Goal: Task Accomplishment & Management: Manage account settings

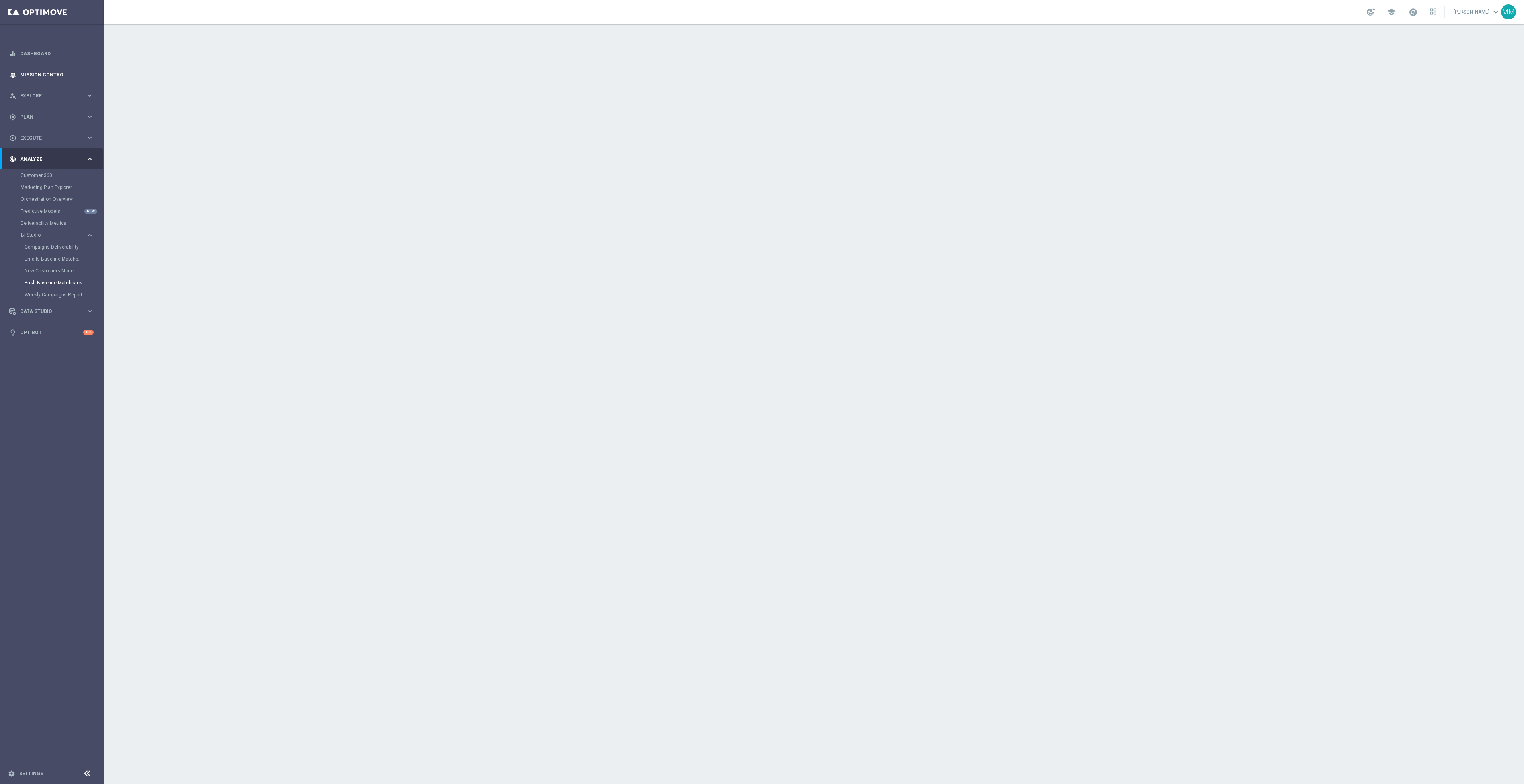
click at [59, 75] on link "Mission Control" at bounding box center [58, 74] width 74 height 21
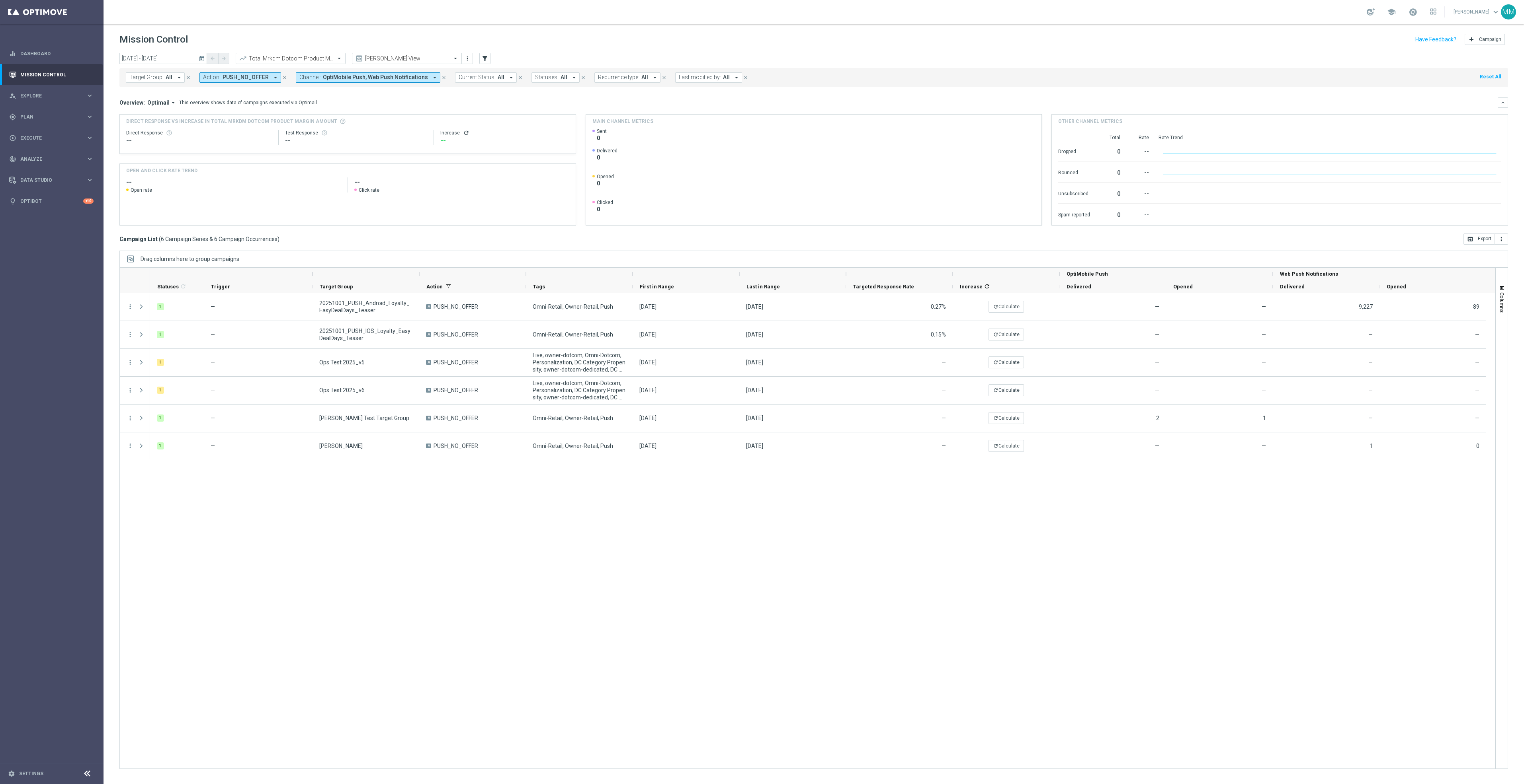
click at [200, 54] on button "today" at bounding box center [202, 58] width 10 height 12
click at [128, 80] on span "‹" at bounding box center [132, 78] width 11 height 11
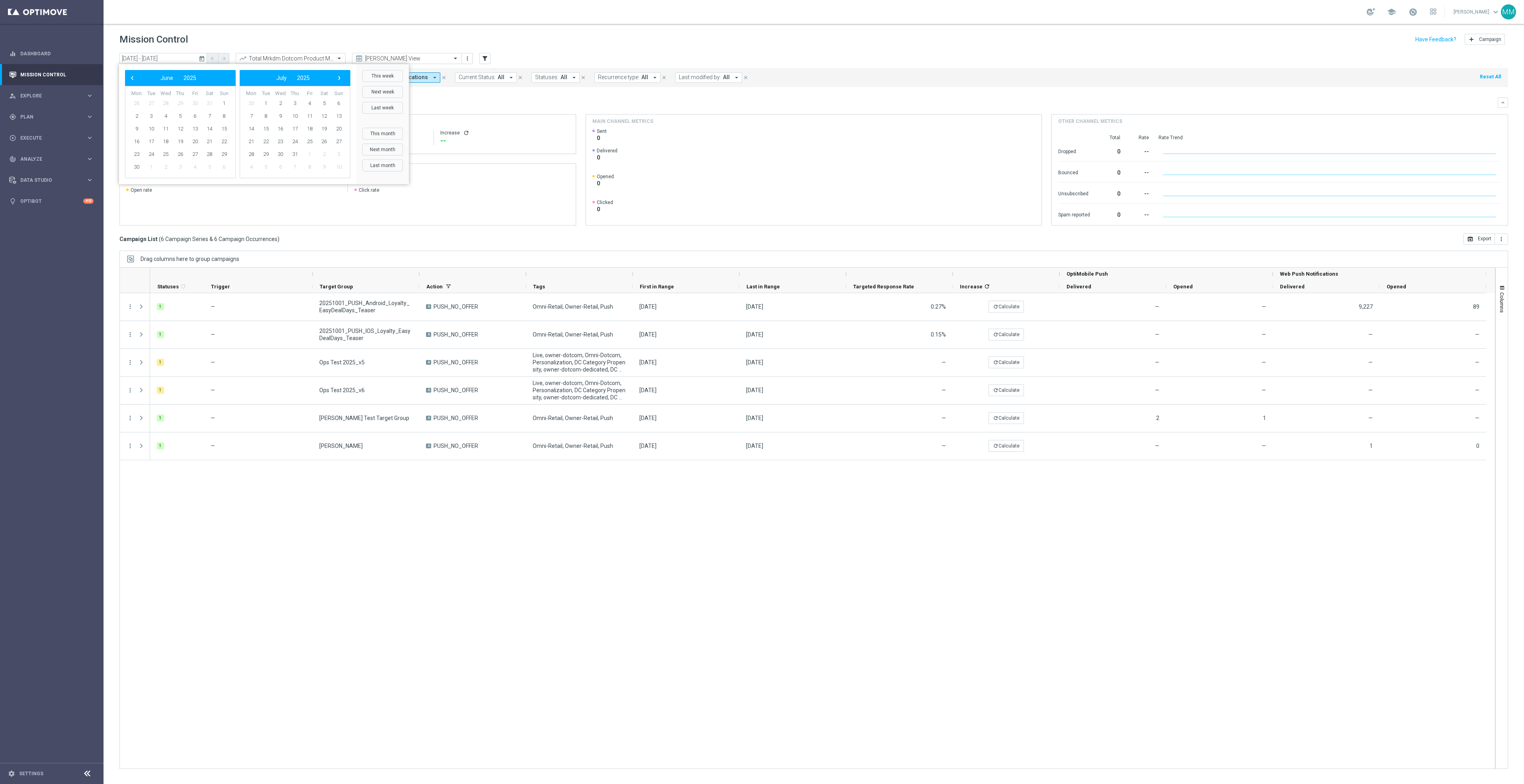
click at [128, 80] on span "‹" at bounding box center [132, 78] width 11 height 11
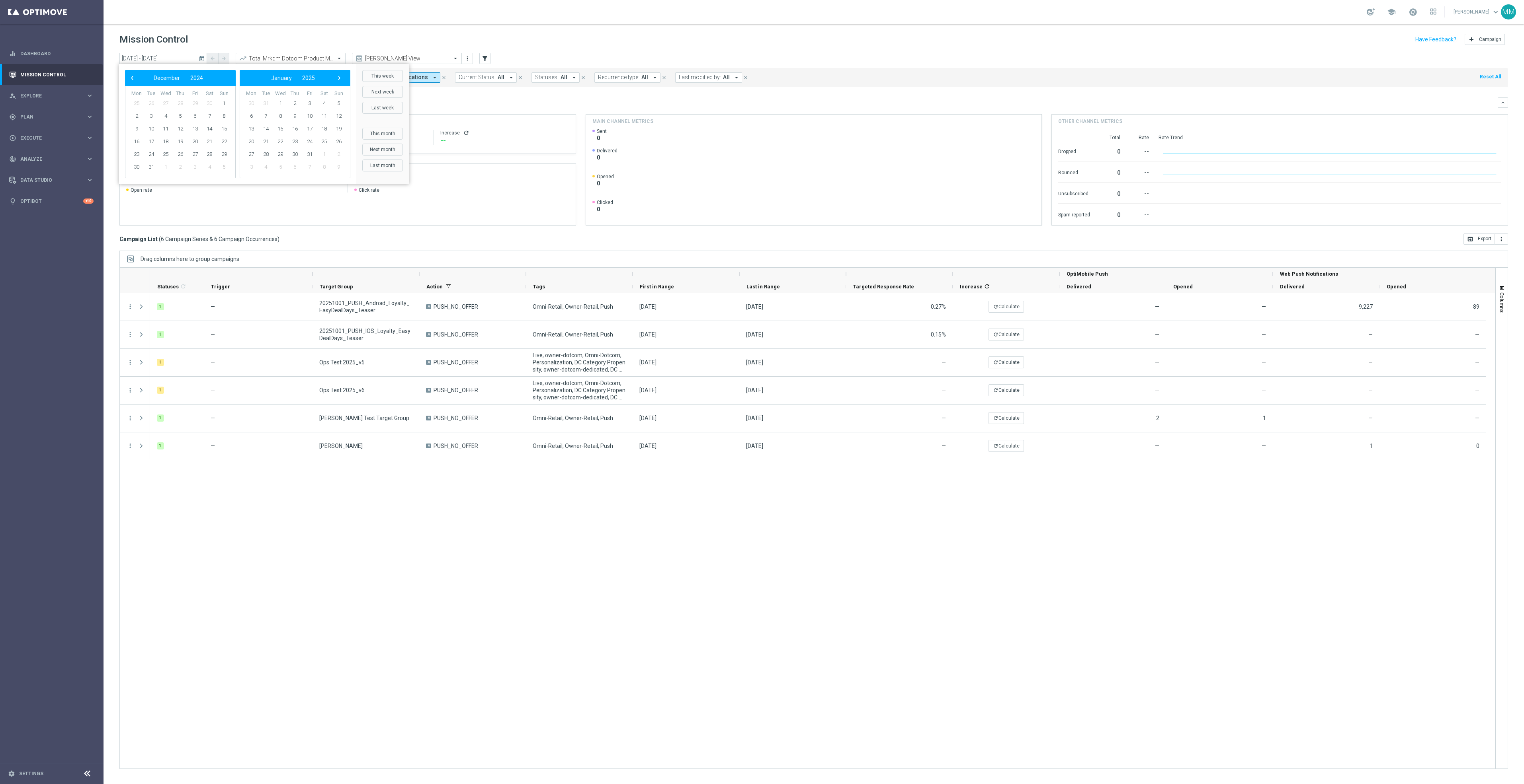
click at [128, 80] on span "‹" at bounding box center [132, 78] width 11 height 11
click at [135, 80] on span "‹" at bounding box center [132, 78] width 11 height 11
click at [224, 154] on span "29" at bounding box center [224, 154] width 13 height 13
click at [322, 103] on span "5" at bounding box center [324, 103] width 13 height 13
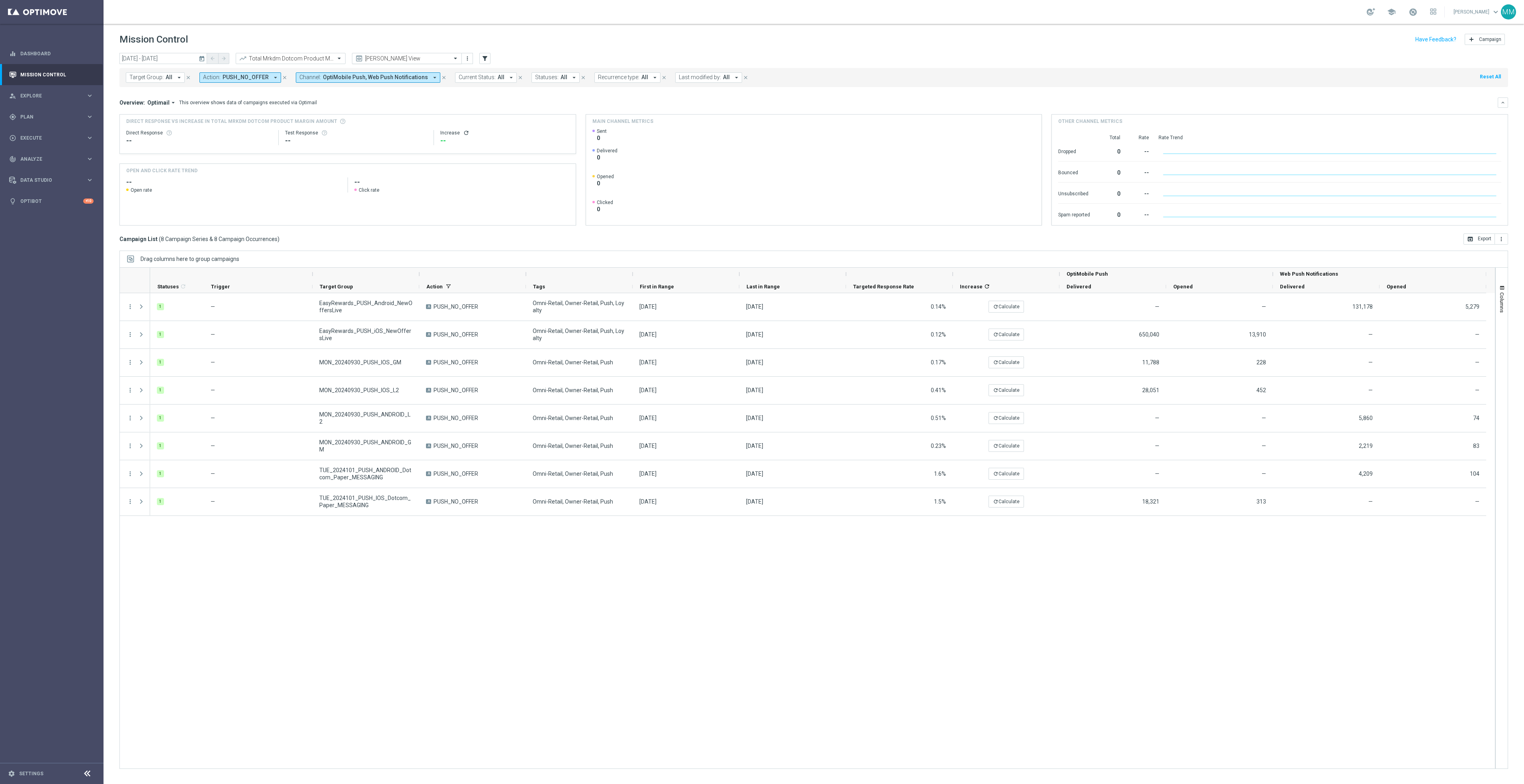
click at [420, 56] on input "text" at bounding box center [398, 59] width 85 height 7
click at [403, 152] on div "Promo Email" at bounding box center [406, 149] width 102 height 13
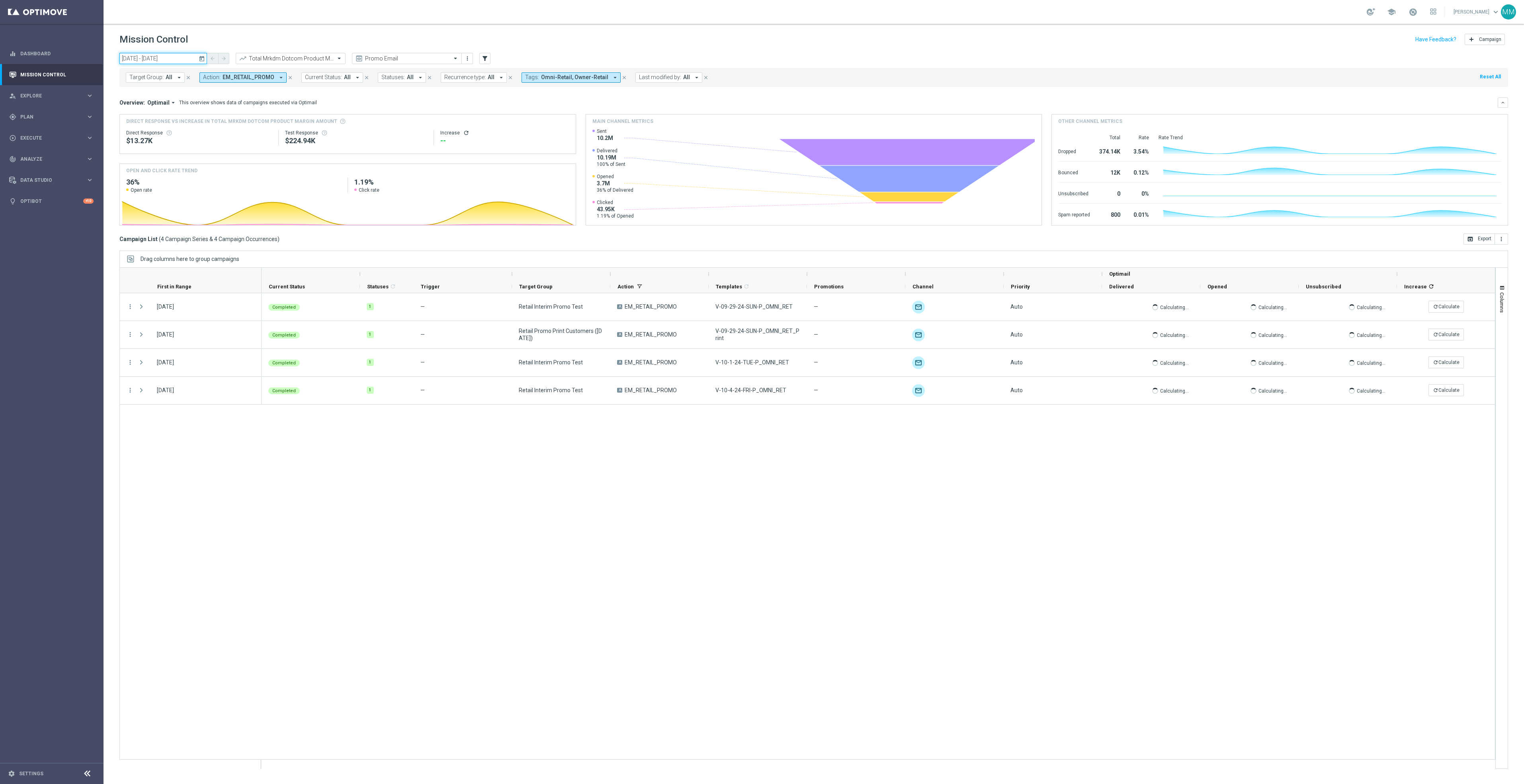
click at [171, 57] on input "29 Sep 2024 - 05 Oct 2024" at bounding box center [163, 58] width 87 height 11
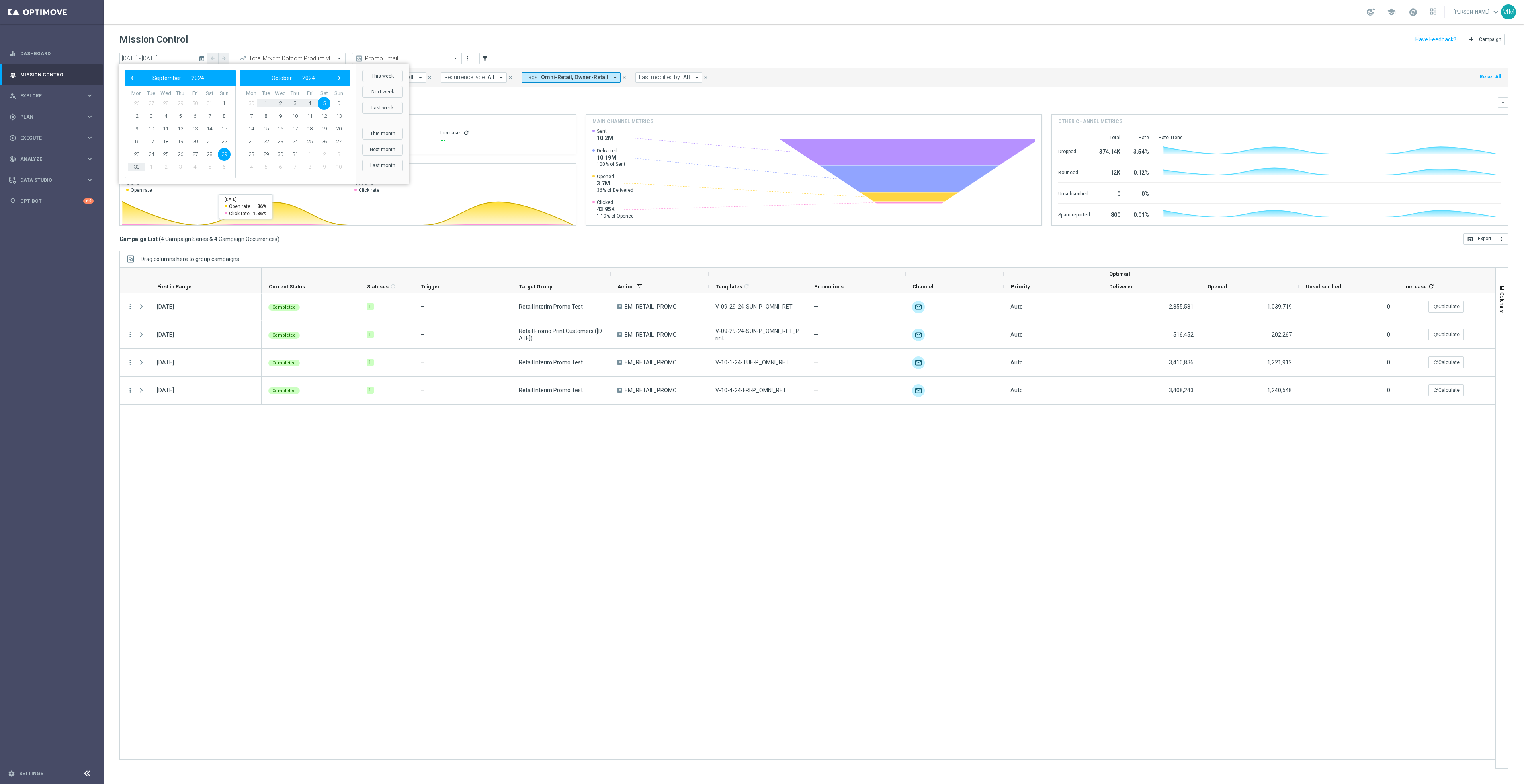
click at [306, 561] on div "Completed 1 — Retail Interim Promo Test A EM_RETAIL_PROMO V-09-29-24-SUN-P_OMNI…" at bounding box center [878, 530] width 1233 height 475
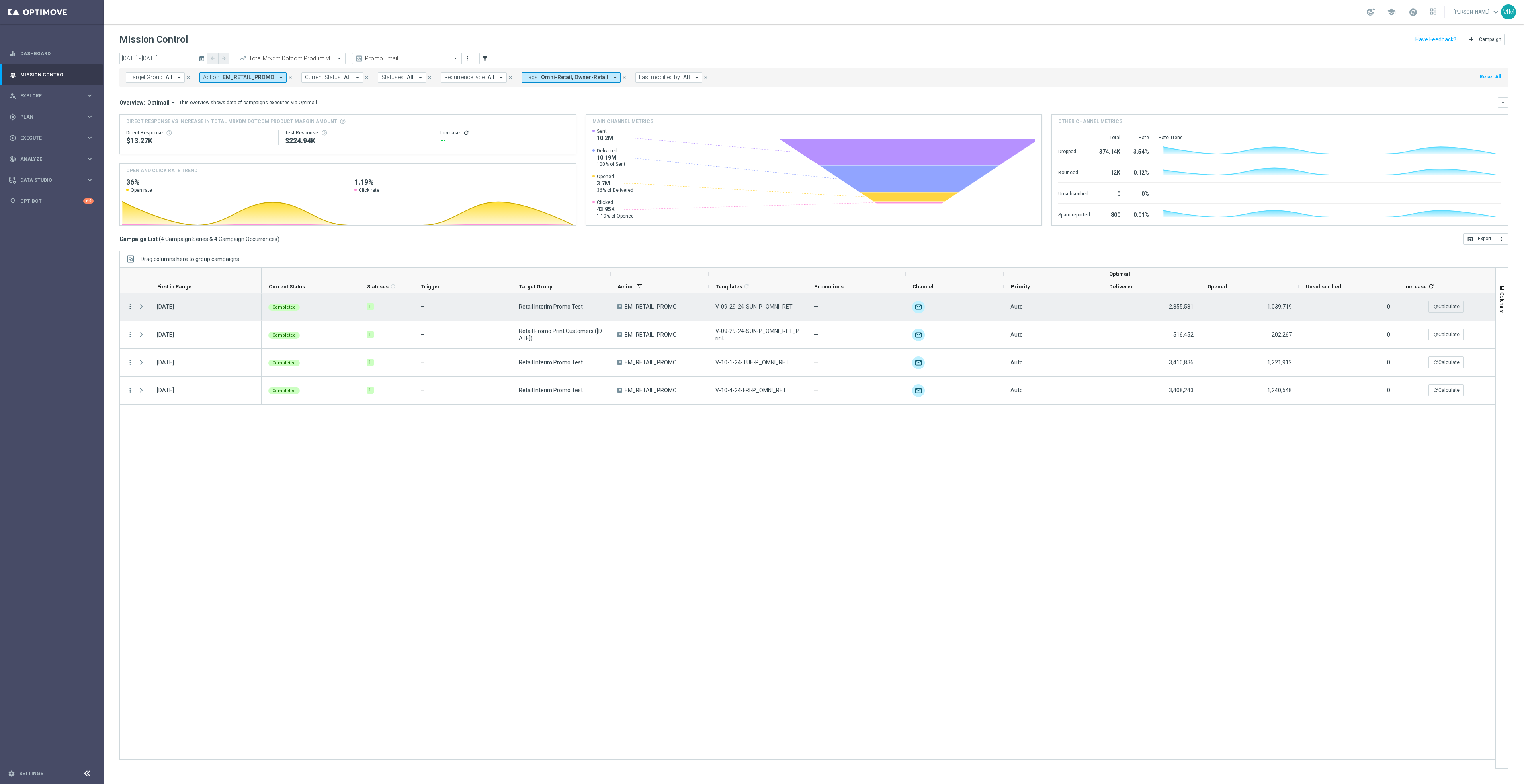
click at [130, 309] on icon "more_vert" at bounding box center [130, 307] width 7 height 7
click at [189, 331] on div "send Channel Metrics" at bounding box center [179, 335] width 90 height 11
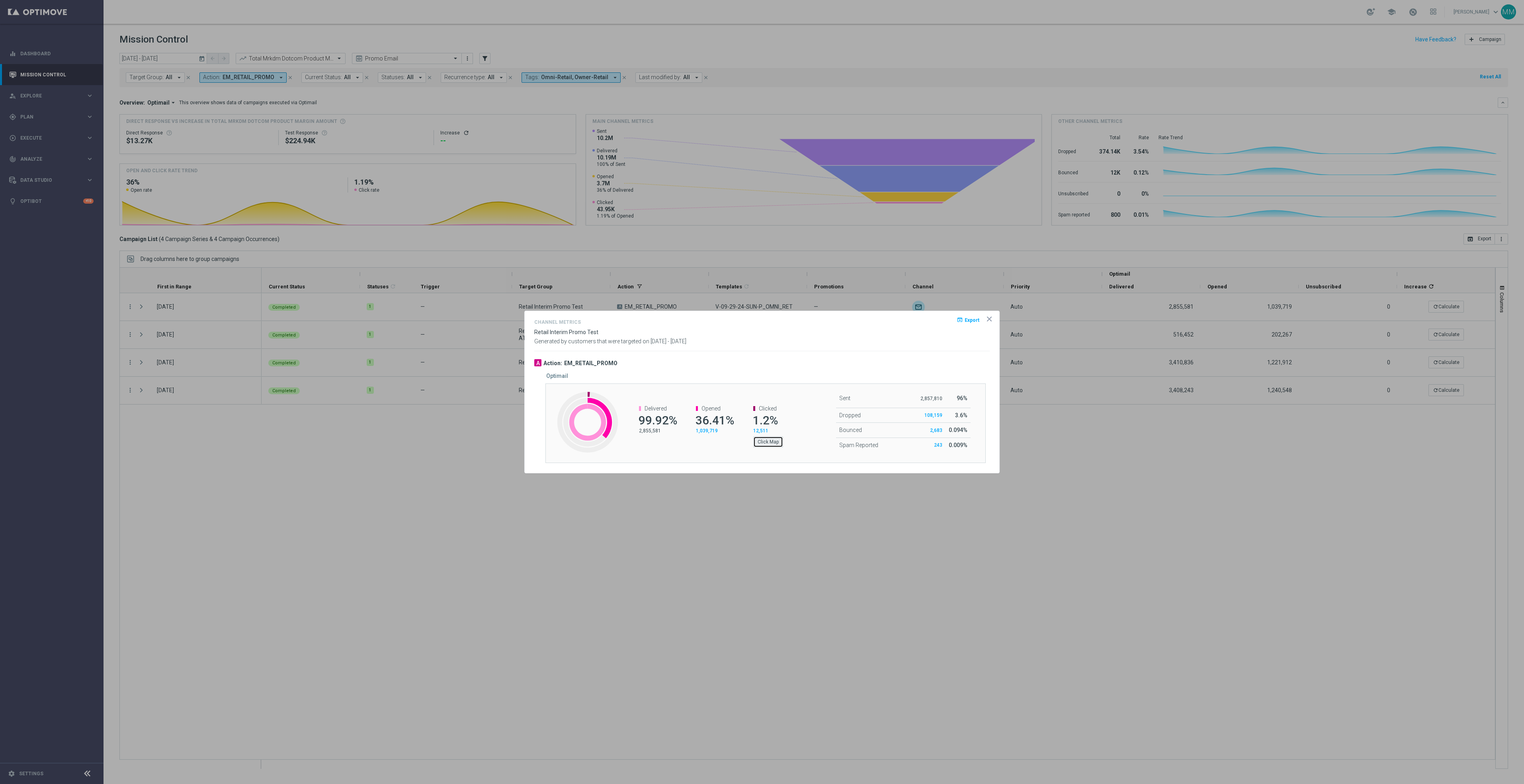
click at [780, 444] on button "Click Map" at bounding box center [767, 442] width 30 height 11
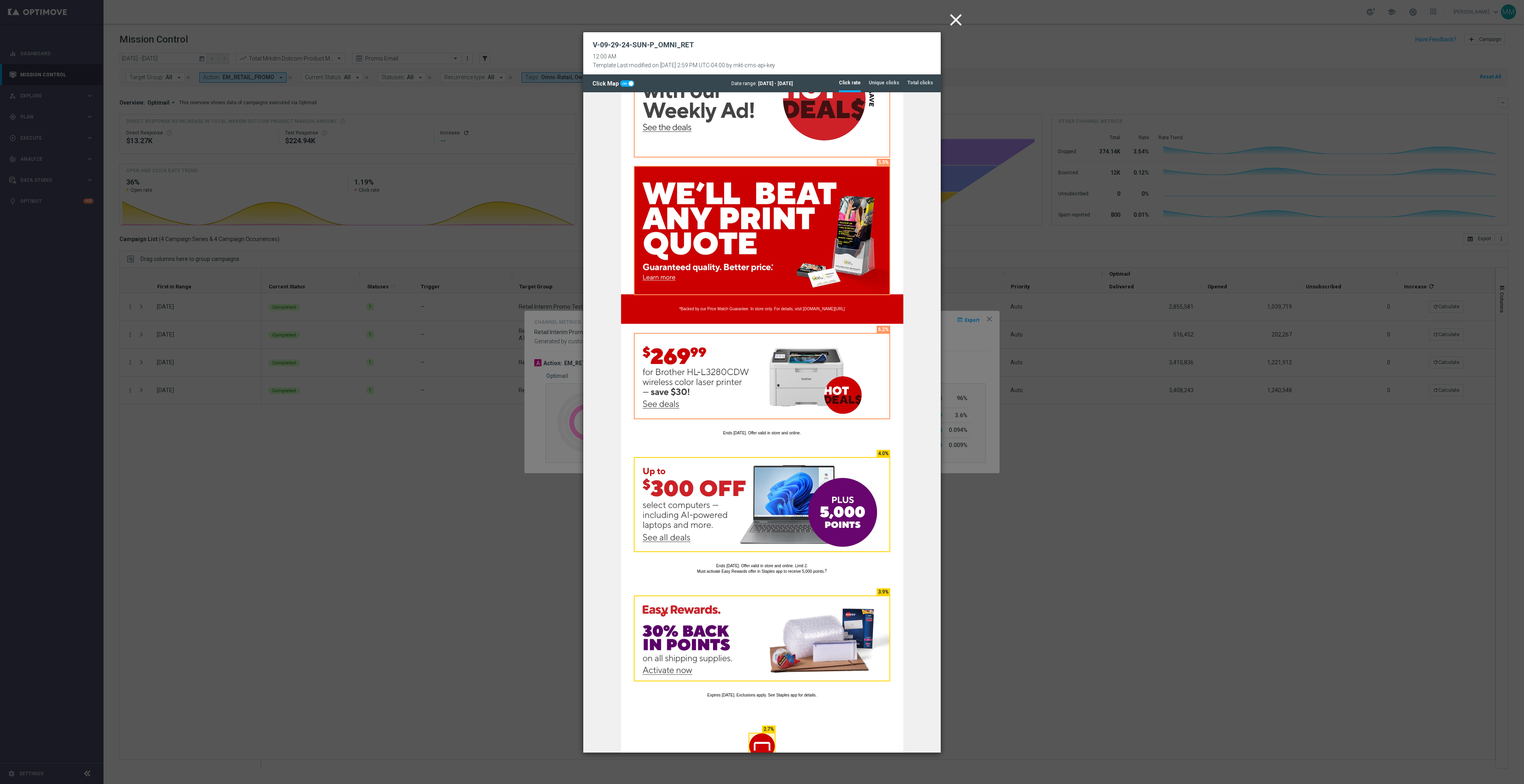
scroll to position [314, 0]
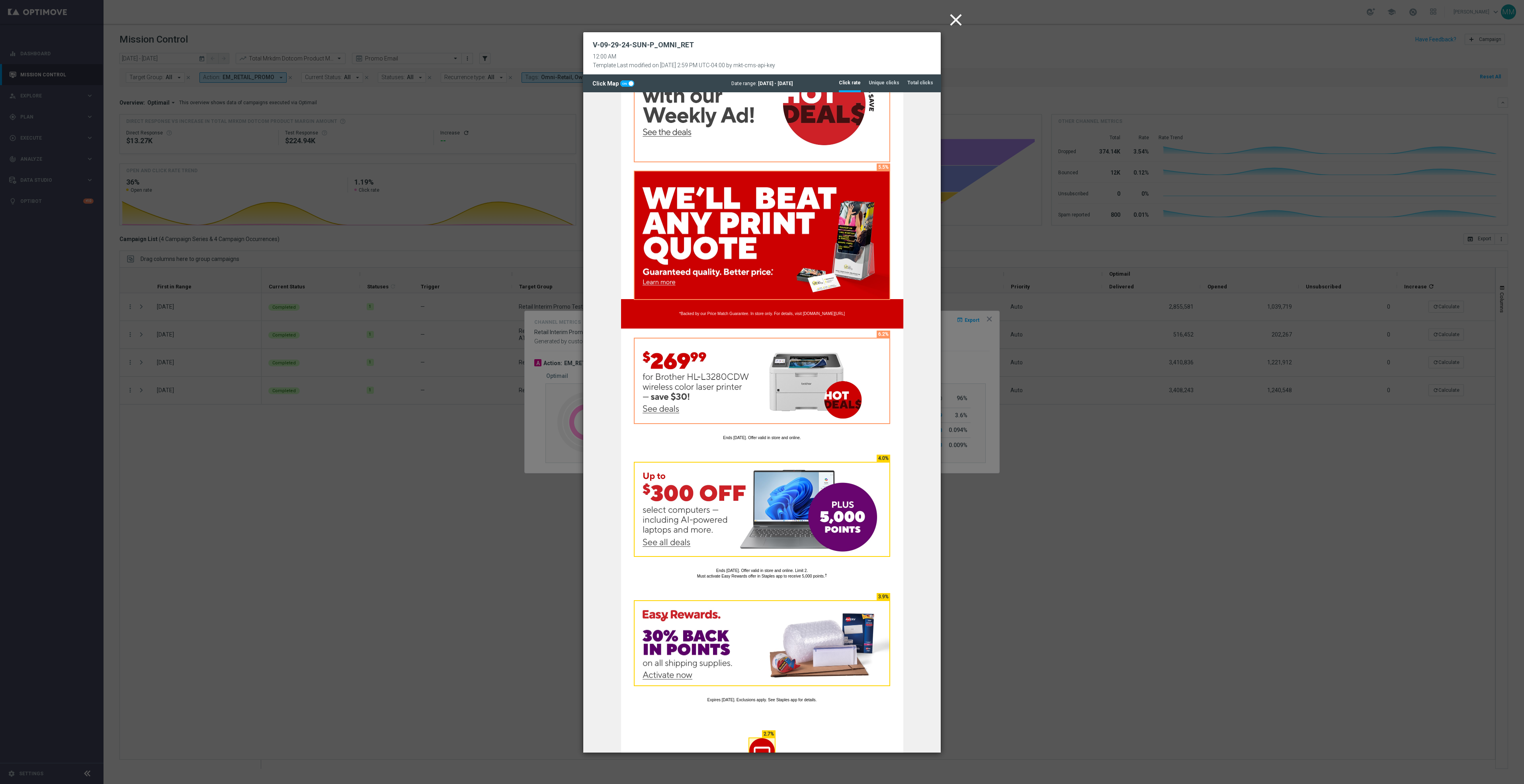
click at [963, 24] on icon "close" at bounding box center [956, 20] width 20 height 20
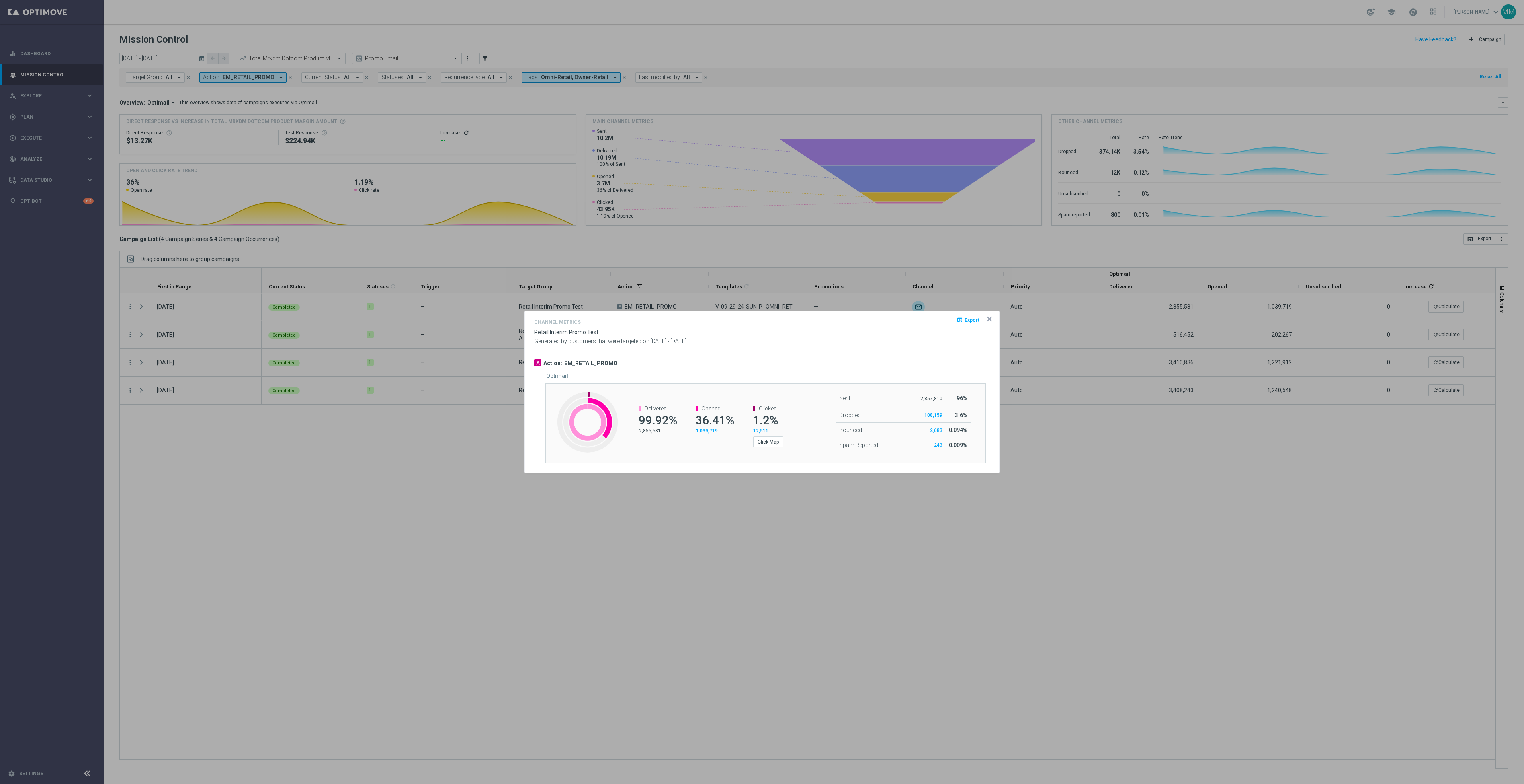
click at [990, 321] on icon "icon" at bounding box center [988, 319] width 8 height 8
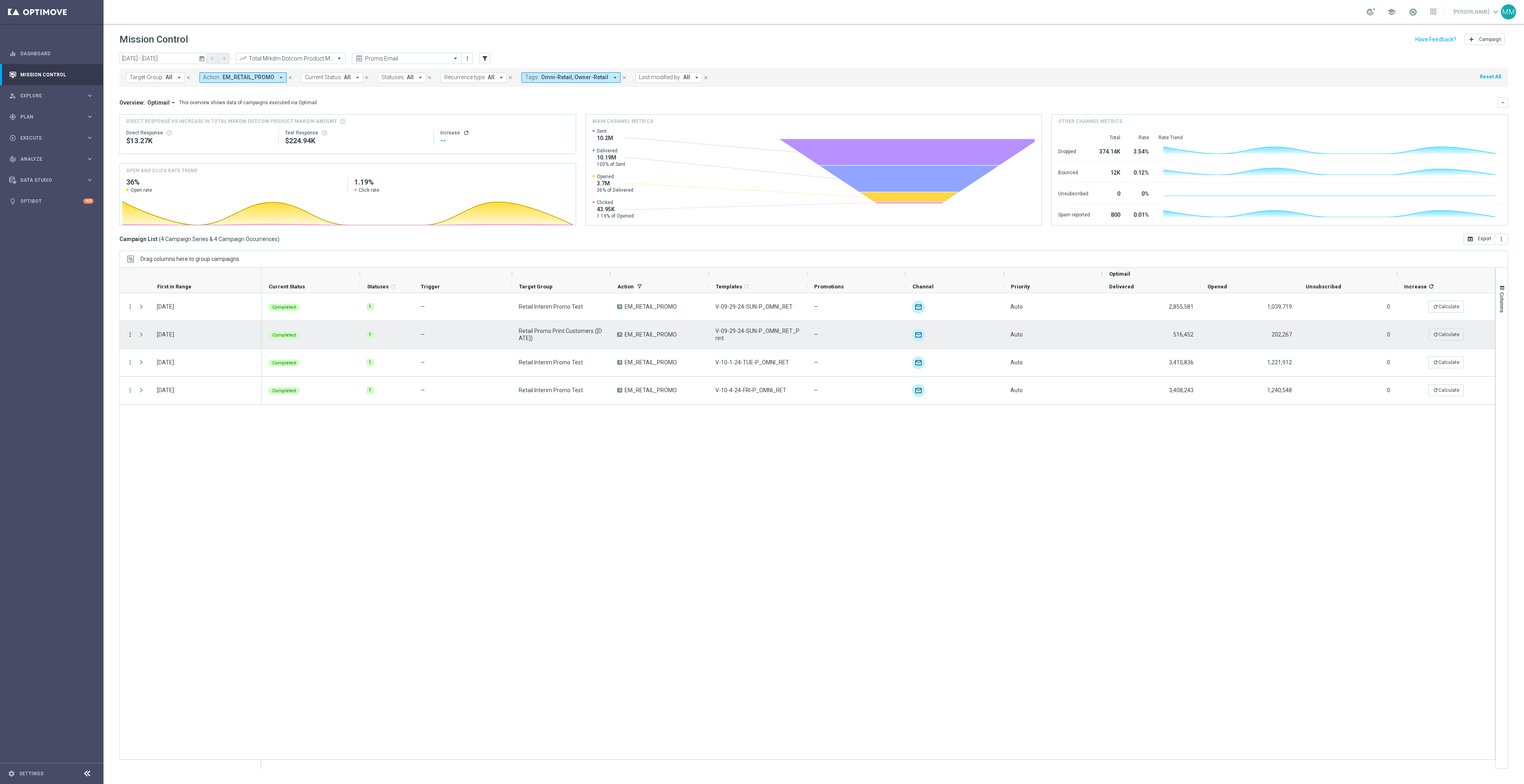
click at [129, 335] on icon "more_vert" at bounding box center [130, 335] width 7 height 7
click at [170, 359] on span "Channel Metrics" at bounding box center [165, 362] width 38 height 5
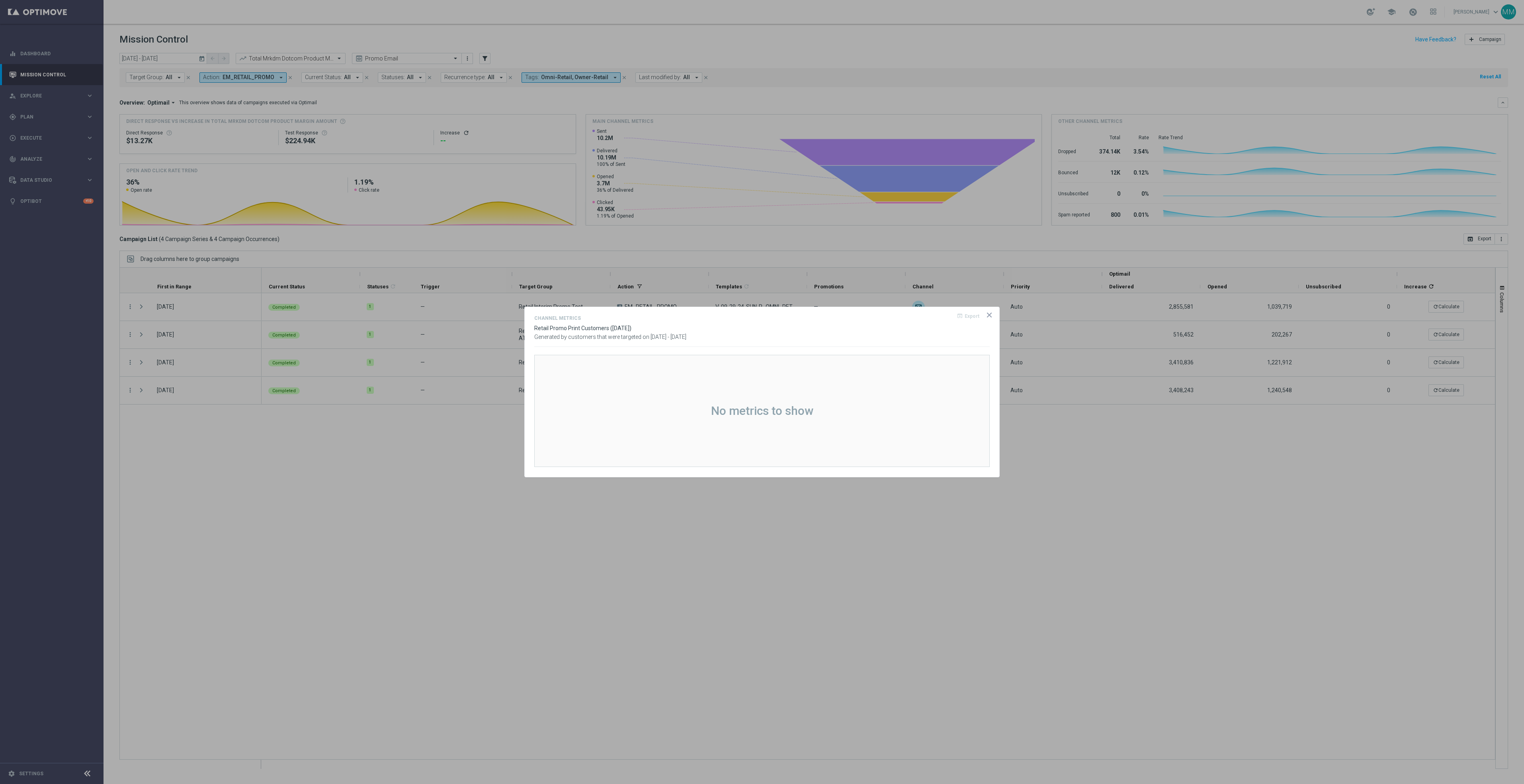
click at [988, 312] on icon "icon" at bounding box center [988, 314] width 8 height 8
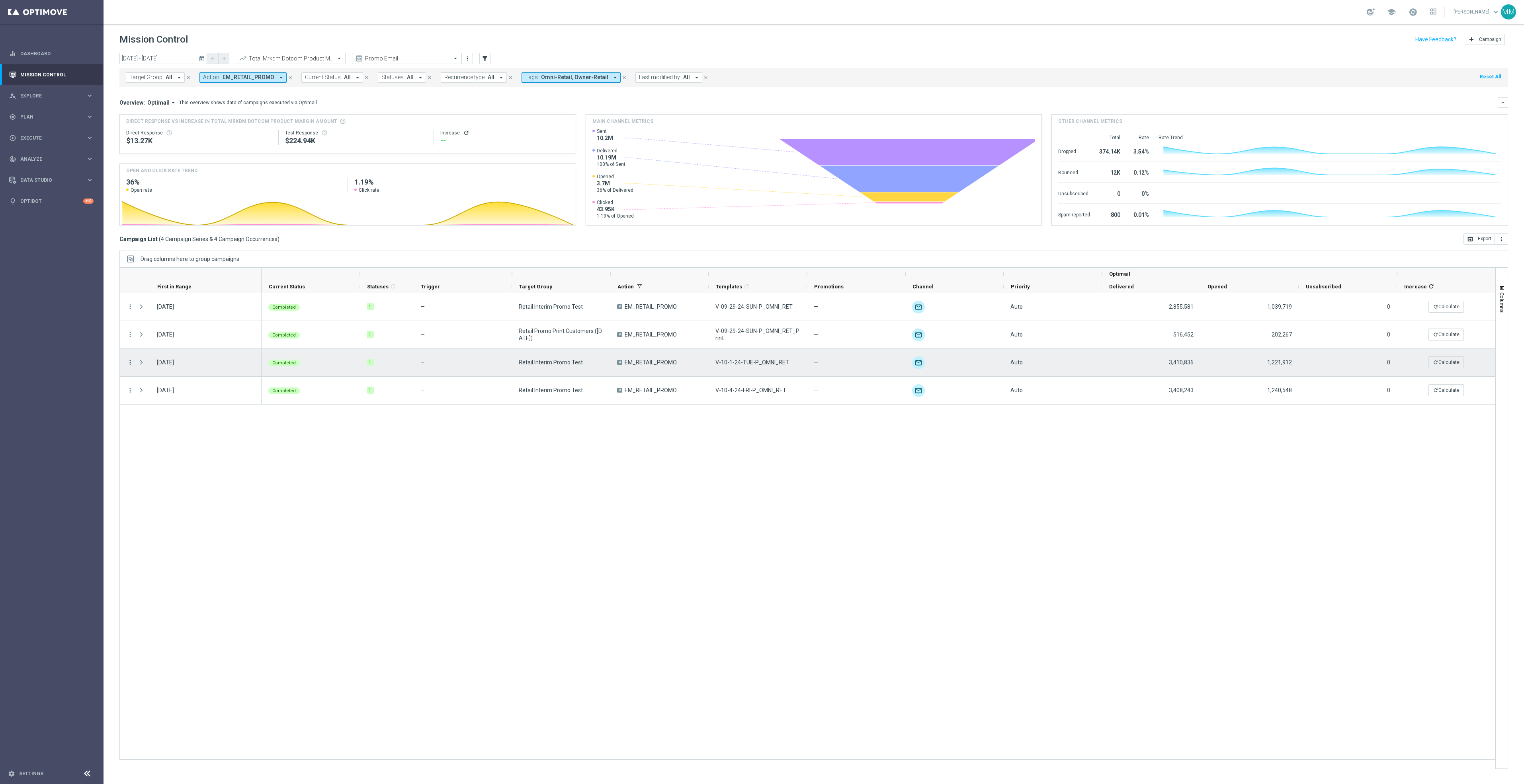
click at [129, 359] on icon "more_vert" at bounding box center [130, 363] width 7 height 7
click at [147, 390] on span "Channel Metrics" at bounding box center [165, 390] width 38 height 5
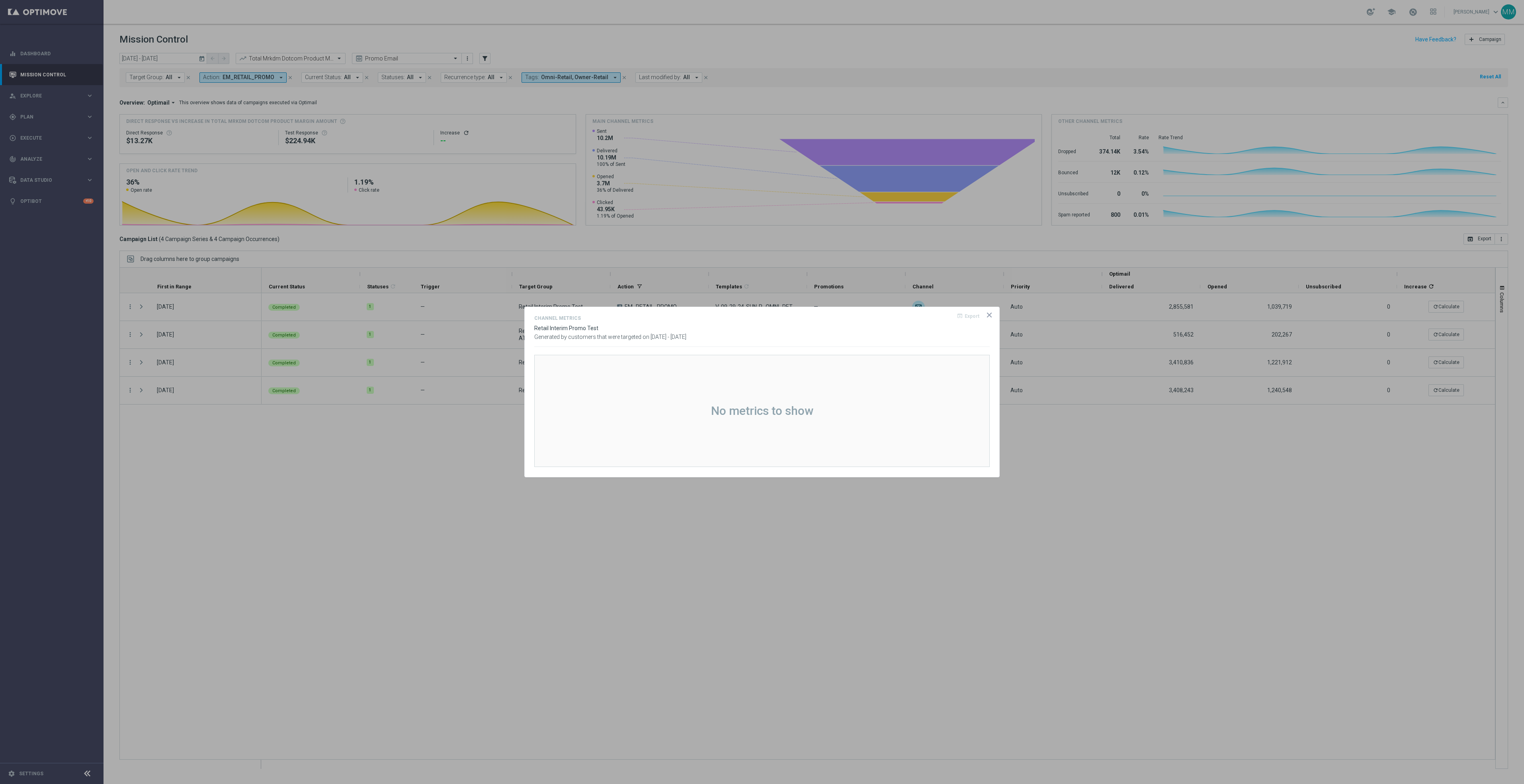
click at [988, 313] on icon "icon" at bounding box center [989, 315] width 4 height 4
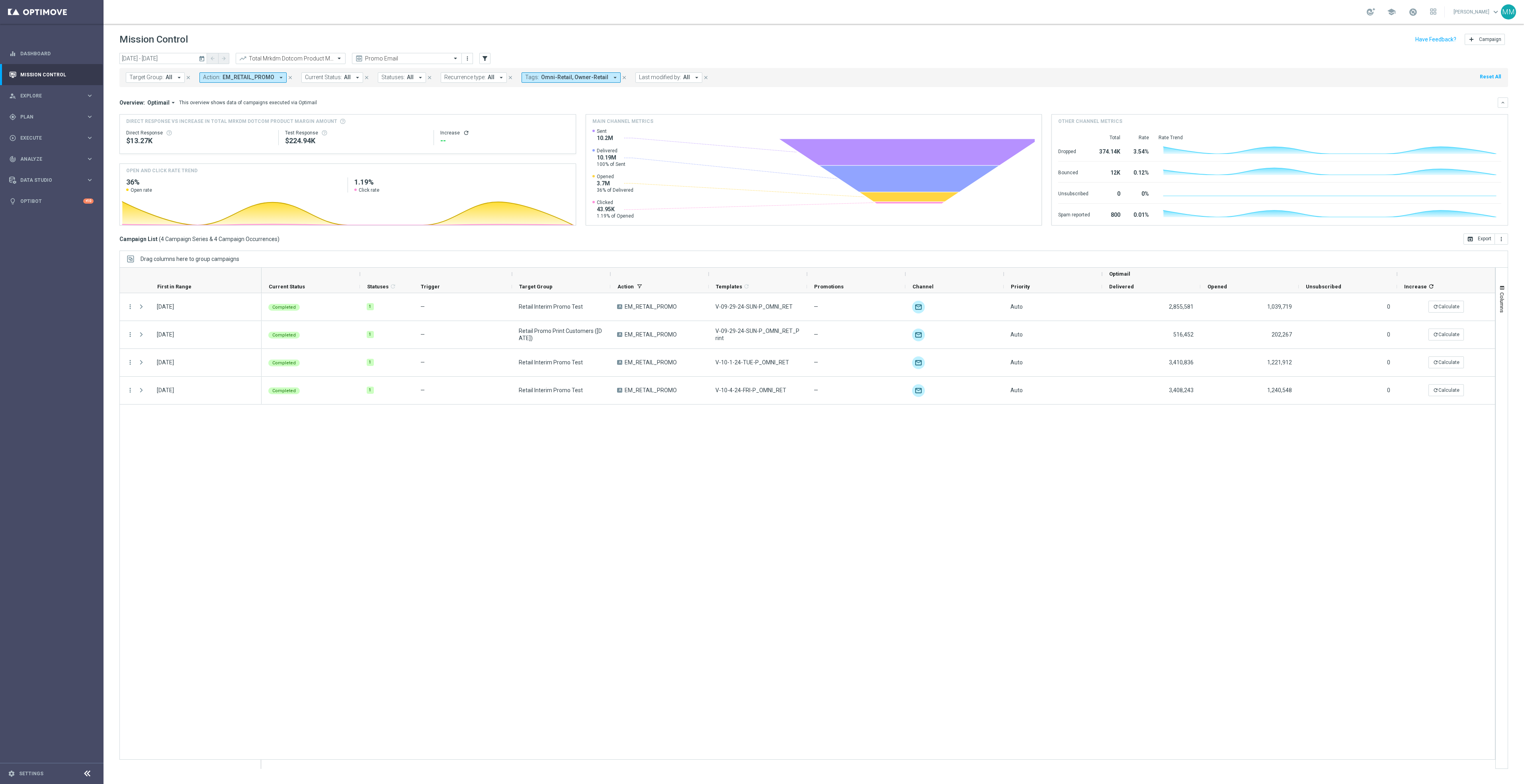
click at [178, 51] on header "Mission Control add Campaign" at bounding box center [813, 39] width 1421 height 29
click at [186, 57] on input "29 Sep 2024 - 05 Oct 2024" at bounding box center [163, 58] width 87 height 11
click at [343, 77] on span "›" at bounding box center [340, 78] width 11 height 11
click at [342, 77] on span "›" at bounding box center [340, 78] width 11 height 11
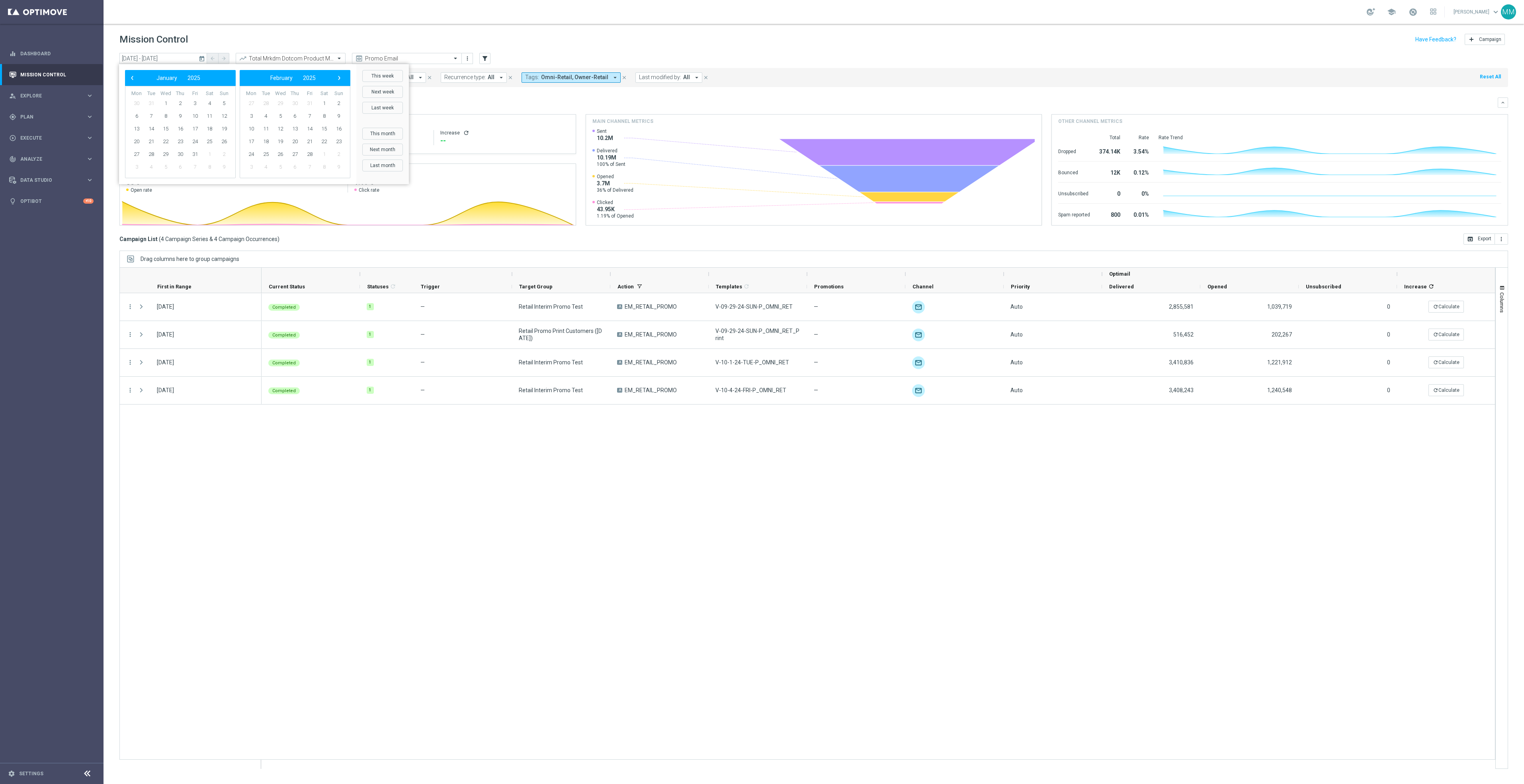
click at [342, 77] on span "›" at bounding box center [340, 78] width 11 height 11
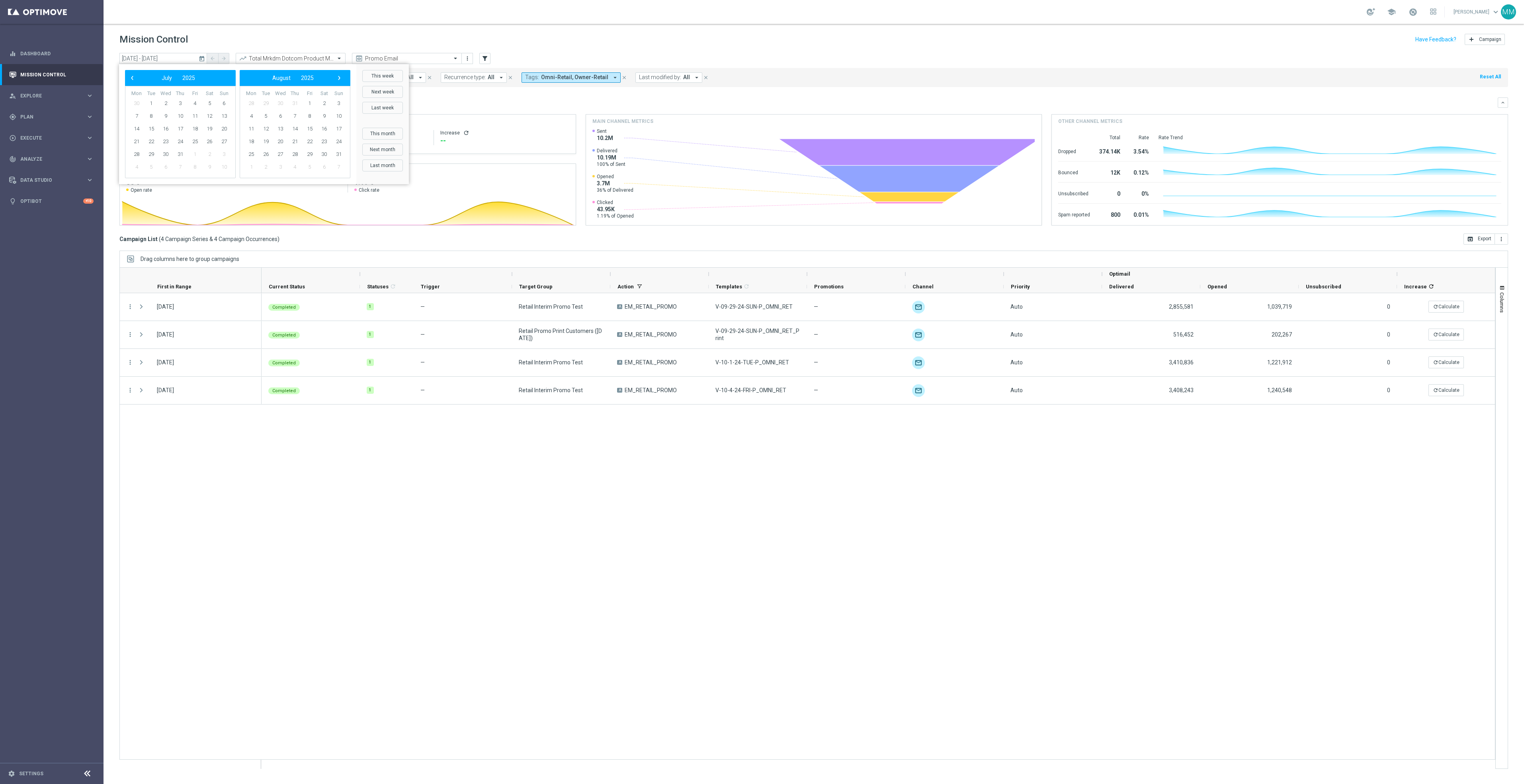
click at [342, 77] on span "›" at bounding box center [340, 78] width 11 height 11
click at [336, 141] on span "28" at bounding box center [339, 142] width 13 height 13
click at [328, 104] on span "4" at bounding box center [324, 103] width 13 height 13
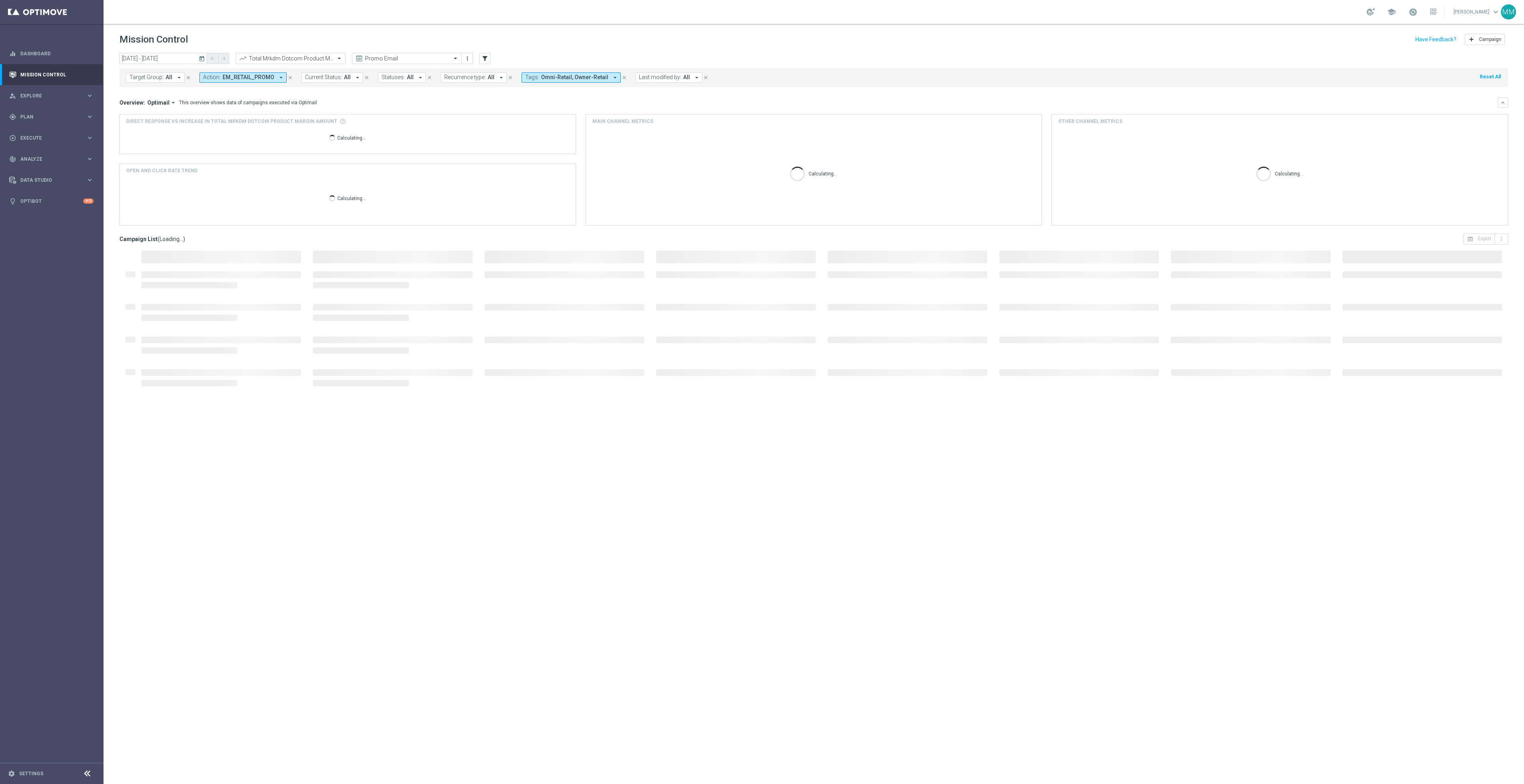
click at [402, 593] on div at bounding box center [813, 514] width 1388 height 526
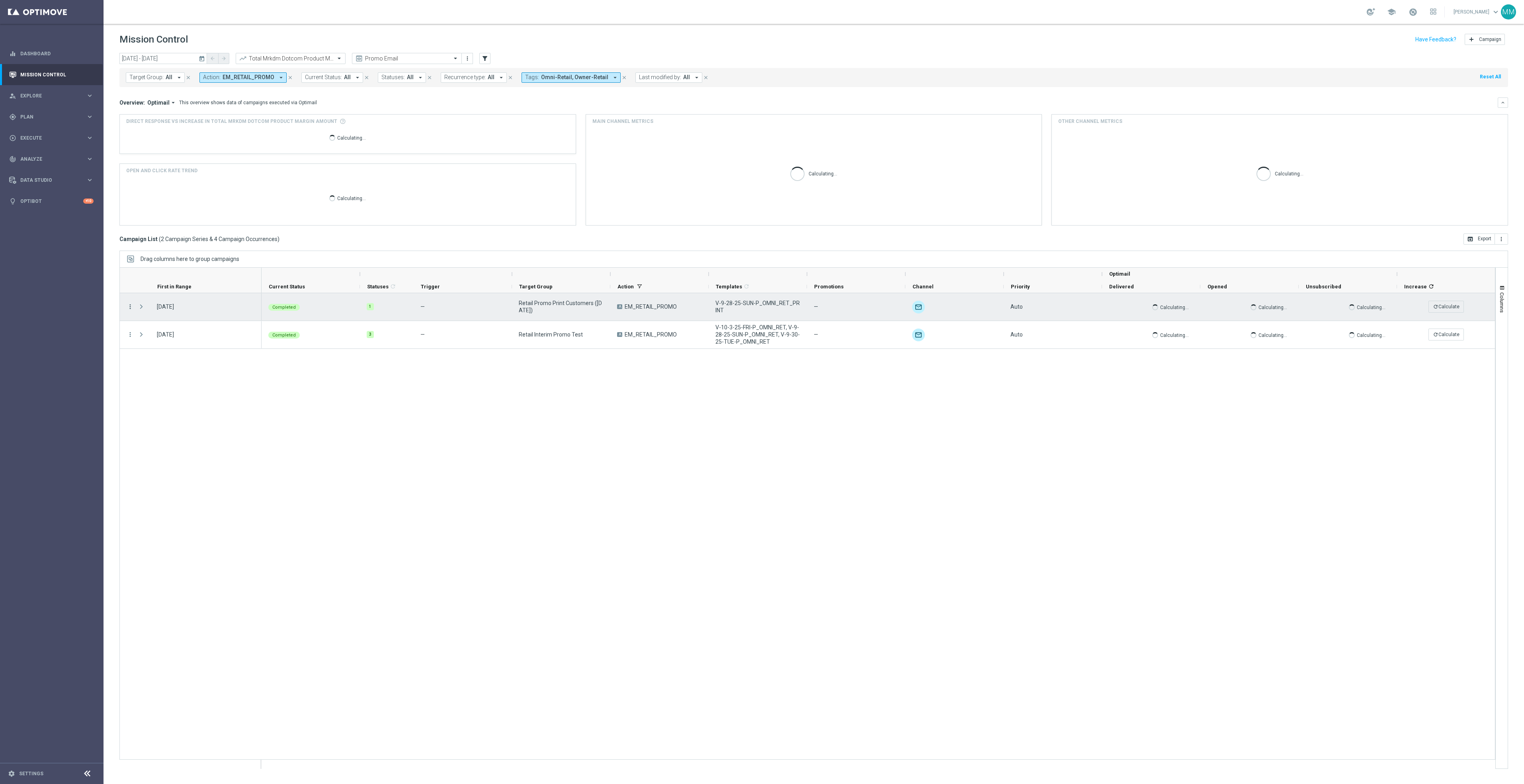
click at [131, 307] on icon "more_vert" at bounding box center [130, 307] width 7 height 7
click at [163, 337] on span "Channel Metrics" at bounding box center [165, 334] width 38 height 5
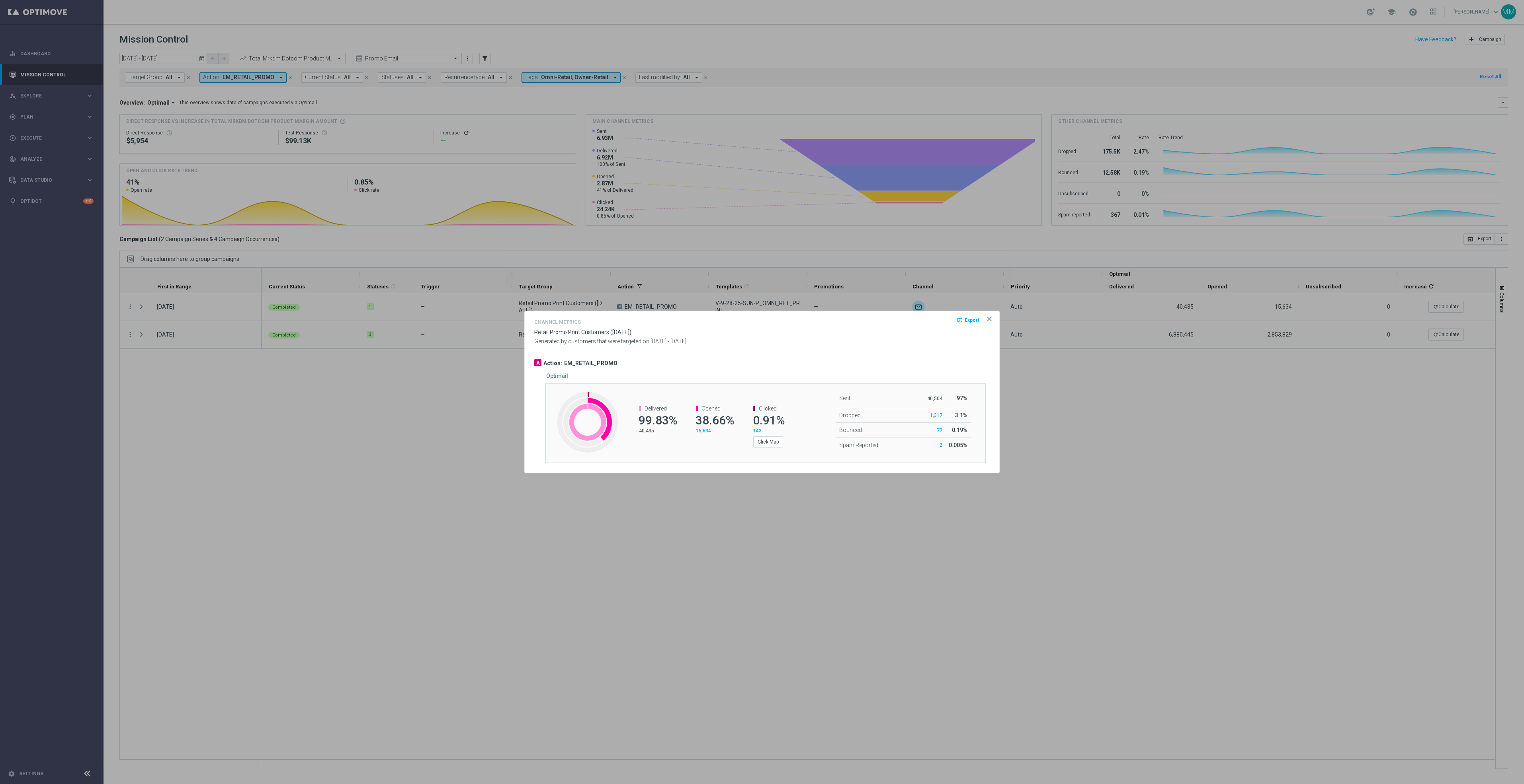
click at [760, 435] on div "Click Map" at bounding box center [771, 441] width 37 height 13
click at [770, 440] on button "Click Map" at bounding box center [767, 442] width 30 height 11
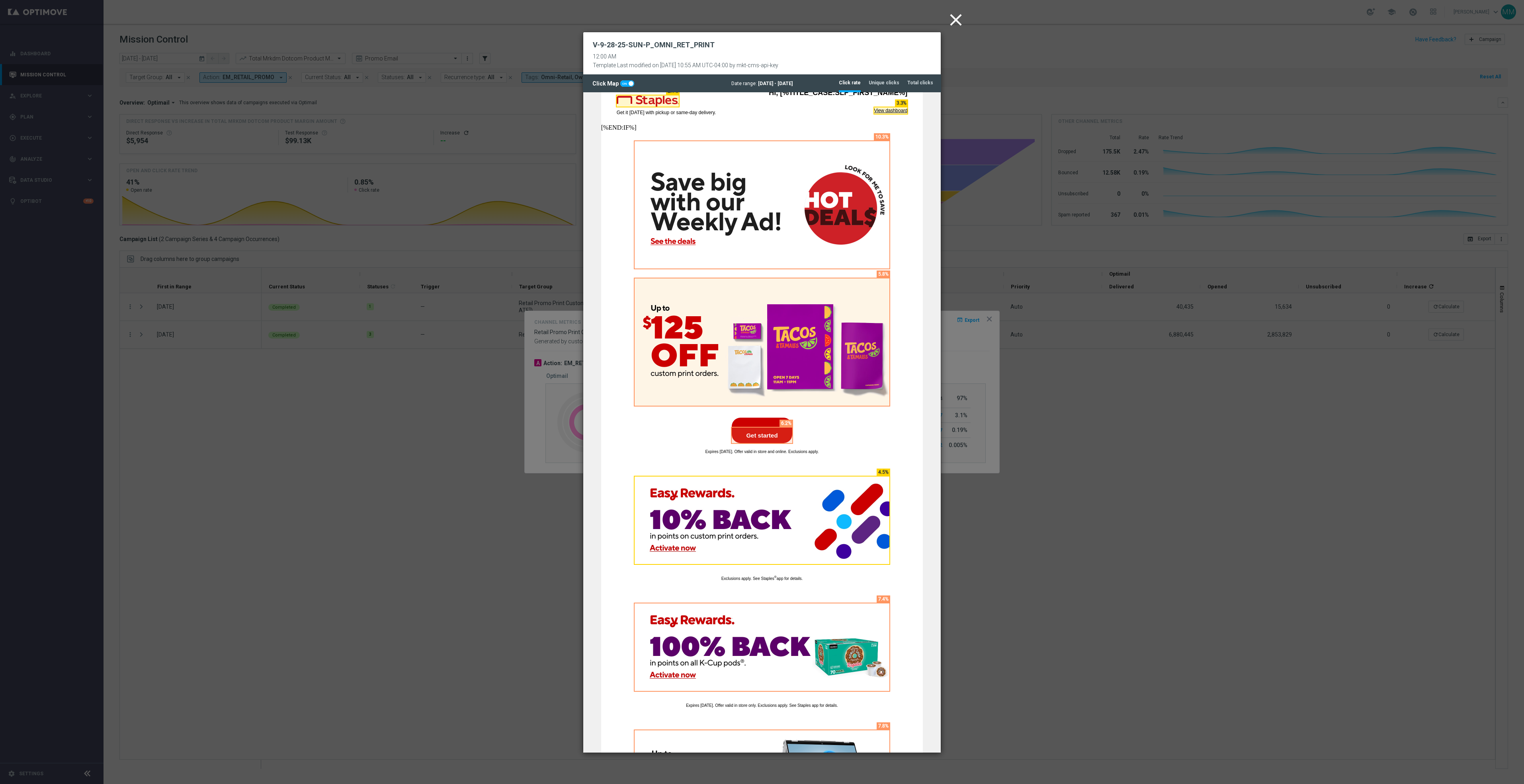
scroll to position [189, 0]
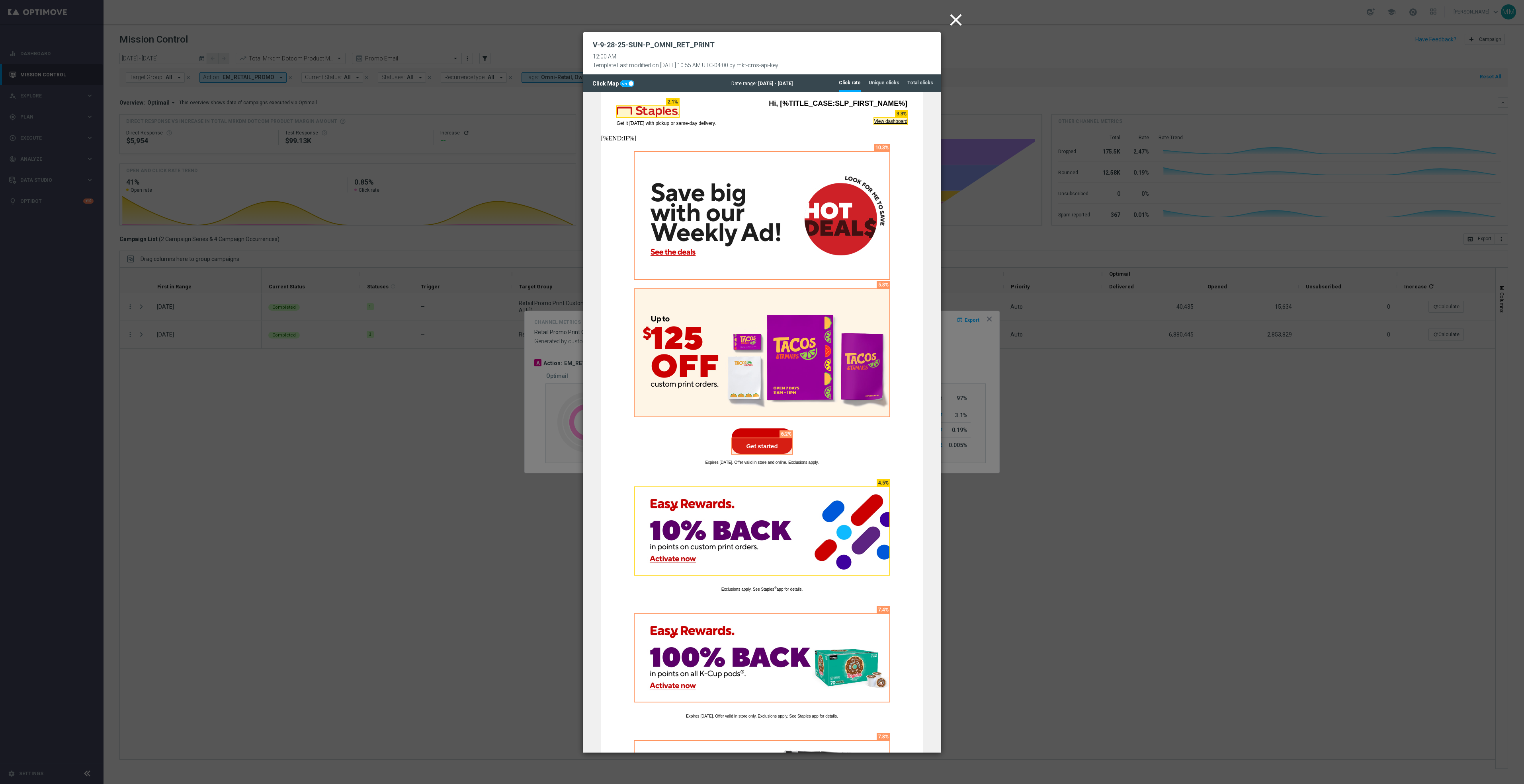
click at [944, 13] on modal-container "close V-9-28-25-SUN-P_OMNI_RET_PRINT 12:00 AM Template Last modified on 26 Sep …" at bounding box center [762, 392] width 1524 height 784
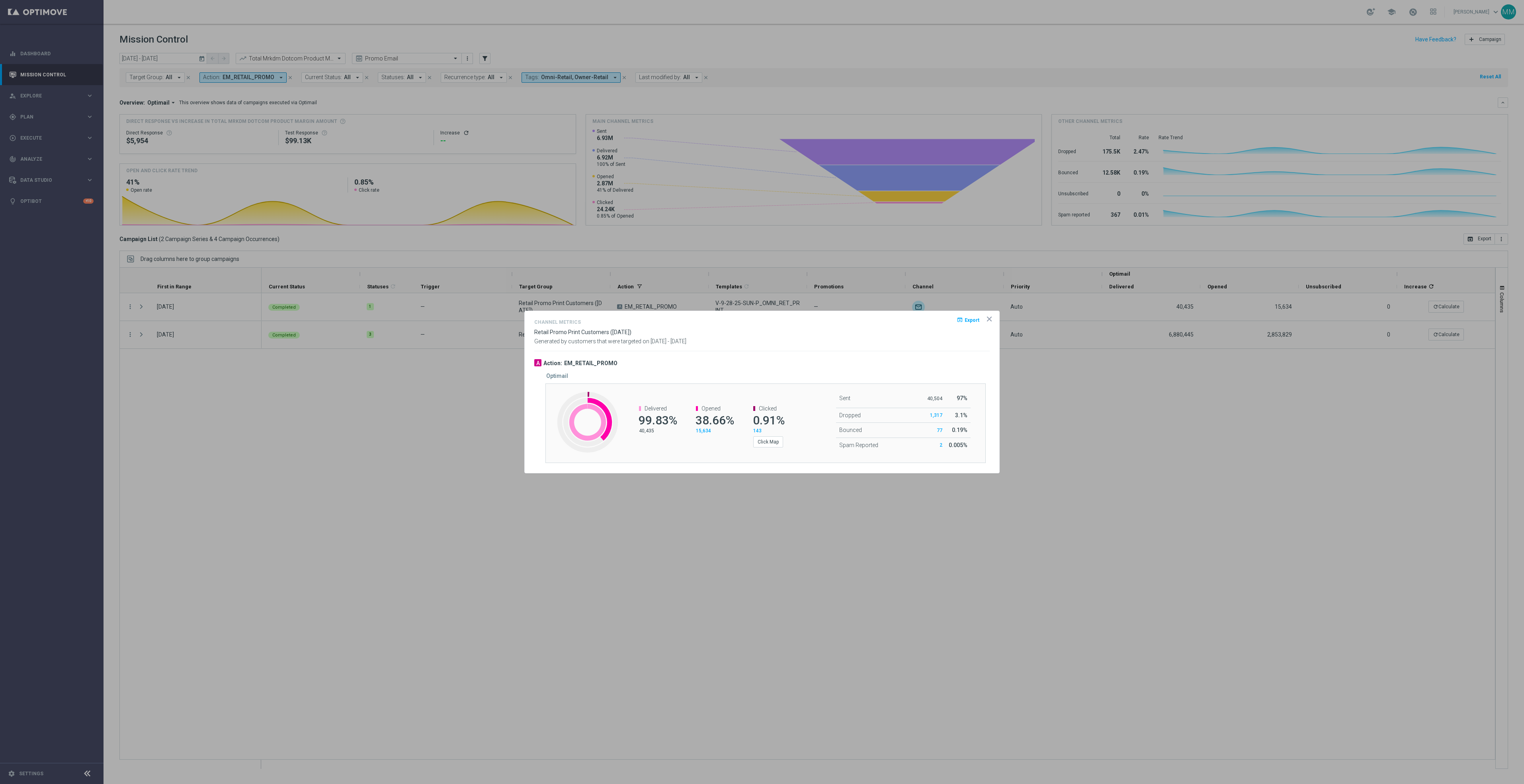
click at [959, 19] on div at bounding box center [762, 392] width 1524 height 784
click at [991, 319] on icon "icon" at bounding box center [988, 319] width 8 height 8
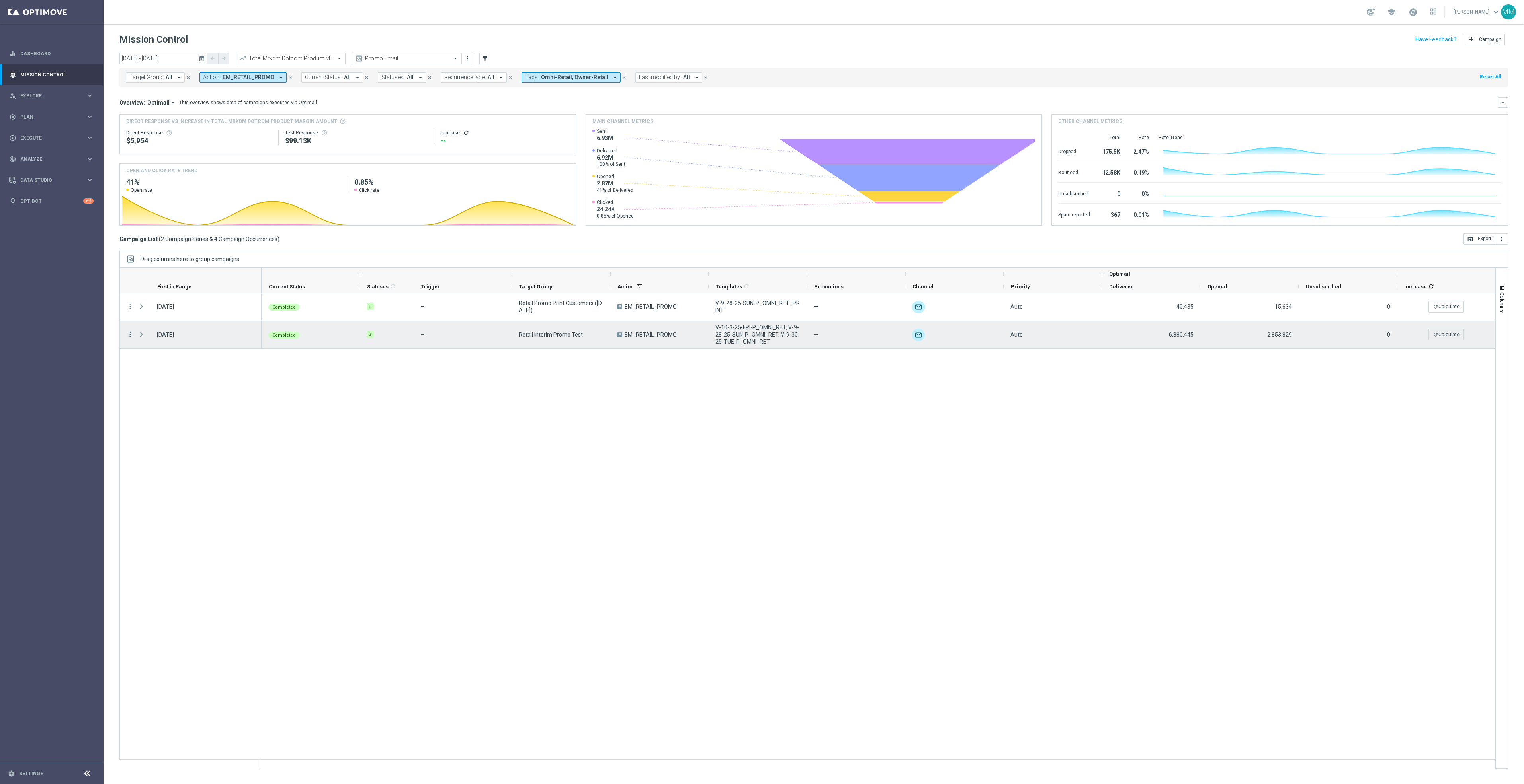
click at [132, 337] on icon "more_vert" at bounding box center [130, 335] width 7 height 7
click at [181, 363] on span "Channel Metrics" at bounding box center [165, 362] width 38 height 5
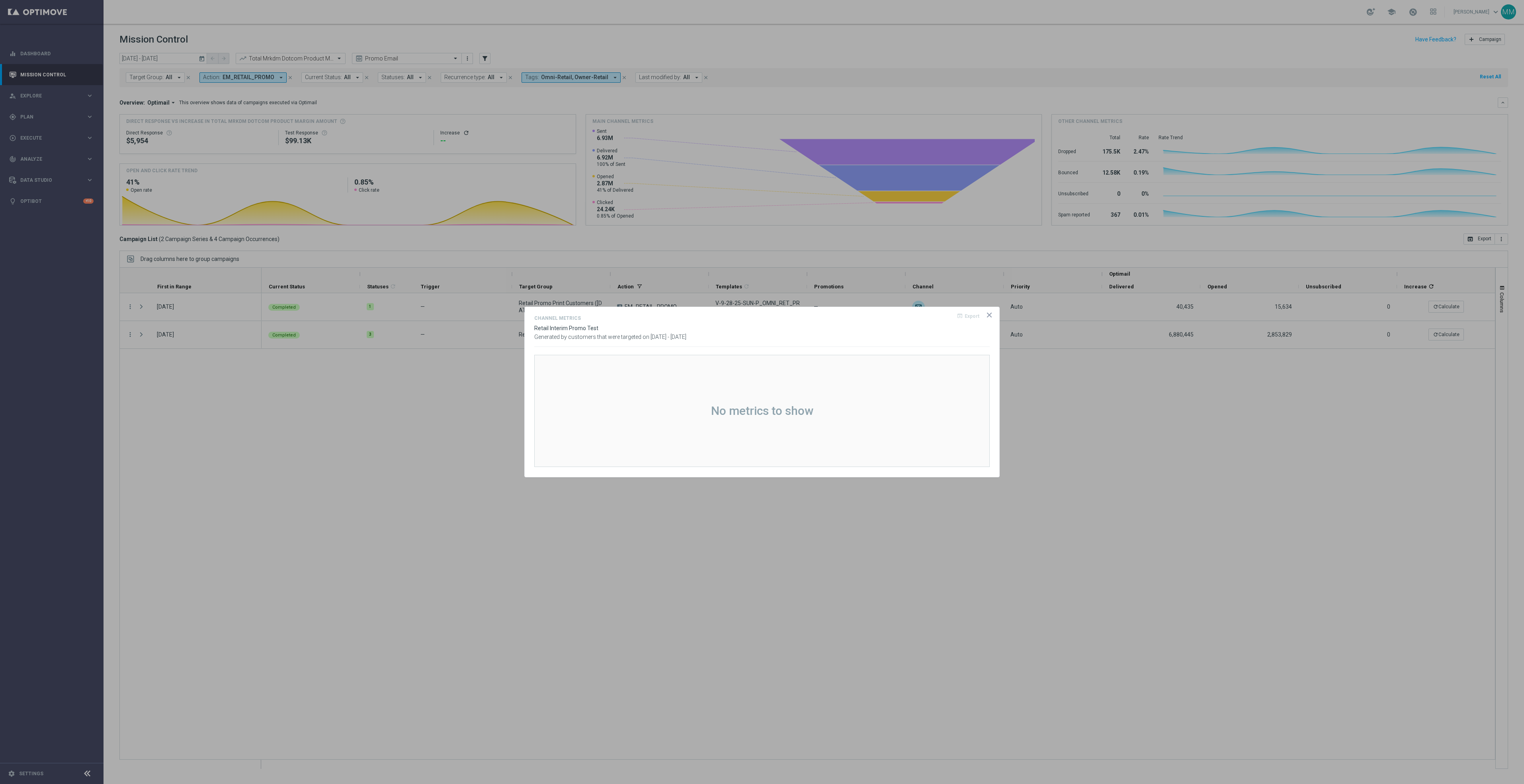
click at [987, 315] on icon "icon" at bounding box center [988, 314] width 8 height 8
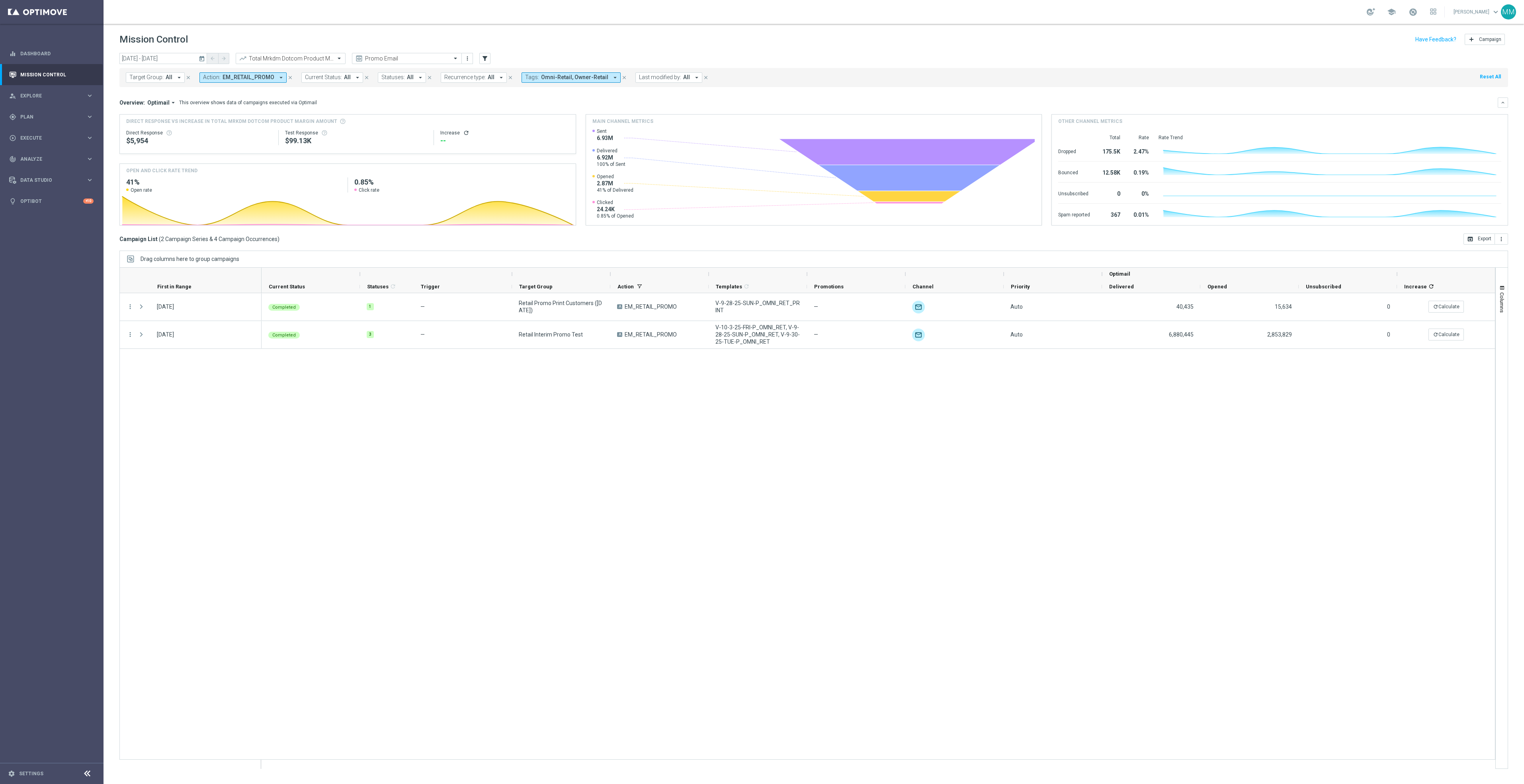
click at [675, 438] on div "Completed 1 — Retail Promo Print Customers (June 2024) A EM_RETAIL_PROMO V-9-28…" at bounding box center [878, 530] width 1233 height 475
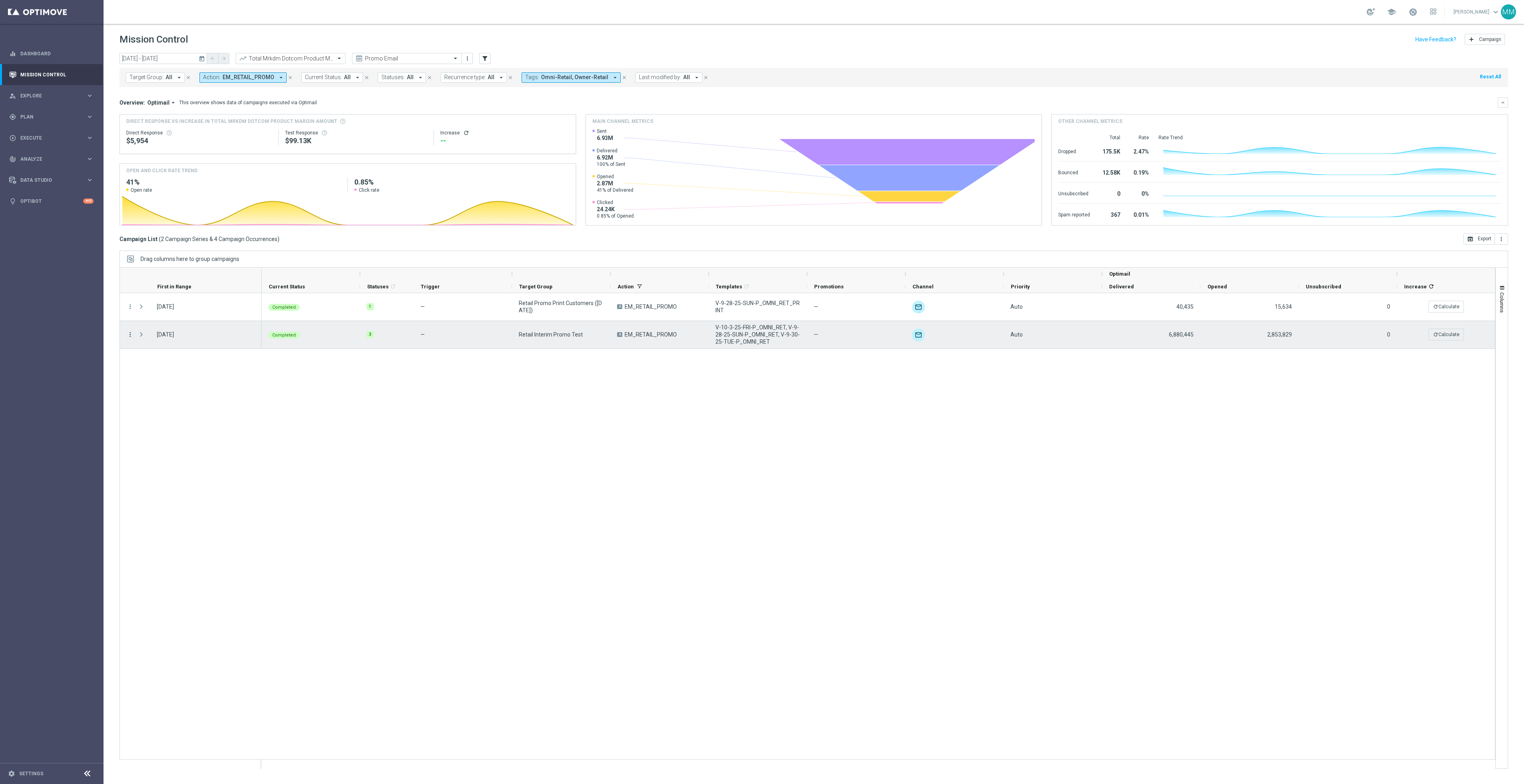
click at [129, 336] on icon "more_vert" at bounding box center [130, 335] width 7 height 7
click at [196, 358] on div "send Channel Metrics" at bounding box center [179, 363] width 90 height 11
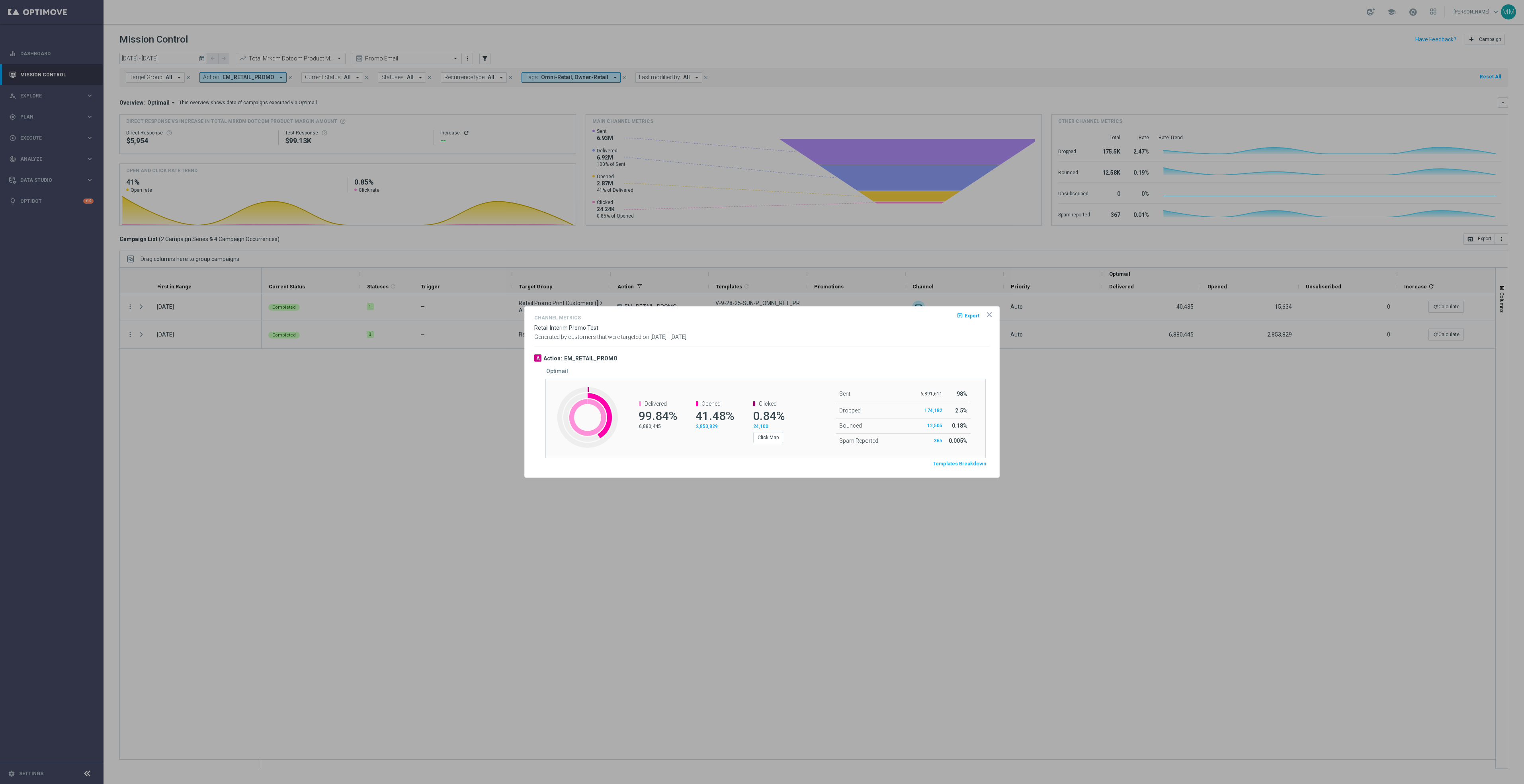
drag, startPoint x: 385, startPoint y: 351, endPoint x: 392, endPoint y: 379, distance: 28.9
click at [386, 362] on div at bounding box center [762, 392] width 1524 height 784
click at [988, 315] on icon "icon" at bounding box center [989, 314] width 4 height 4
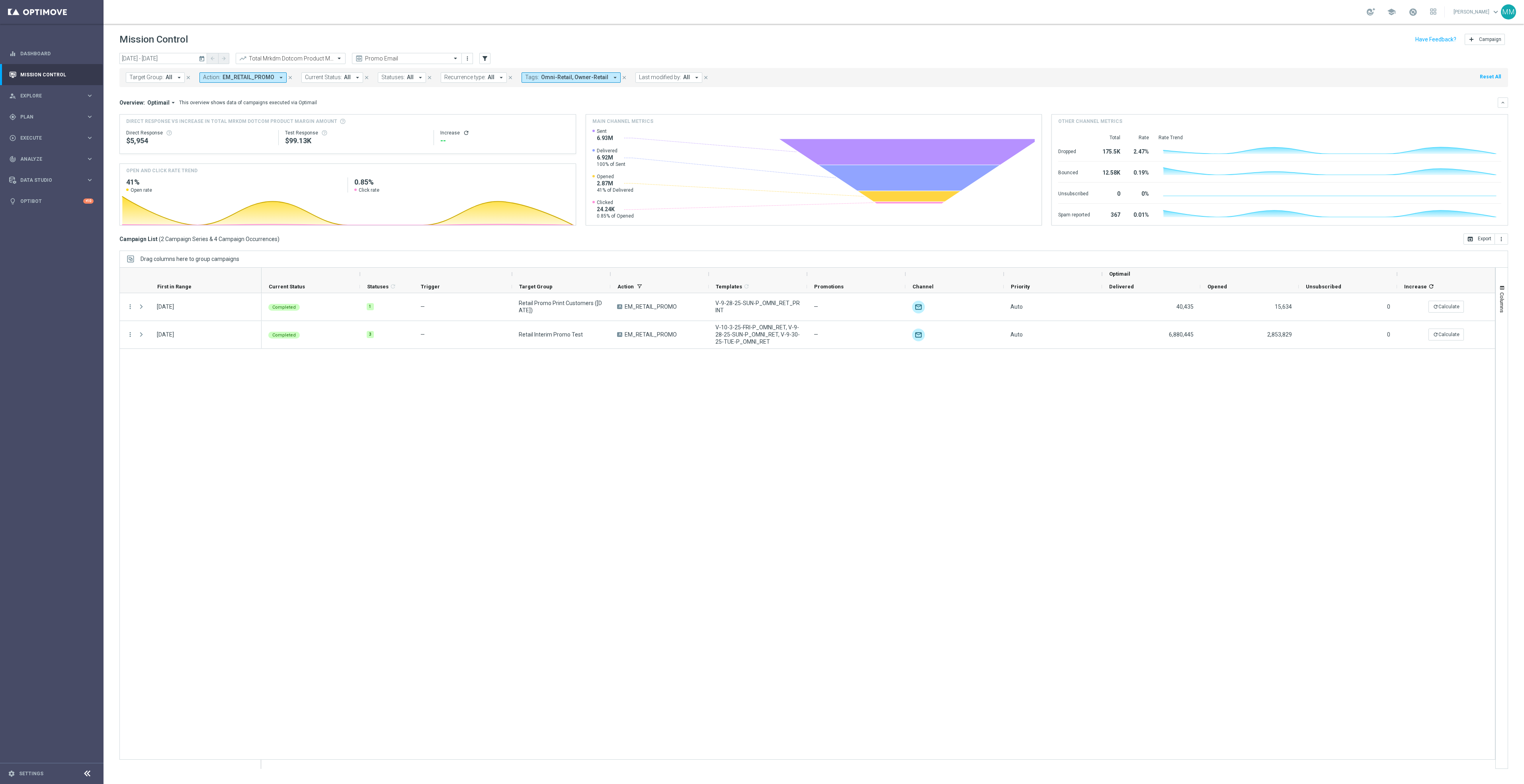
click at [199, 59] on button "today" at bounding box center [202, 58] width 10 height 12
click at [248, 128] on span "13" at bounding box center [251, 128] width 13 height 13
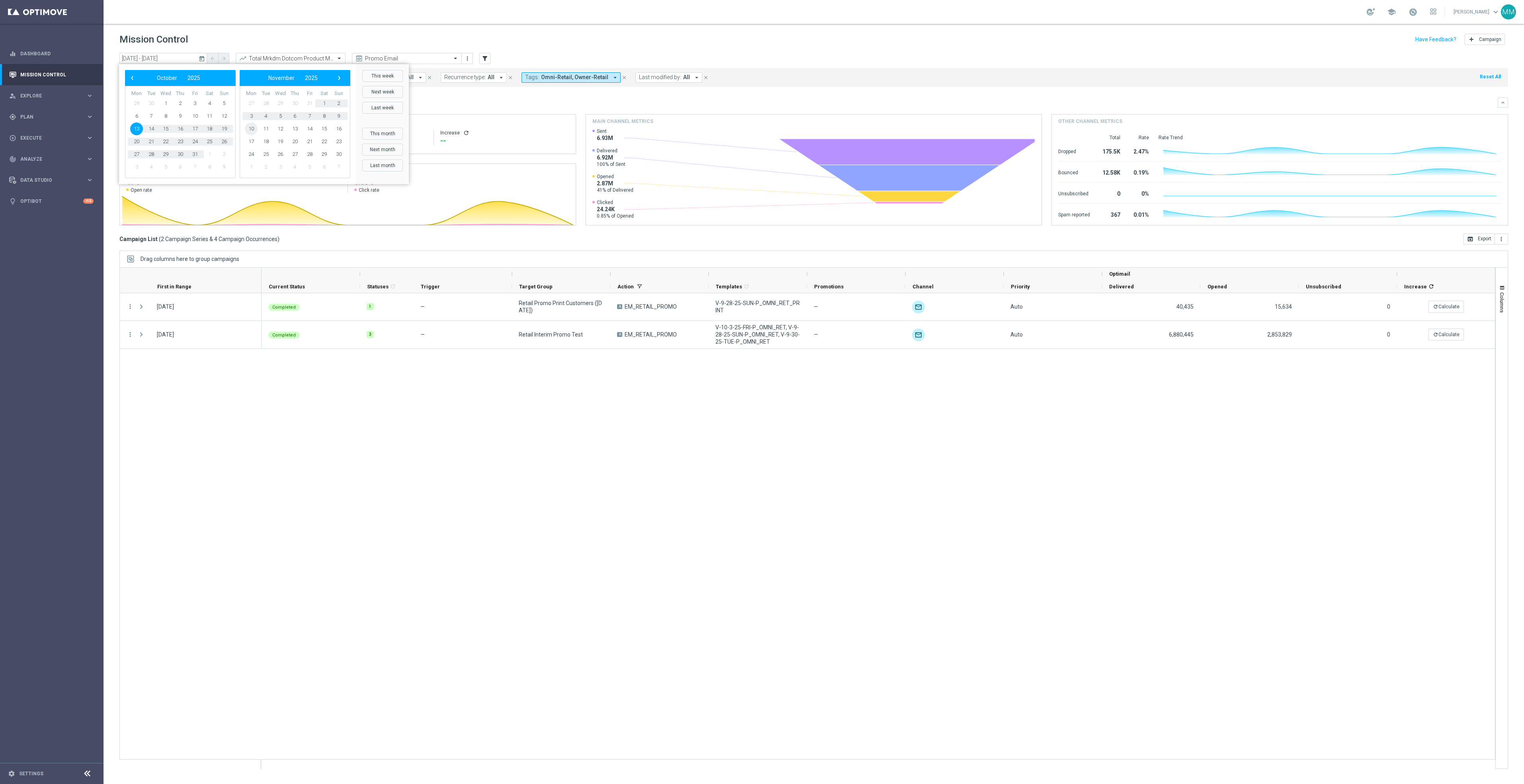
click at [248, 128] on span "10" at bounding box center [251, 128] width 13 height 13
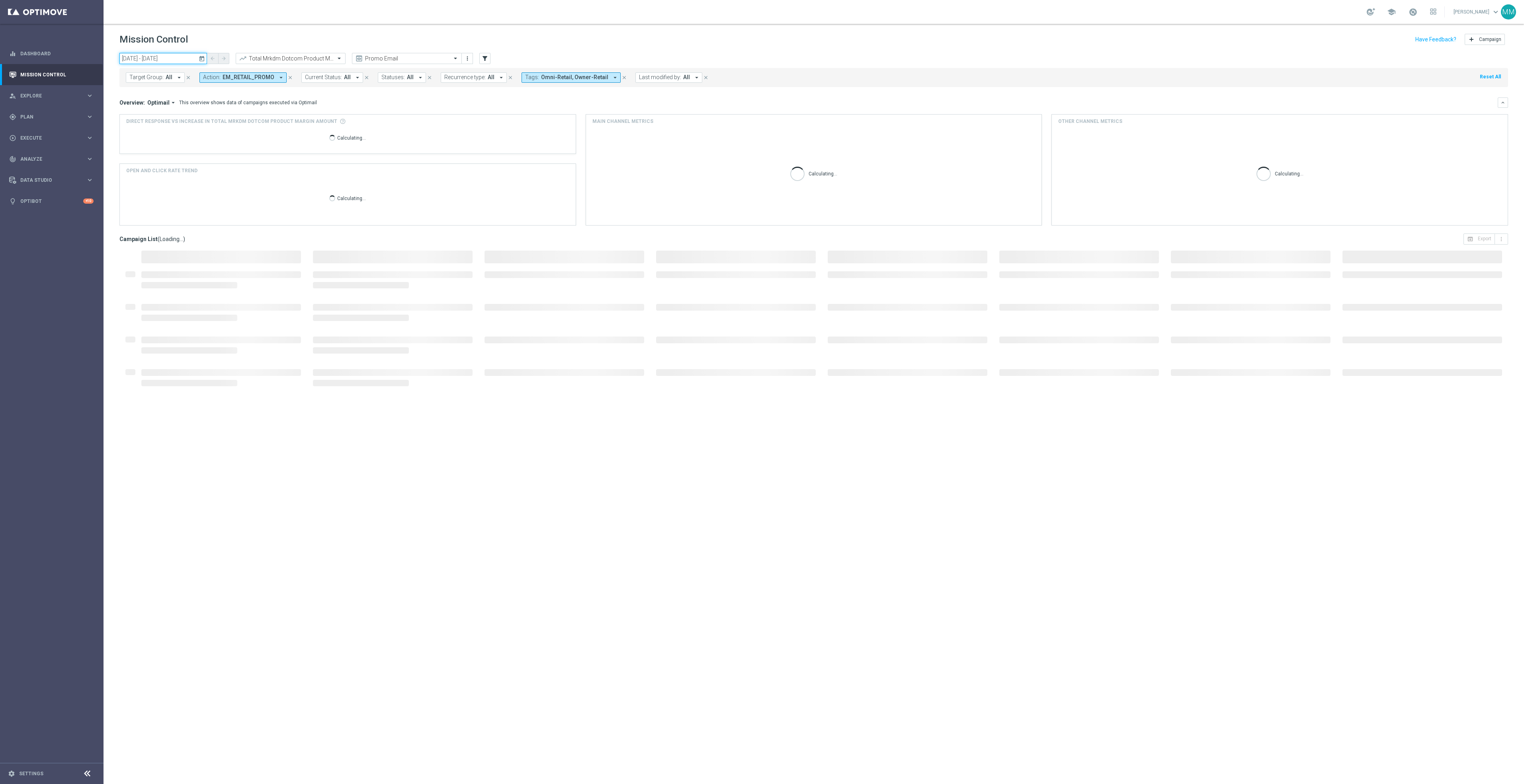
click at [177, 60] on input "13 Oct 2025 - 10 Nov 2025" at bounding box center [163, 58] width 87 height 11
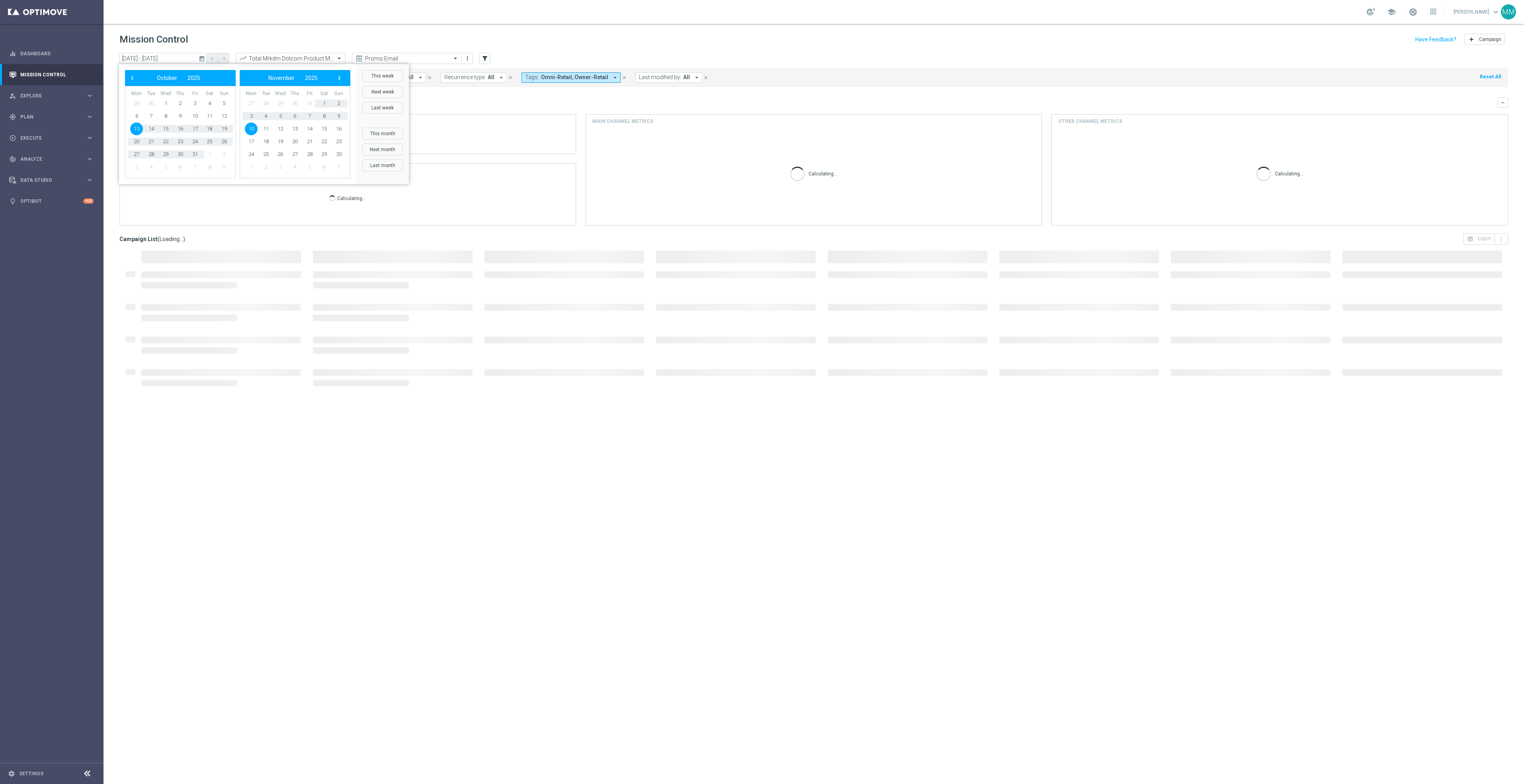
click at [137, 127] on span "13" at bounding box center [137, 128] width 13 height 13
type input "13 Oct 2025 - 13 Oct 2025"
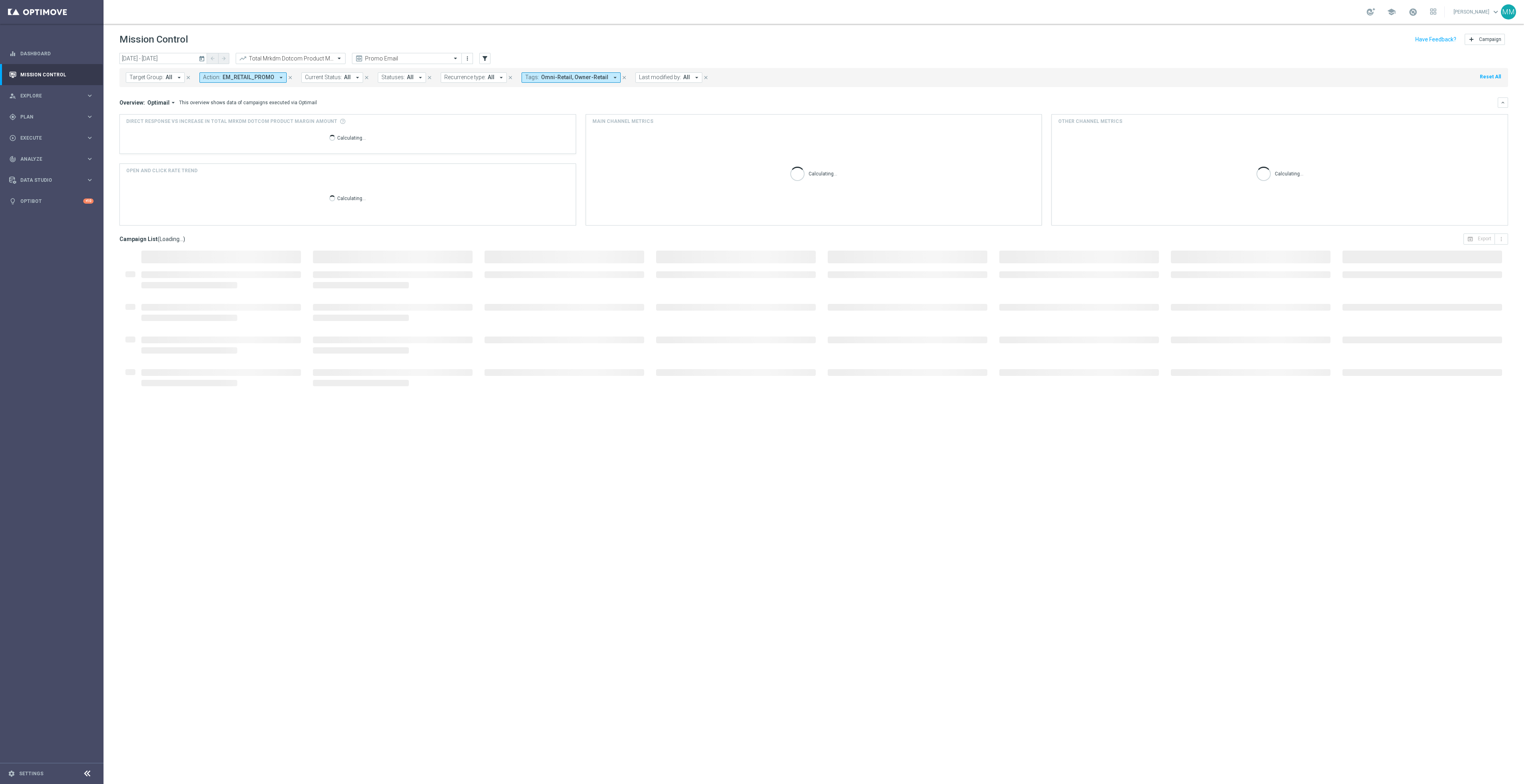
click at [667, 80] on span "Last modified by:" at bounding box center [660, 77] width 42 height 7
click at [754, 133] on div "[PERSON_NAME]" at bounding box center [704, 128] width 131 height 13
type input "mary"
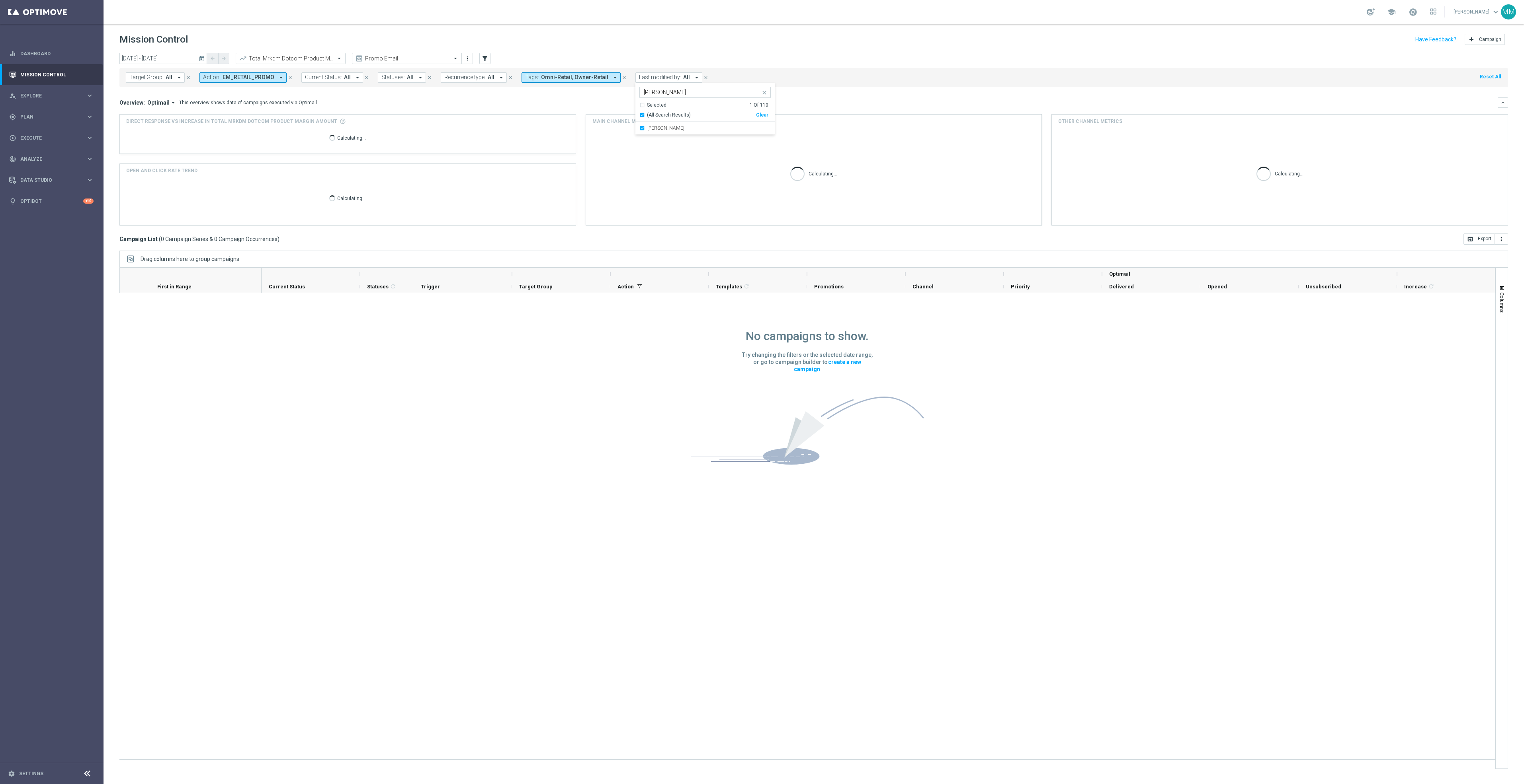
click at [632, 63] on div "today 13 Oct 2025 - 13 Oct 2025 arrow_back arrow_forward Total Mrkdm Dotcom Pro…" at bounding box center [813, 58] width 1388 height 12
click at [622, 76] on icon "close" at bounding box center [625, 77] width 5 height 5
click at [288, 78] on icon "close" at bounding box center [290, 77] width 5 height 5
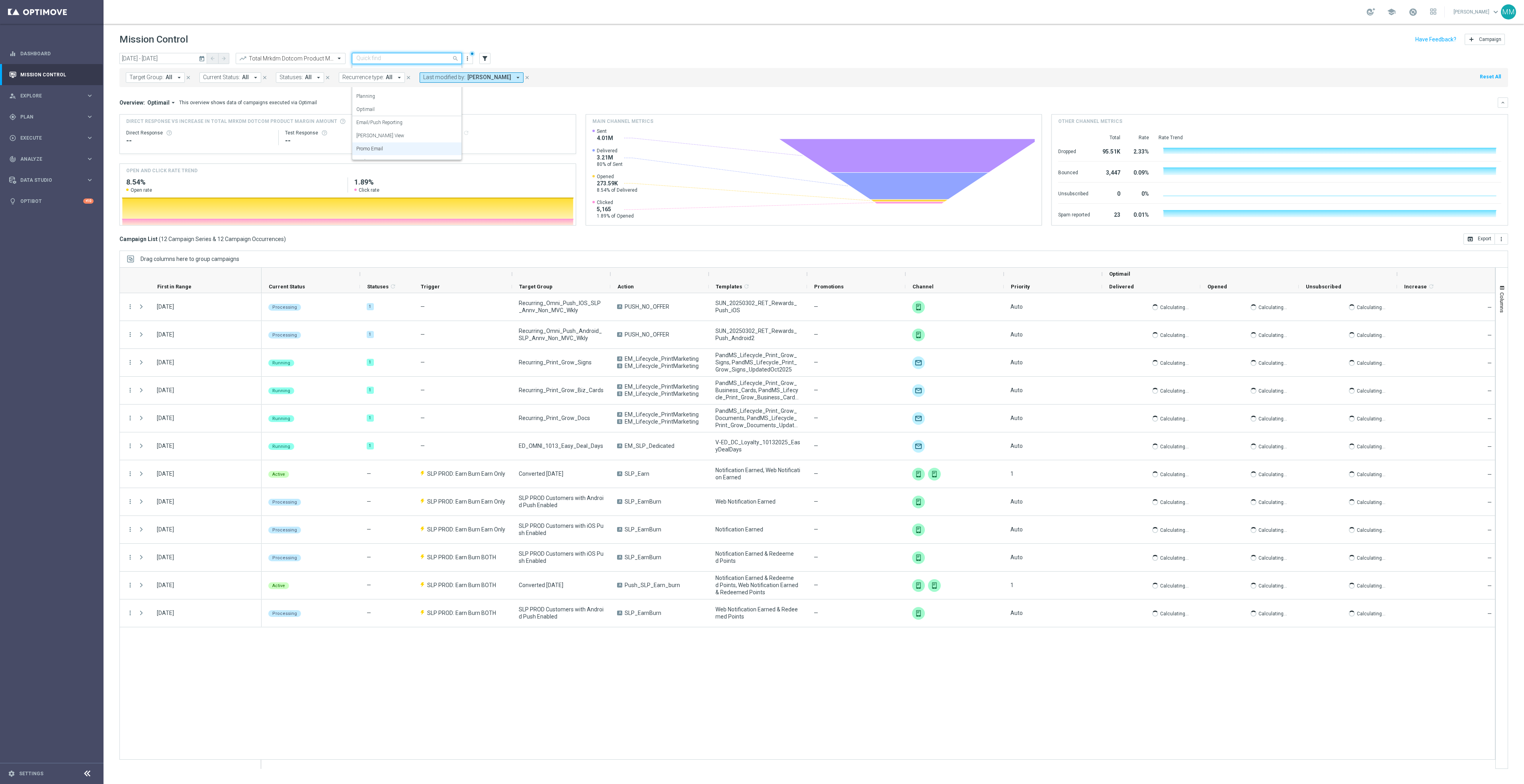
click at [399, 60] on input "text" at bounding box center [398, 59] width 85 height 7
click at [392, 146] on div "Promo Email" at bounding box center [406, 149] width 102 height 13
click at [203, 57] on icon "today" at bounding box center [202, 58] width 7 height 7
click at [137, 76] on span "‹" at bounding box center [132, 78] width 11 height 11
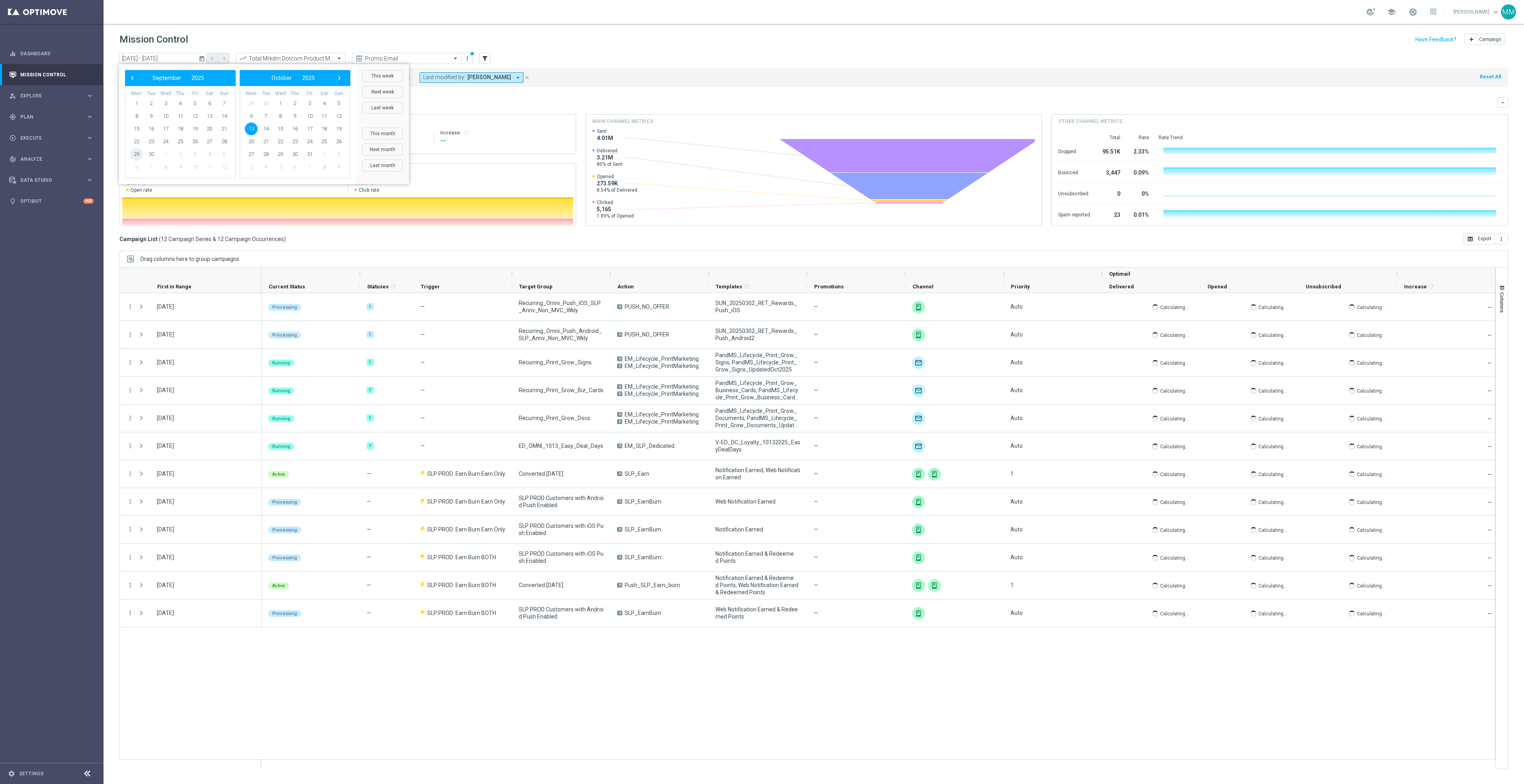
click at [136, 151] on span "29" at bounding box center [137, 154] width 13 height 13
click at [323, 101] on span "4" at bounding box center [324, 103] width 13 height 13
type input "29 Sep 2025 - 04 Oct 2025"
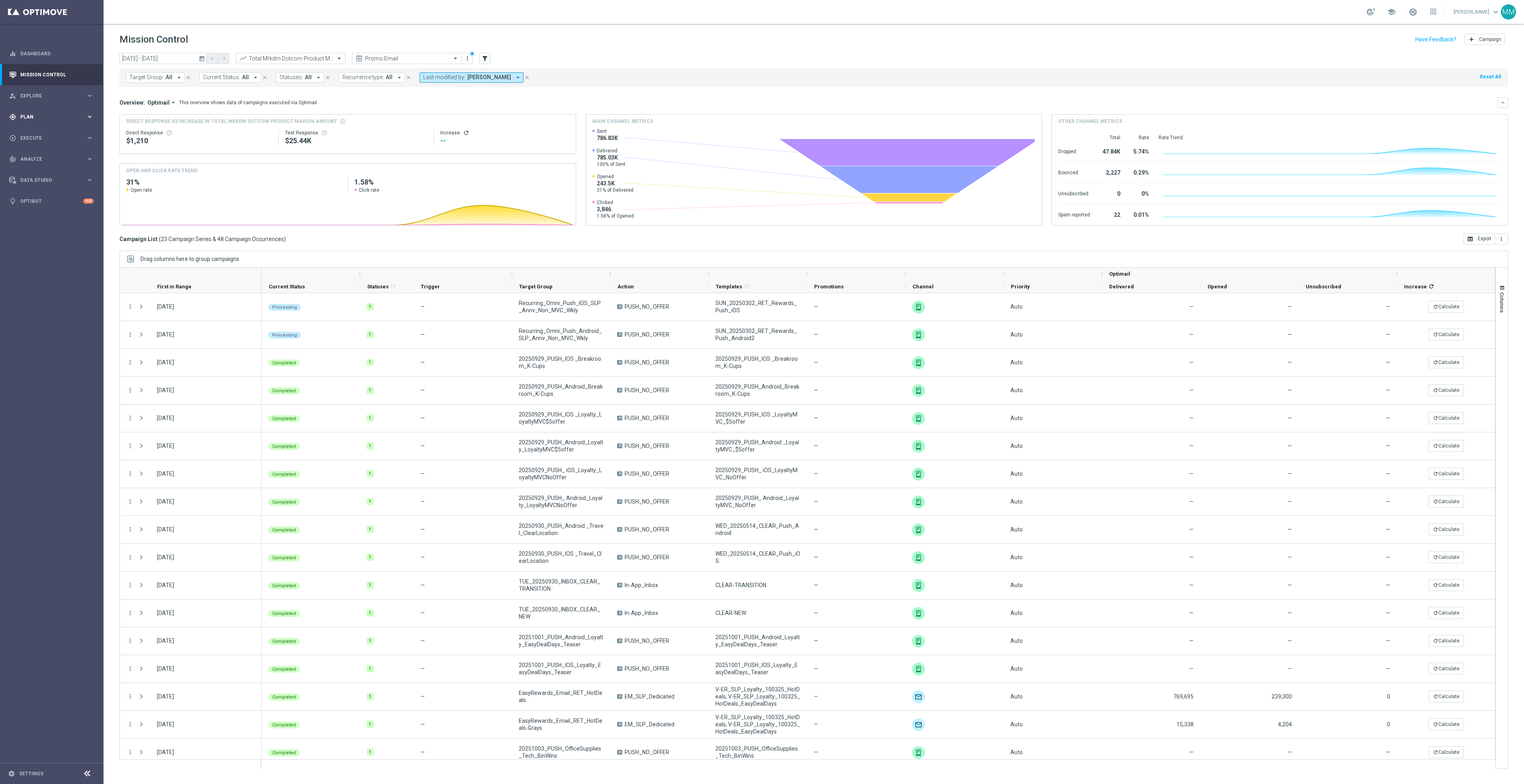
click at [61, 111] on div "gps_fixed Plan keyboard_arrow_right" at bounding box center [51, 116] width 102 height 21
click at [39, 133] on link "Target Groups" at bounding box center [51, 133] width 62 height 6
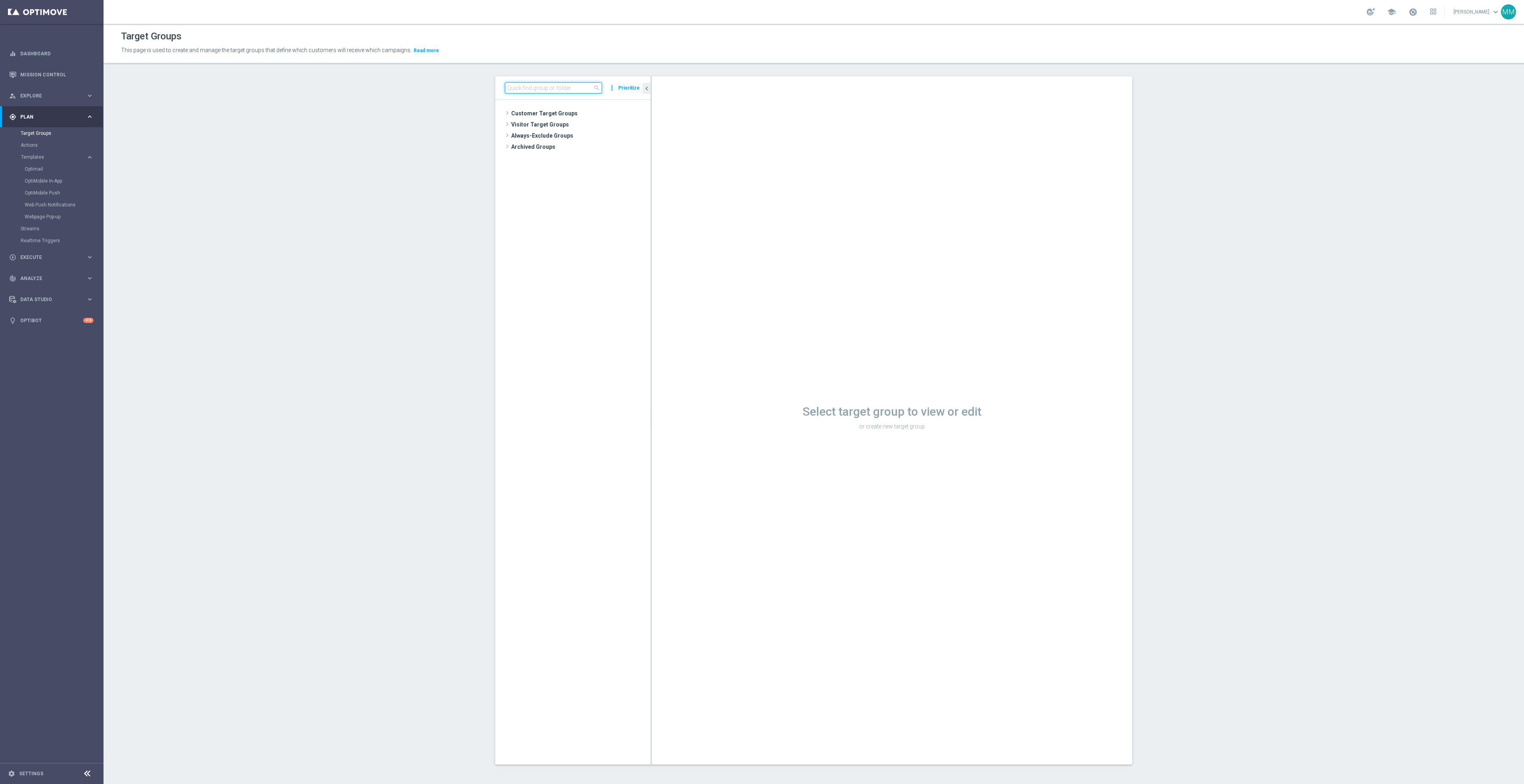
click at [581, 87] on input at bounding box center [554, 88] width 97 height 11
type input "20251023"
click at [601, 160] on span "20251023_PUSH_IOS _Furniture_$49.99Tables" at bounding box center [588, 159] width 89 height 7
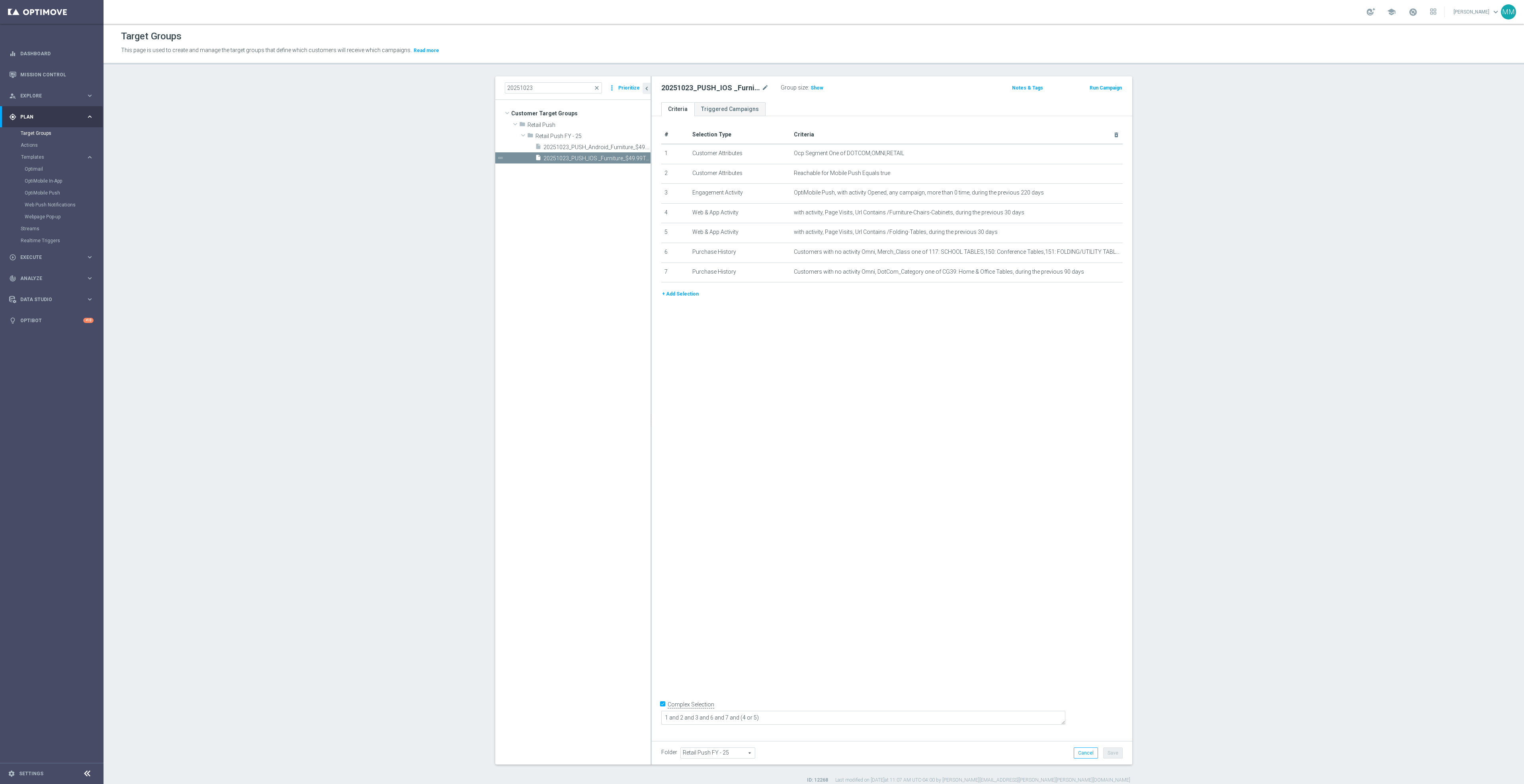
drag, startPoint x: 812, startPoint y: 87, endPoint x: 672, endPoint y: 127, distance: 145.6
click at [812, 87] on span "Show" at bounding box center [817, 88] width 13 height 5
click at [570, 146] on span "20251023_PUSH_Android_Furniture_$49.99Tables" at bounding box center [588, 147] width 89 height 7
click at [815, 86] on span "Show" at bounding box center [817, 88] width 13 height 5
click at [730, 568] on div "# Selection Type Criteria delete_forever 1 Customer Attributes Ocp Segment One …" at bounding box center [891, 425] width 481 height 619
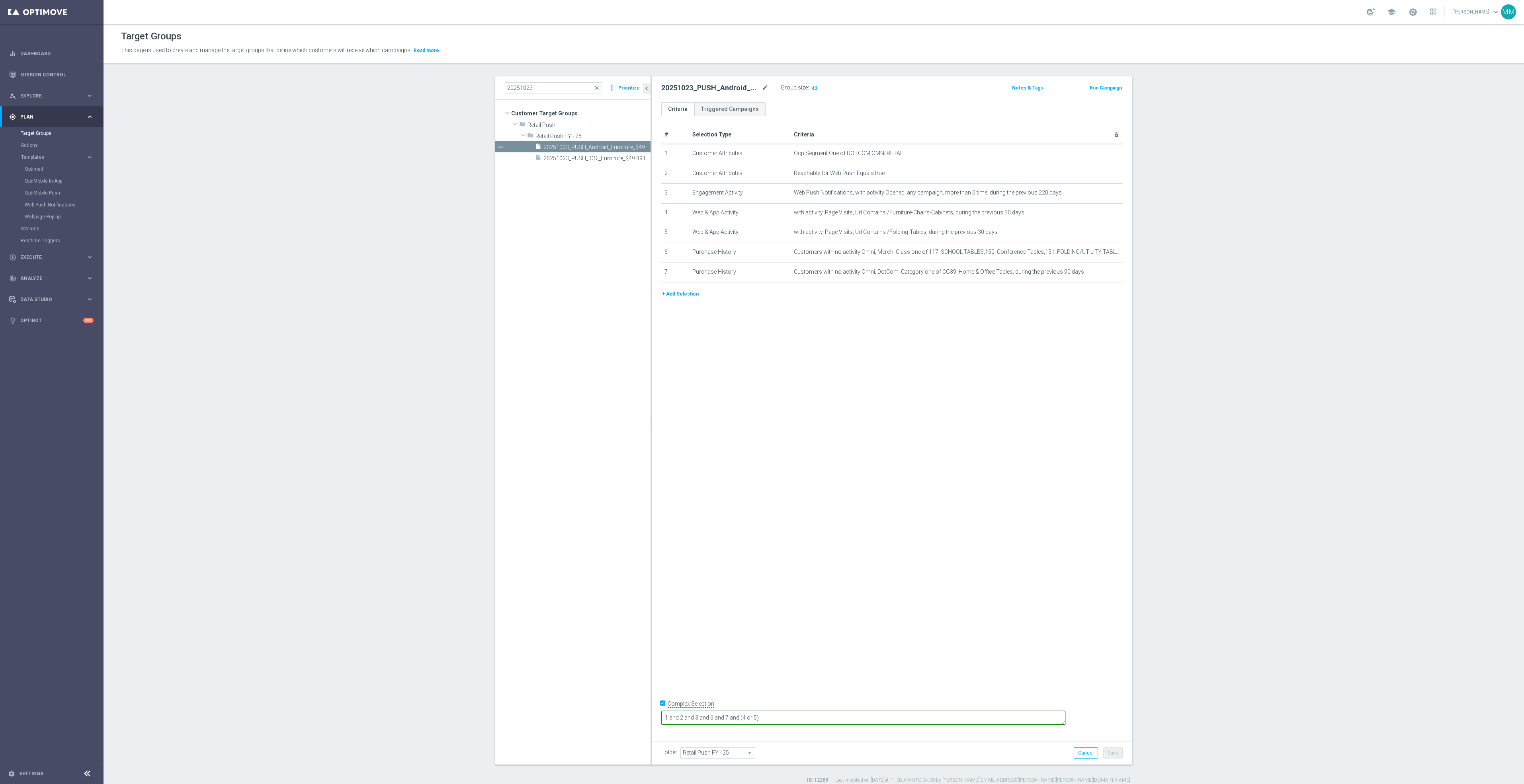
drag, startPoint x: 772, startPoint y: 712, endPoint x: 549, endPoint y: 704, distance: 223.1
click at [549, 704] on as-split "20251023 close more_vert Prioritize Customer Target Groups library_add create_n…" at bounding box center [813, 420] width 637 height 688
click at [1104, 751] on button "Save" at bounding box center [1113, 753] width 20 height 11
drag, startPoint x: 812, startPoint y: 717, endPoint x: 698, endPoint y: 714, distance: 114.0
click at [698, 714] on form "Complex Selection 1 and 2 and (3 or 4 or 5) and 6 and 7 Invalid Expression" at bounding box center [891, 717] width 461 height 38
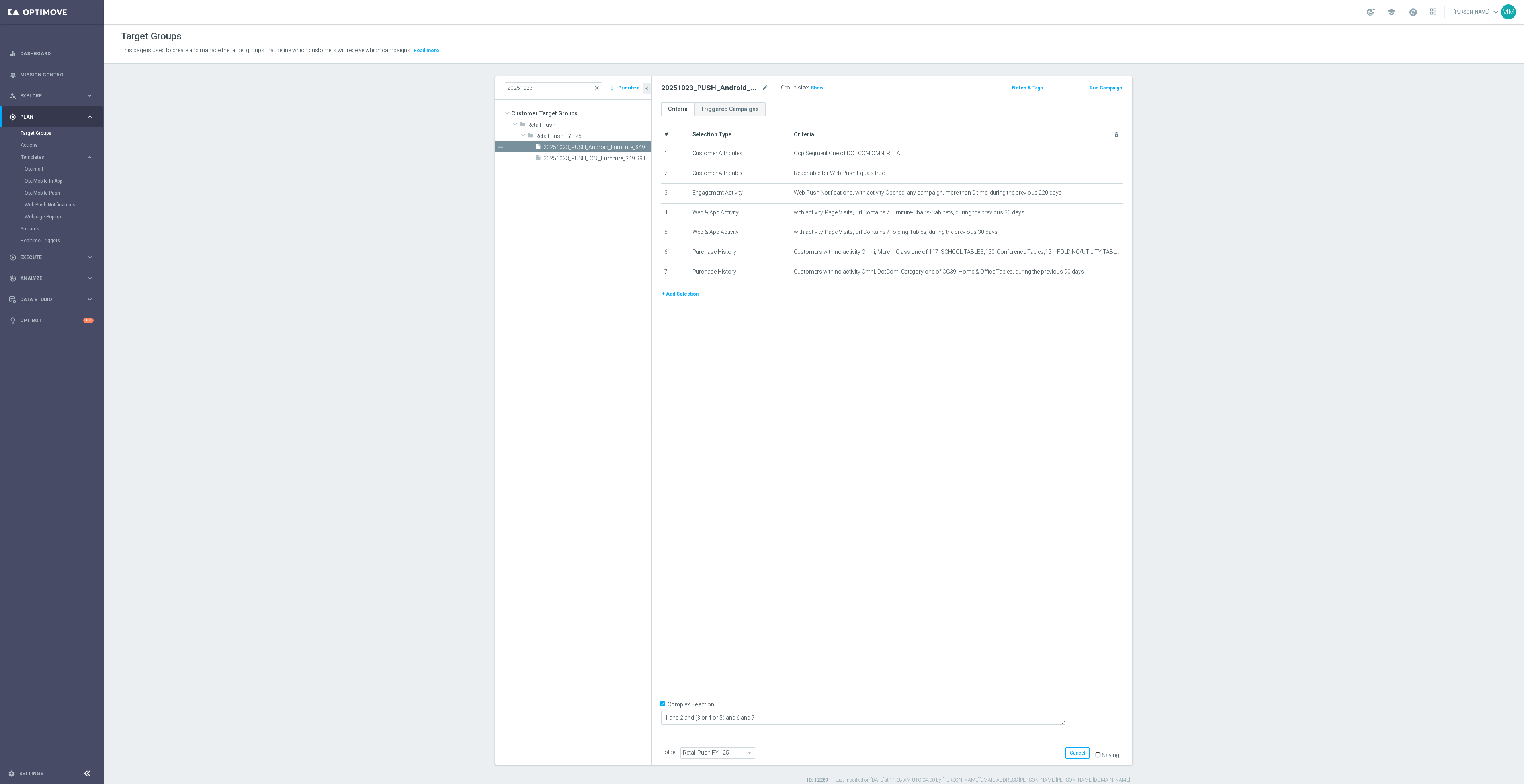
click at [982, 495] on div "# Selection Type Criteria delete_forever 1 Customer Attributes Ocp Segment One …" at bounding box center [891, 425] width 481 height 619
click at [814, 90] on span "Show" at bounding box center [817, 88] width 13 height 5
click at [593, 155] on span "20251023_PUSH_IOS _Furniture_$49.99Tables" at bounding box center [588, 159] width 89 height 7
drag, startPoint x: 768, startPoint y: 716, endPoint x: 604, endPoint y: 707, distance: 164.2
click at [604, 707] on as-split "20251023 close more_vert Prioritize Customer Target Groups library_add create_n…" at bounding box center [813, 420] width 637 height 688
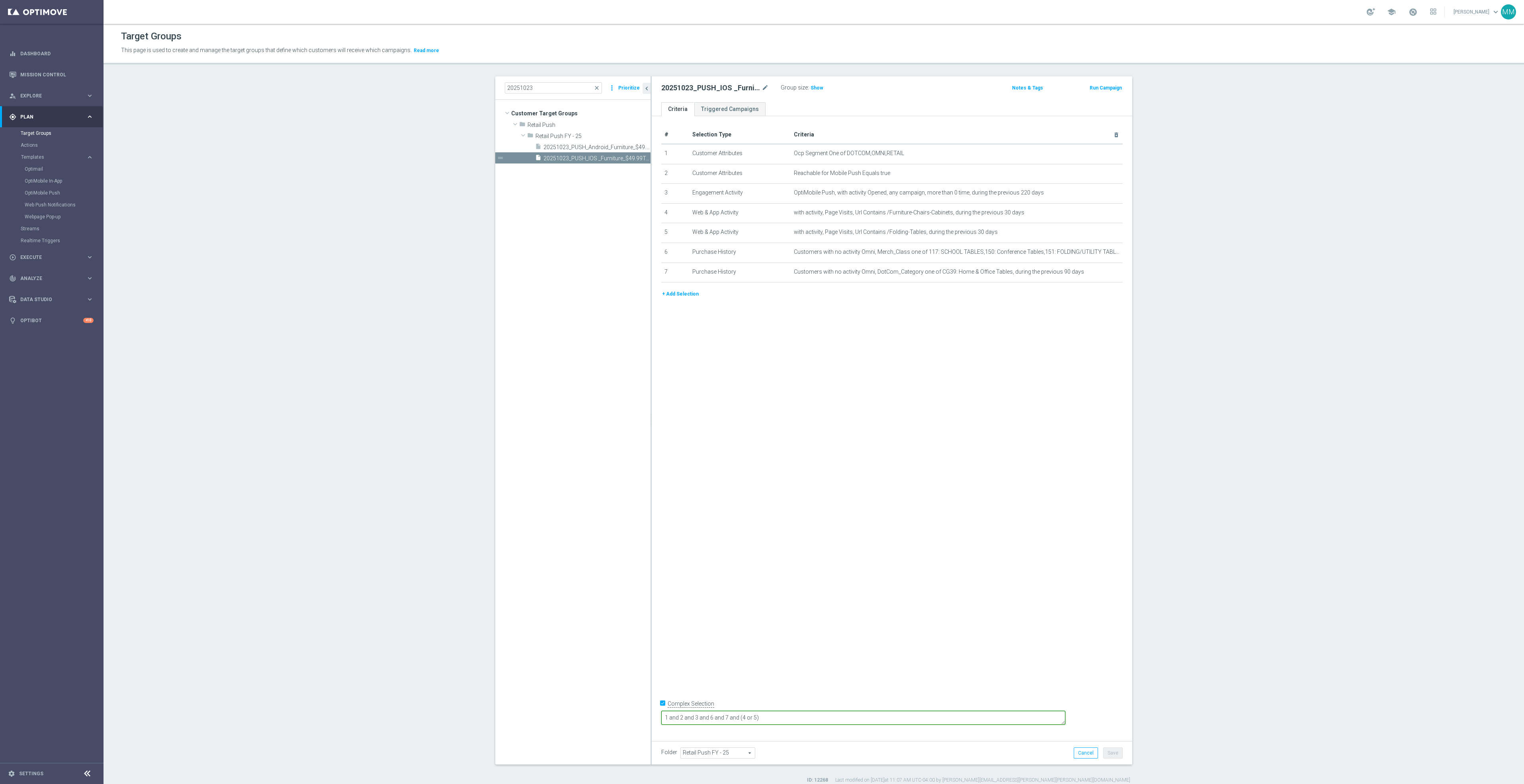
paste textarea "(3 or 4 or 5) and 6 and 7"
type textarea "1 and 2 and (3 or 4 or 5) and 6 and 7"
click at [1110, 753] on button "Save" at bounding box center [1113, 753] width 20 height 11
click at [813, 87] on span "Show" at bounding box center [817, 88] width 13 height 5
click at [536, 85] on input "20251023" at bounding box center [554, 88] width 97 height 11
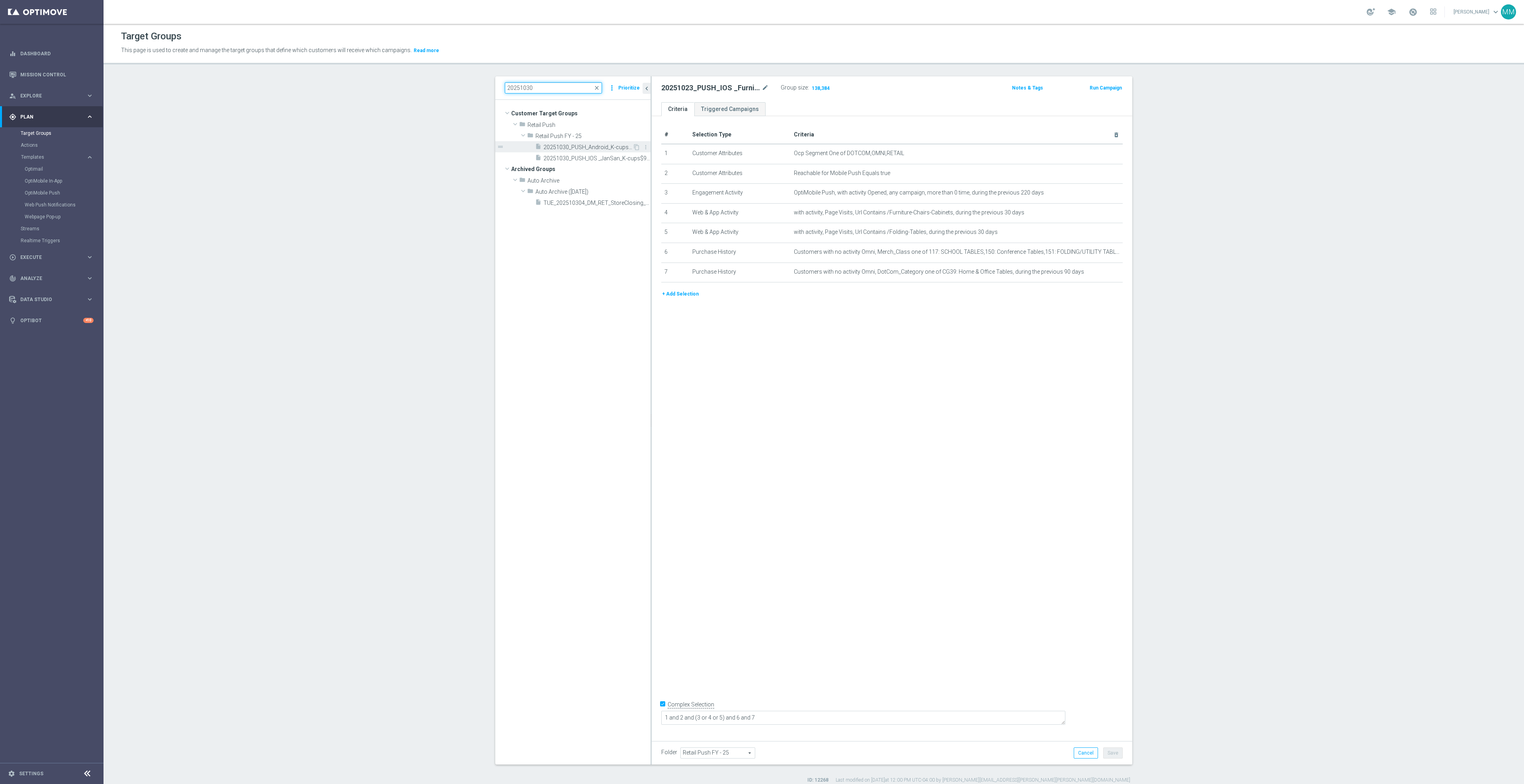
type input "20251030"
click at [587, 150] on span "20251030_PUSH_Android_K-cups$99.99" at bounding box center [588, 147] width 89 height 7
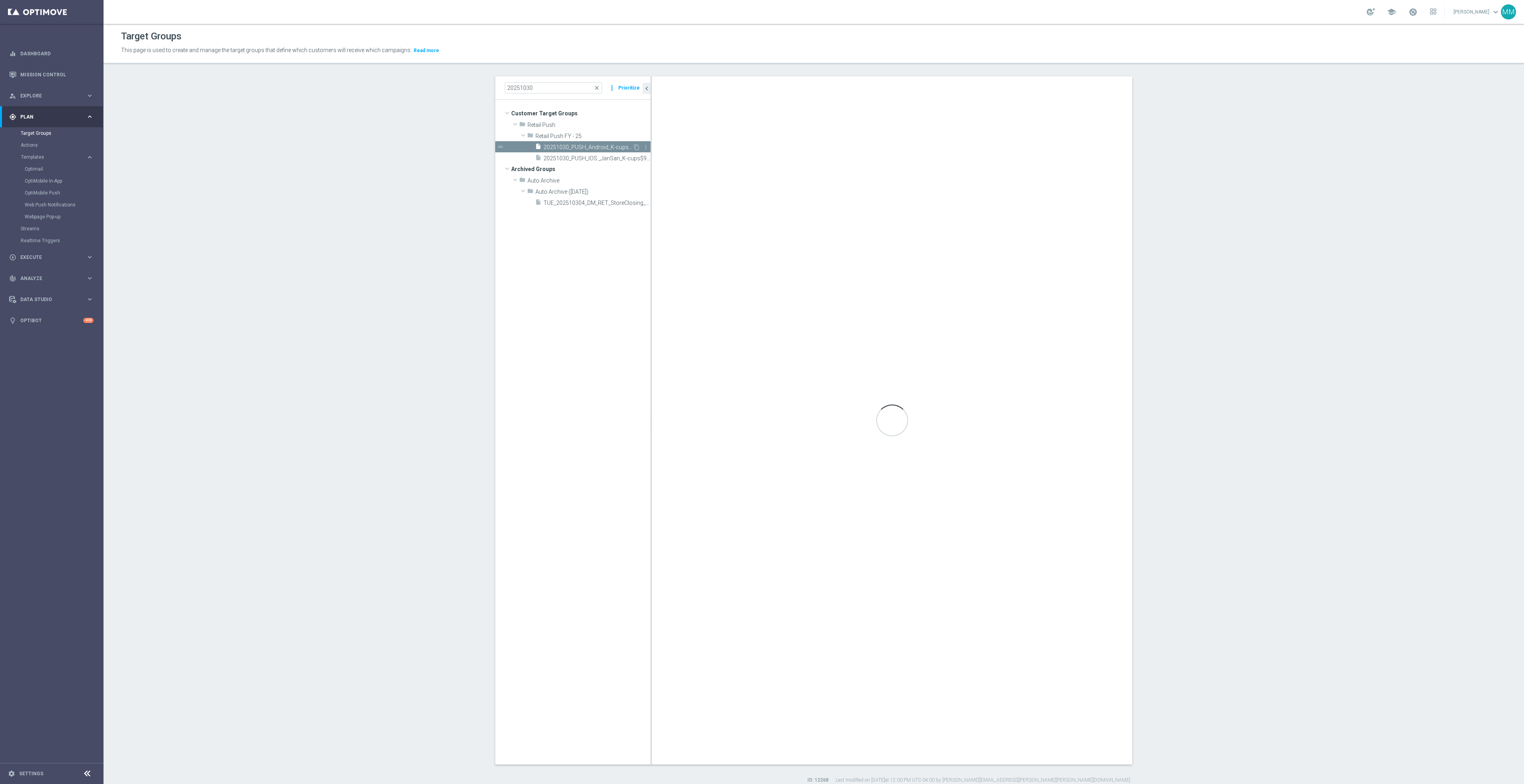
type textarea "1 and 7 and 2 and (3 or 5 or 6 or 4)"
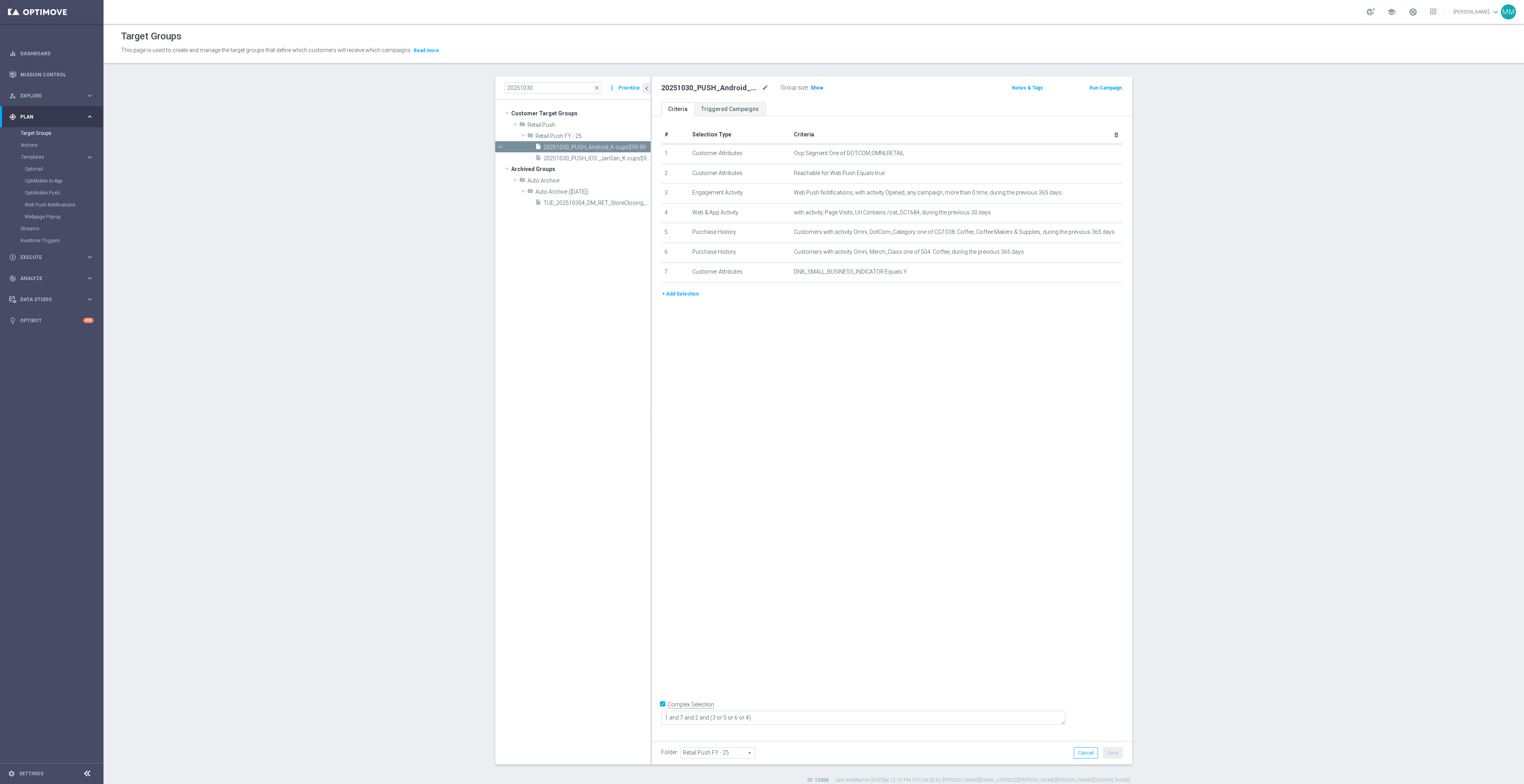
click at [815, 86] on span "Show" at bounding box center [817, 88] width 13 height 5
click at [574, 90] on input "20251030" at bounding box center [554, 88] width 97 height 11
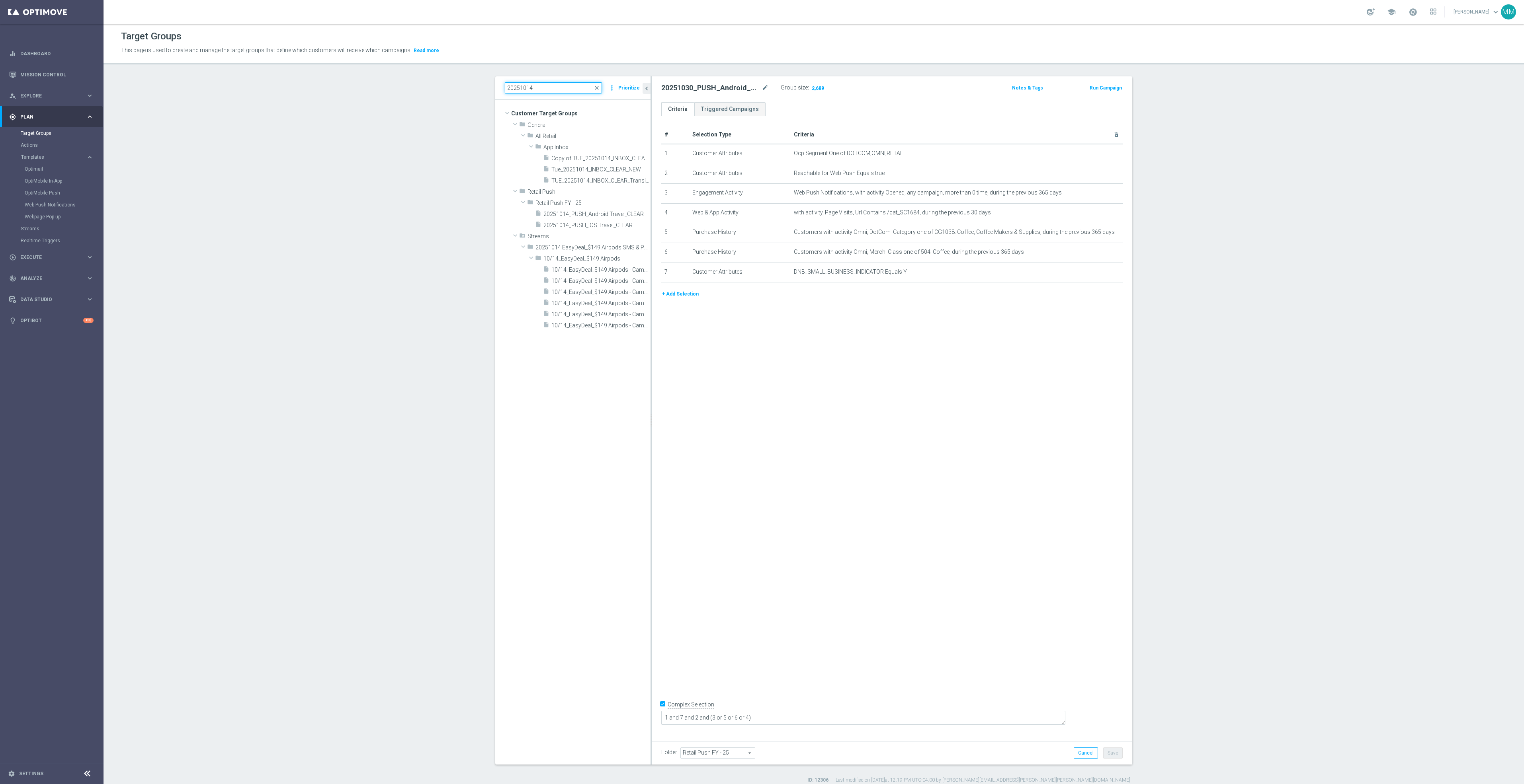
type input "20251014"
click at [593, 213] on span "20251014_PUSH_Android Travel_CLEAR" at bounding box center [588, 215] width 89 height 7
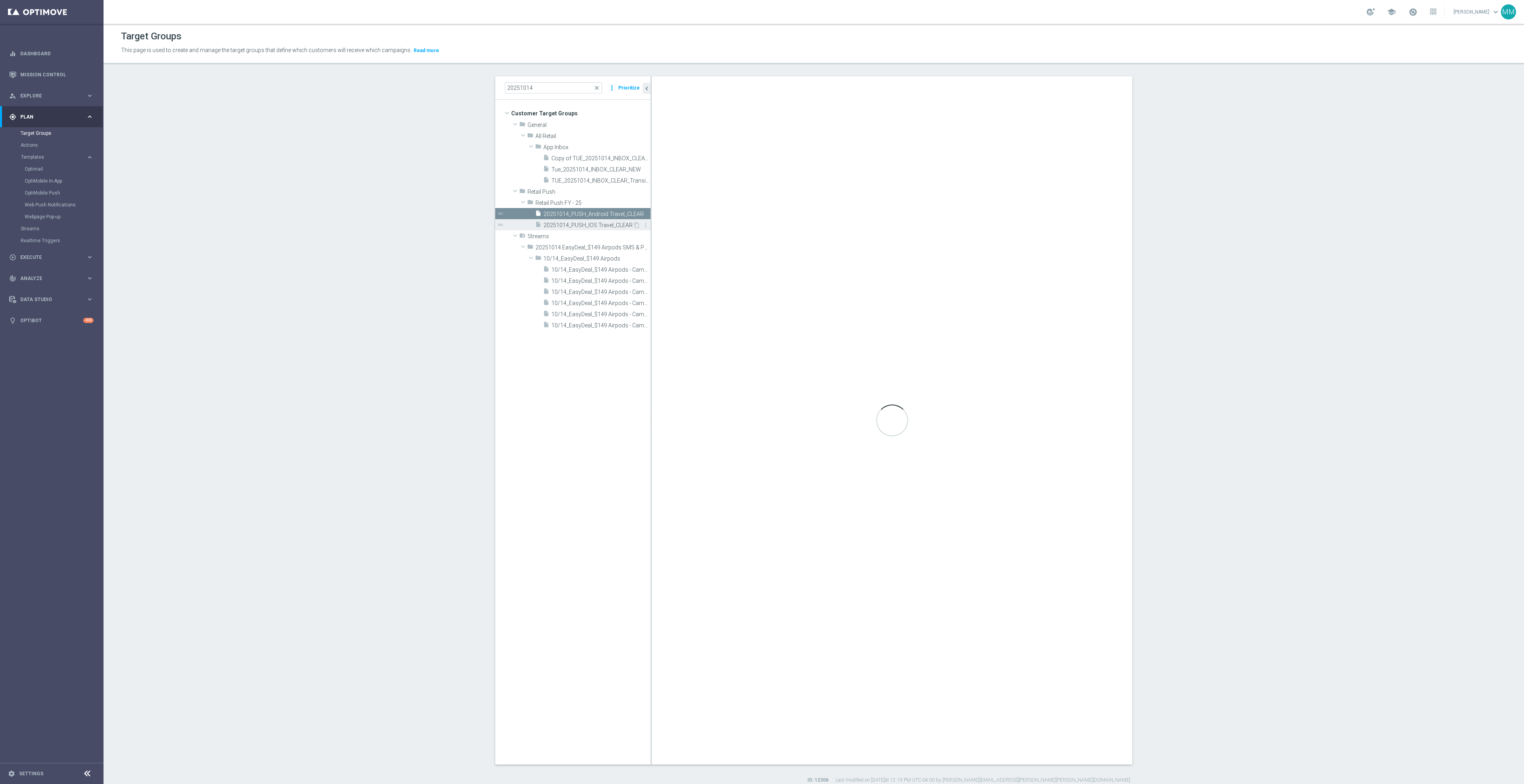
type textarea "1 and 2 and (3 or 4)"
click at [598, 225] on span "20251014_PUSH_IOS Travel_CLEAR" at bounding box center [588, 225] width 89 height 7
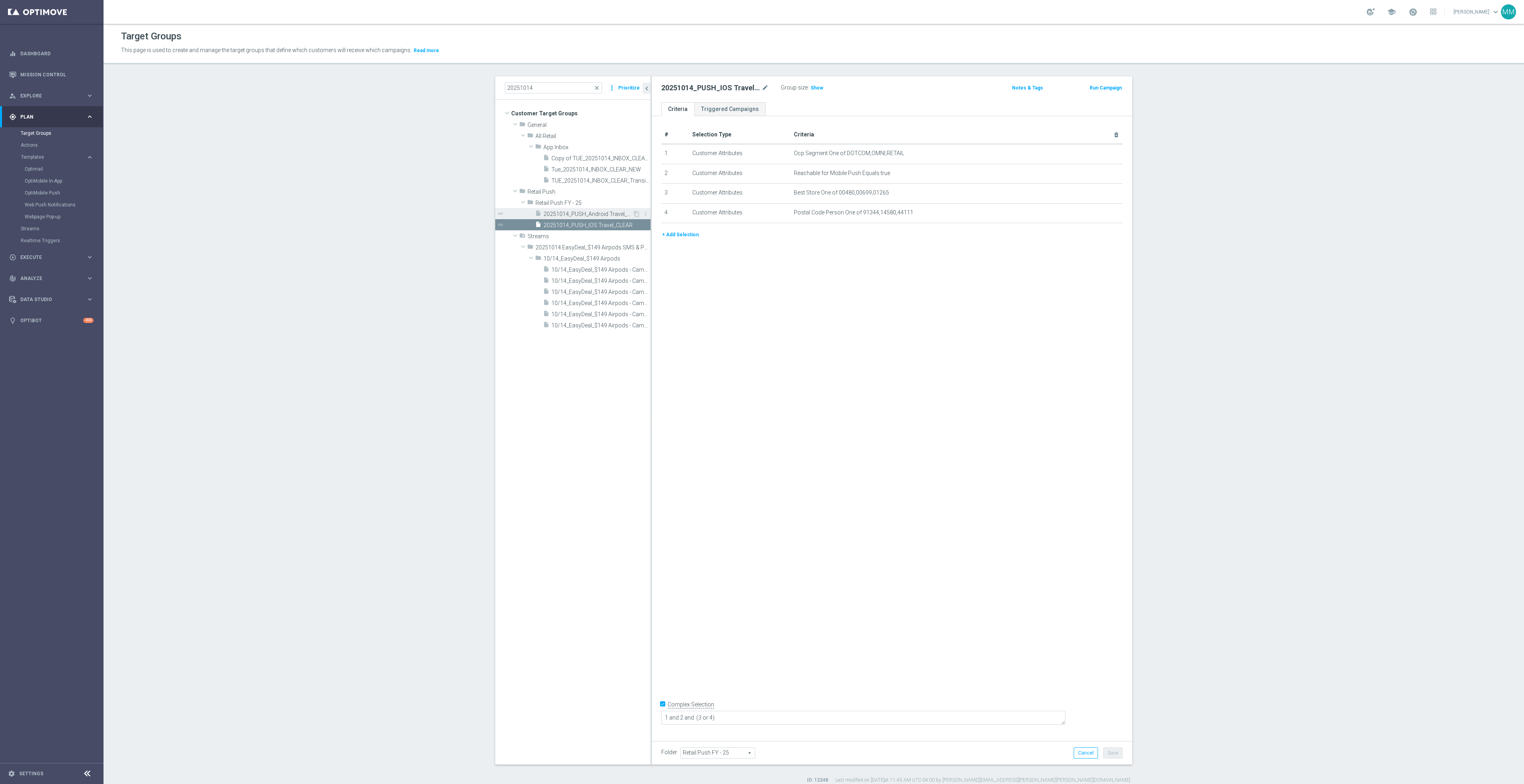
click at [603, 214] on span "20251014_PUSH_Android Travel_CLEAR" at bounding box center [588, 215] width 89 height 7
click at [604, 229] on div "insert_drive_file 20251014_PUSH_IOS Travel_CLEAR" at bounding box center [583, 225] width 98 height 11
click at [560, 90] on input "20251014" at bounding box center [554, 88] width 97 height 11
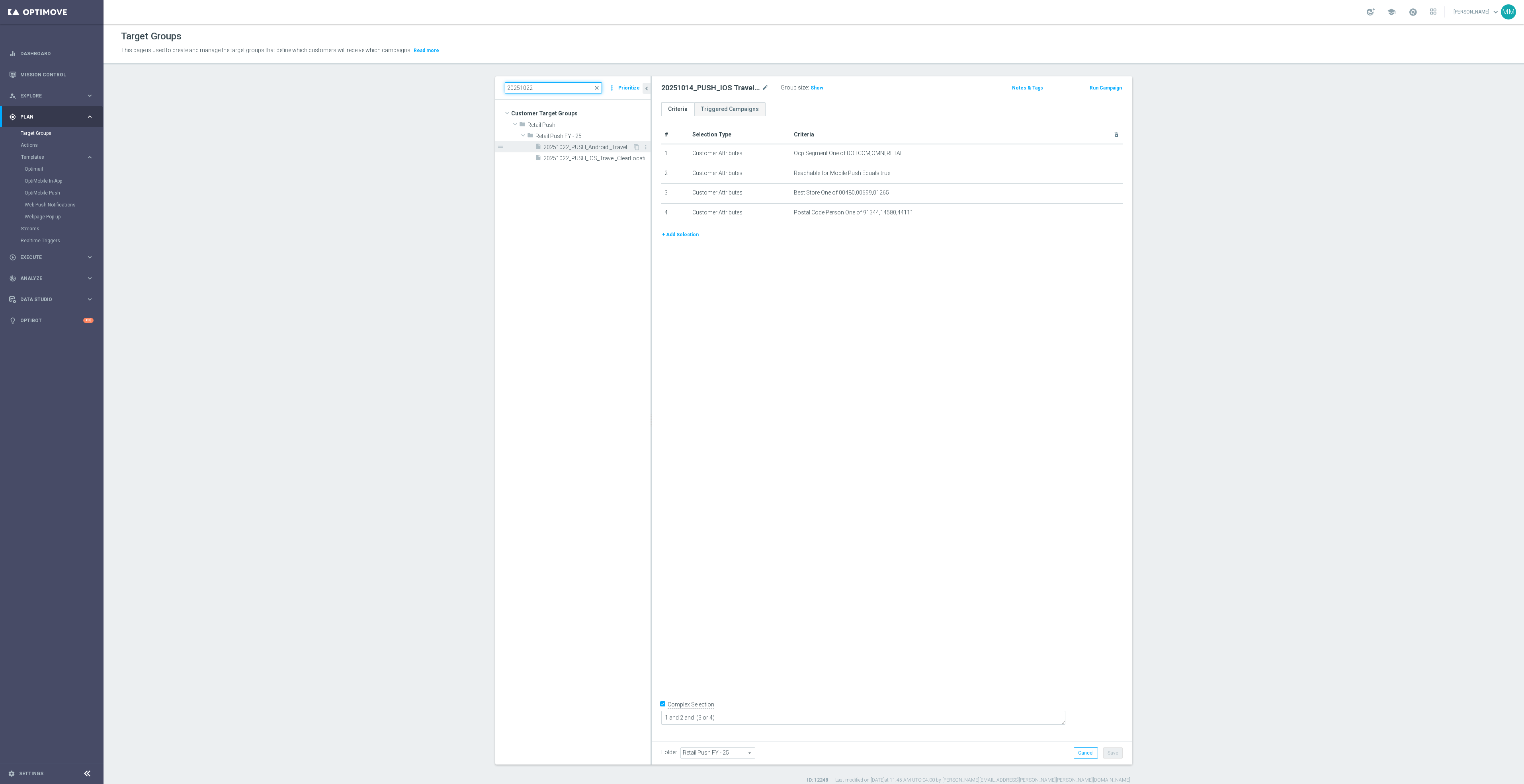
type input "20251022"
click at [590, 148] on span "20251022_PUSH_Android _Travel_ClearLocation" at bounding box center [588, 147] width 89 height 7
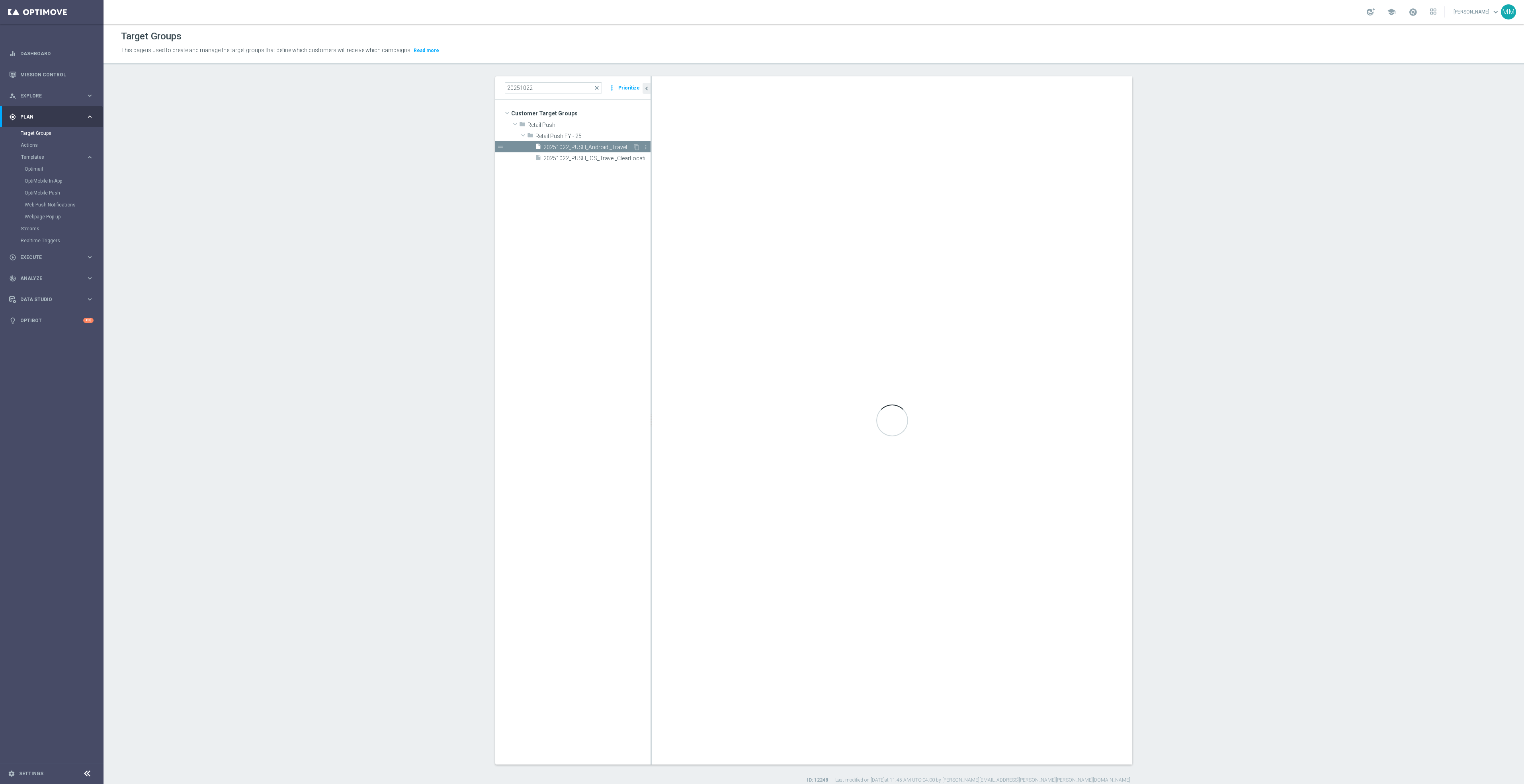
type textarea "1 and 2 and 3 and (4 or 5)"
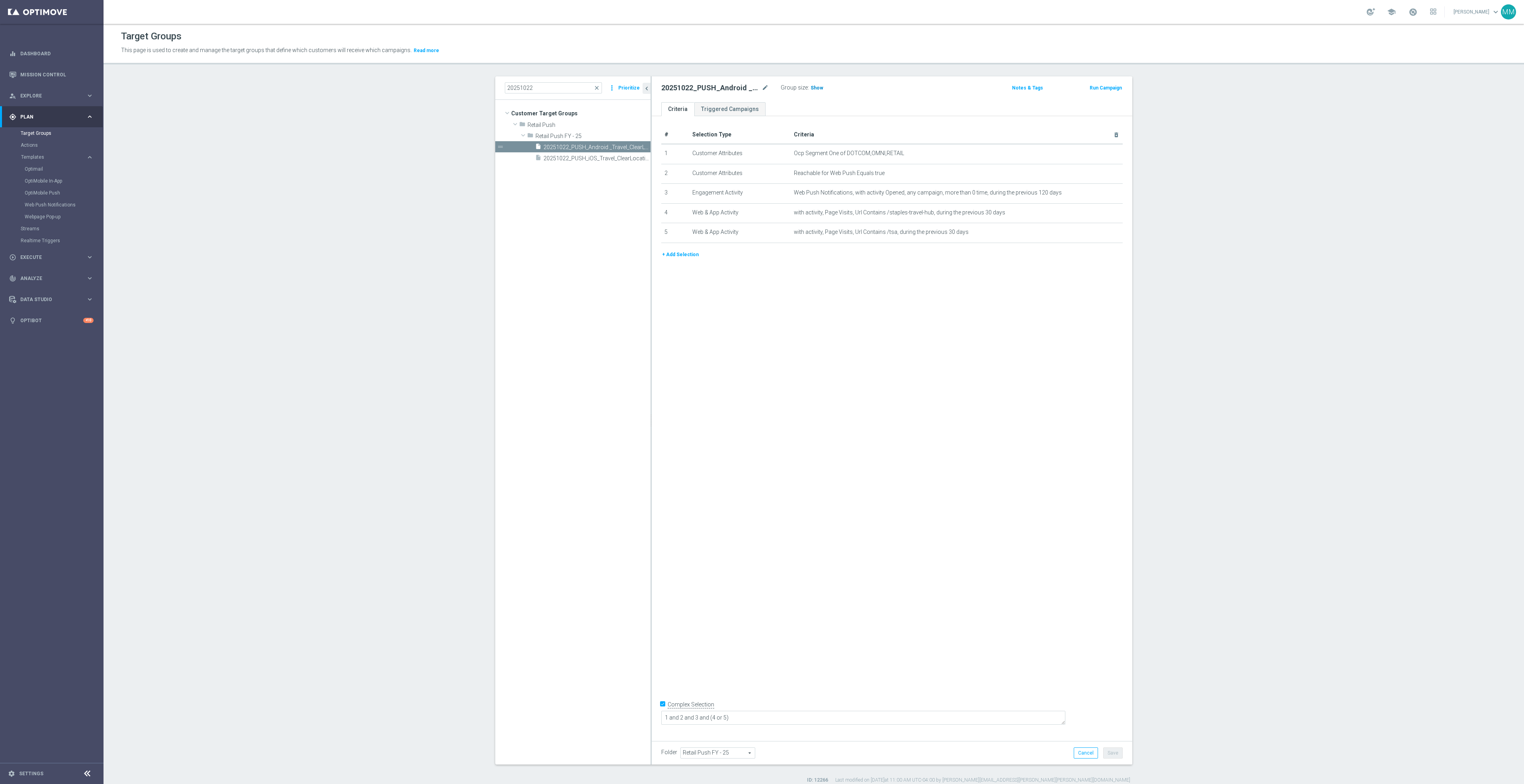
click at [814, 84] on h3 "Show" at bounding box center [817, 88] width 14 height 9
click at [539, 84] on input "20251022" at bounding box center [554, 88] width 97 height 11
type input "20251021"
click at [557, 147] on span "20251021_PUSH_Android_Tech_L2_Printers" at bounding box center [588, 147] width 89 height 7
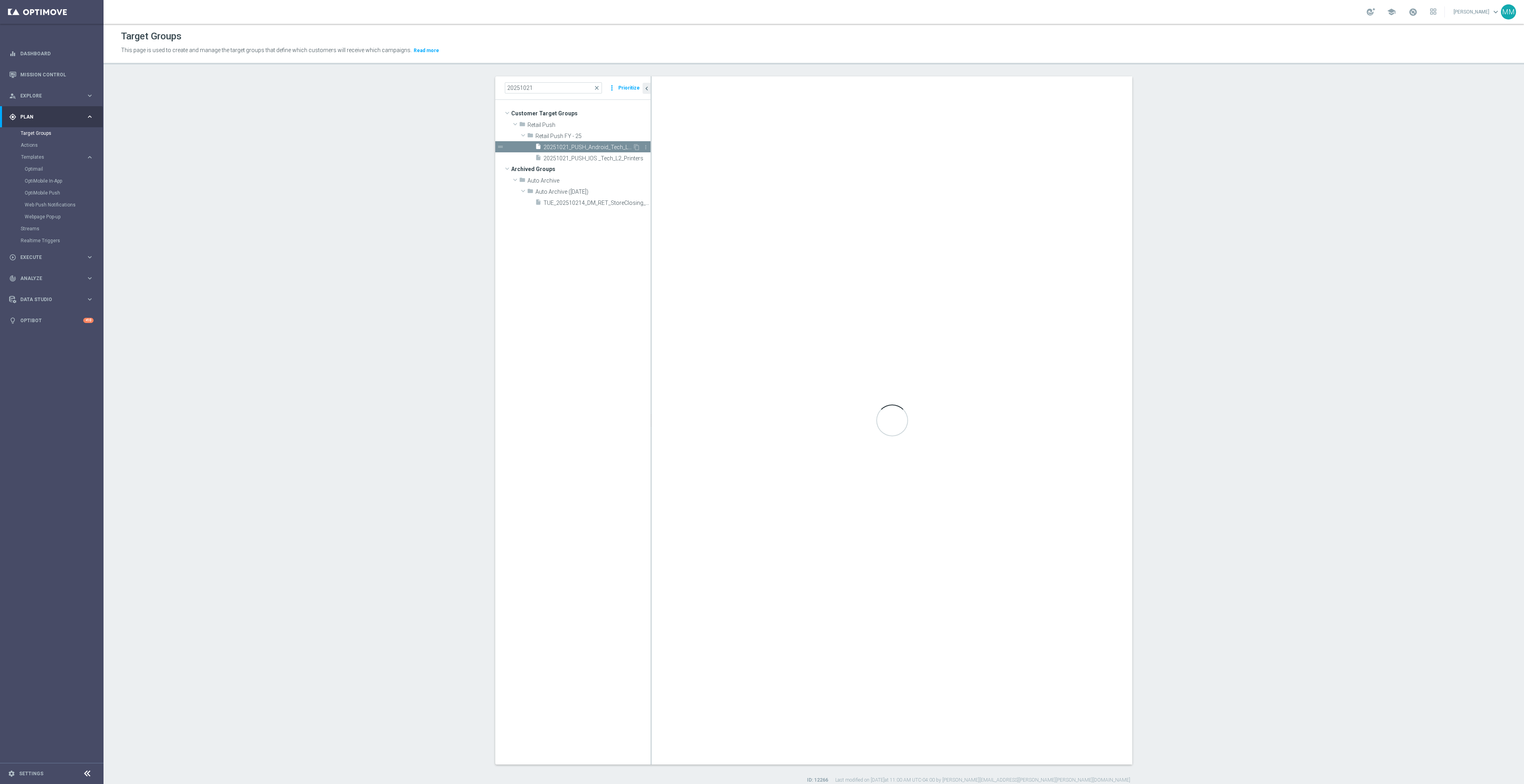
type textarea "1 and 2 and 3 and 4 and 5 and (6 or 7)"
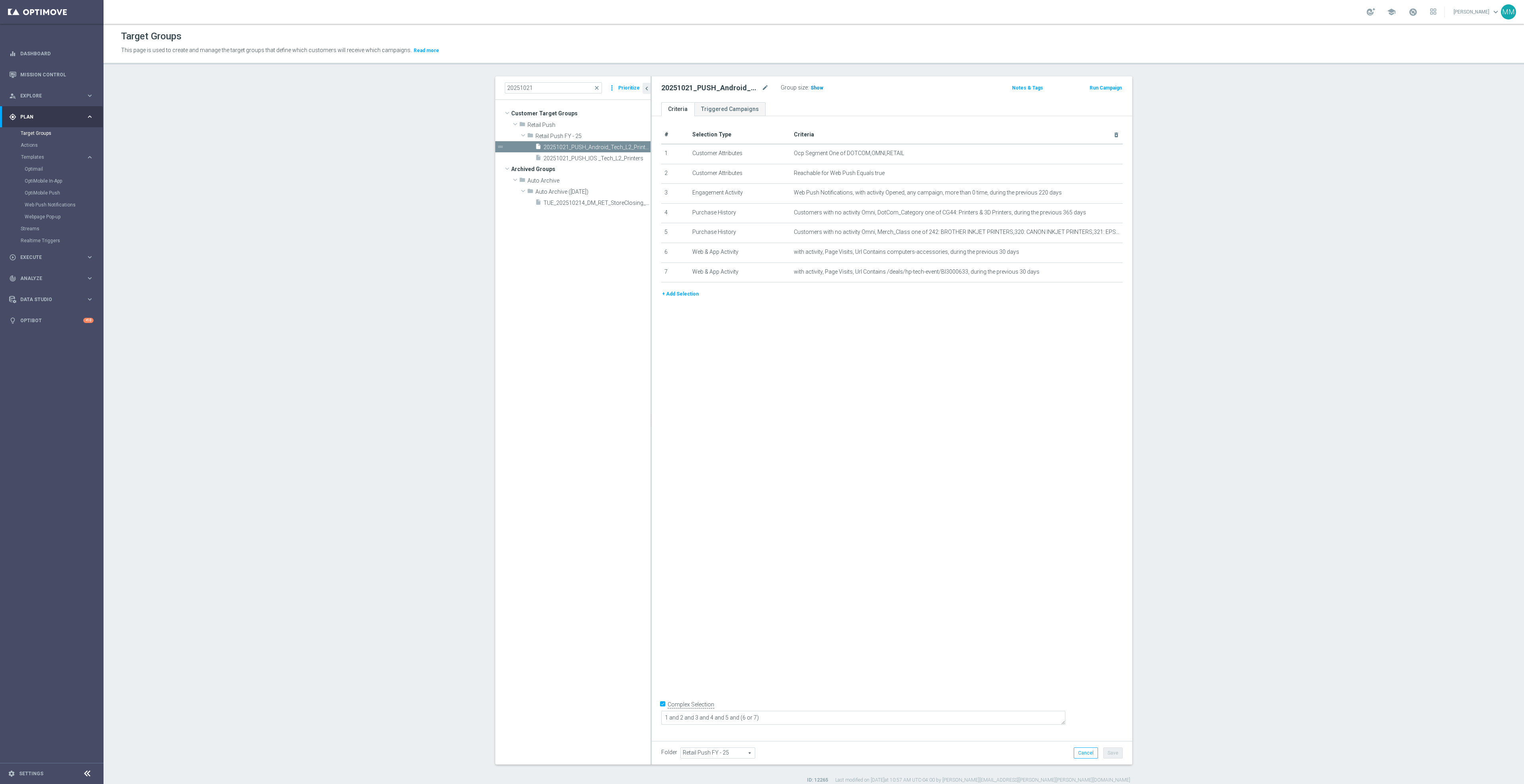
click at [811, 86] on span "Show" at bounding box center [817, 88] width 13 height 5
click at [66, 74] on link "Mission Control" at bounding box center [58, 74] width 74 height 21
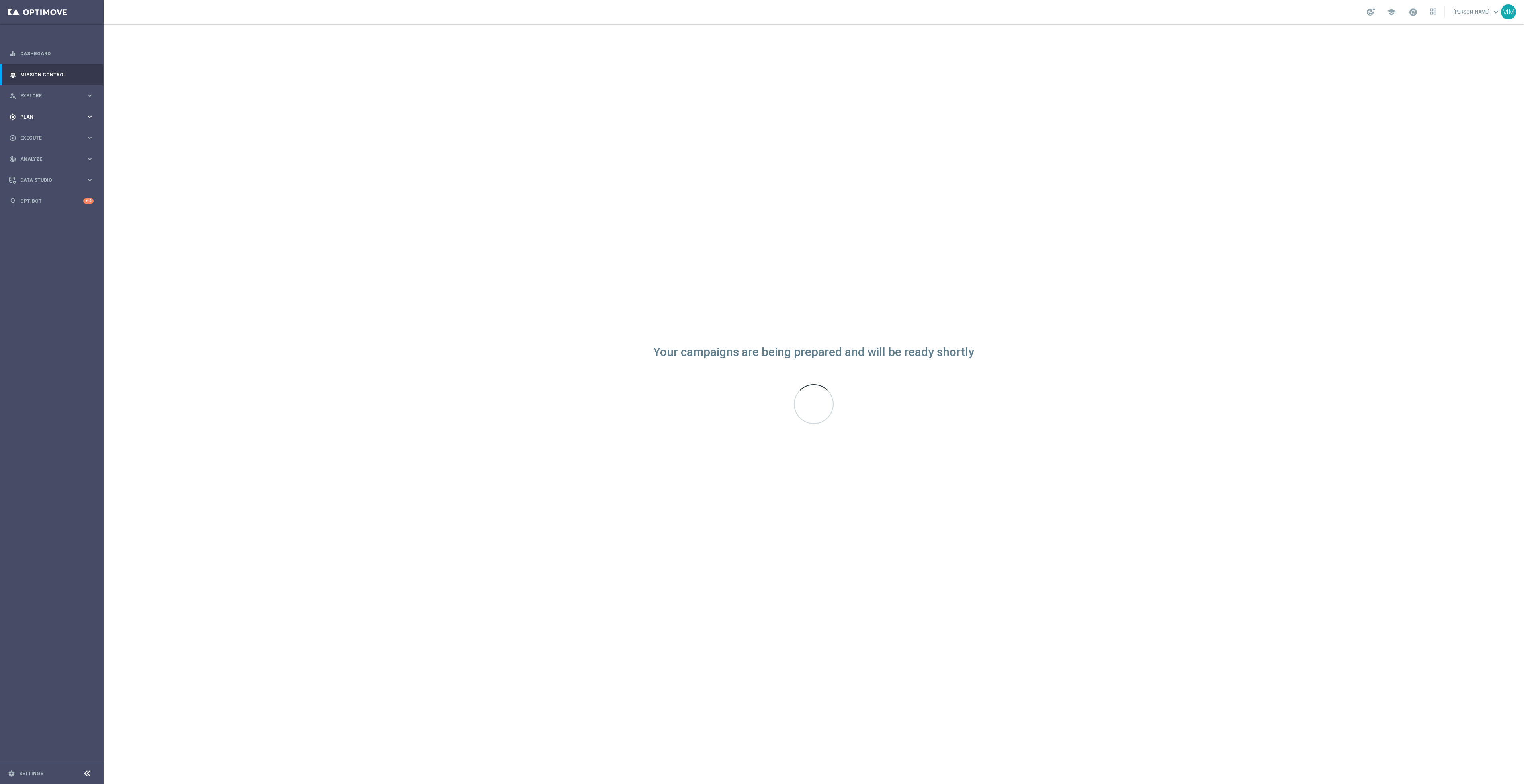
click at [59, 117] on span "Plan" at bounding box center [53, 117] width 66 height 4
click at [49, 136] on link "Target Groups" at bounding box center [51, 133] width 62 height 6
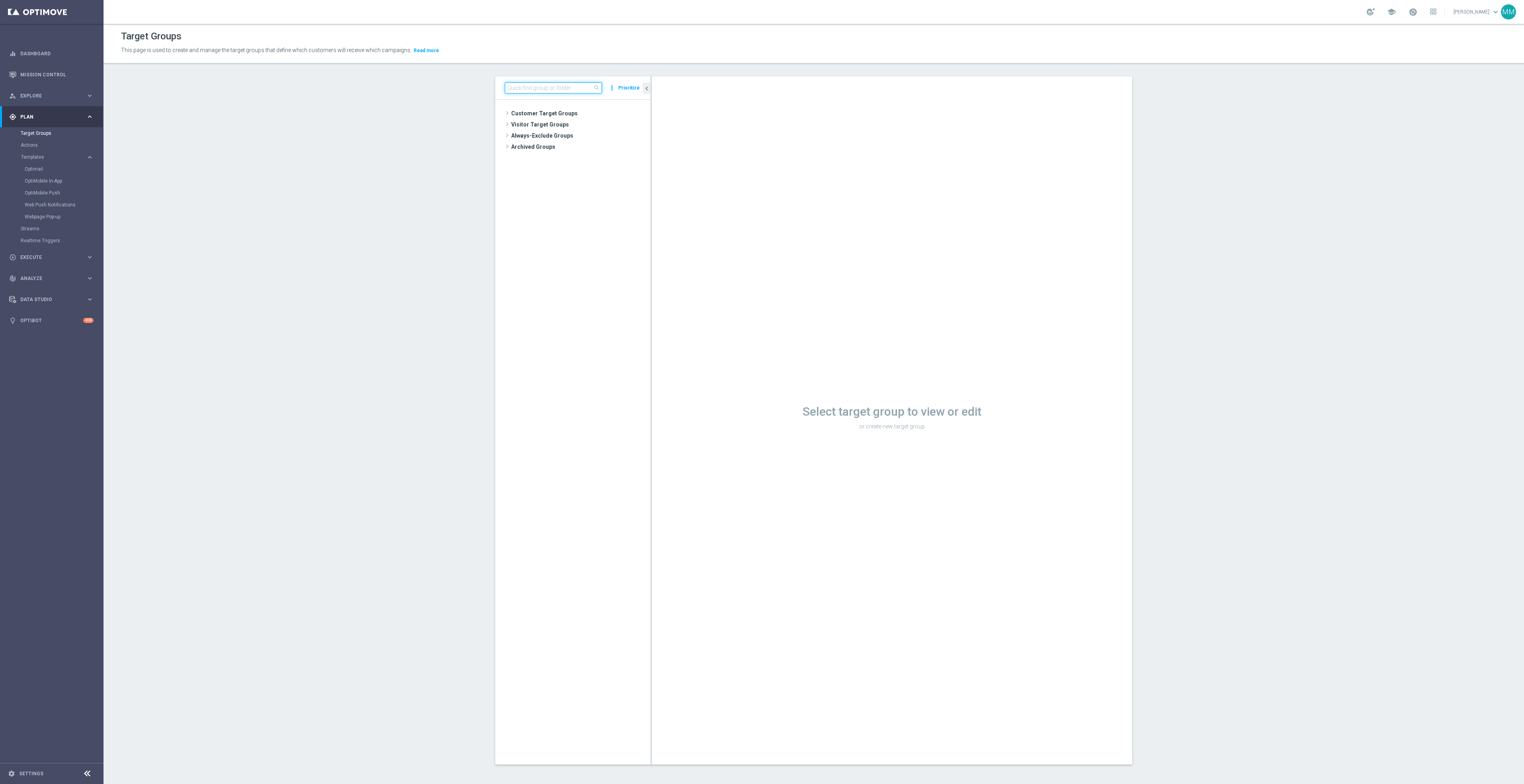
drag, startPoint x: 566, startPoint y: 85, endPoint x: 563, endPoint y: 91, distance: 6.7
click at [563, 90] on input at bounding box center [554, 88] width 97 height 11
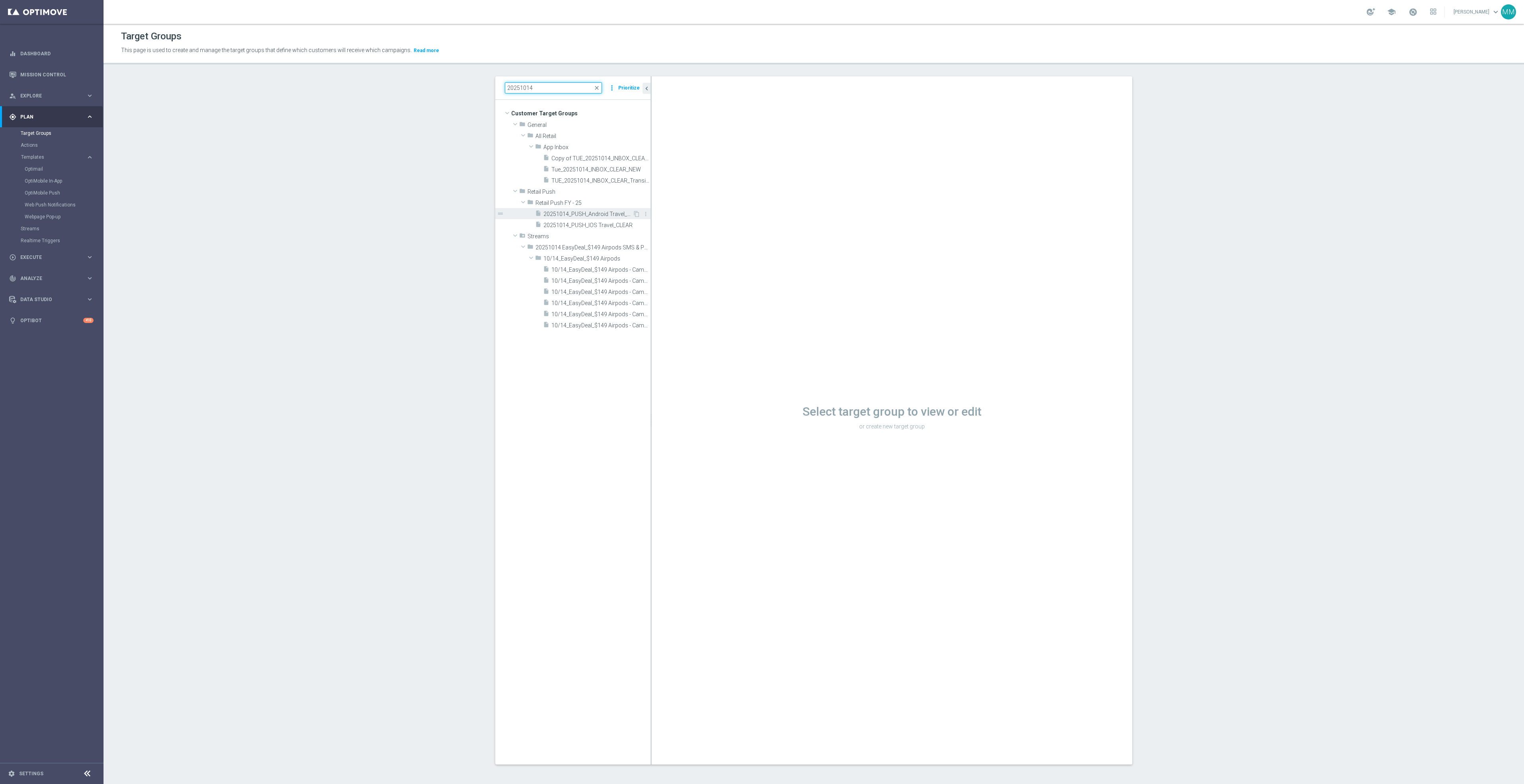
type input "20251014"
click at [591, 217] on div "insert_drive_file 20251014_PUSH_Android Travel_CLEAR" at bounding box center [583, 214] width 98 height 11
click at [590, 274] on div "insert_drive_file 10/14_EasyDeal_$149 Airpods - Campaign 1" at bounding box center [588, 269] width 90 height 11
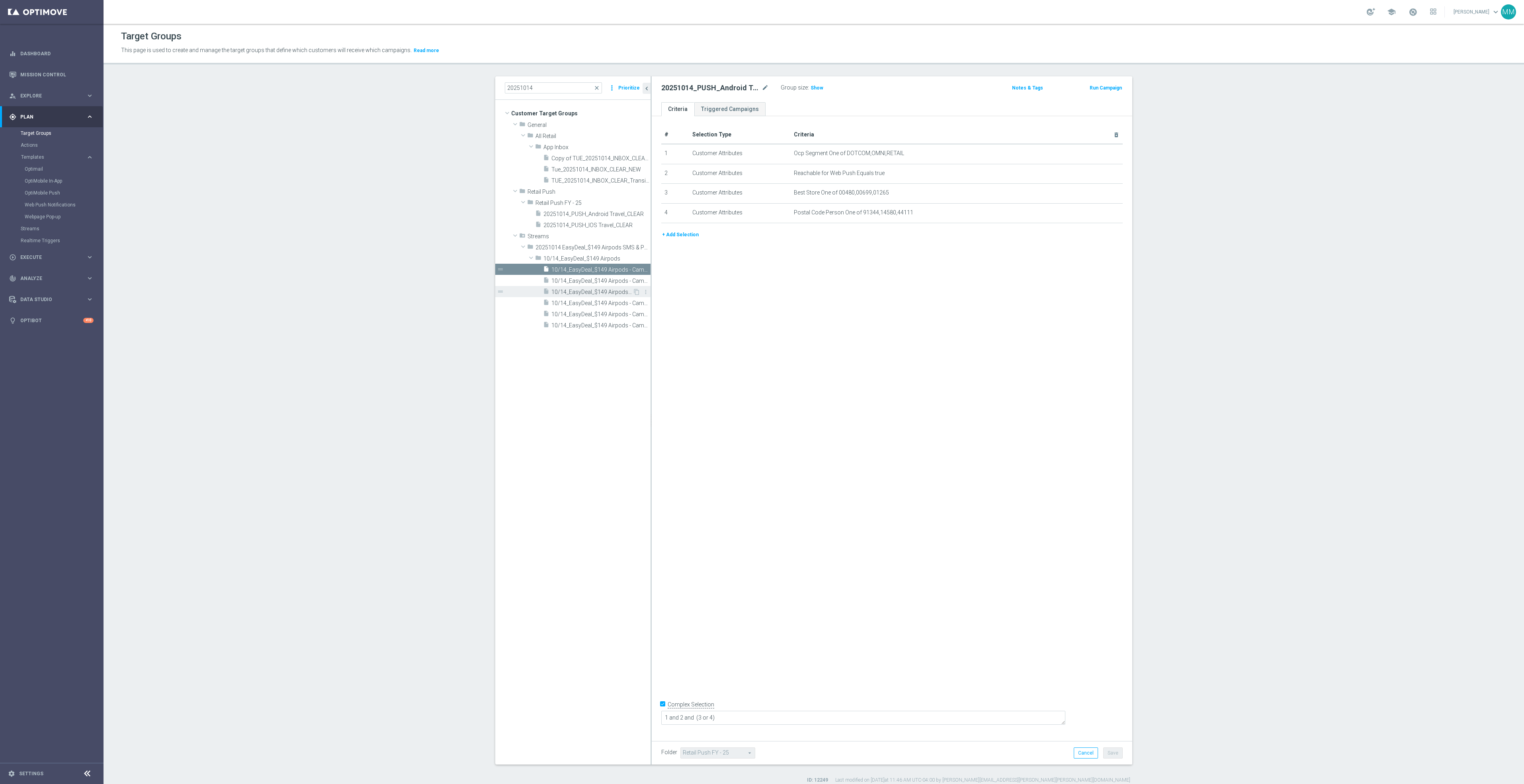
click at [586, 294] on span "10/14_EasyDeal_$149 Airpods - Campaign 3" at bounding box center [592, 293] width 81 height 7
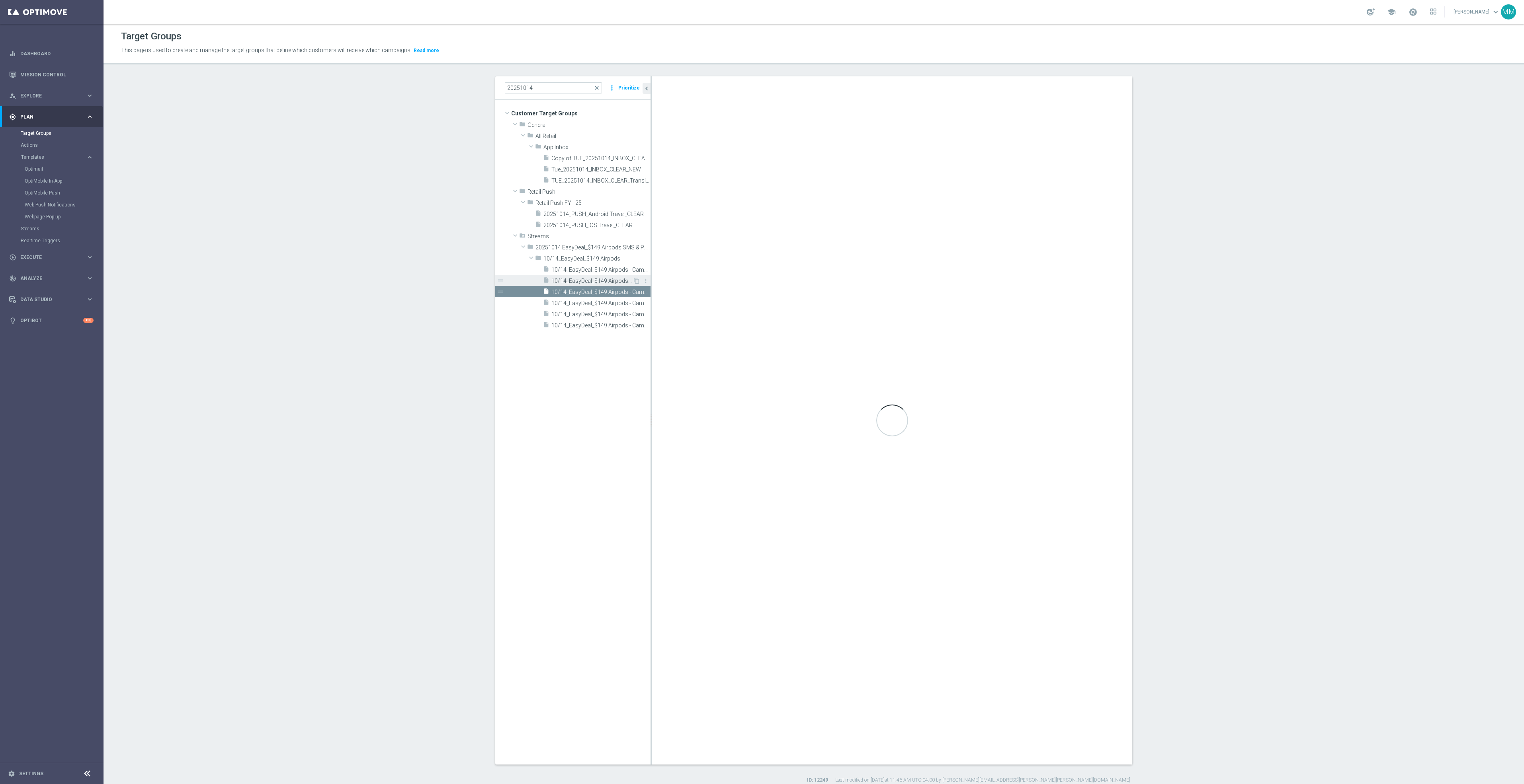
type textarea "1 AND 13 AND 14 AND 5 AND 6 AND 8 AND (10 OR 2 OR 9) AND (11 OR 12 OR 3 OR 4 OR…"
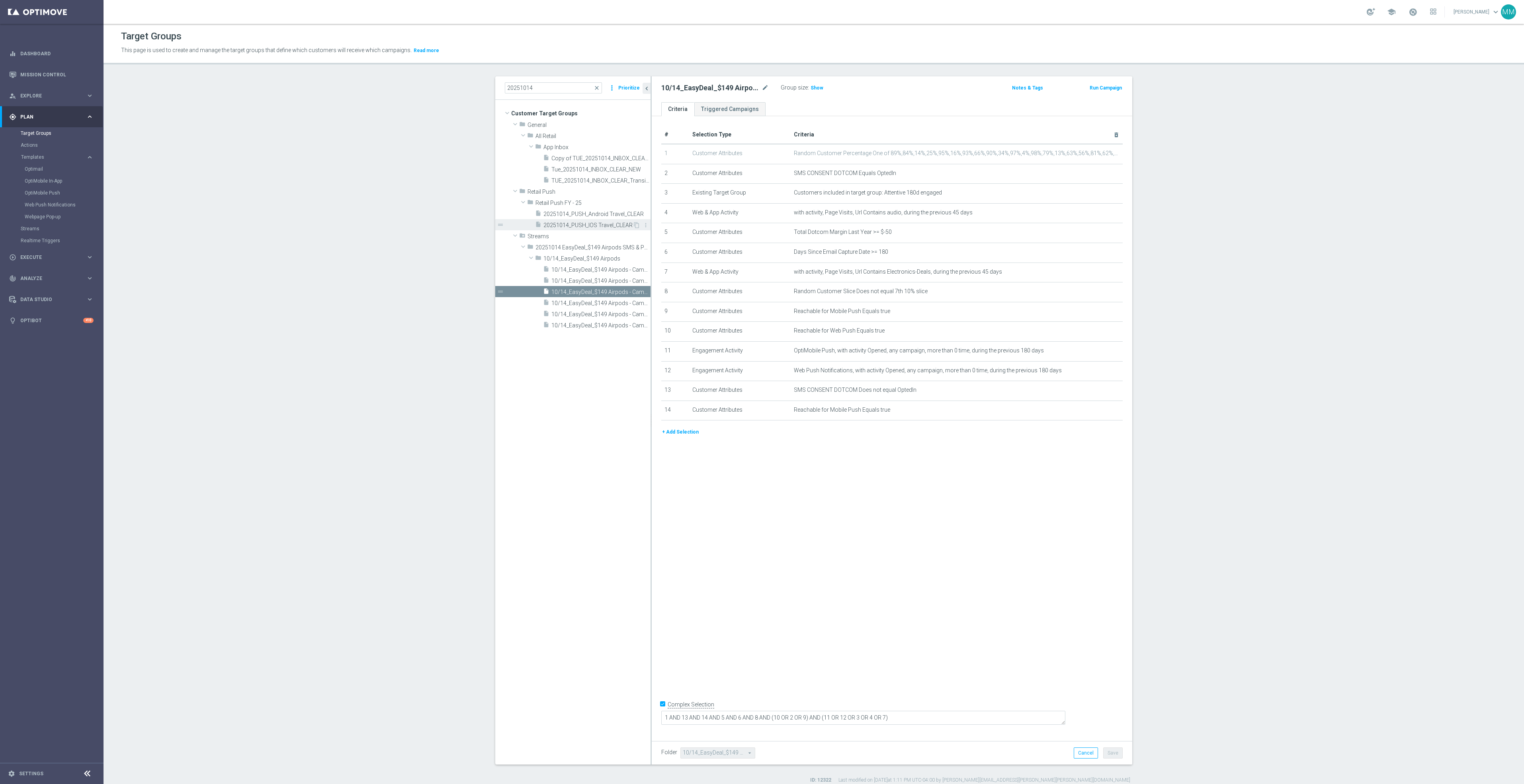
click at [579, 224] on span "20251014_PUSH_IOS Travel_CLEAR" at bounding box center [588, 225] width 89 height 7
type input "Select"
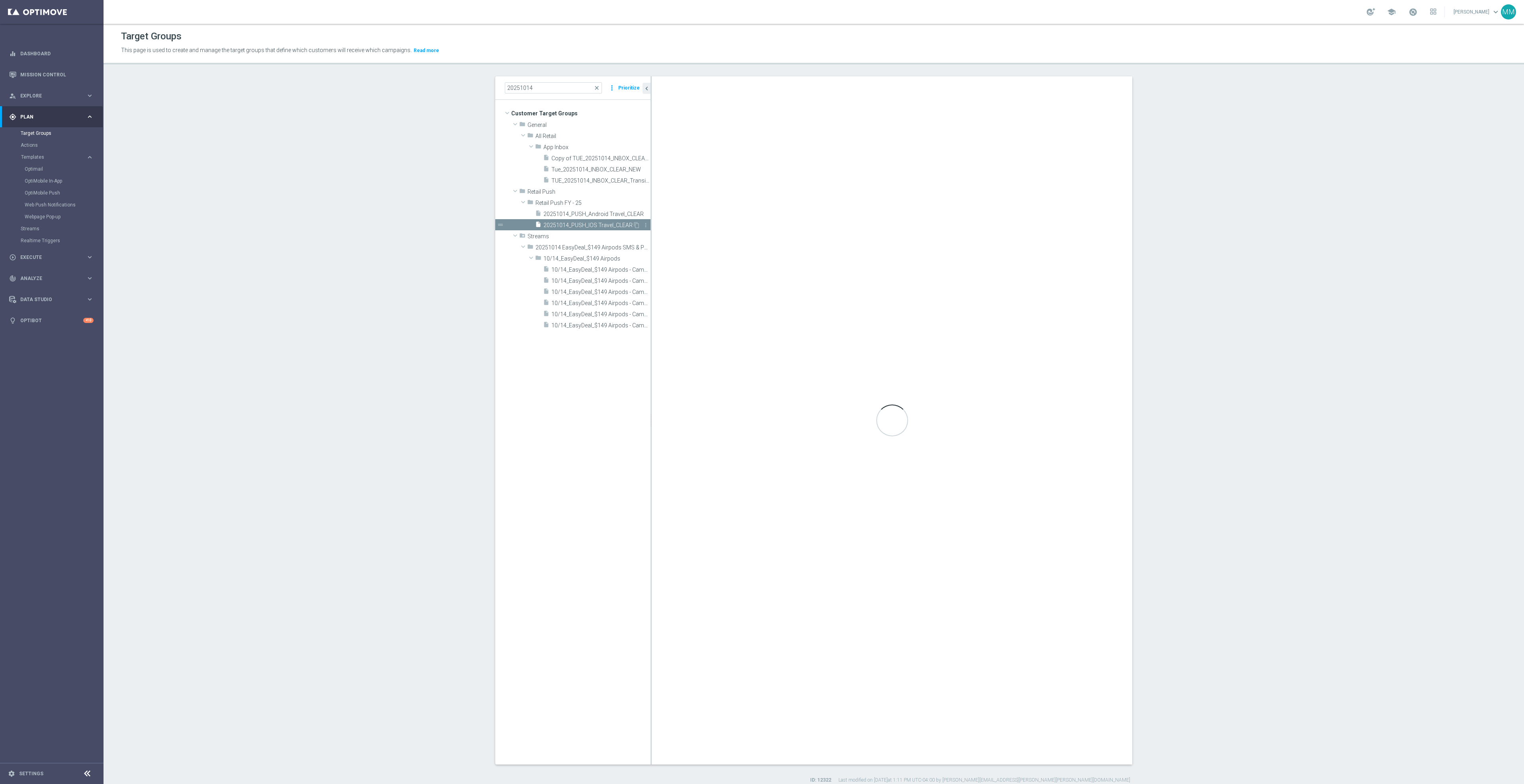
type textarea "1 and 2 and (3 or 4)"
type input "Retail Push FY - 25"
click at [687, 236] on button "+ Add Selection" at bounding box center [680, 234] width 39 height 9
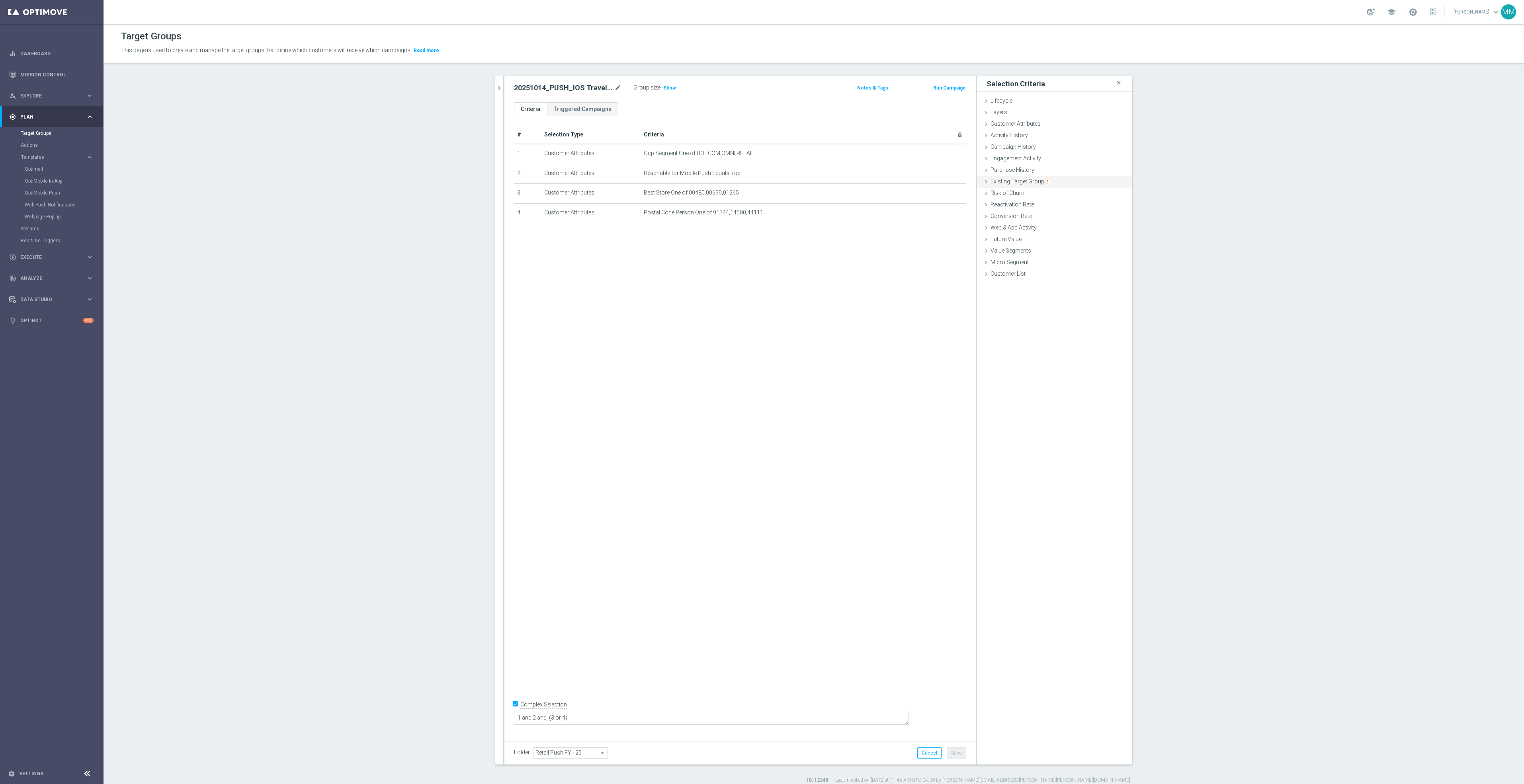
click at [1029, 183] on span "Existing Target Group" at bounding box center [1020, 181] width 59 height 6
click at [1050, 214] on label "not included in" at bounding box center [1063, 214] width 39 height 7
click at [1041, 214] on input "not included in" at bounding box center [1040, 214] width 5 height 5
radio input "true"
click at [1054, 233] on span at bounding box center [1078, 233] width 83 height 11
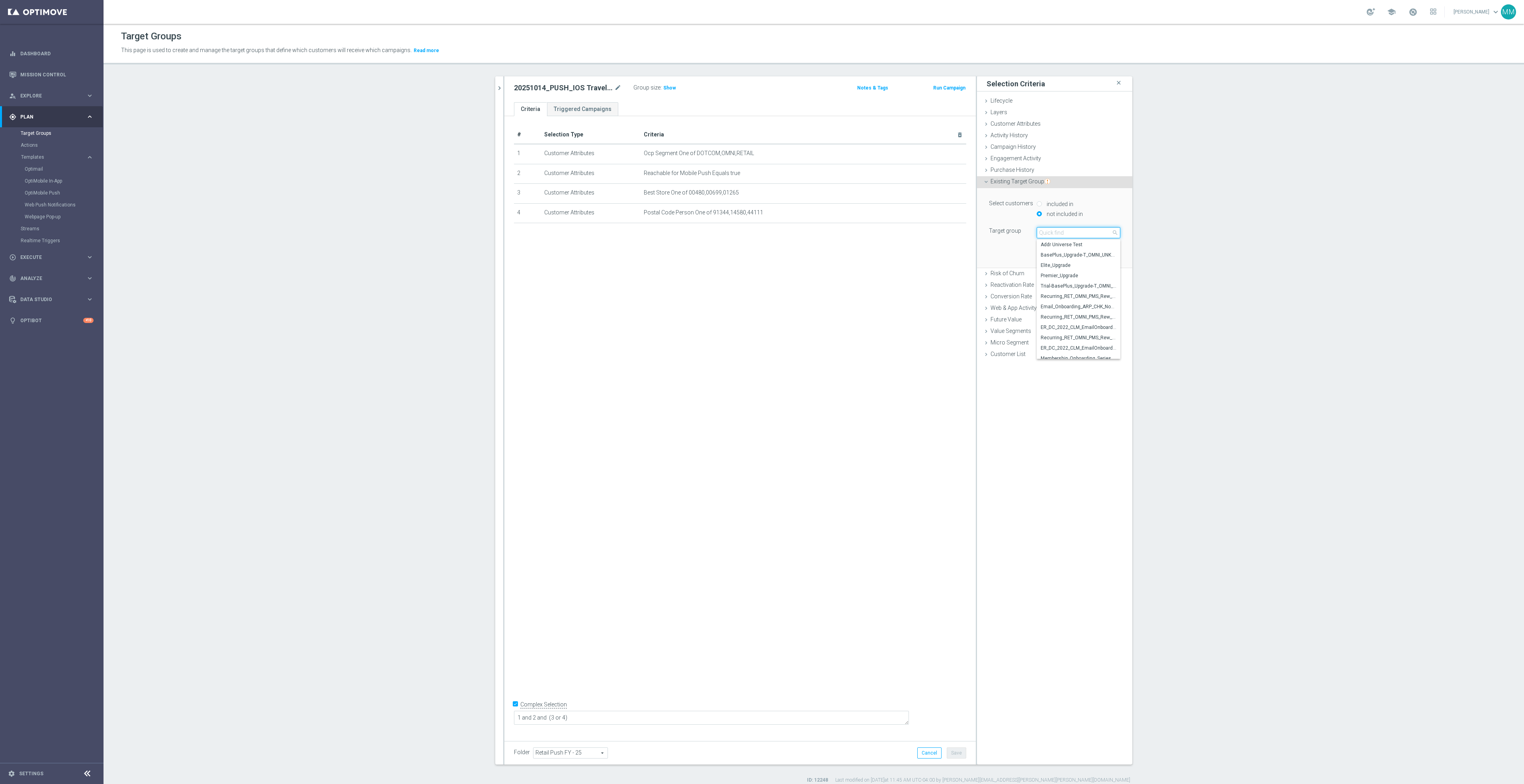
click at [1053, 233] on input "search" at bounding box center [1078, 233] width 84 height 11
click at [496, 84] on icon "chevron_right" at bounding box center [500, 88] width 7 height 7
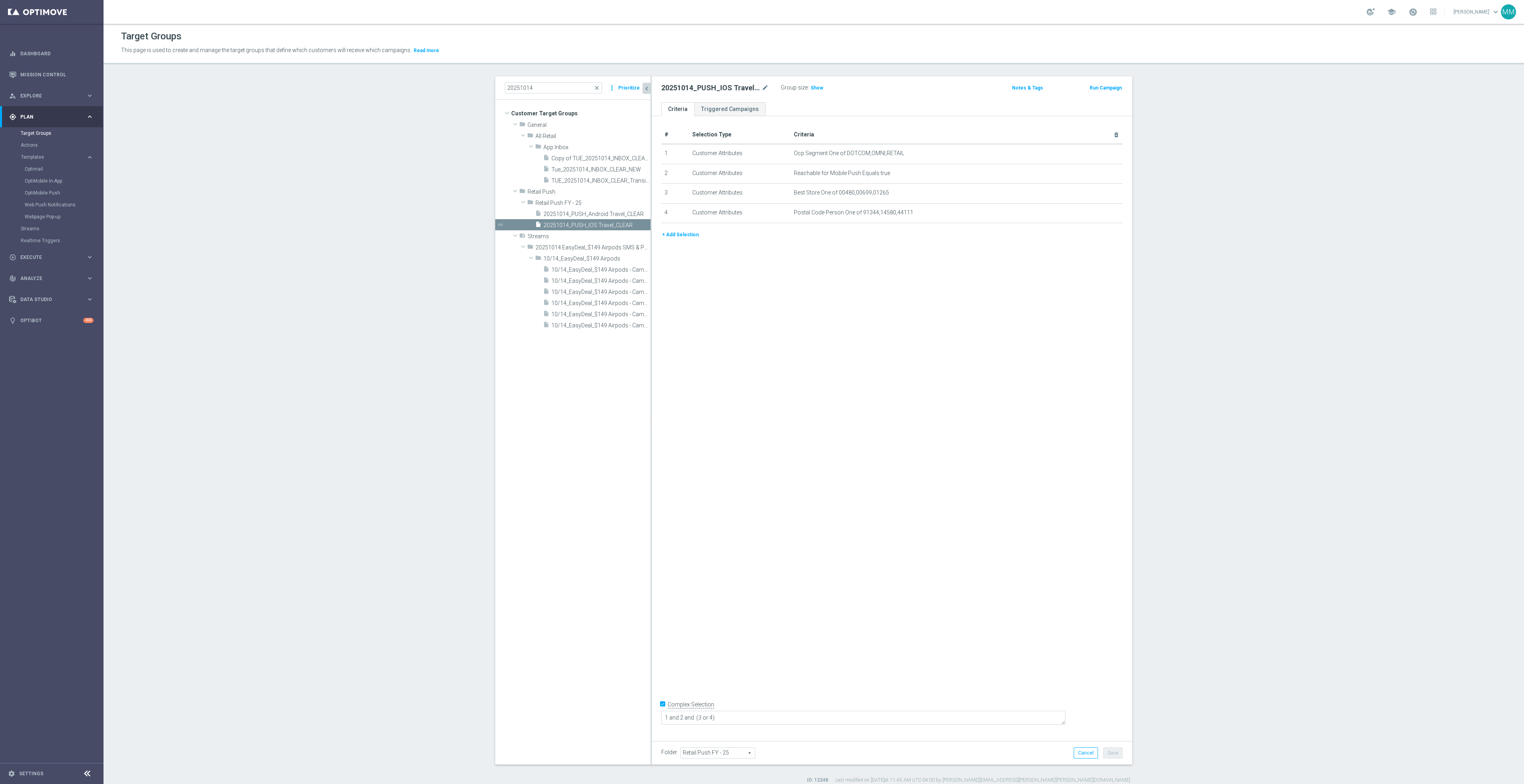
click at [680, 233] on button "+ Add Selection" at bounding box center [680, 234] width 39 height 9
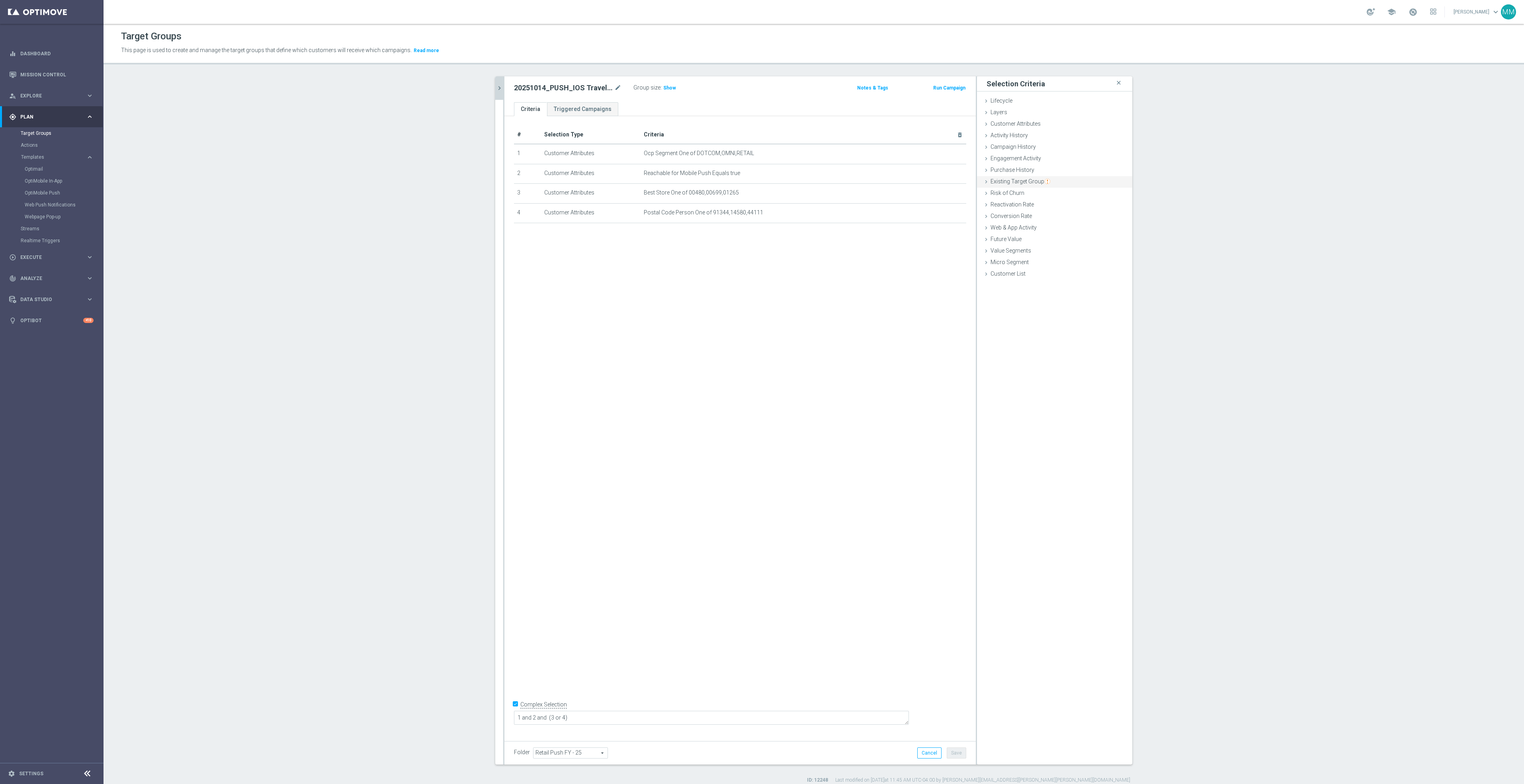
click at [1027, 181] on span "Existing Target Group" at bounding box center [1020, 181] width 59 height 6
click at [1046, 216] on label "not included in" at bounding box center [1063, 214] width 39 height 7
click at [1041, 216] on input "not included in" at bounding box center [1040, 214] width 5 height 5
radio input "true"
click at [1049, 233] on span at bounding box center [1078, 233] width 83 height 11
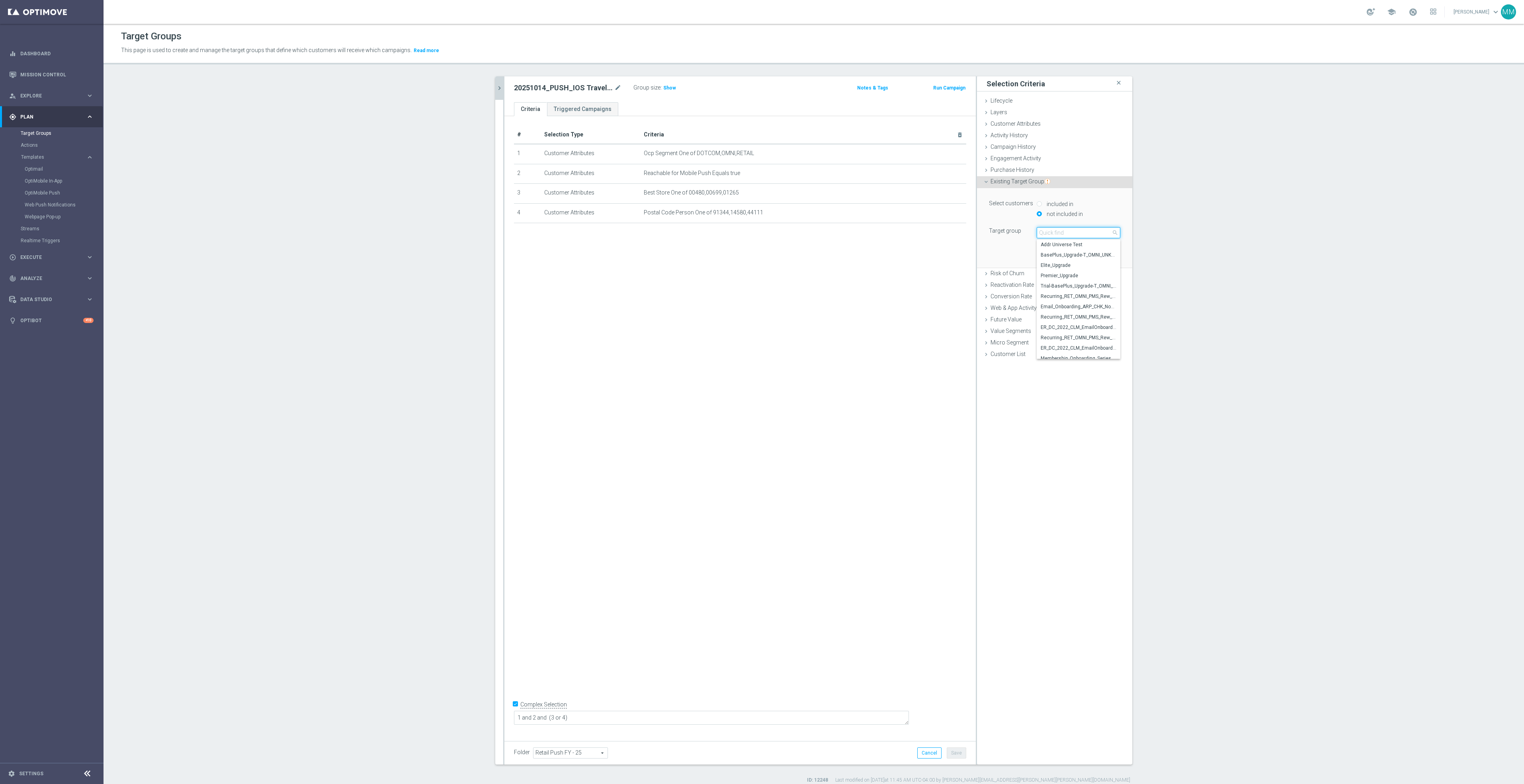
click at [1049, 233] on input "search" at bounding box center [1078, 233] width 84 height 11
type input "10/14"
click at [1087, 242] on span "10/14_EasyDeal_$149 Airpods - Campaign 1" at bounding box center [1078, 244] width 75 height 6
type input "10/14_EasyDeal_$149 Airpods - Campaign 1"
click at [1111, 252] on button "Add" at bounding box center [1108, 256] width 23 height 11
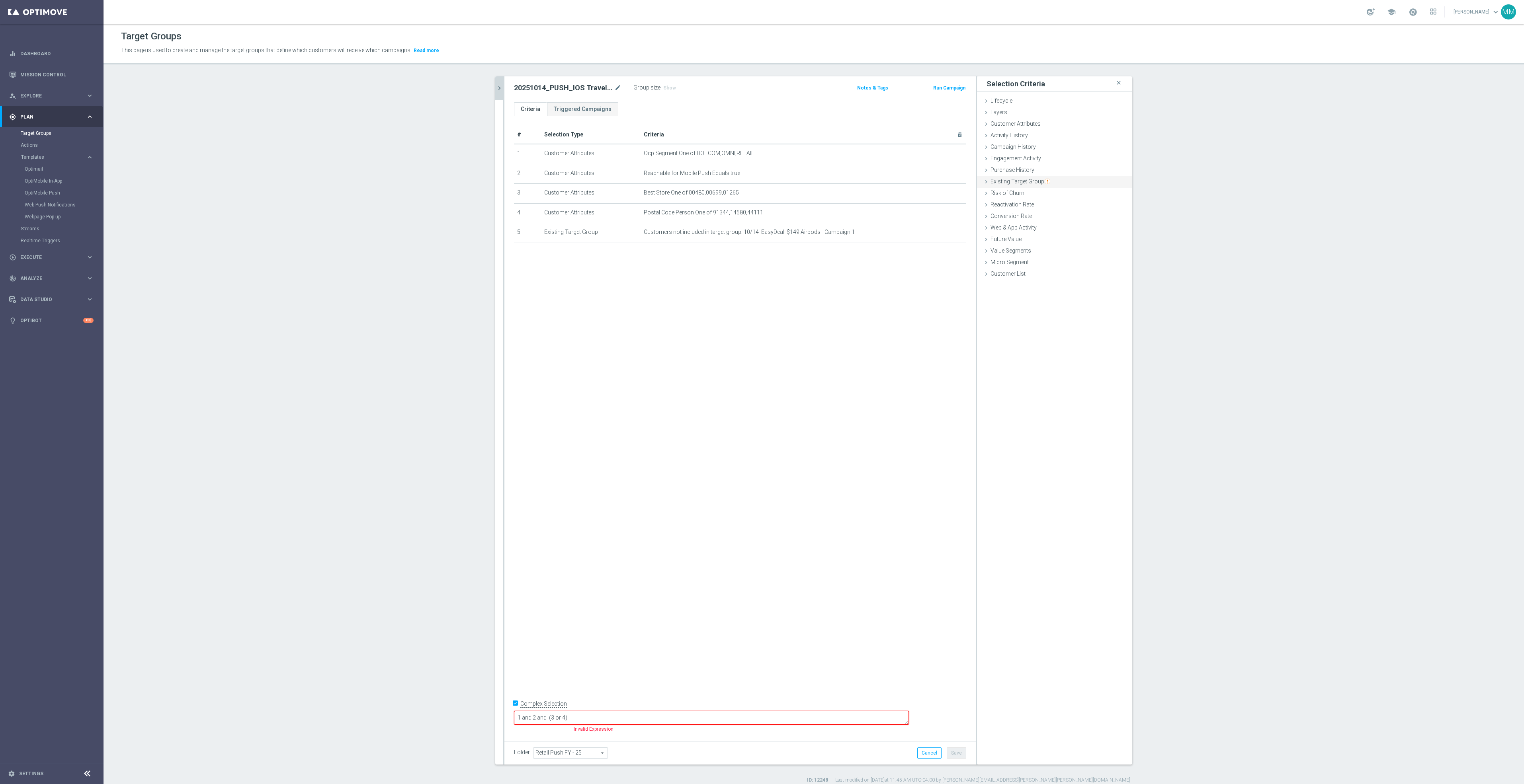
click at [1027, 182] on span "Existing Target Group" at bounding box center [1020, 181] width 59 height 6
click at [1059, 212] on label "not included in" at bounding box center [1063, 214] width 39 height 7
click at [1041, 212] on input "not included in" at bounding box center [1040, 214] width 5 height 5
radio input "true"
click at [1055, 233] on span at bounding box center [1078, 233] width 83 height 11
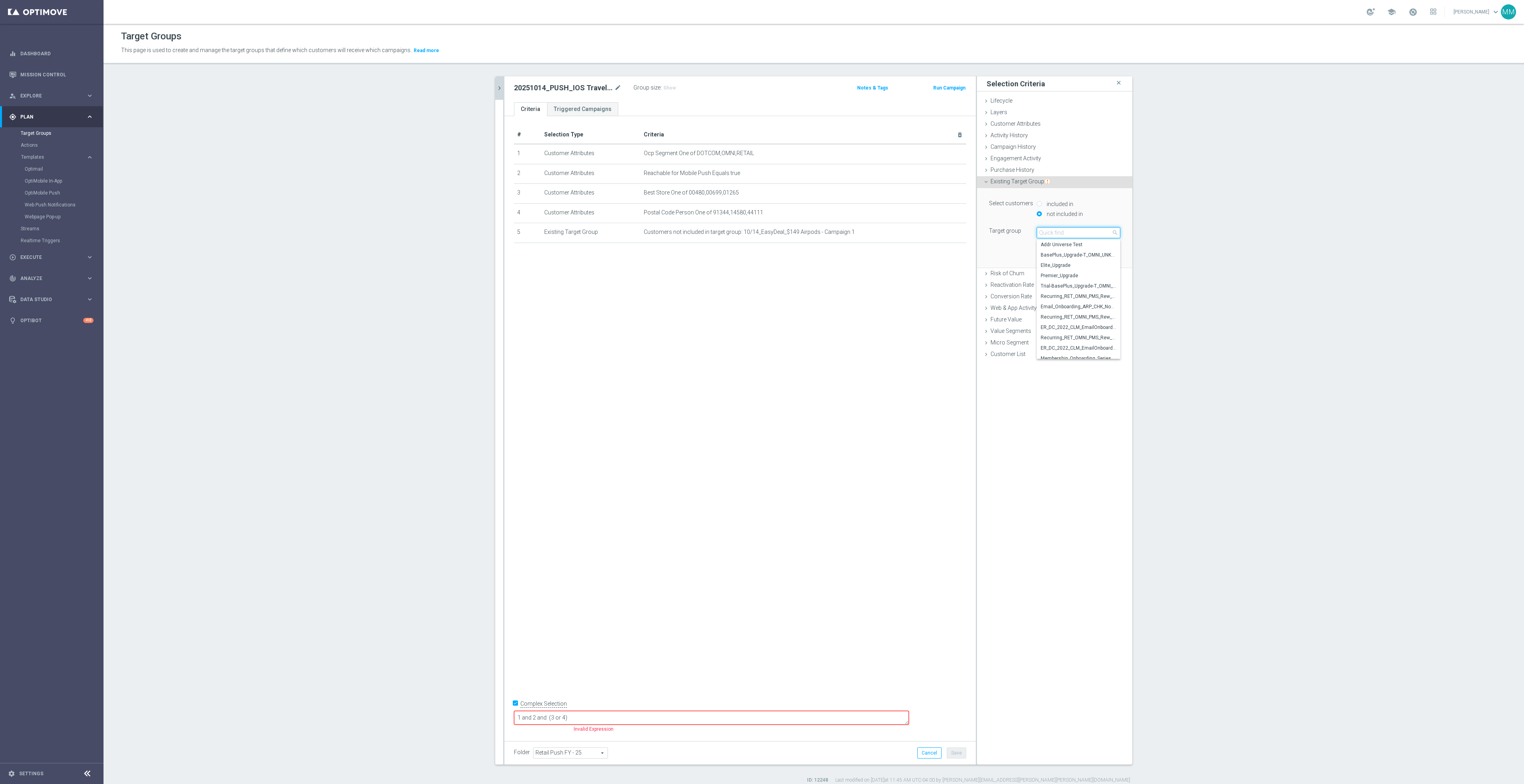
click at [1055, 233] on input "search" at bounding box center [1078, 233] width 84 height 11
type input "10/14"
click at [1071, 251] on span "10/14_EasyDeal_$149 Airpods - Campaign 2" at bounding box center [1078, 254] width 75 height 6
type input "10/14_EasyDeal_$149 Airpods - Campaign 2"
click at [1103, 256] on button "Add" at bounding box center [1108, 256] width 23 height 11
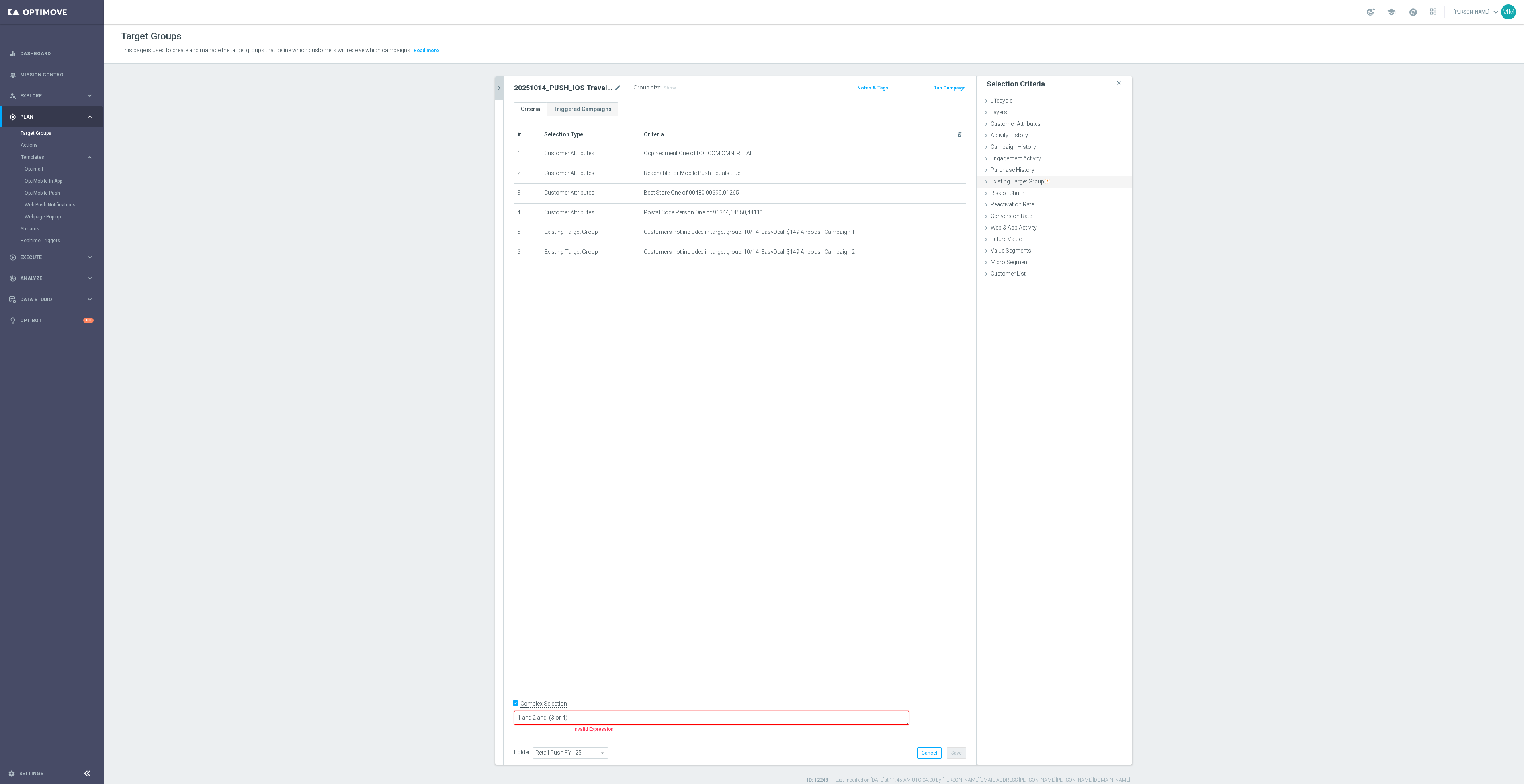
click at [1032, 181] on span "Existing Target Group" at bounding box center [1020, 181] width 59 height 6
click at [1056, 215] on label "not included in" at bounding box center [1063, 214] width 39 height 7
click at [1041, 215] on input "not included in" at bounding box center [1040, 214] width 5 height 5
radio input "true"
click at [1058, 235] on span at bounding box center [1078, 233] width 83 height 11
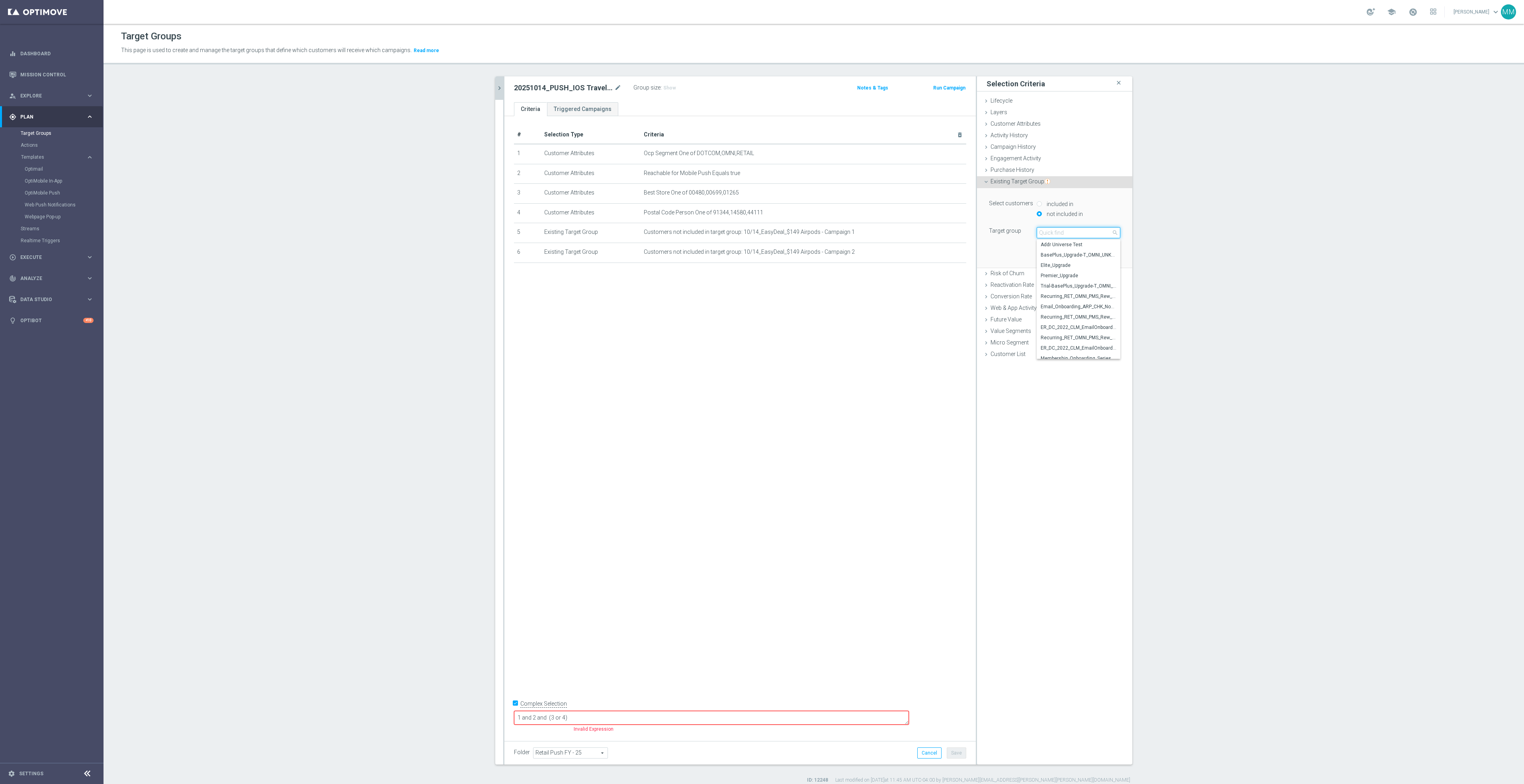
click at [1058, 235] on input "search" at bounding box center [1078, 233] width 84 height 11
type input "10/14"
click at [1089, 264] on span "10/14_EasyDeal_$149 Airpods - Campaign 3" at bounding box center [1078, 265] width 75 height 6
type input "10/14_EasyDeal_$149 Airpods - Campaign 3"
click at [1103, 260] on button "Add" at bounding box center [1108, 256] width 23 height 11
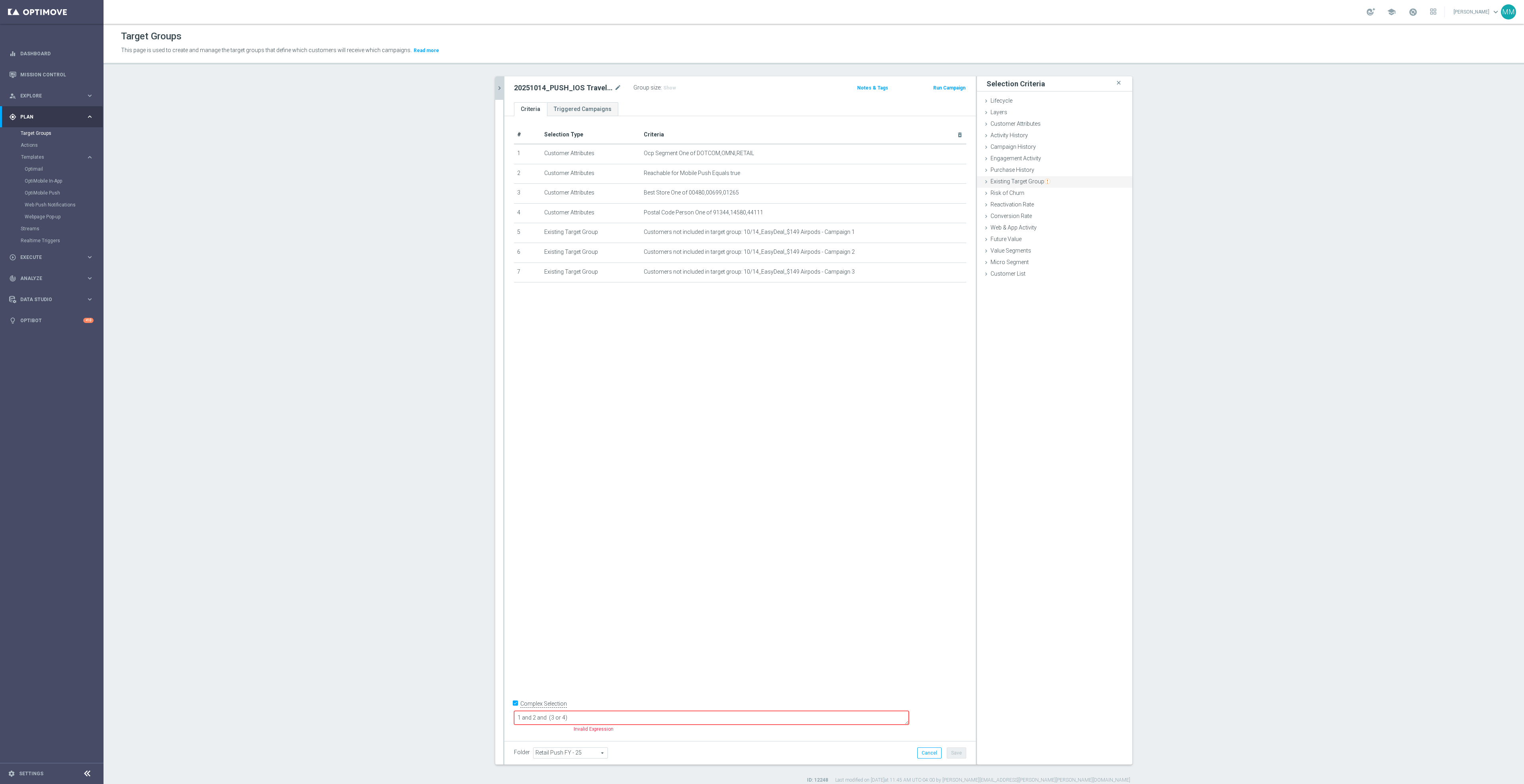
click at [1052, 177] on div "Existing Target Group done selection saved" at bounding box center [1054, 181] width 155 height 12
click at [1070, 223] on div "Select customers included in not included in Target group Select arrow_drop_dow…" at bounding box center [1054, 218] width 131 height 40
click at [1070, 215] on label "not included in" at bounding box center [1063, 214] width 39 height 7
click at [1041, 215] on input "not included in" at bounding box center [1040, 214] width 5 height 5
radio input "true"
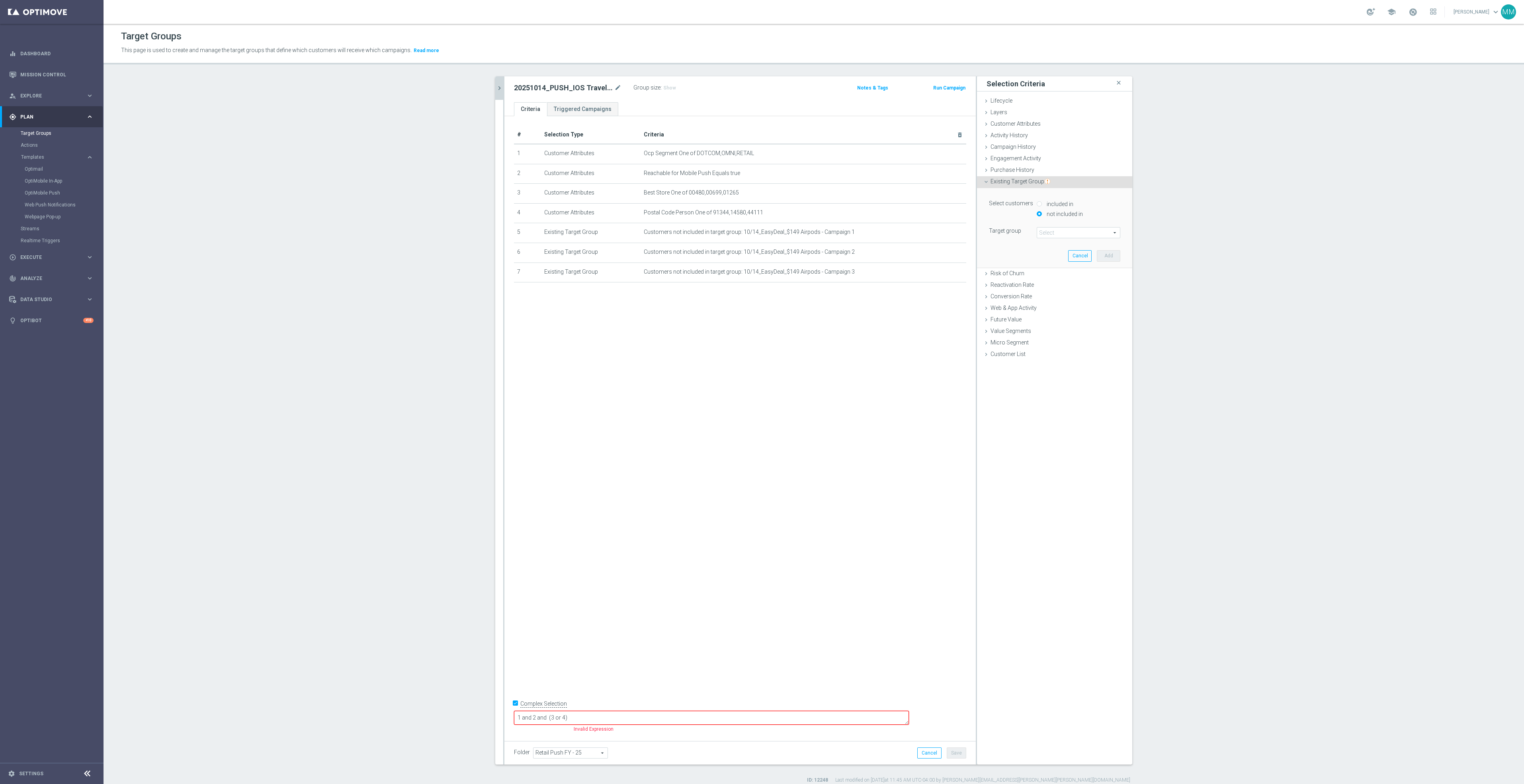
click at [1065, 228] on span at bounding box center [1078, 233] width 83 height 11
click at [1068, 238] on input "search" at bounding box center [1078, 233] width 84 height 11
type input "10/14"
click at [1072, 275] on span "10/14_EasyDeal_$149 Airpods - Campaign 4" at bounding box center [1078, 275] width 75 height 6
type input "10/14_EasyDeal_$149 Airpods - Campaign 4"
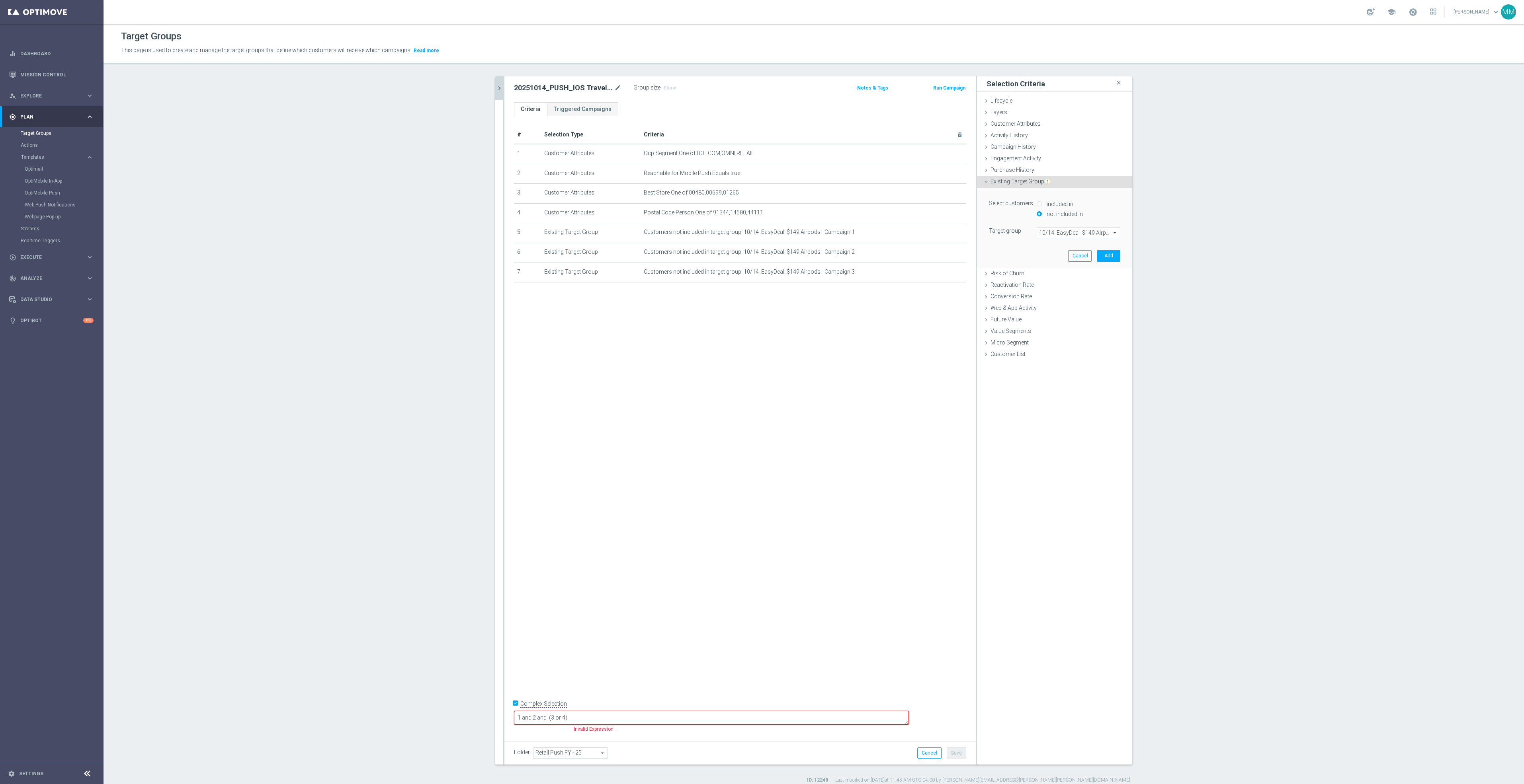
click at [1107, 250] on div "Select customers included in not included in Target group 10/14_EasyDeal_$149 A…" at bounding box center [1054, 228] width 143 height 79
click at [1107, 254] on button "Add" at bounding box center [1108, 256] width 23 height 11
click at [1044, 181] on img "button" at bounding box center [1047, 181] width 5 height 5
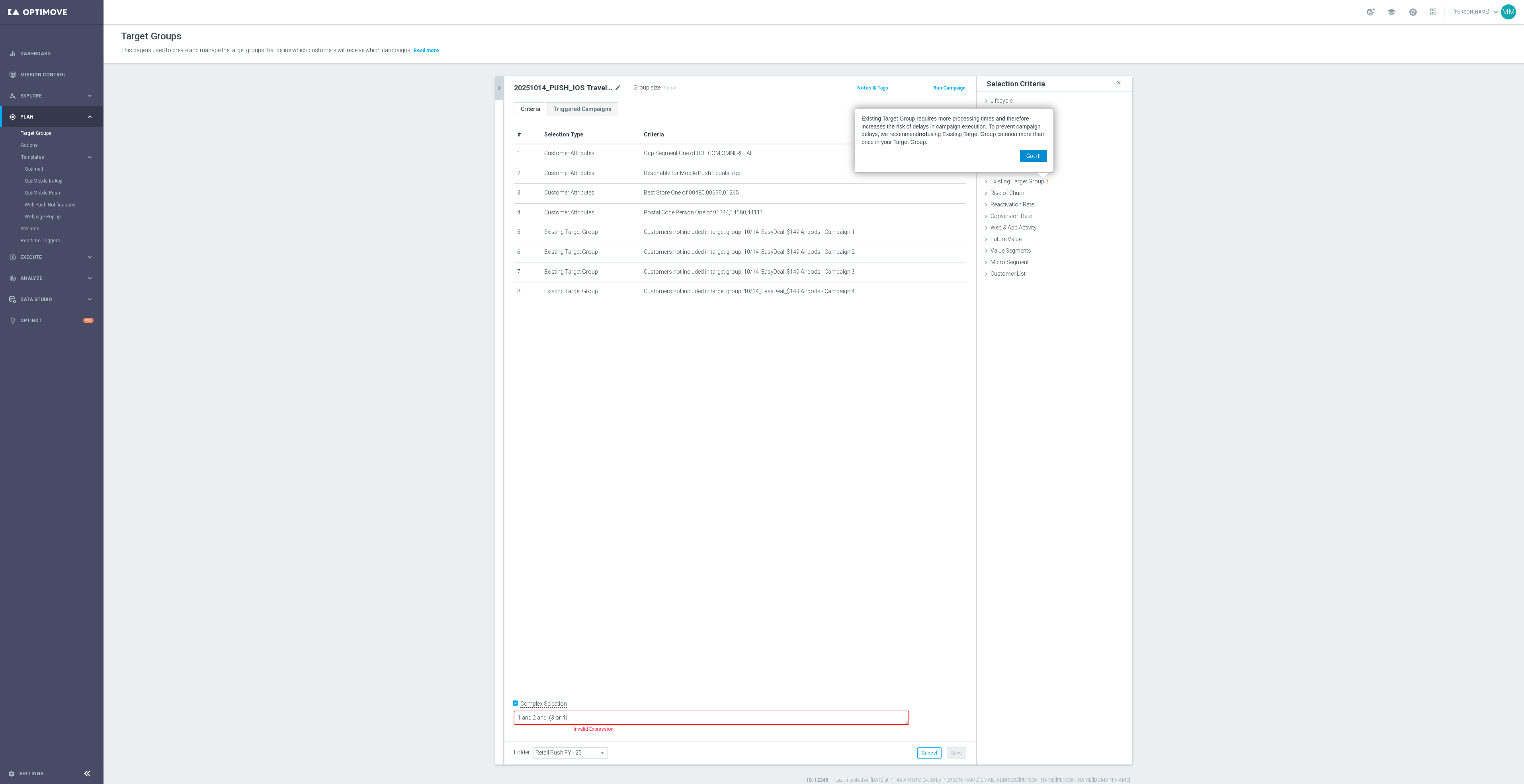
click at [1041, 156] on button "Got it!" at bounding box center [1033, 155] width 27 height 12
click at [1038, 179] on span "Existing Target Group" at bounding box center [1020, 181] width 59 height 6
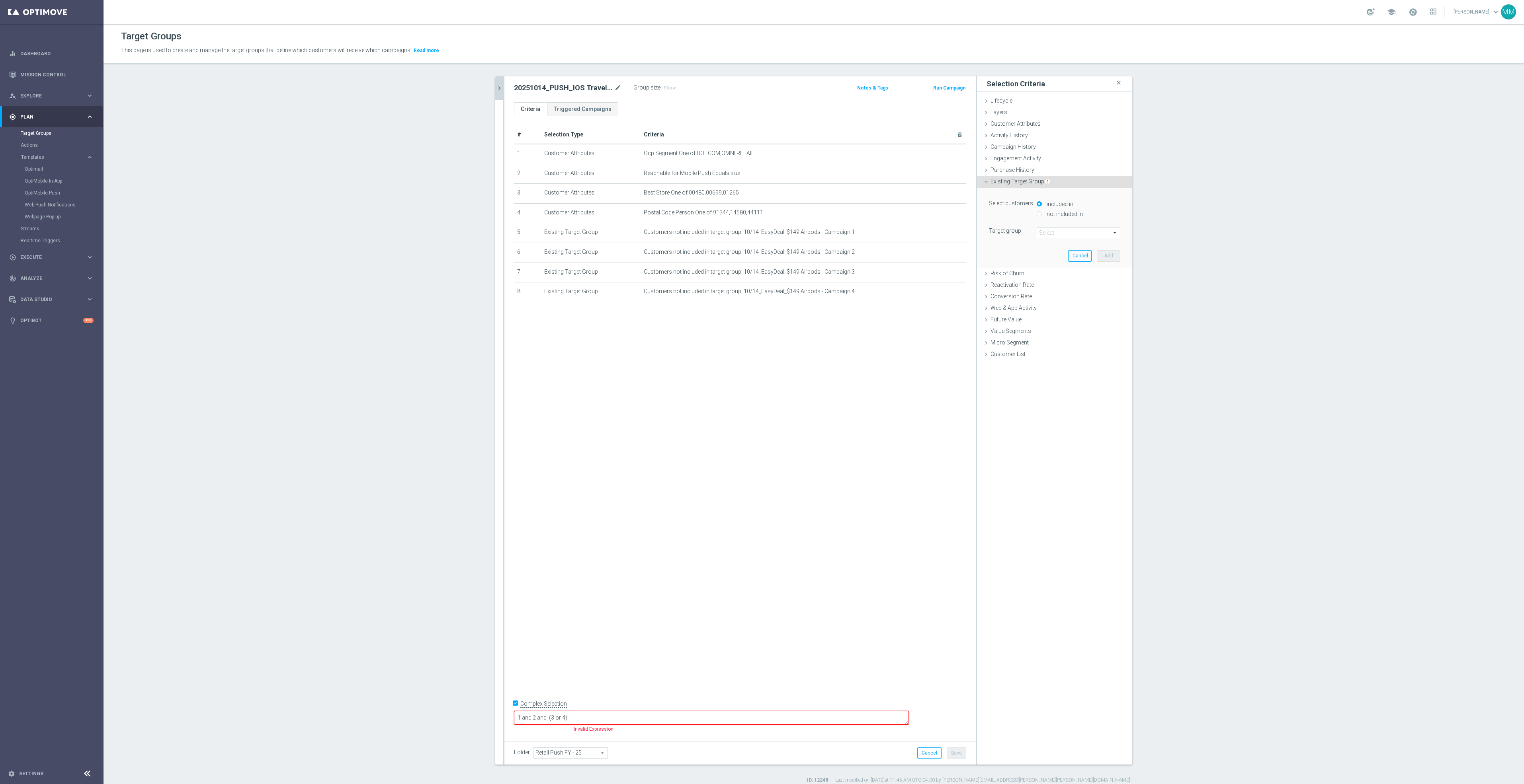
click at [1047, 213] on label "not included in" at bounding box center [1063, 214] width 39 height 7
click at [1041, 213] on input "not included in" at bounding box center [1040, 214] width 5 height 5
radio input "true"
click at [1043, 233] on span at bounding box center [1078, 233] width 83 height 11
click at [1044, 233] on input "search" at bounding box center [1078, 233] width 84 height 11
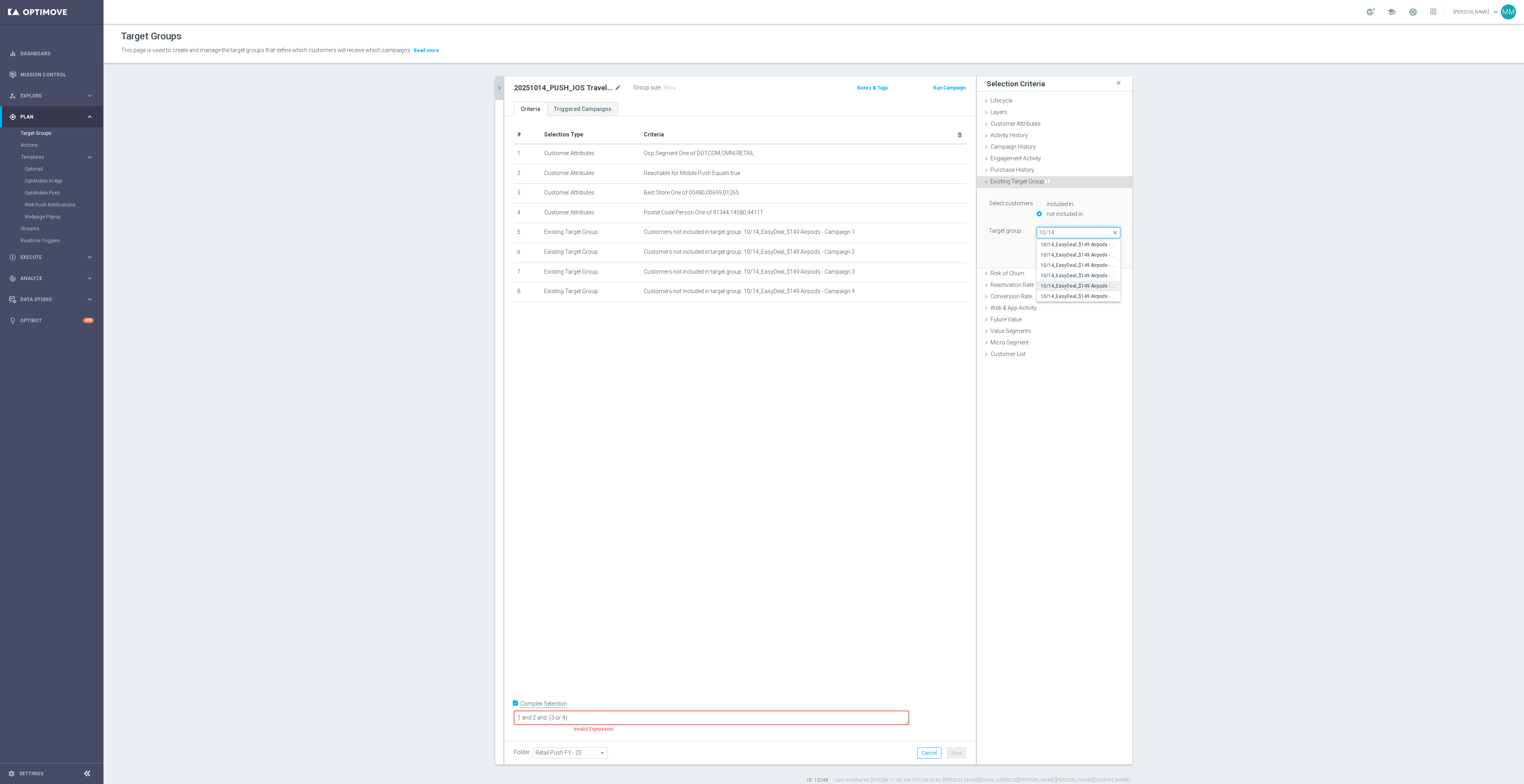
type input "10/14"
click at [1076, 286] on span "10/14_EasyDeal_$149 Airpods - Campaign 5" at bounding box center [1078, 286] width 75 height 6
type input "10/14_EasyDeal_$149 Airpods - Campaign 5"
click at [1104, 249] on div "Select customers included in not included in Target group 10/14_EasyDeal_$149 A…" at bounding box center [1054, 228] width 143 height 79
click at [1104, 251] on button "Add" at bounding box center [1108, 256] width 23 height 11
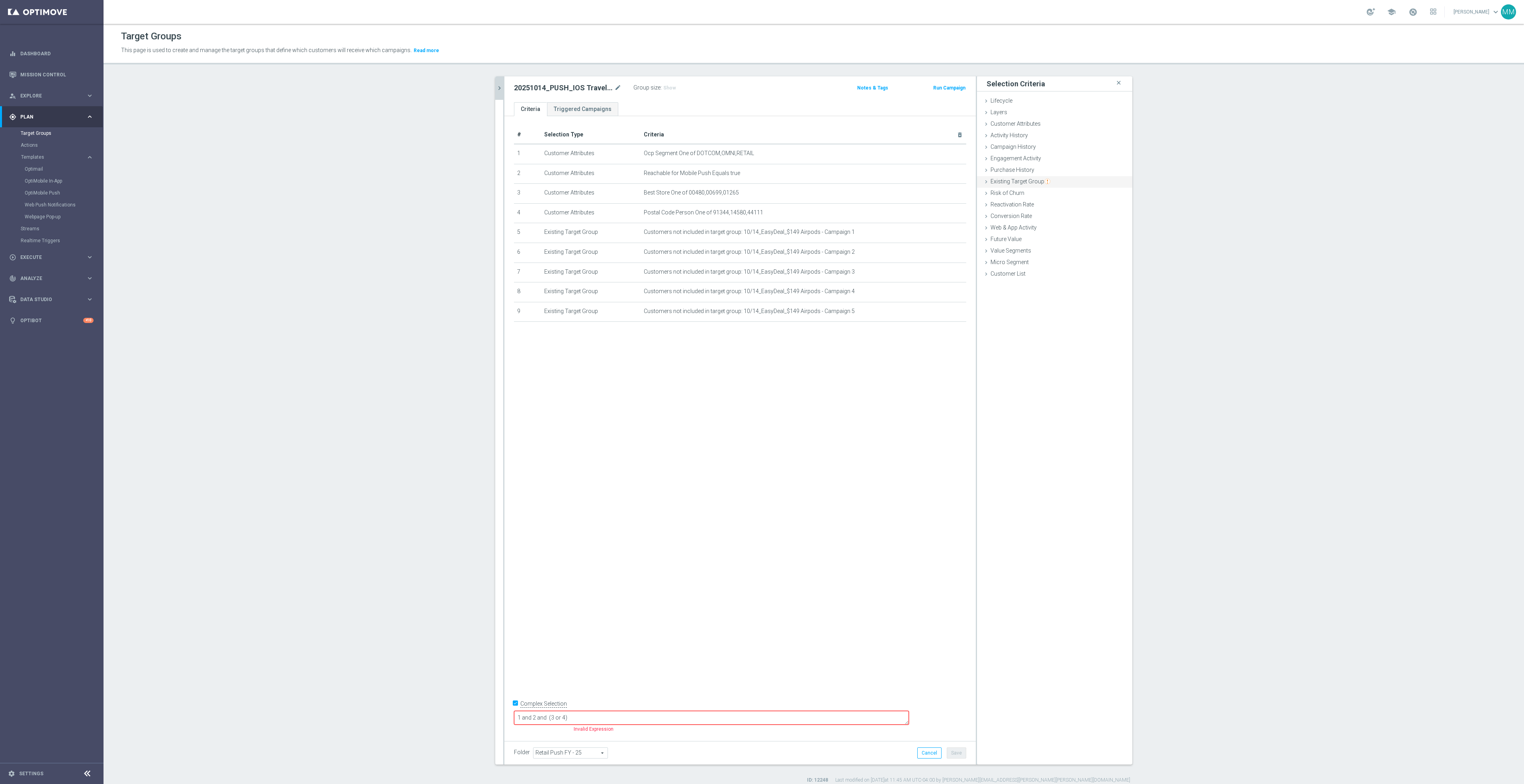
click at [1016, 179] on span "Existing Target Group" at bounding box center [1020, 181] width 59 height 6
click at [1052, 213] on label "not included in" at bounding box center [1063, 214] width 39 height 7
click at [1041, 213] on input "not included in" at bounding box center [1040, 214] width 5 height 5
radio input "true"
click at [1047, 233] on span at bounding box center [1078, 233] width 83 height 11
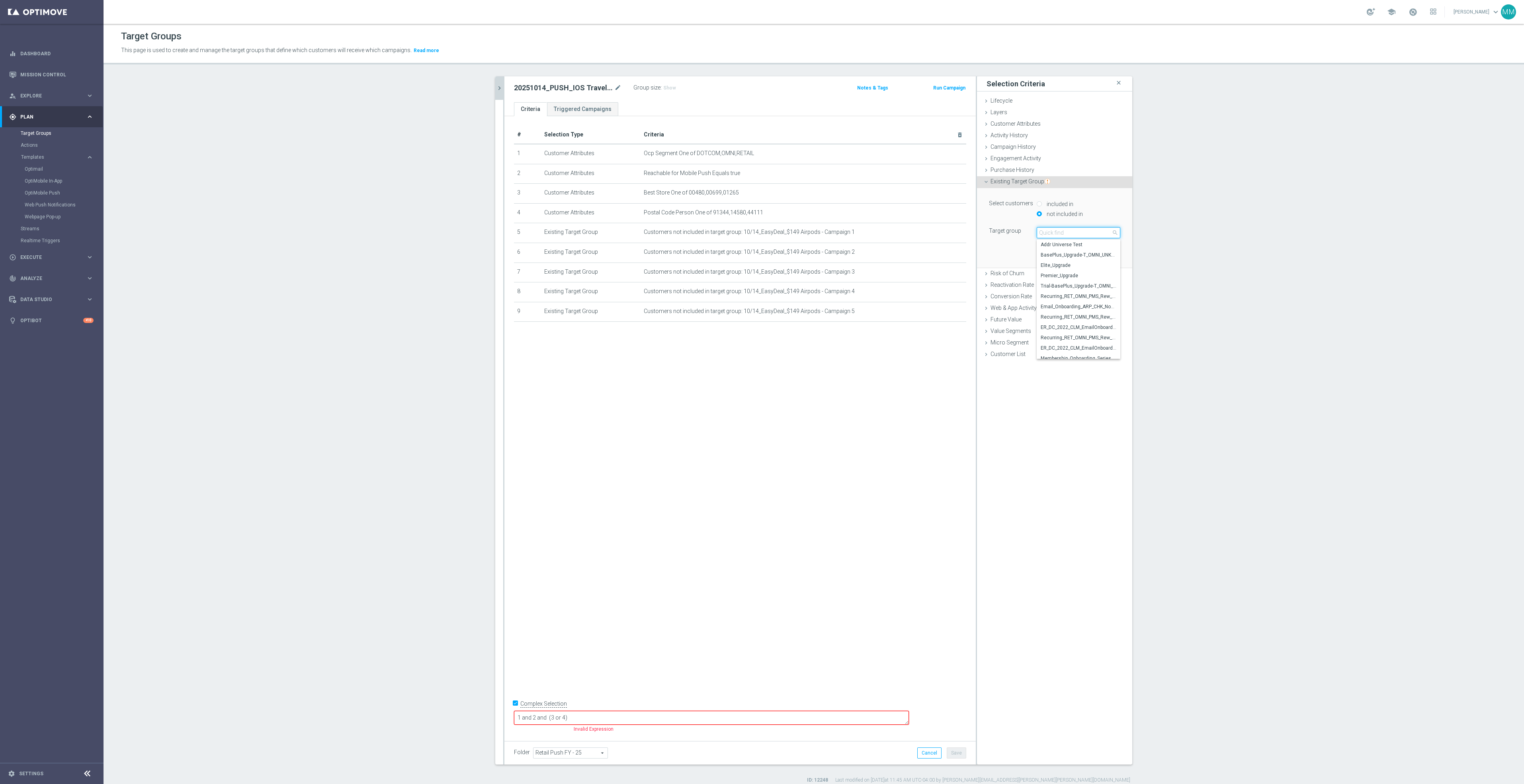
click at [1047, 233] on input "search" at bounding box center [1078, 233] width 84 height 11
type input "10/14"
click at [1088, 301] on label "10/14_EasyDeal_$149 Airpods - Campaign 6" at bounding box center [1078, 296] width 84 height 11
type input "10/14_EasyDeal_$149 Airpods - Campaign 6"
click at [1103, 251] on button "Add" at bounding box center [1108, 256] width 23 height 11
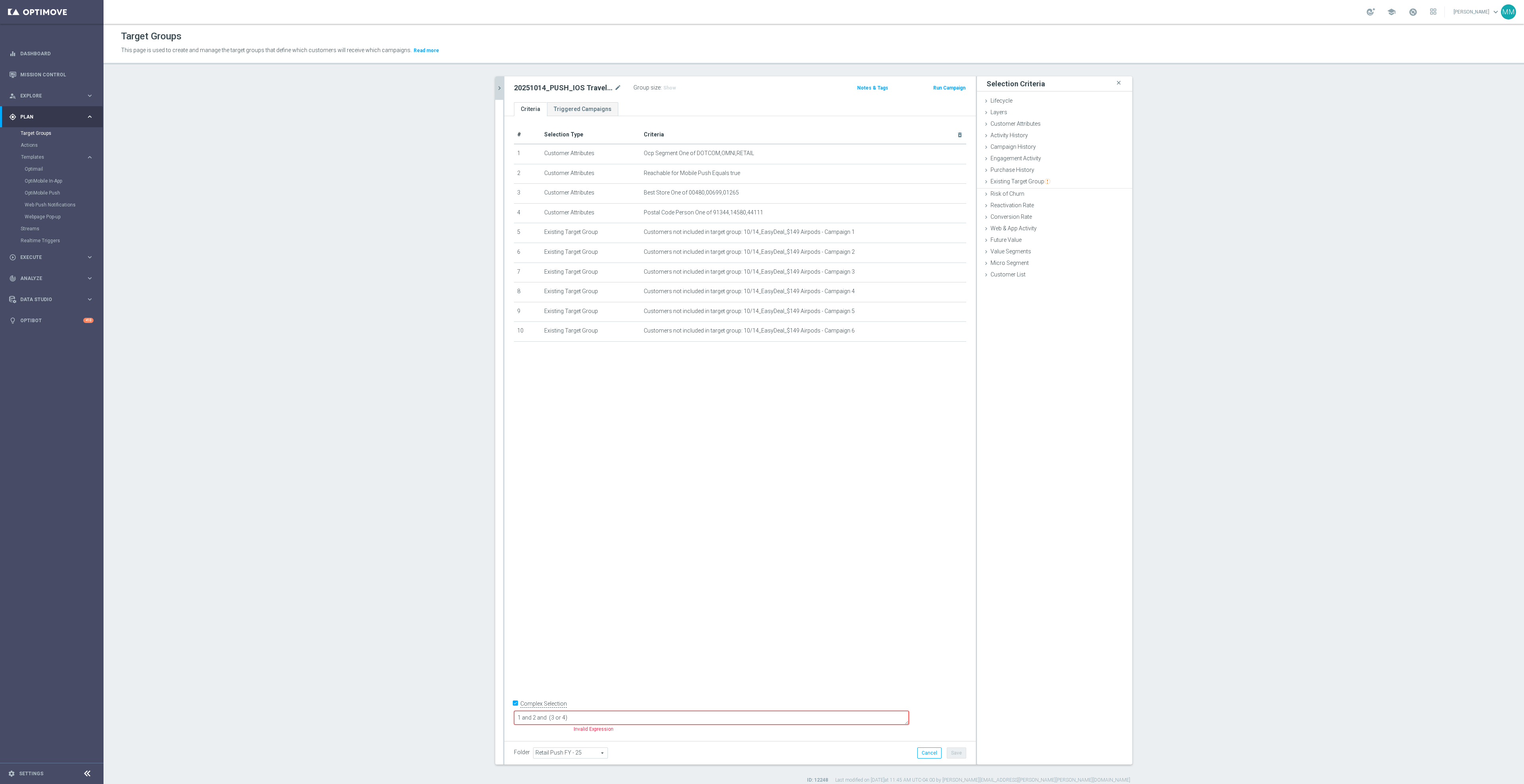
click at [734, 624] on div "# Selection Type Criteria delete_forever 1 Customer Attributes Ocp Segment One …" at bounding box center [740, 425] width 471 height 619
click at [634, 718] on textarea "1 and 2 and (3 or 4)" at bounding box center [711, 718] width 394 height 14
click at [688, 643] on div "# Selection Type Criteria delete_forever 1 Customer Attributes Ocp Segment One …" at bounding box center [740, 425] width 471 height 619
click at [642, 704] on div "# Selection Type Criteria delete_forever 1 Customer Attributes Ocp Segment One …" at bounding box center [740, 425] width 471 height 619
click at [699, 633] on div "# Selection Type Criteria delete_forever 1 Customer Attributes Ocp Segment One …" at bounding box center [740, 425] width 471 height 619
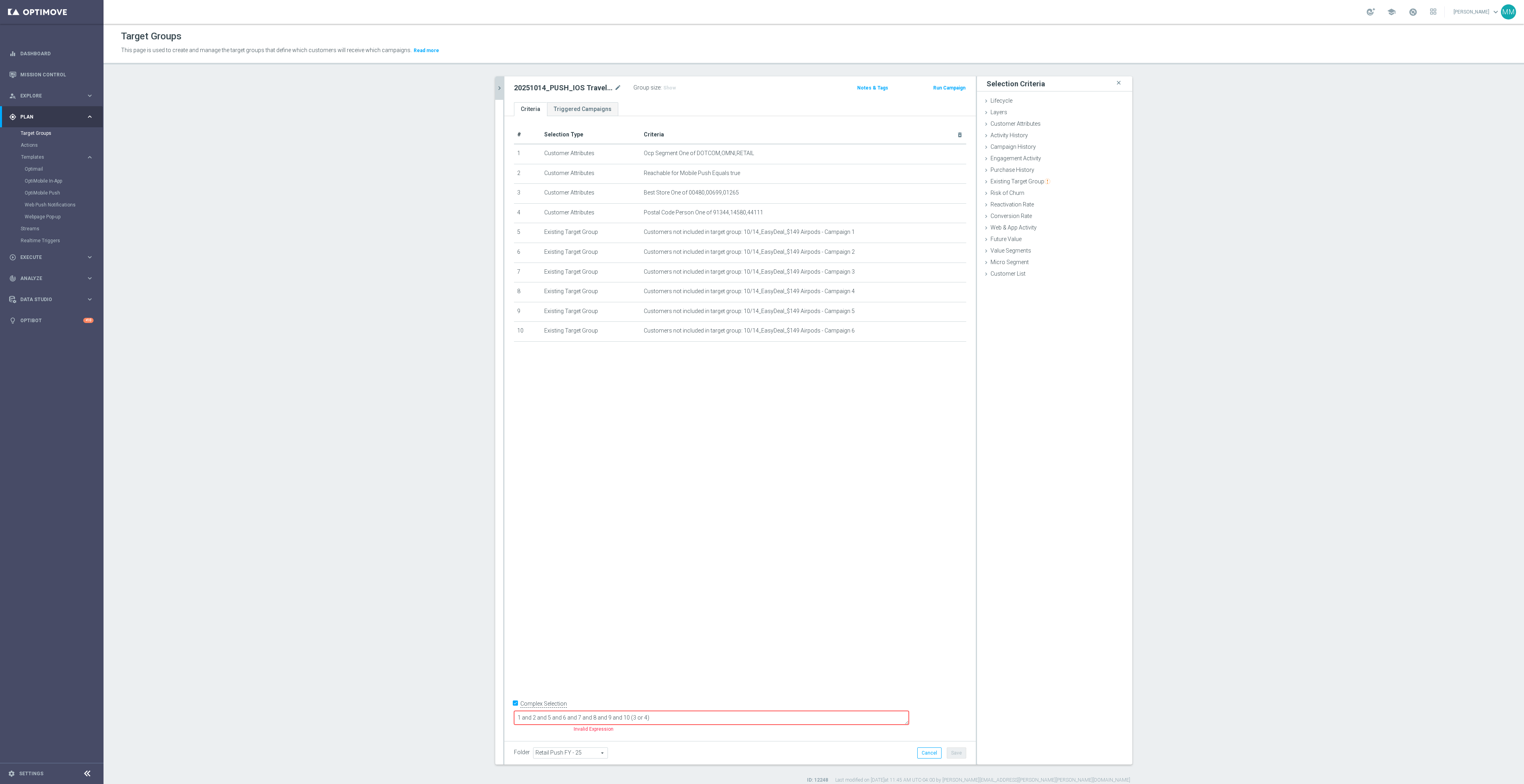
click at [714, 714] on textarea "1 and 2 and 5 and 6 and 7 and 8 and 9 and 10 (3 or 4)" at bounding box center [711, 718] width 394 height 14
click at [682, 717] on textarea "1 and 2 and 5 and 6 and 7 and 8 and 9 and 10 (3 or 4)" at bounding box center [711, 718] width 394 height 14
click at [754, 563] on div "# Selection Type Criteria delete_forever 1 Customer Attributes Ocp Segment One …" at bounding box center [740, 425] width 471 height 619
click at [663, 91] on span "Show" at bounding box center [669, 88] width 13 height 5
click at [786, 491] on div "# Selection Type Criteria delete_forever 1 Customer Attributes Ocp Segment One …" at bounding box center [740, 425] width 471 height 619
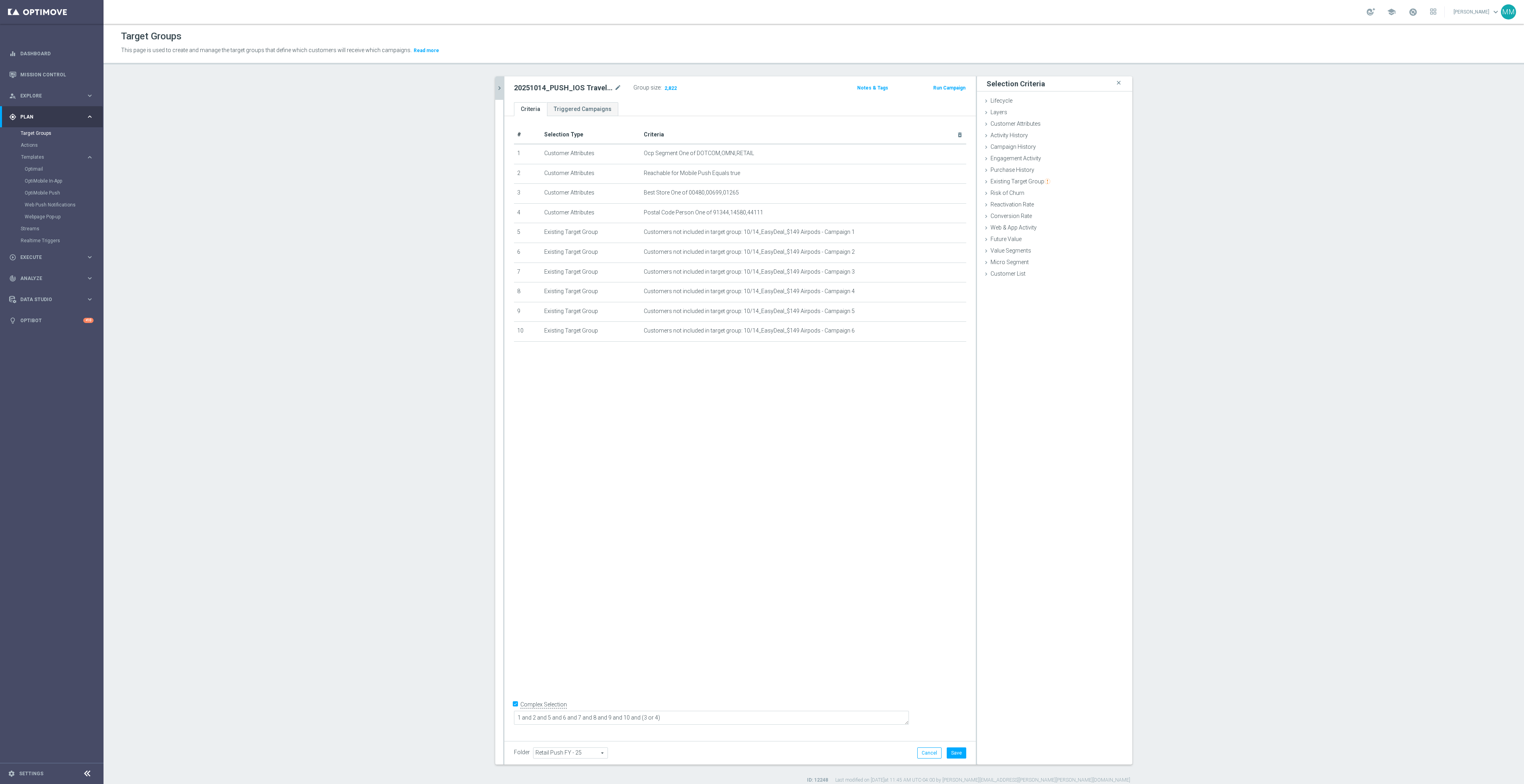
click at [718, 457] on div "# Selection Type Criteria delete_forever 1 Customer Attributes Ocp Segment One …" at bounding box center [740, 425] width 471 height 619
click at [496, 86] on icon "chevron_right" at bounding box center [500, 88] width 7 height 7
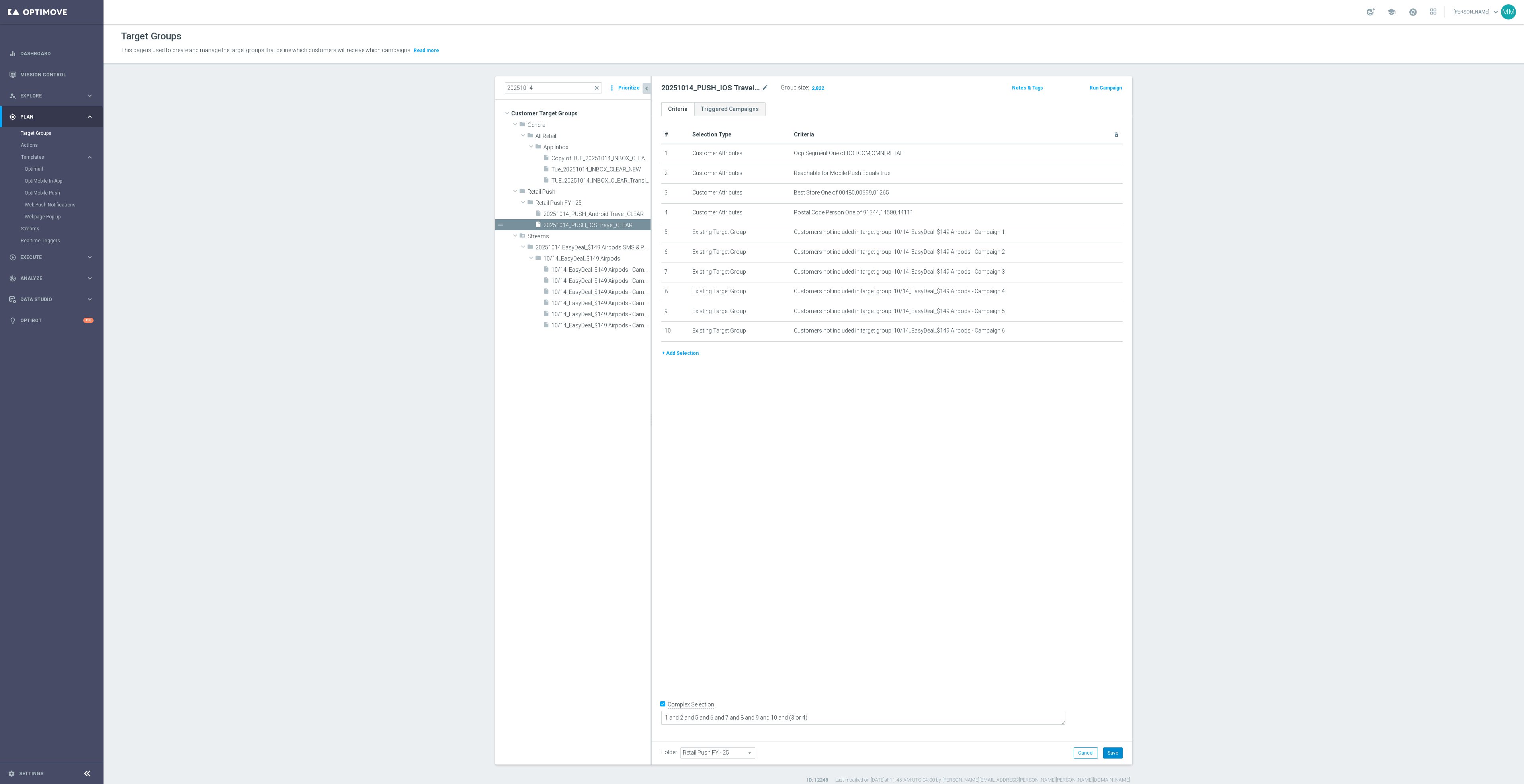
click at [1111, 755] on button "Save" at bounding box center [1113, 753] width 20 height 11
click at [595, 214] on span "20251014_PUSH_Android Travel_CLEAR" at bounding box center [588, 215] width 89 height 7
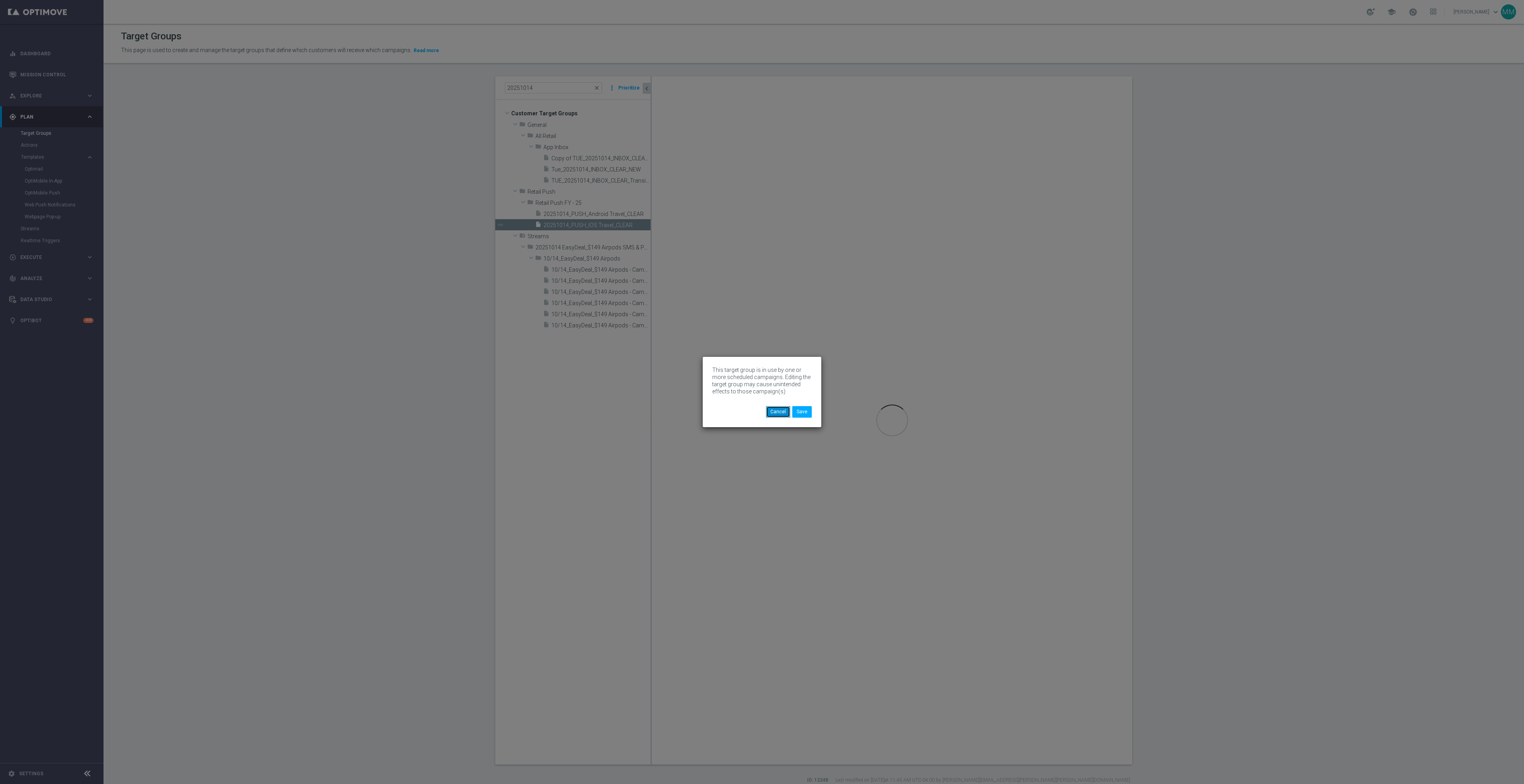
click at [778, 413] on button "Cancel" at bounding box center [777, 411] width 24 height 11
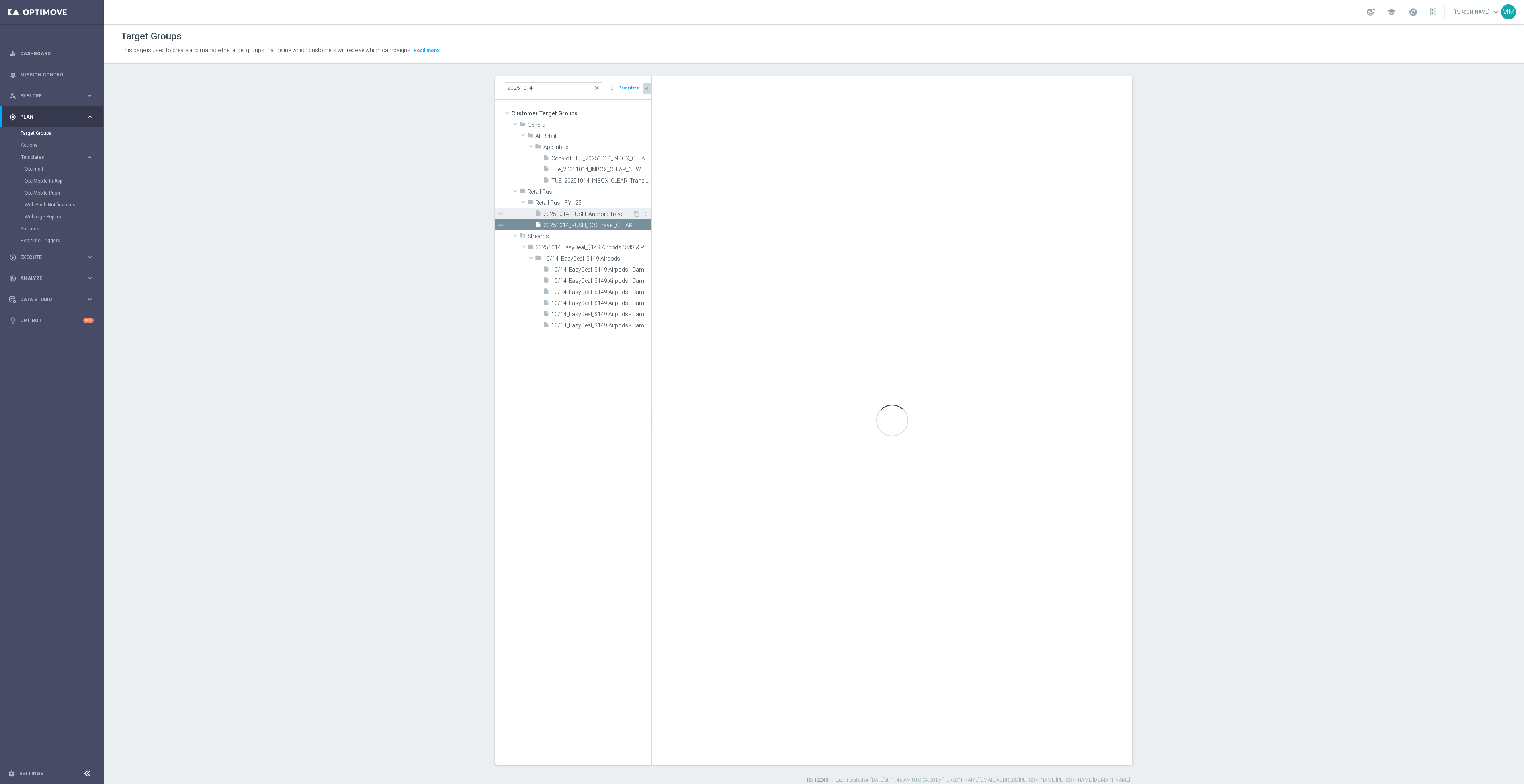
click at [591, 216] on span "20251014_PUSH_Android Travel_CLEAR" at bounding box center [588, 215] width 89 height 7
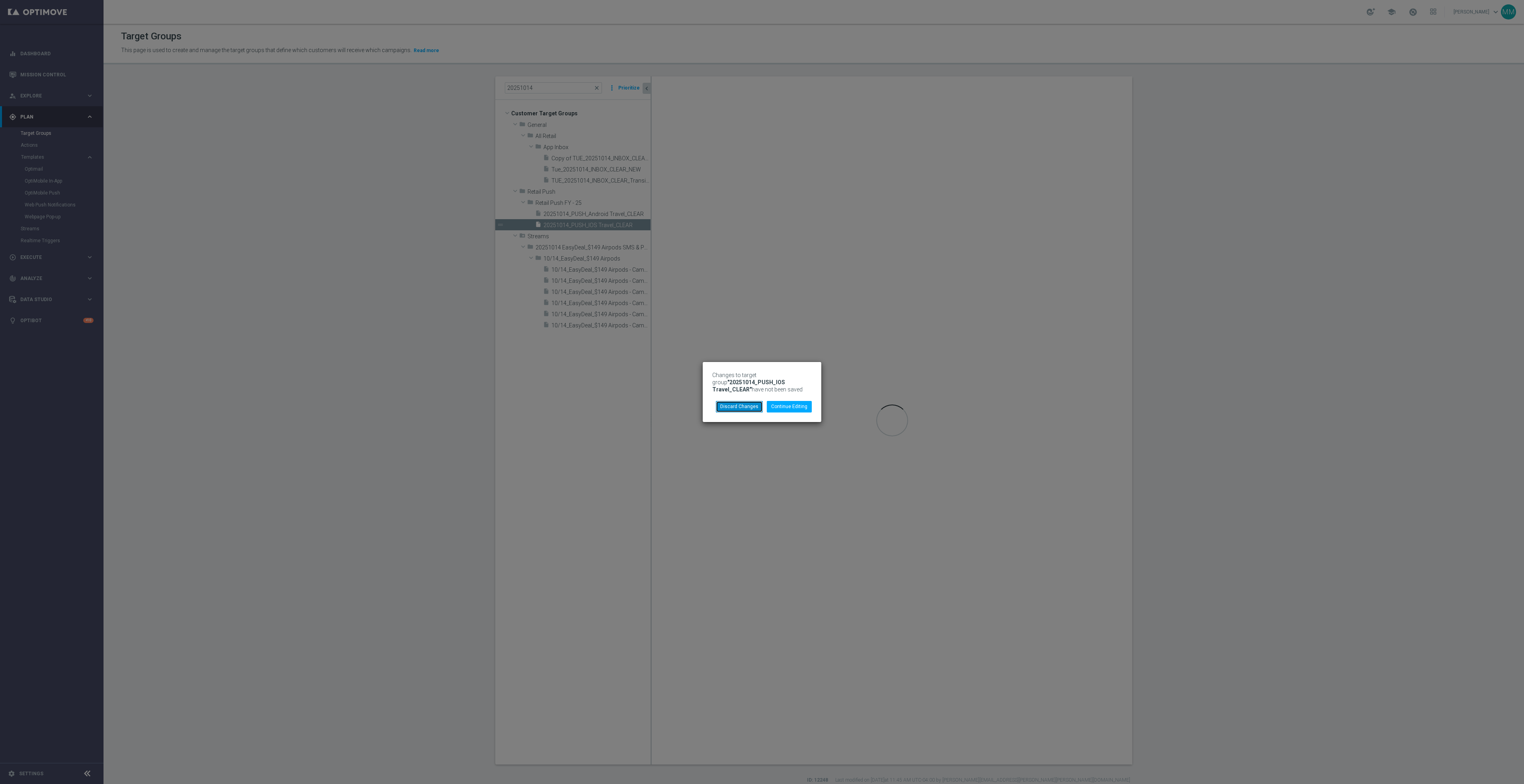
click at [740, 408] on button "Discard Changes" at bounding box center [739, 407] width 47 height 11
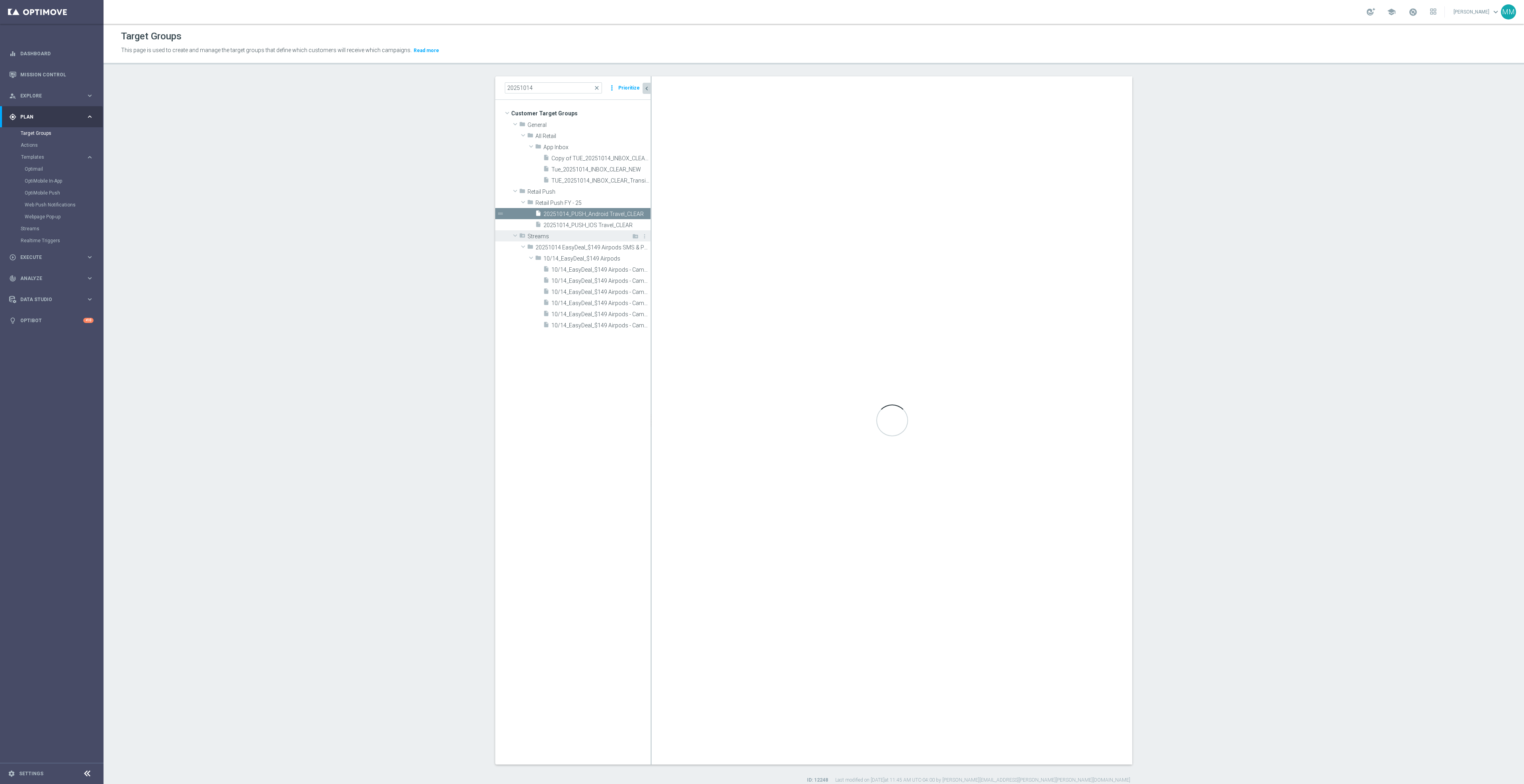
click at [595, 231] on div "folder_special Streams" at bounding box center [566, 235] width 94 height 11
click at [597, 225] on span "20251014_PUSH_IOS Travel_CLEAR" at bounding box center [588, 225] width 89 height 7
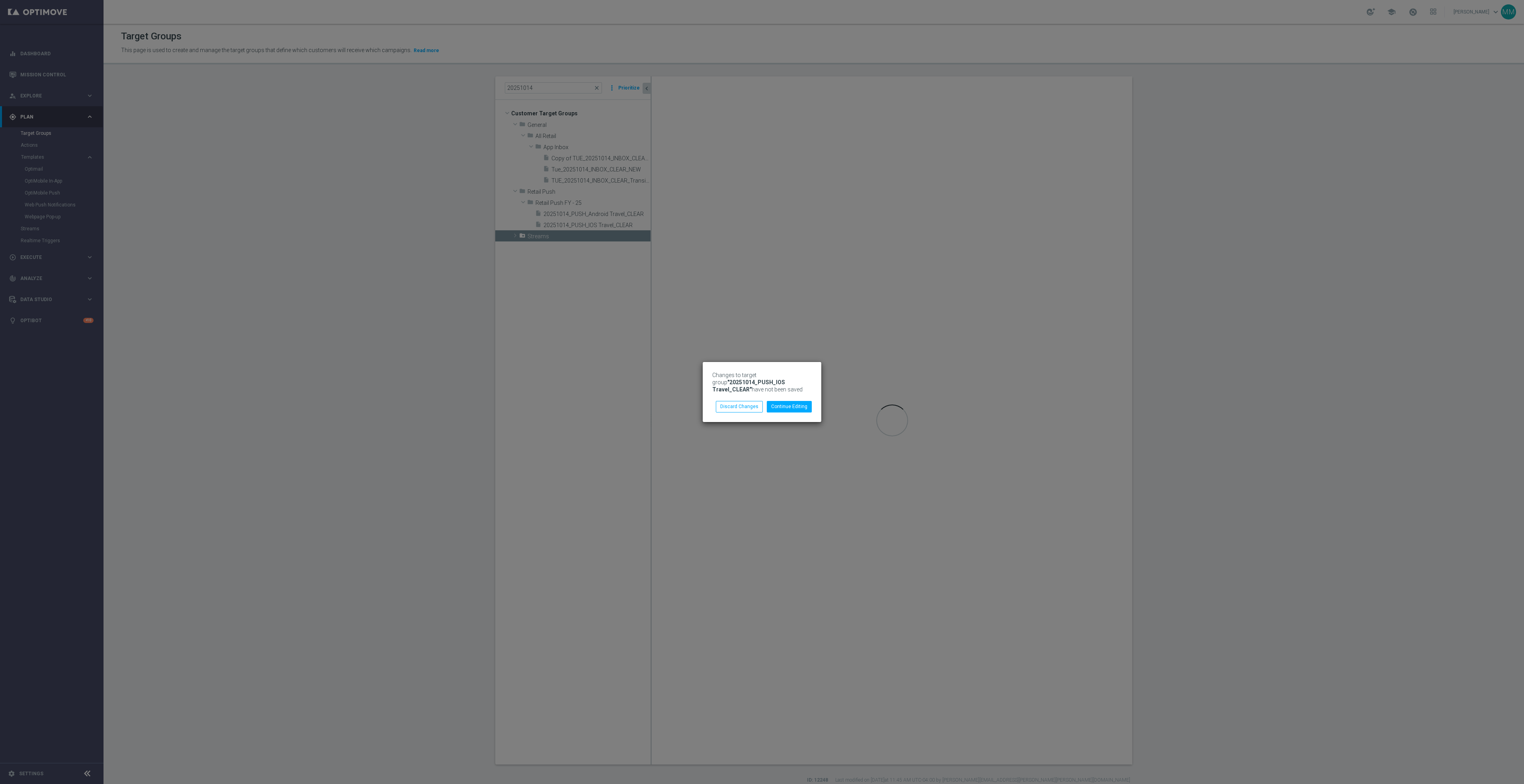
type textarea "1 and 2 and (3 or 4)"
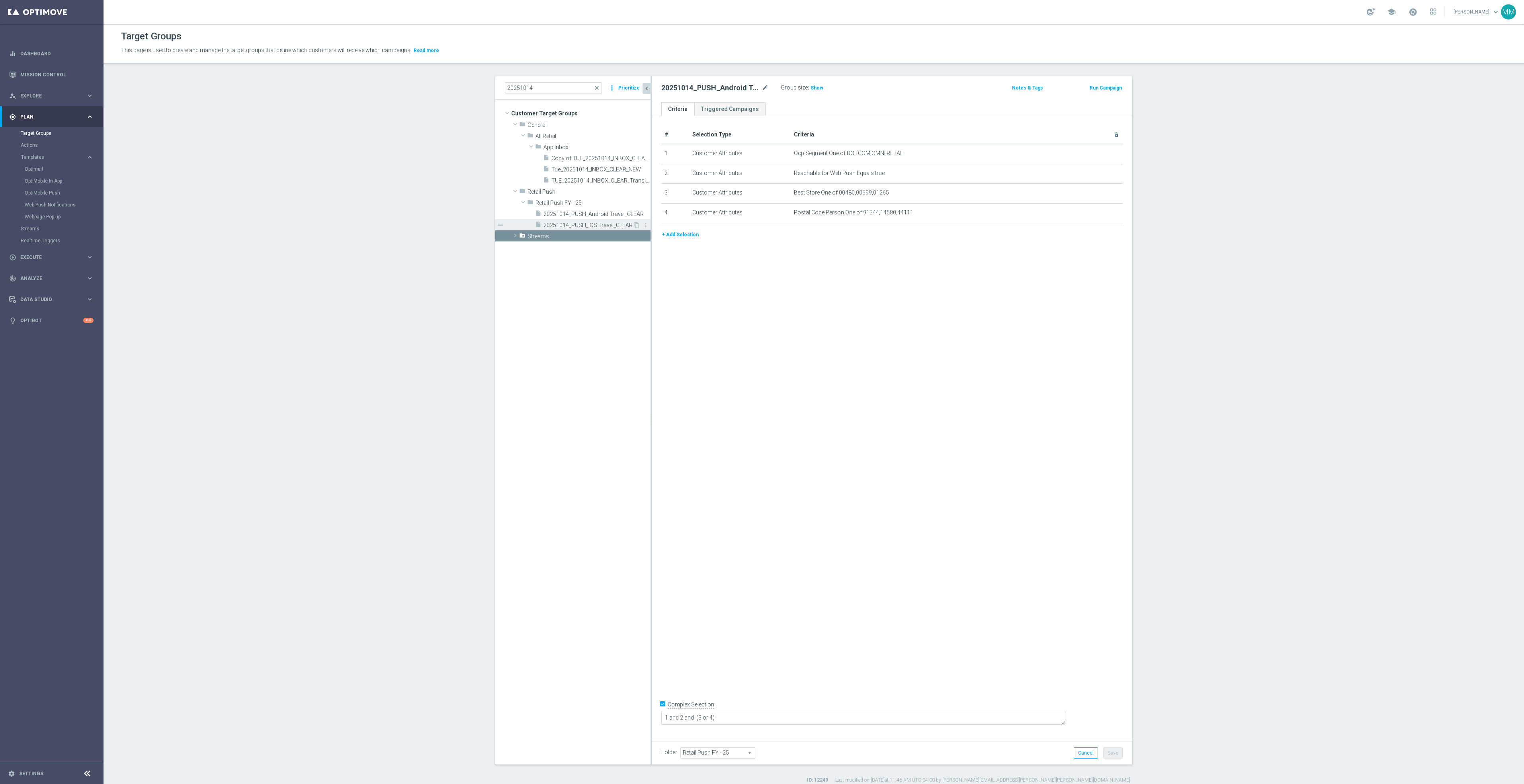
click at [549, 225] on span "20251014_PUSH_IOS Travel_CLEAR" at bounding box center [588, 225] width 89 height 7
click at [802, 92] on div "Group size : Show" at bounding box center [820, 88] width 80 height 11
click at [811, 90] on span "Show" at bounding box center [817, 88] width 13 height 5
click at [639, 311] on tree-viewport "Customer Target Groups library_add create_new_folder folder" at bounding box center [572, 432] width 155 height 665
click at [594, 89] on span "close" at bounding box center [596, 87] width 6 height 6
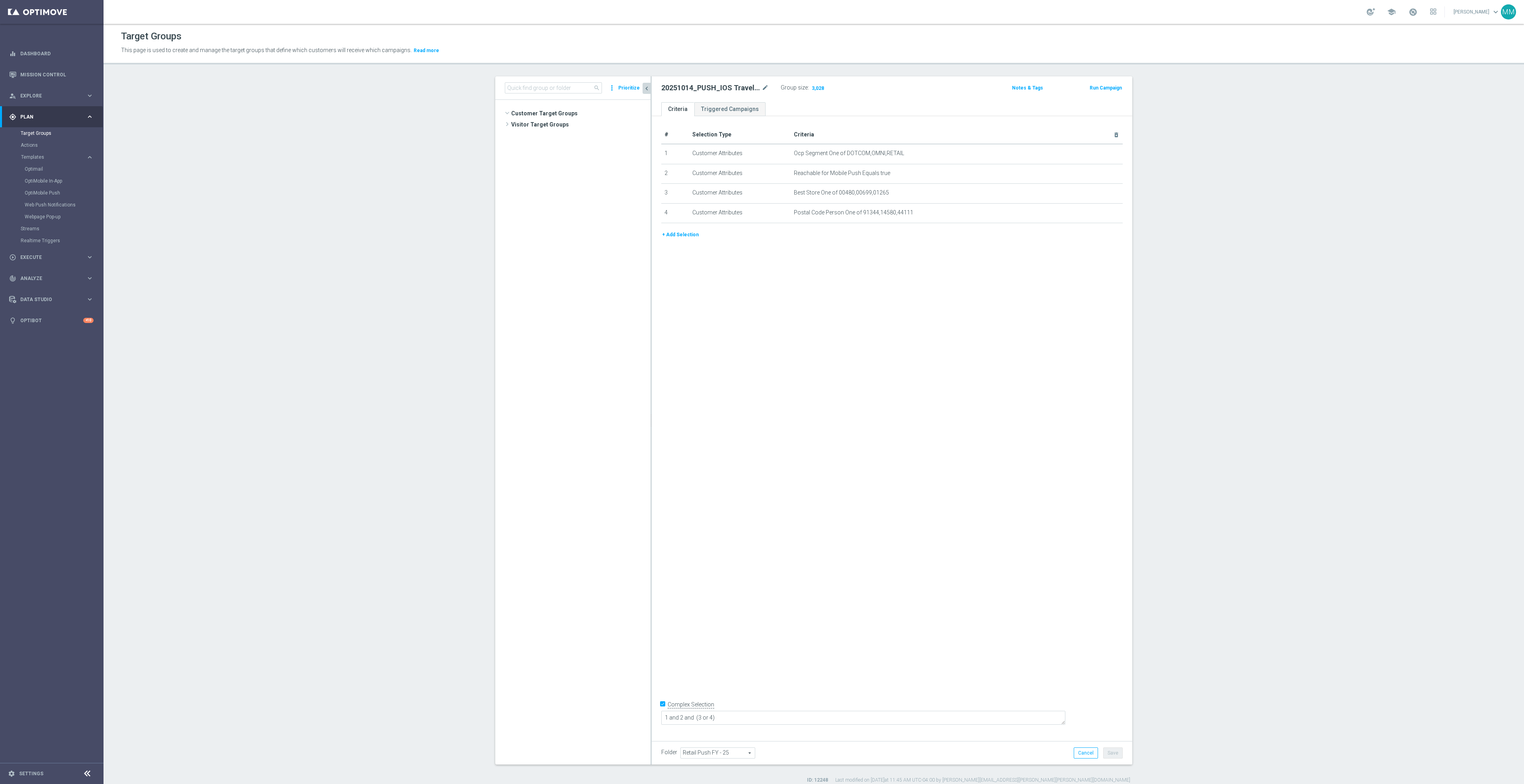
scroll to position [7622, 0]
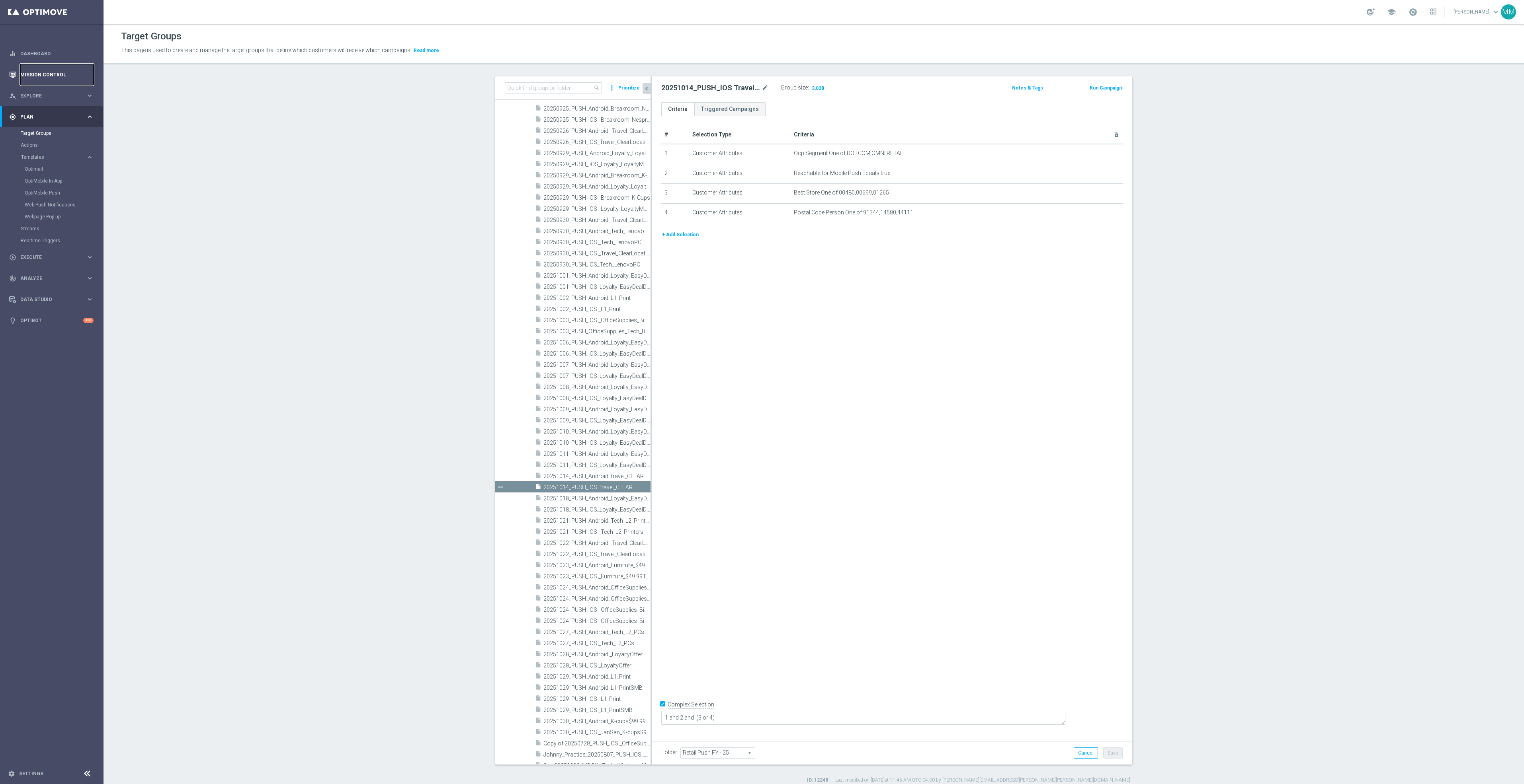
click at [46, 72] on link "Mission Control" at bounding box center [58, 74] width 74 height 21
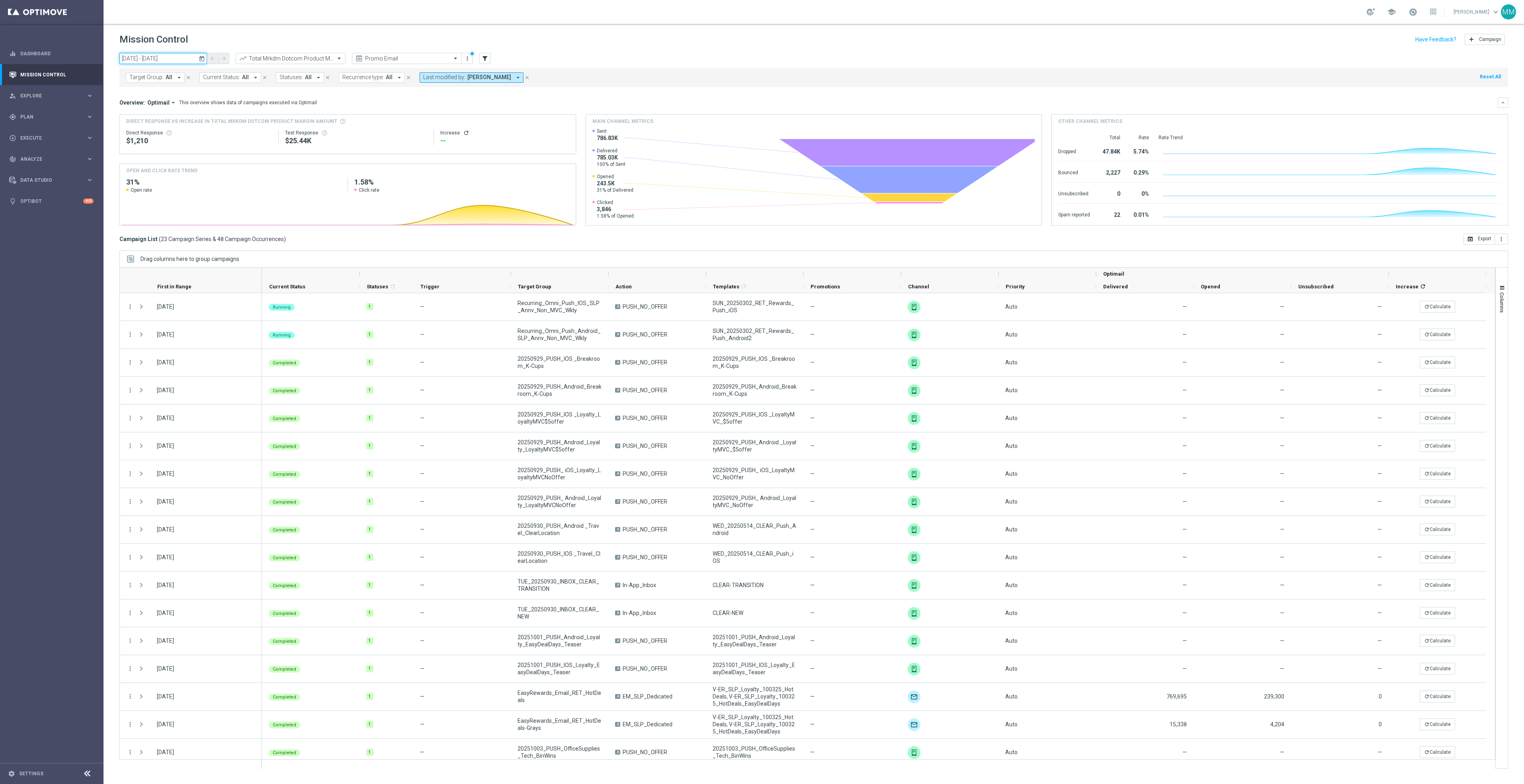
click at [183, 57] on input "29 Sep 2025 - 04 Oct 2025" at bounding box center [163, 58] width 87 height 11
click at [270, 129] on span "14" at bounding box center [266, 128] width 13 height 13
click at [270, 129] on span "11" at bounding box center [266, 128] width 13 height 13
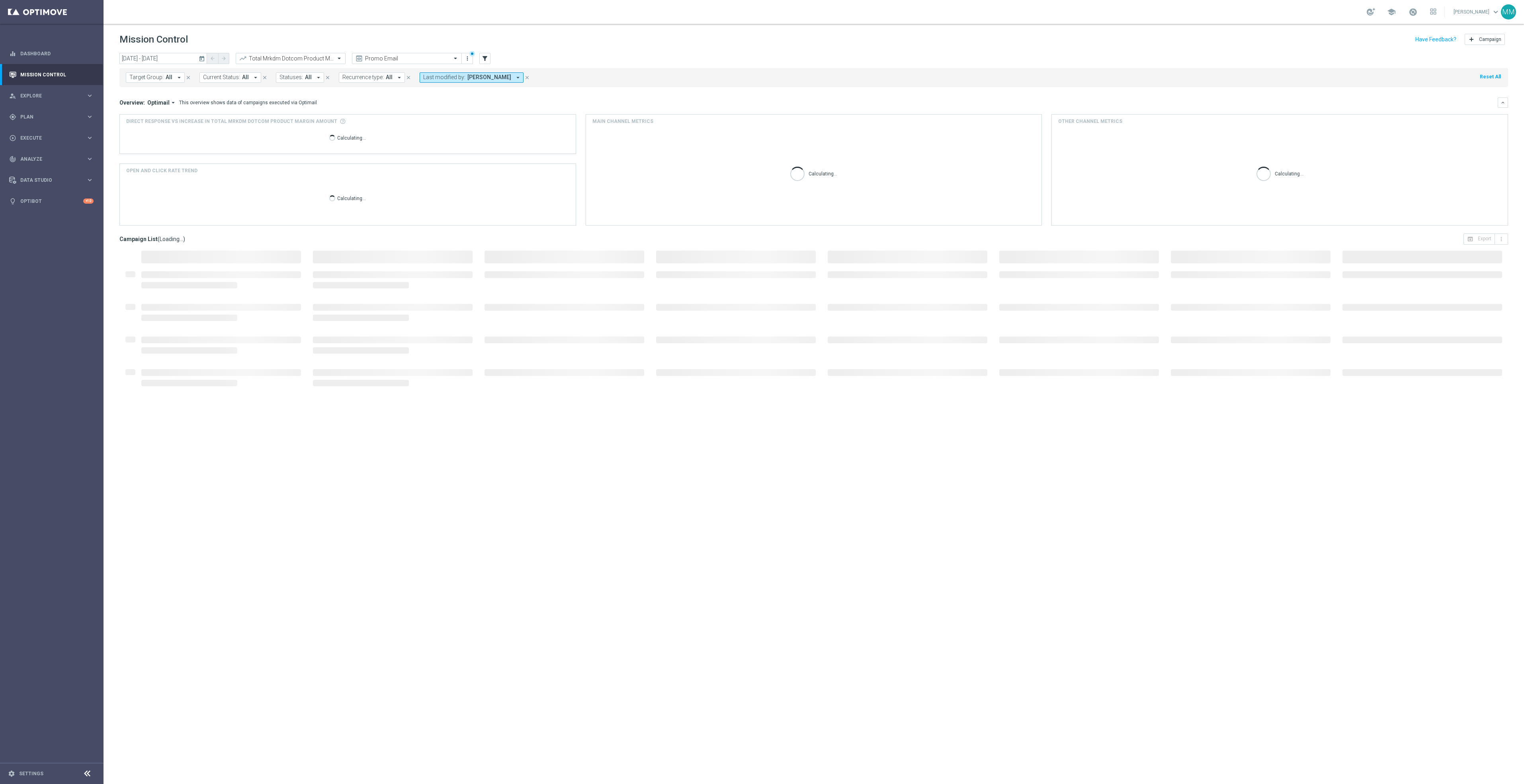
click at [173, 66] on div "Target Group: All arrow_drop_down close Current Status: All arrow_drop_down clo…" at bounding box center [813, 75] width 1388 height 22
click at [169, 51] on header "Mission Control add Campaign" at bounding box center [813, 39] width 1421 height 29
click at [164, 55] on input "14 Oct 2025 - 11 Nov 2025" at bounding box center [163, 58] width 87 height 11
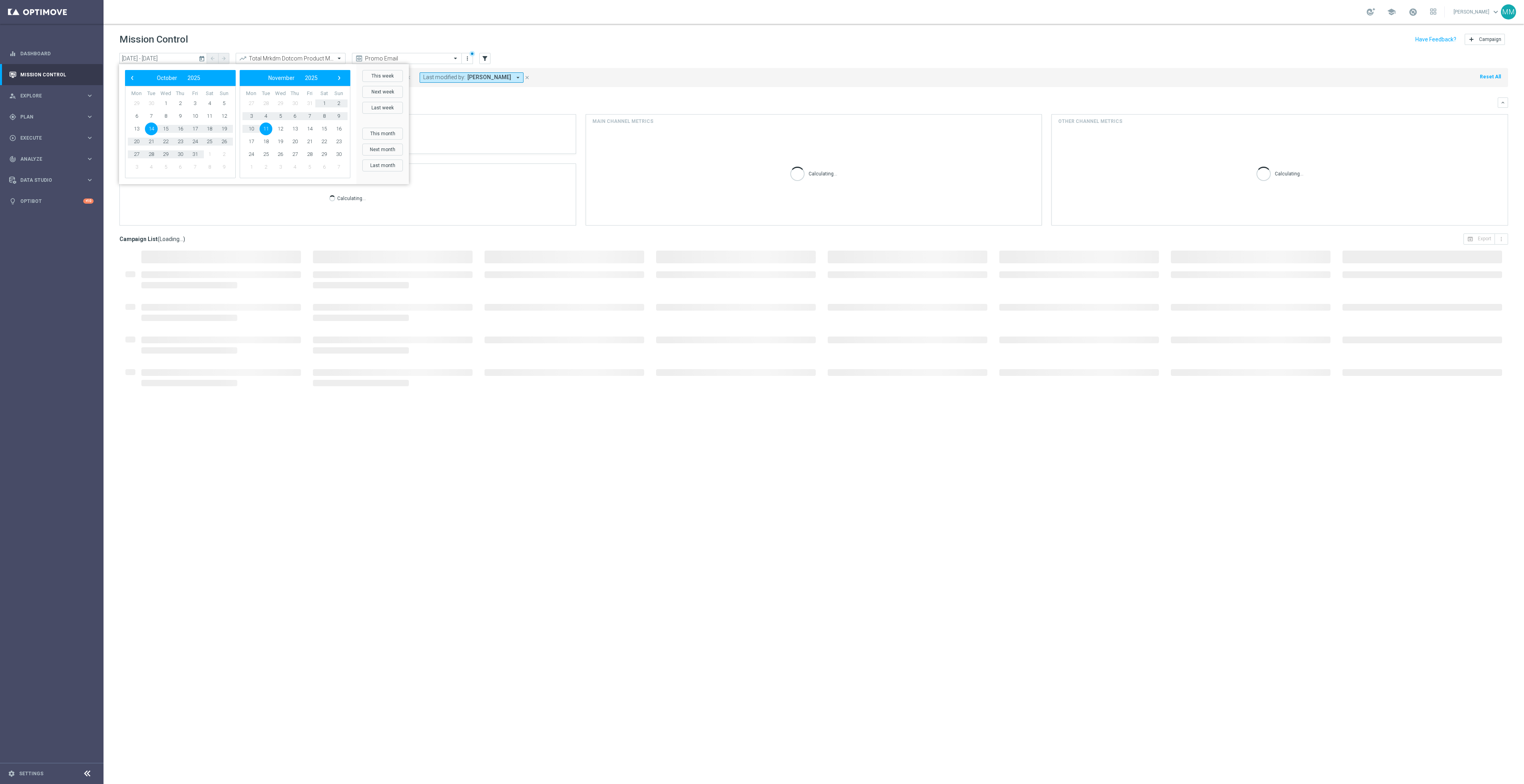
click at [152, 124] on span "14" at bounding box center [151, 128] width 13 height 13
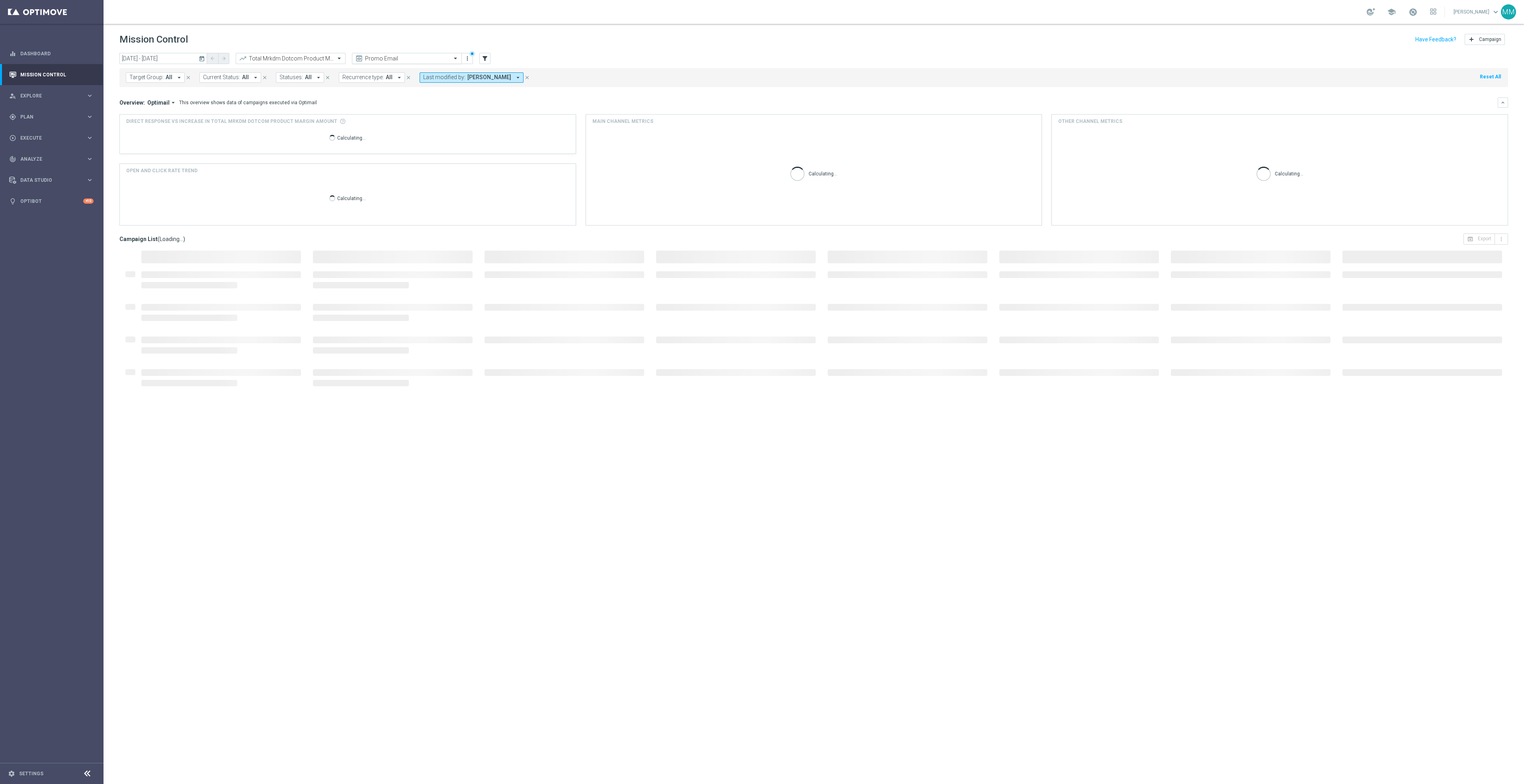
click at [391, 57] on input "text" at bounding box center [398, 59] width 85 height 7
click at [374, 137] on label "Mary Push View" at bounding box center [379, 137] width 48 height 7
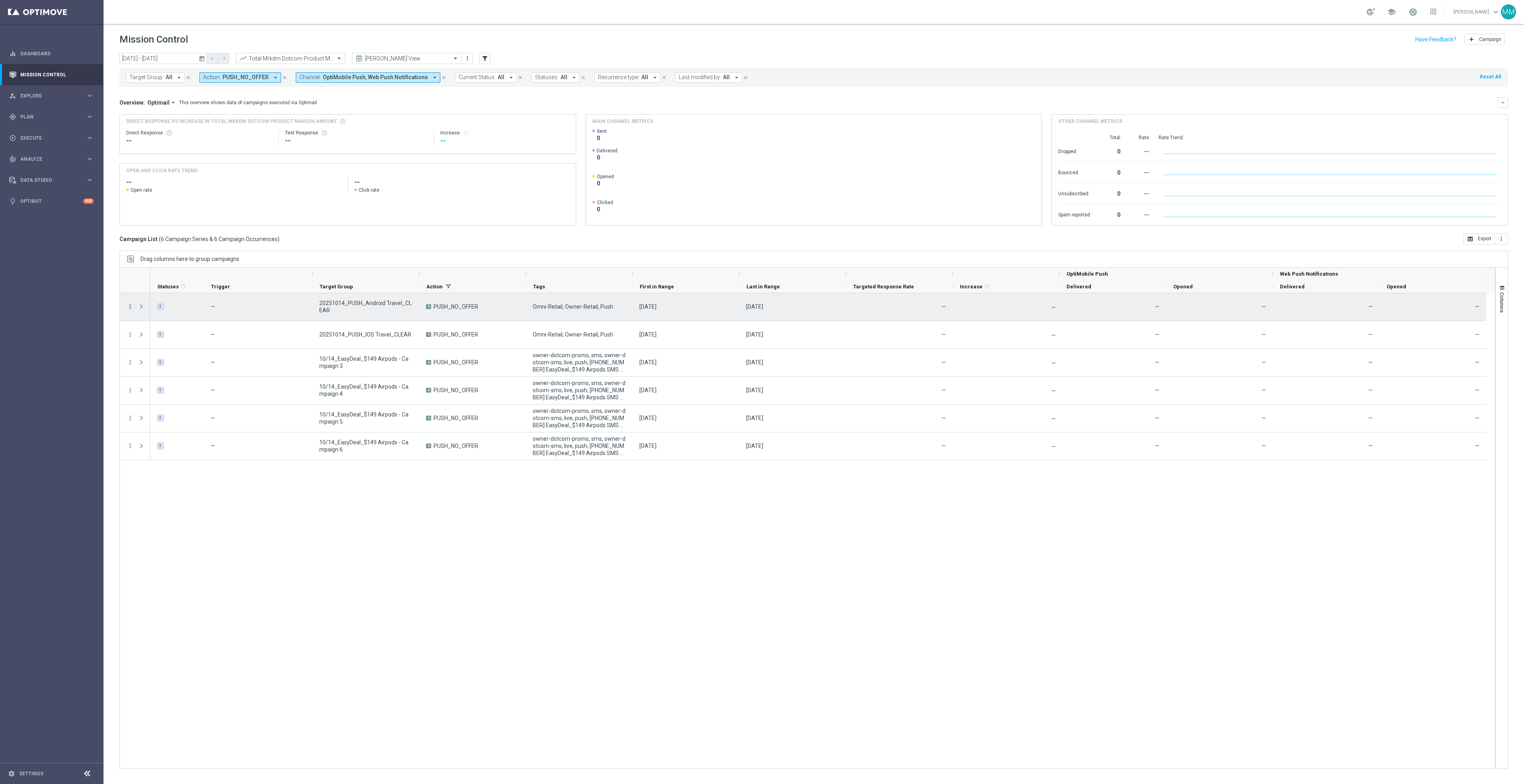
click at [130, 307] on icon "more_vert" at bounding box center [130, 307] width 7 height 7
click at [146, 370] on span "Edit" at bounding box center [151, 372] width 9 height 5
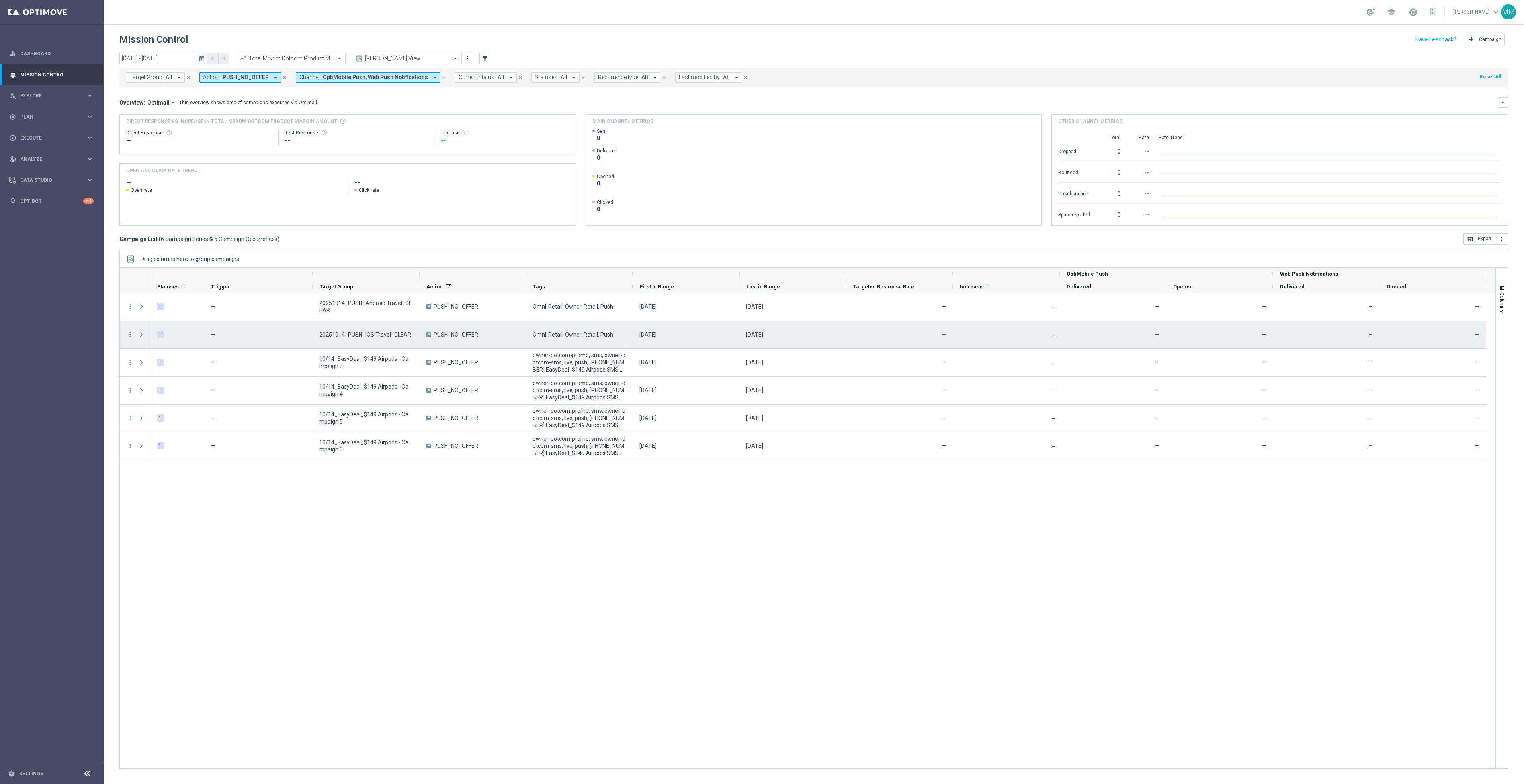
click at [129, 335] on icon "more_vert" at bounding box center [130, 335] width 7 height 7
click at [158, 401] on div "Edit" at bounding box center [183, 400] width 74 height 5
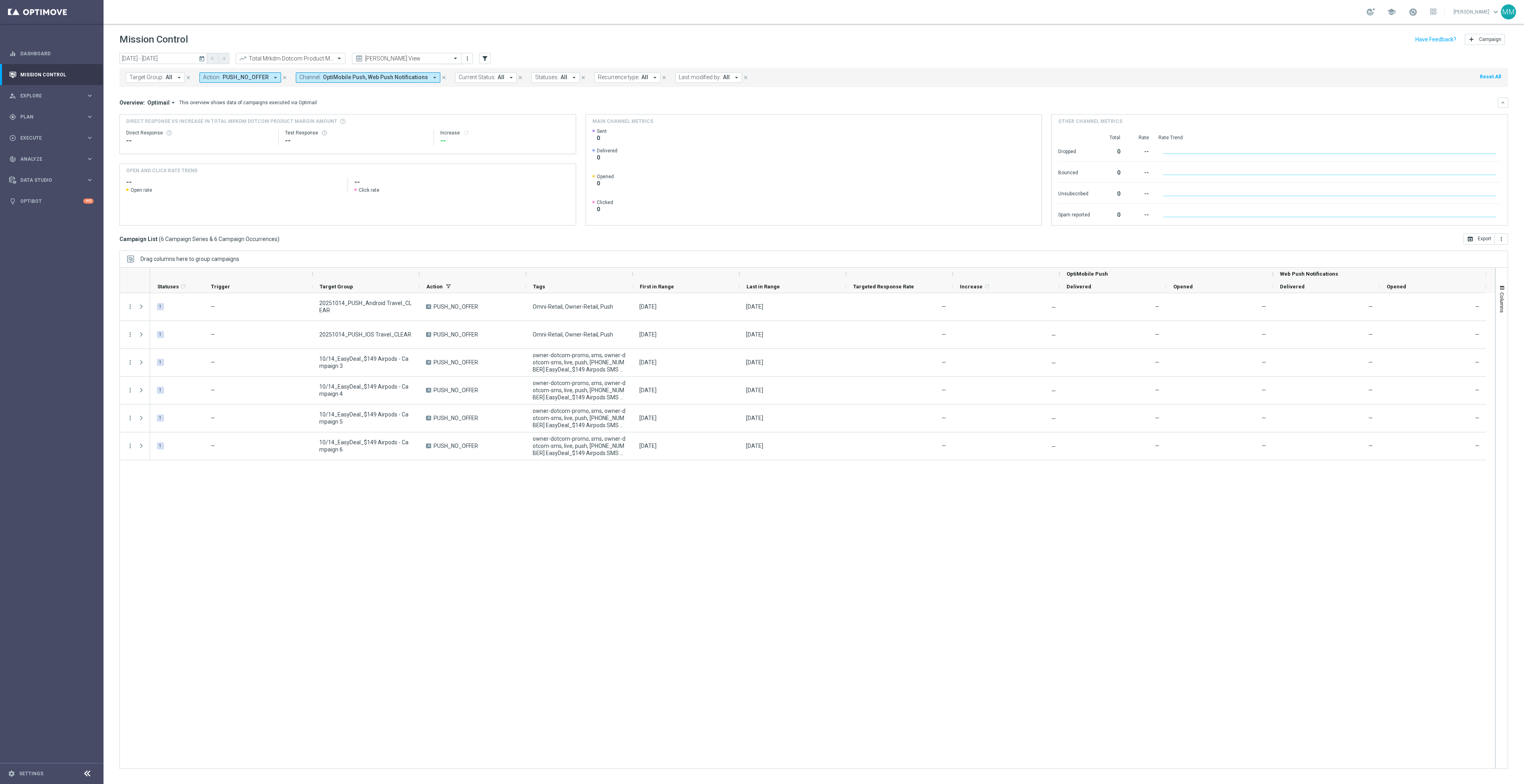
click at [380, 57] on input "text" at bounding box center [398, 59] width 85 height 7
click at [397, 145] on div "Promo Email" at bounding box center [406, 149] width 102 height 13
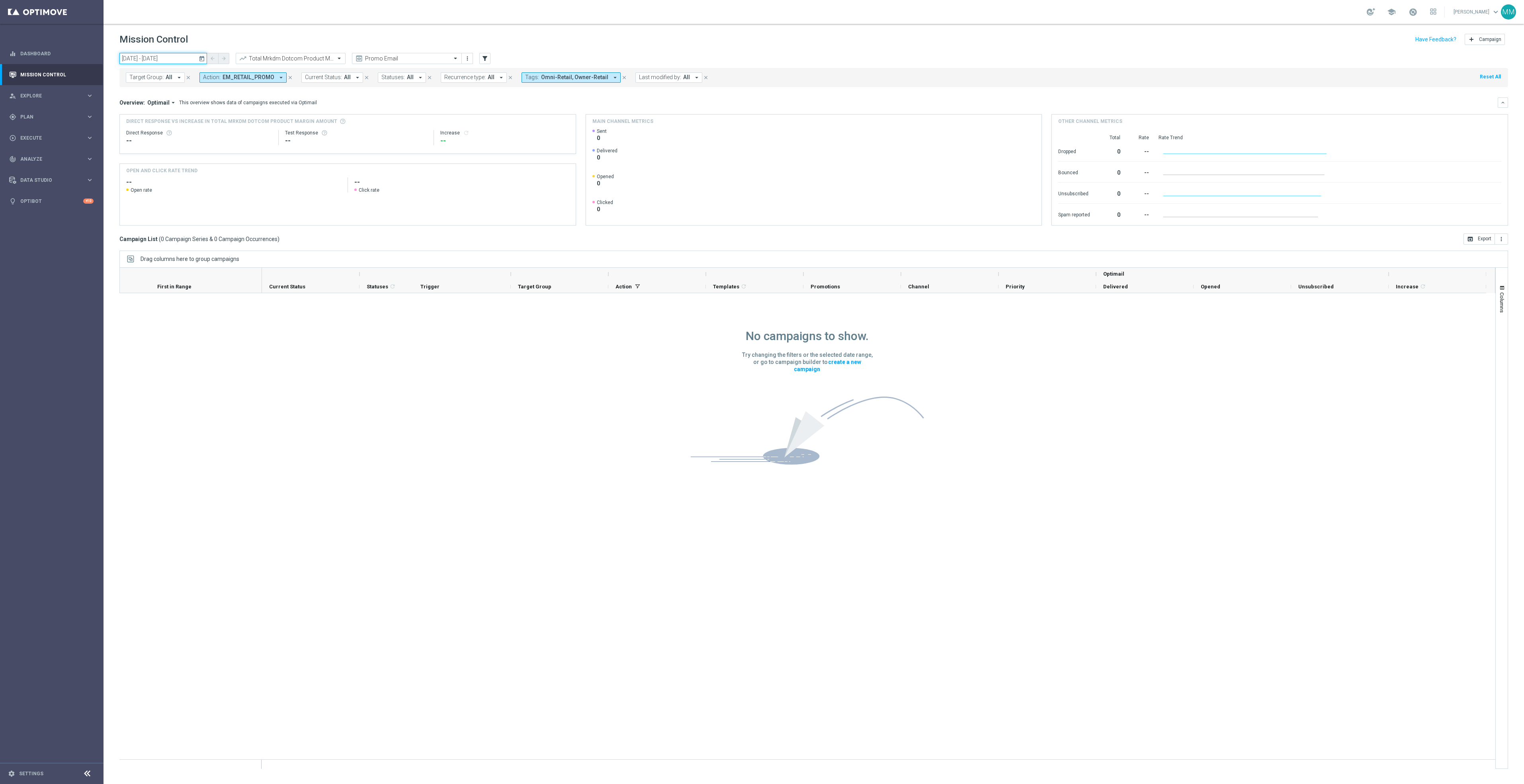
click at [173, 53] on input "14 Oct 2025 - 14 Oct 2025" at bounding box center [163, 58] width 87 height 11
click at [128, 73] on bs-datepicker-navigation-view "‹ ​ October ​ 2025 ​ ›" at bounding box center [178, 78] width 102 height 11
click at [136, 75] on span "‹" at bounding box center [132, 78] width 11 height 11
click at [141, 155] on span "29" at bounding box center [137, 154] width 13 height 13
click at [222, 142] on span "28" at bounding box center [224, 142] width 13 height 13
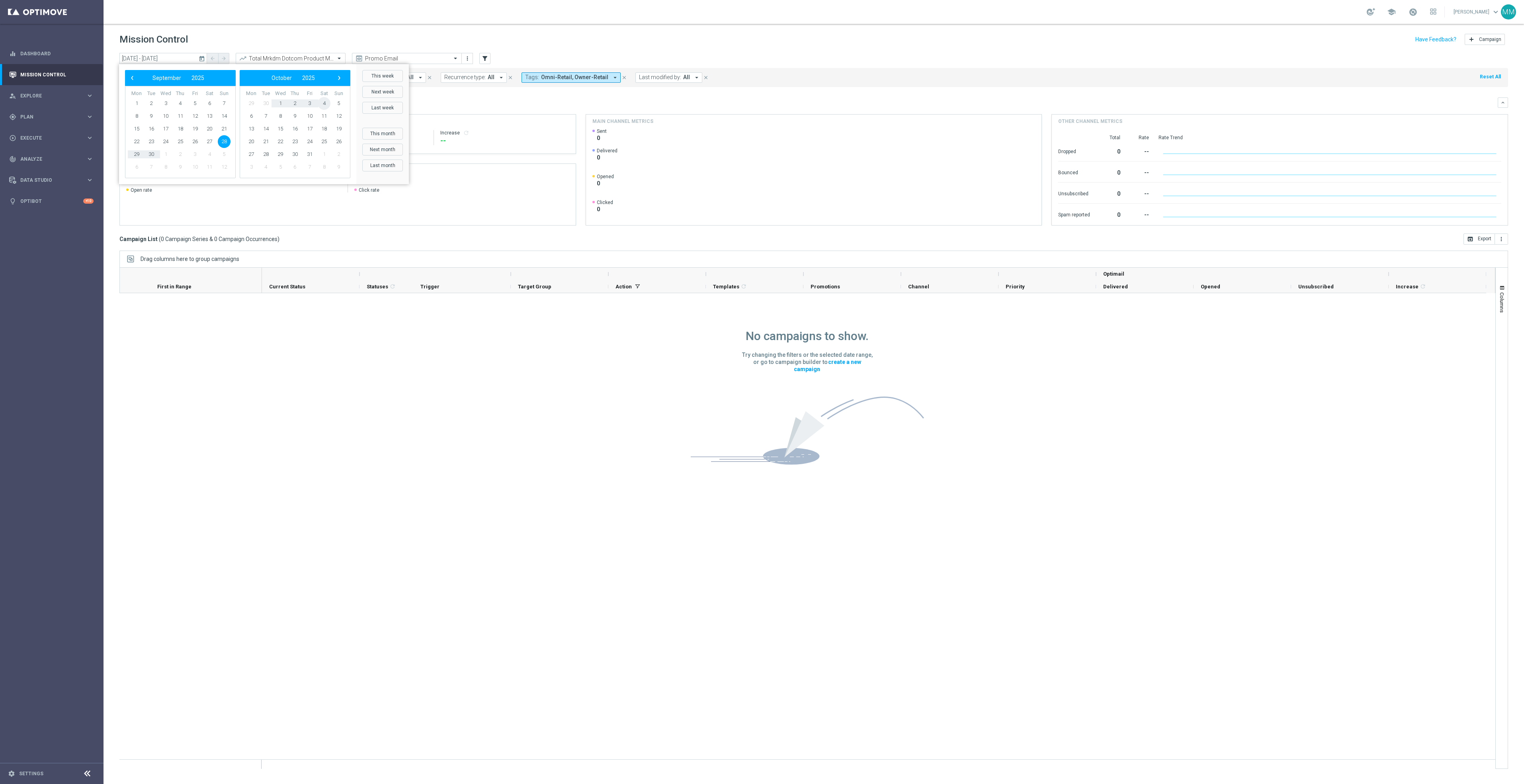
click at [325, 102] on span "4" at bounding box center [324, 103] width 13 height 13
type input "28 Sep 2025 - 04 Oct 2025"
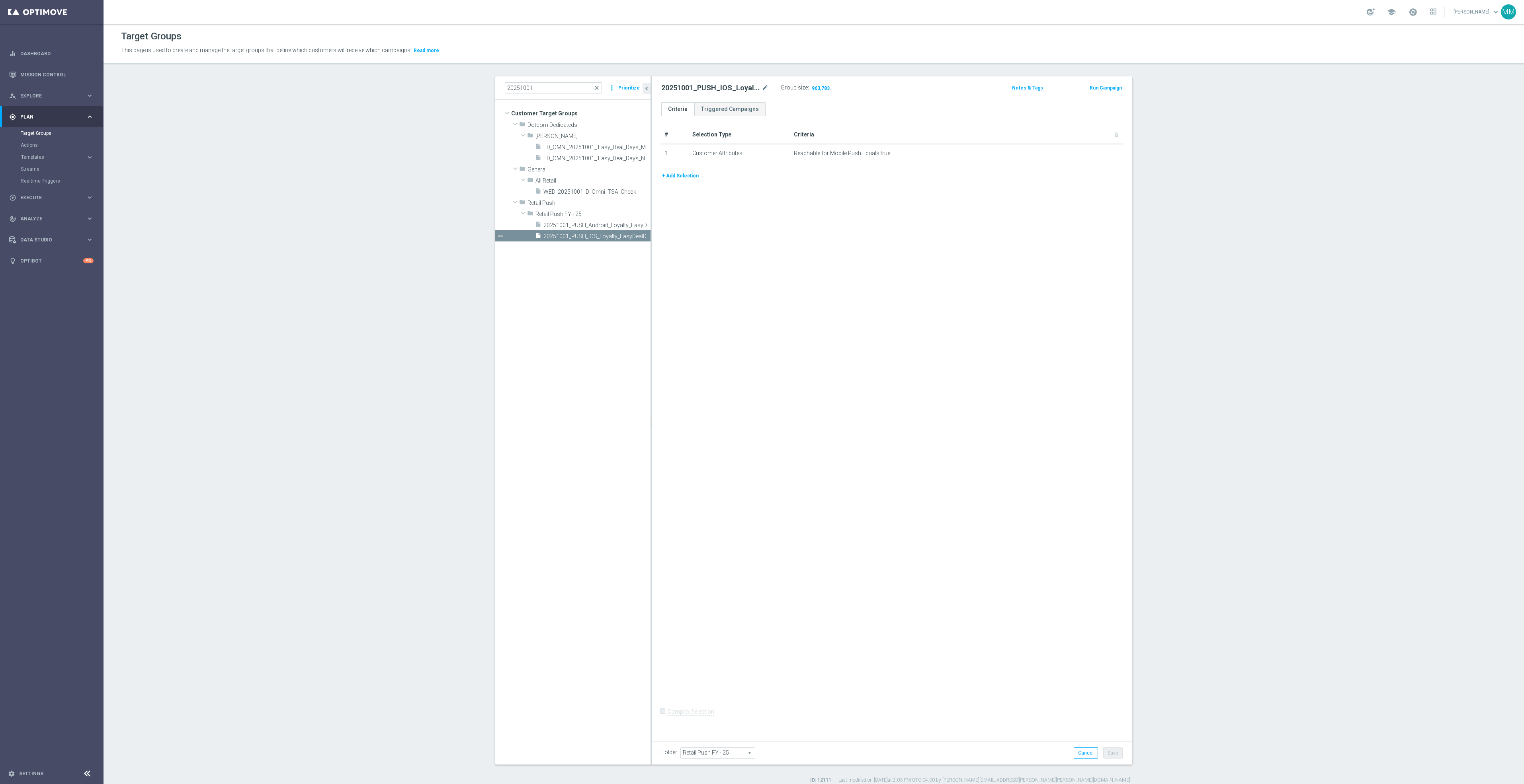
click at [865, 352] on div "# Selection Type Criteria delete_forever 1 Customer Attributes Reachable for Mo…" at bounding box center [891, 425] width 481 height 619
click at [55, 155] on span "Templates" at bounding box center [49, 156] width 57 height 4
click at [48, 194] on link "OptiMobile Push" at bounding box center [53, 192] width 58 height 6
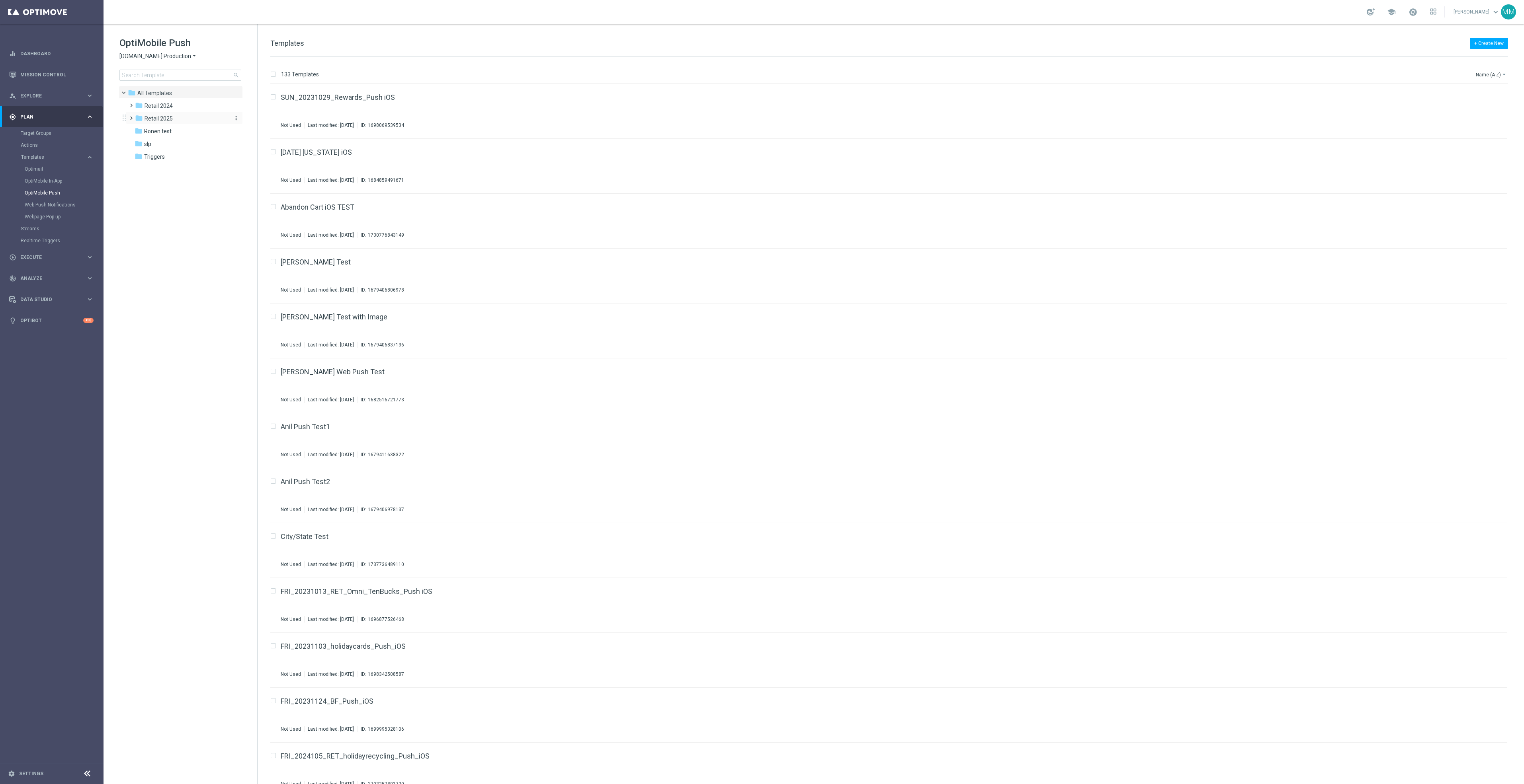
click at [166, 119] on span "Retail 2025" at bounding box center [158, 119] width 28 height 7
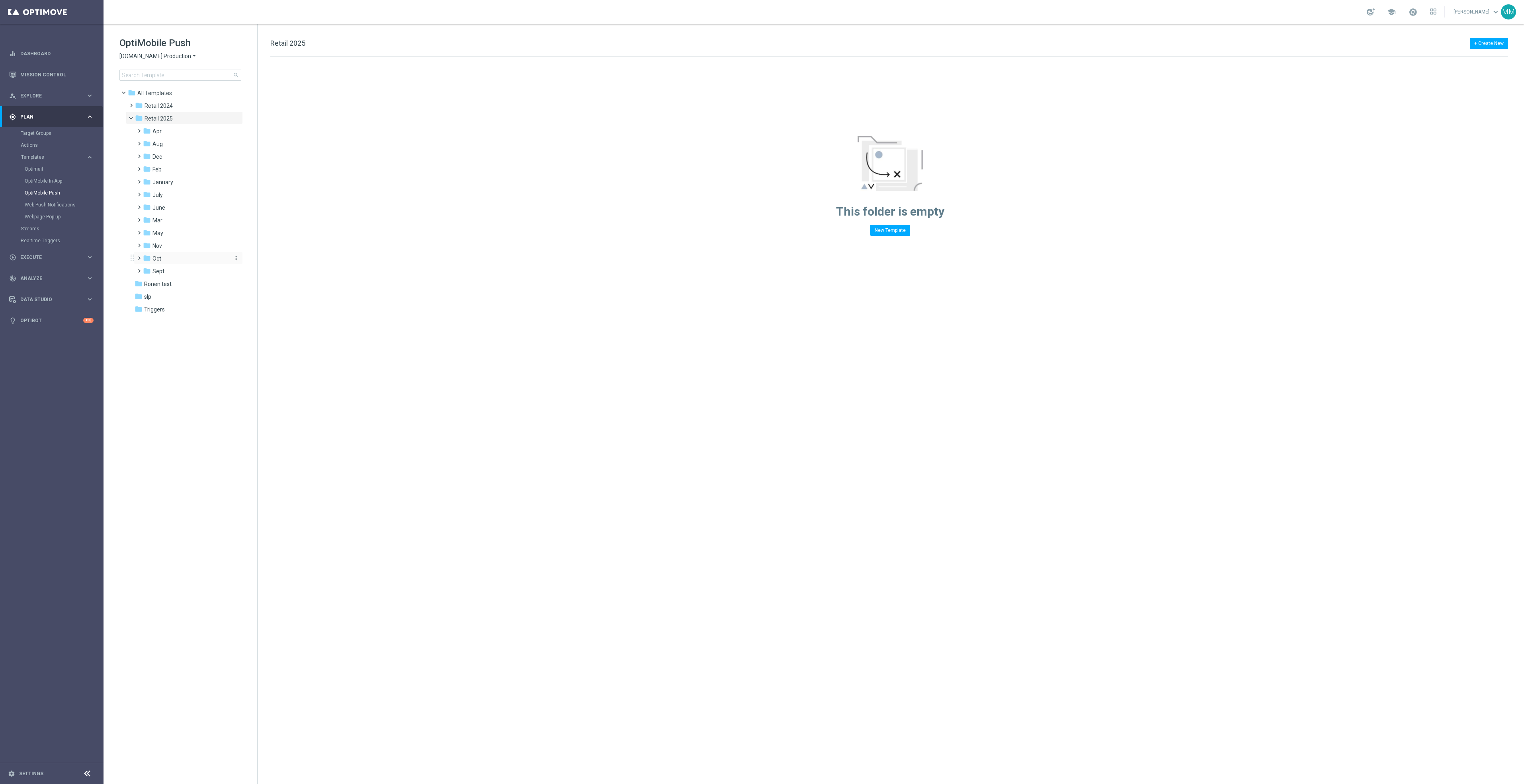
click at [176, 257] on div "folder Oct" at bounding box center [185, 259] width 84 height 9
click at [190, 283] on div "folder wo 10.19" at bounding box center [189, 284] width 78 height 9
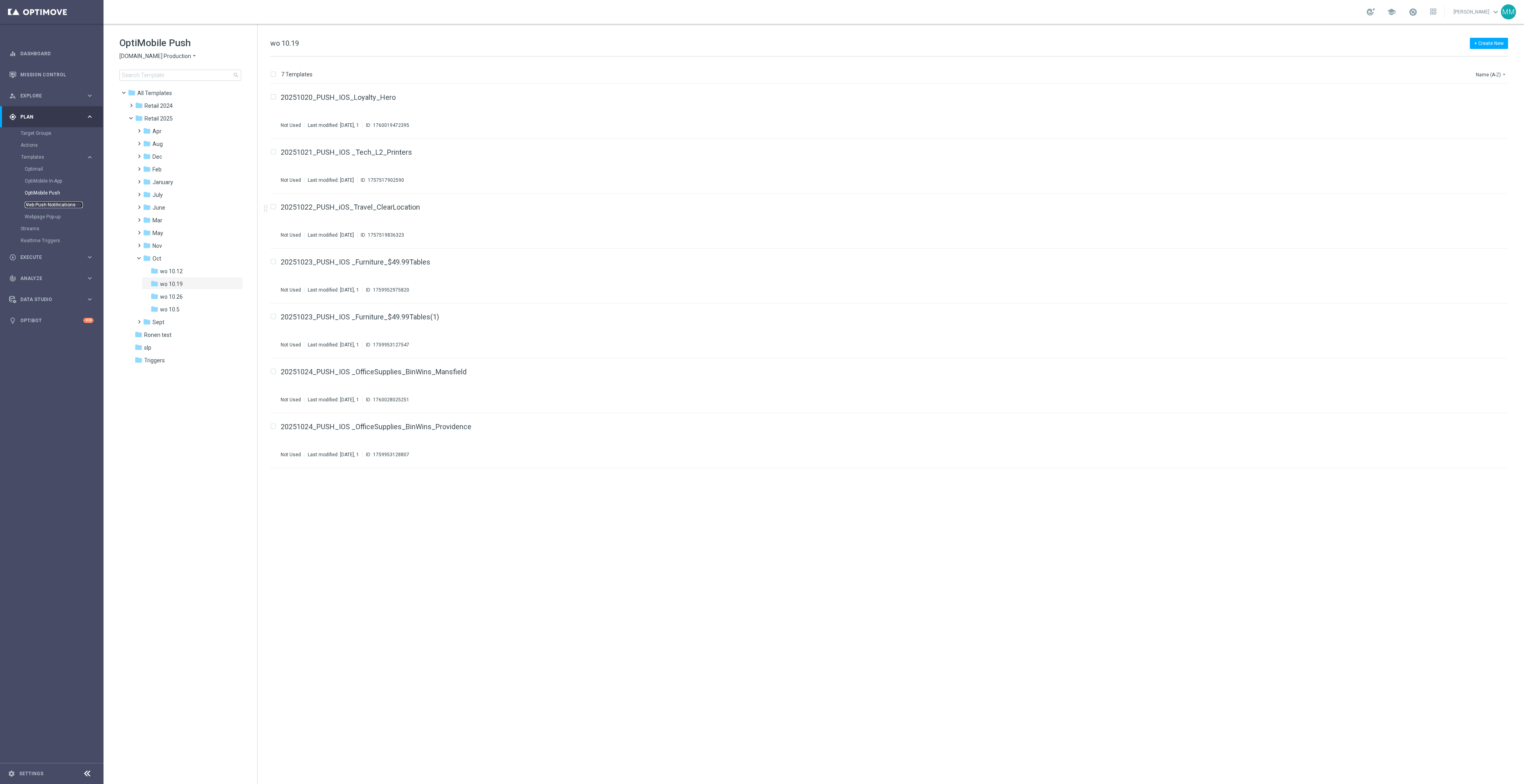
click at [66, 202] on link "Web Push Notifications" at bounding box center [53, 205] width 58 height 6
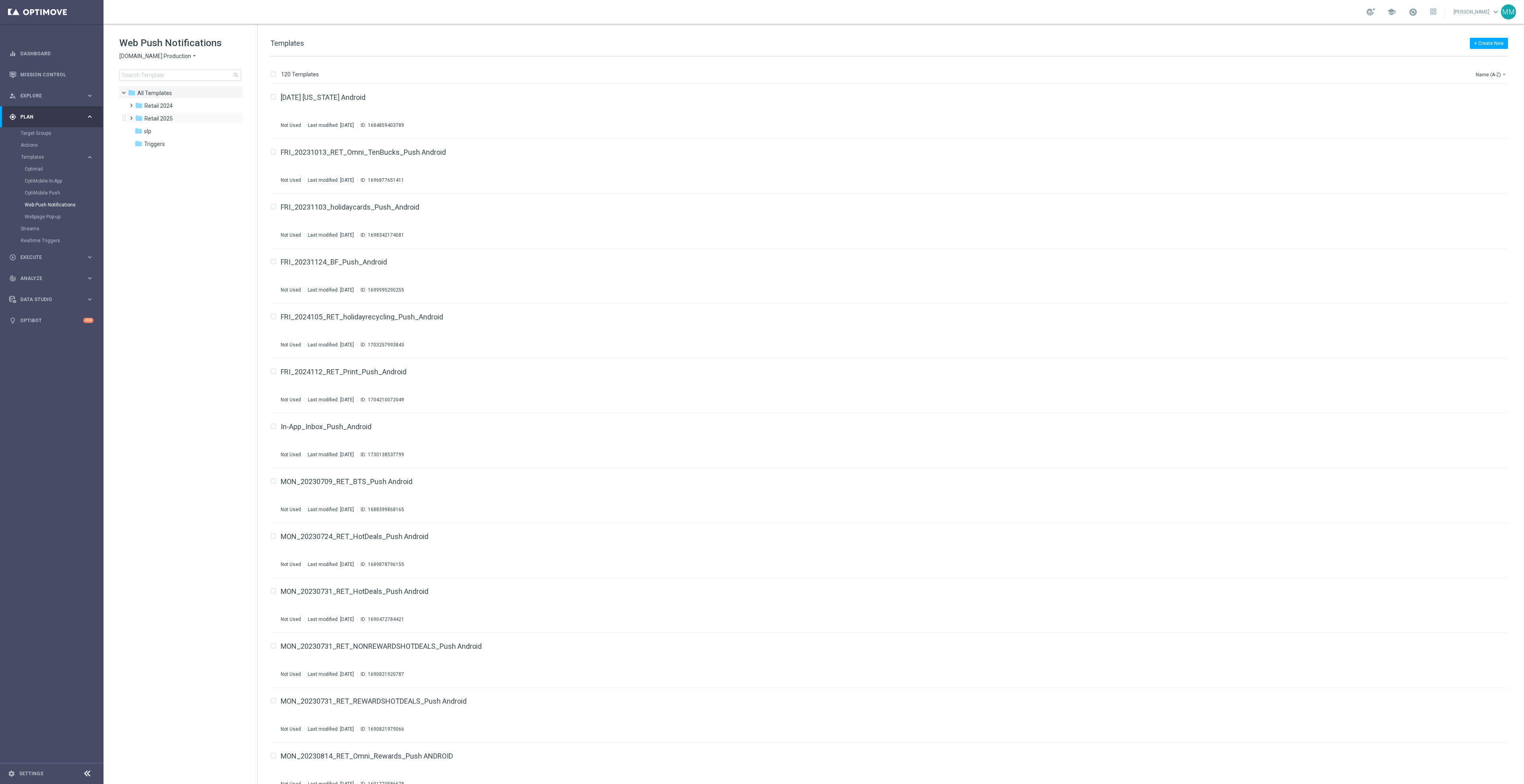
click at [173, 112] on div "folder Retail 2025 more_vert" at bounding box center [184, 118] width 117 height 13
click at [146, 120] on span "Retail 2025" at bounding box center [158, 119] width 28 height 7
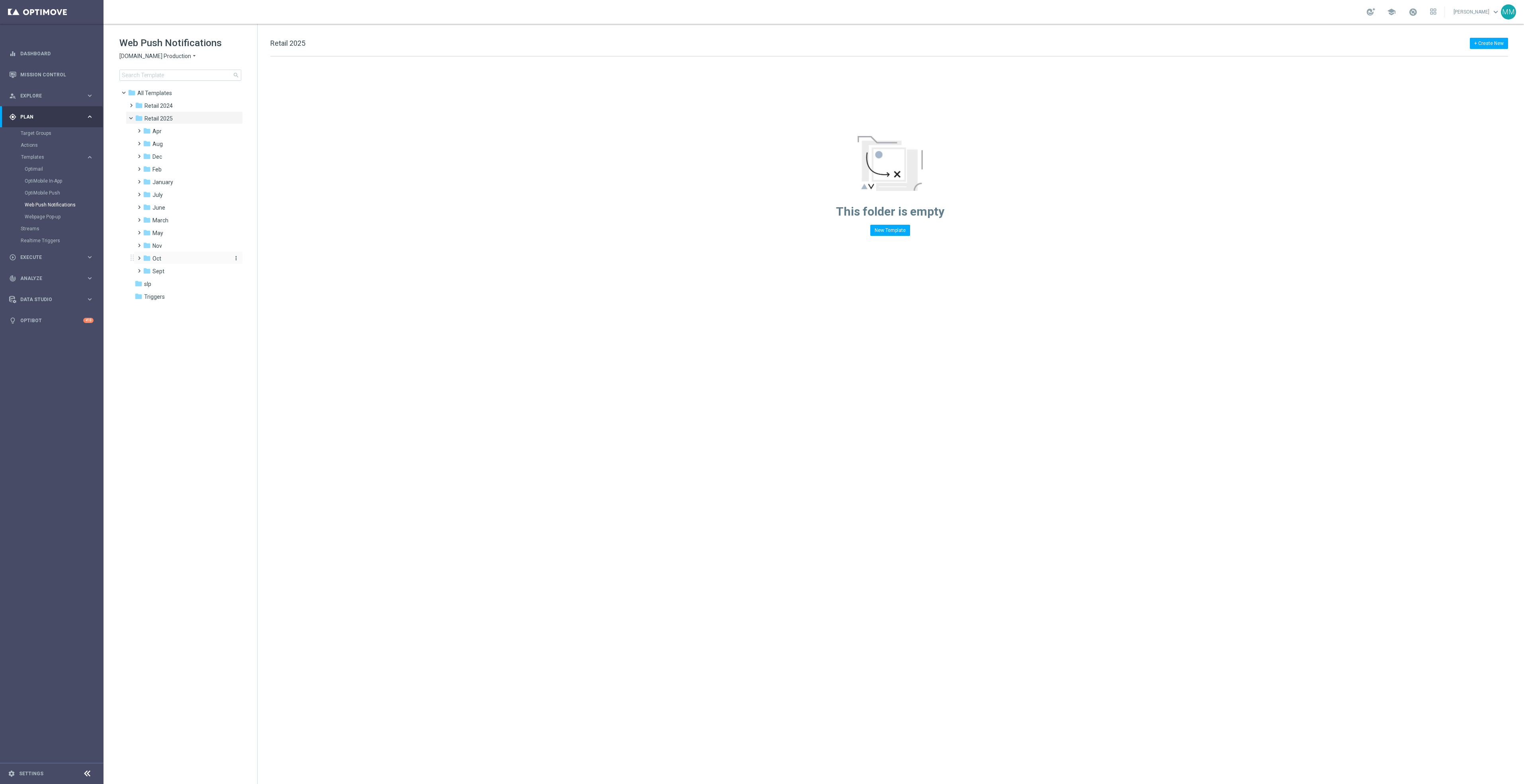
click at [170, 257] on div "folder Oct" at bounding box center [185, 259] width 84 height 9
click at [190, 282] on div "folder wo 10.19" at bounding box center [189, 284] width 78 height 9
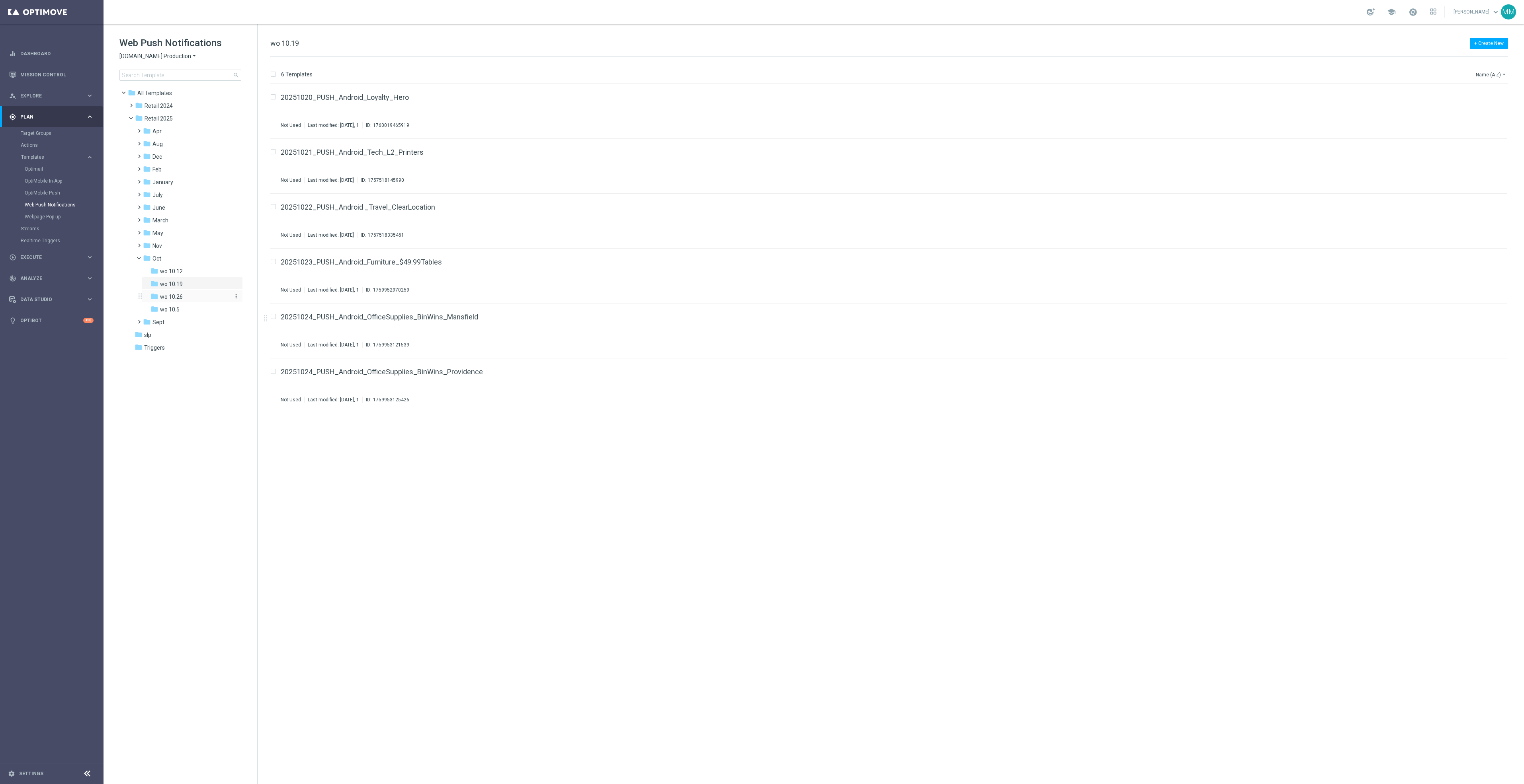
click at [195, 294] on div "folder wo 10.26" at bounding box center [189, 297] width 78 height 9
click at [54, 190] on link "OptiMobile Push" at bounding box center [53, 192] width 58 height 6
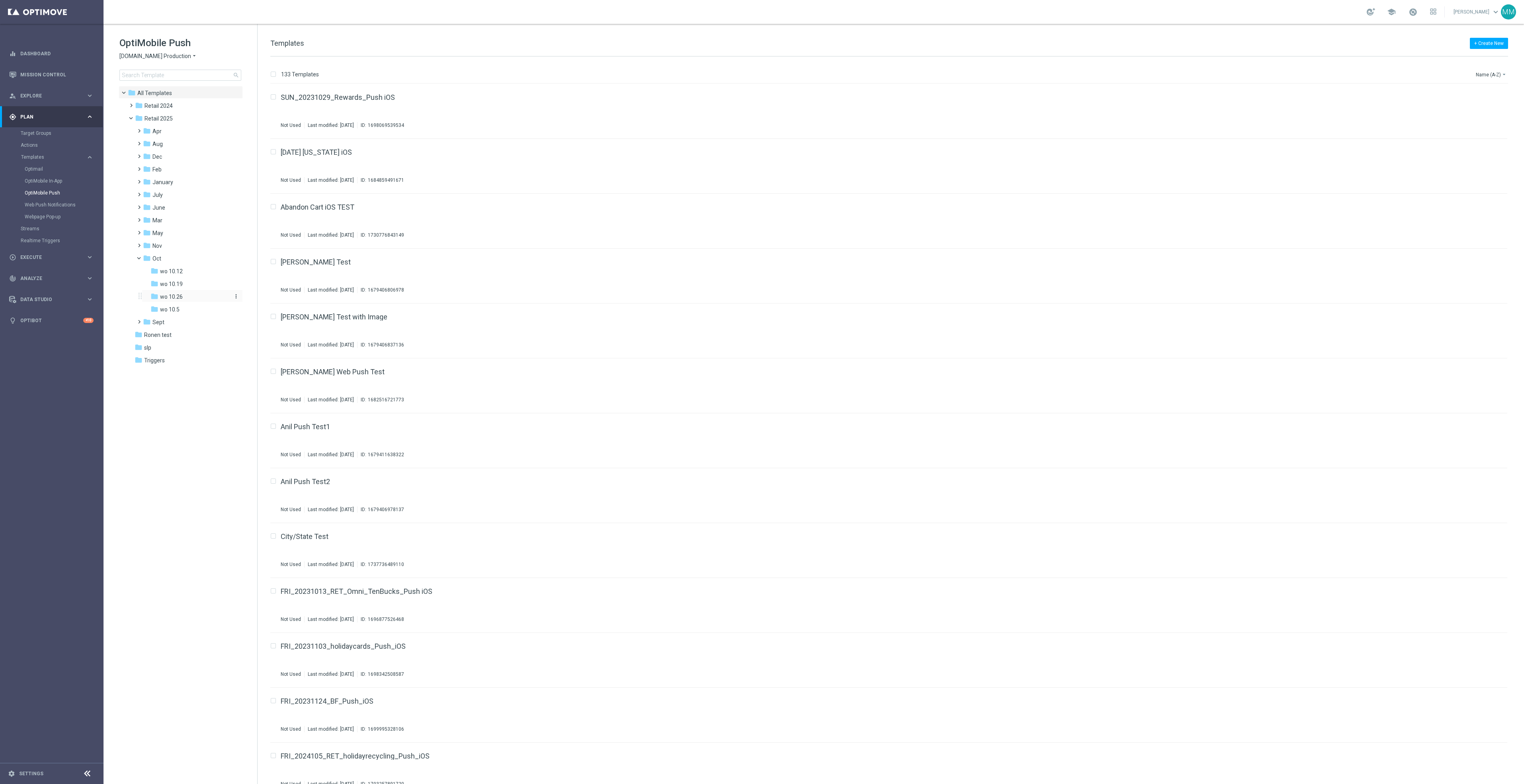
click at [189, 297] on div "folder wo 10.26" at bounding box center [189, 297] width 78 height 9
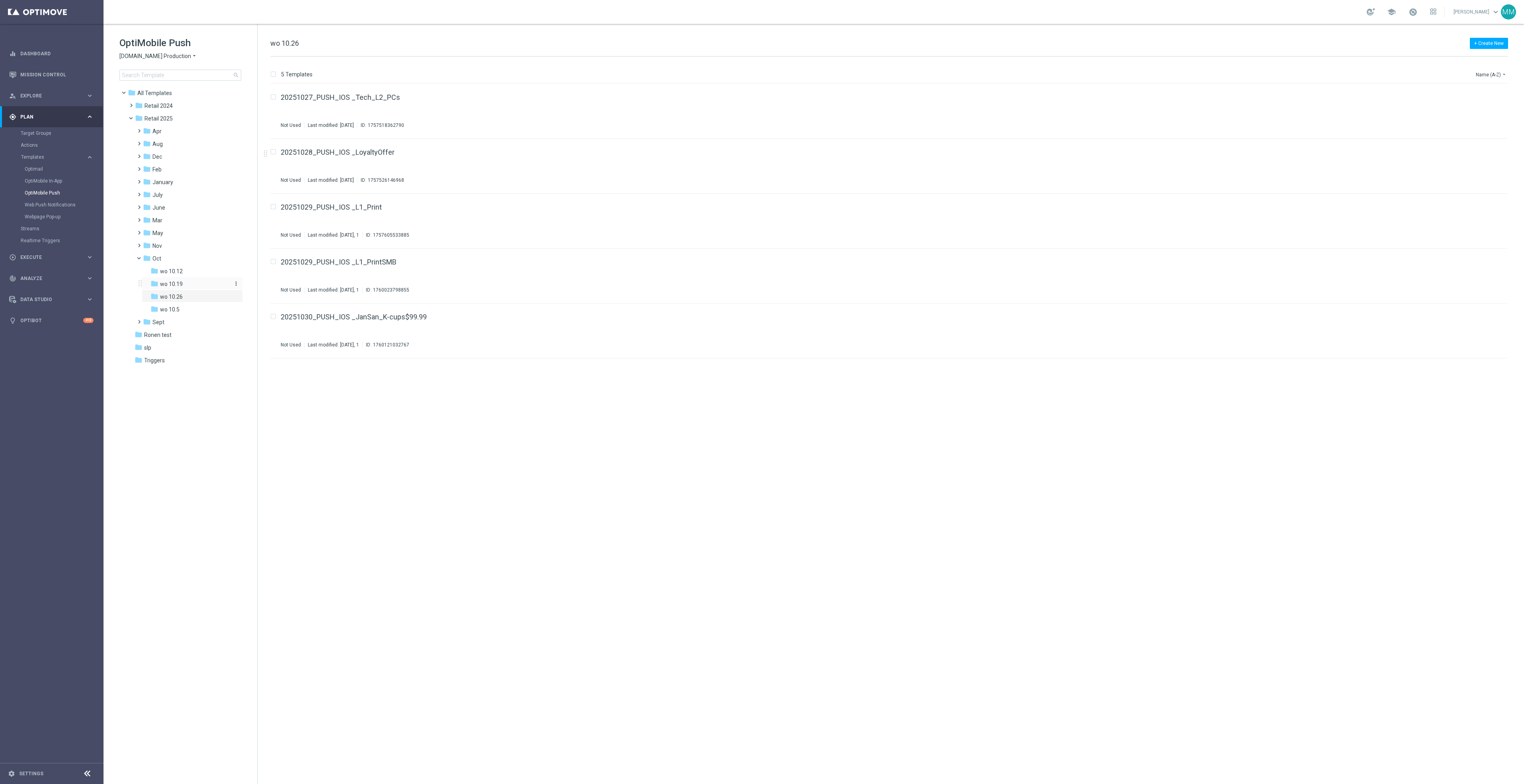
click at [192, 281] on div "folder wo 10.19" at bounding box center [189, 284] width 78 height 9
drag, startPoint x: 360, startPoint y: 151, endPoint x: 286, endPoint y: 565, distance: 420.6
click at [286, 565] on div "insert_drive_file 20251020_PUSH_IOS_Loyalty_Hero Not Used Last modified: Monday…" at bounding box center [892, 434] width 1260 height 700
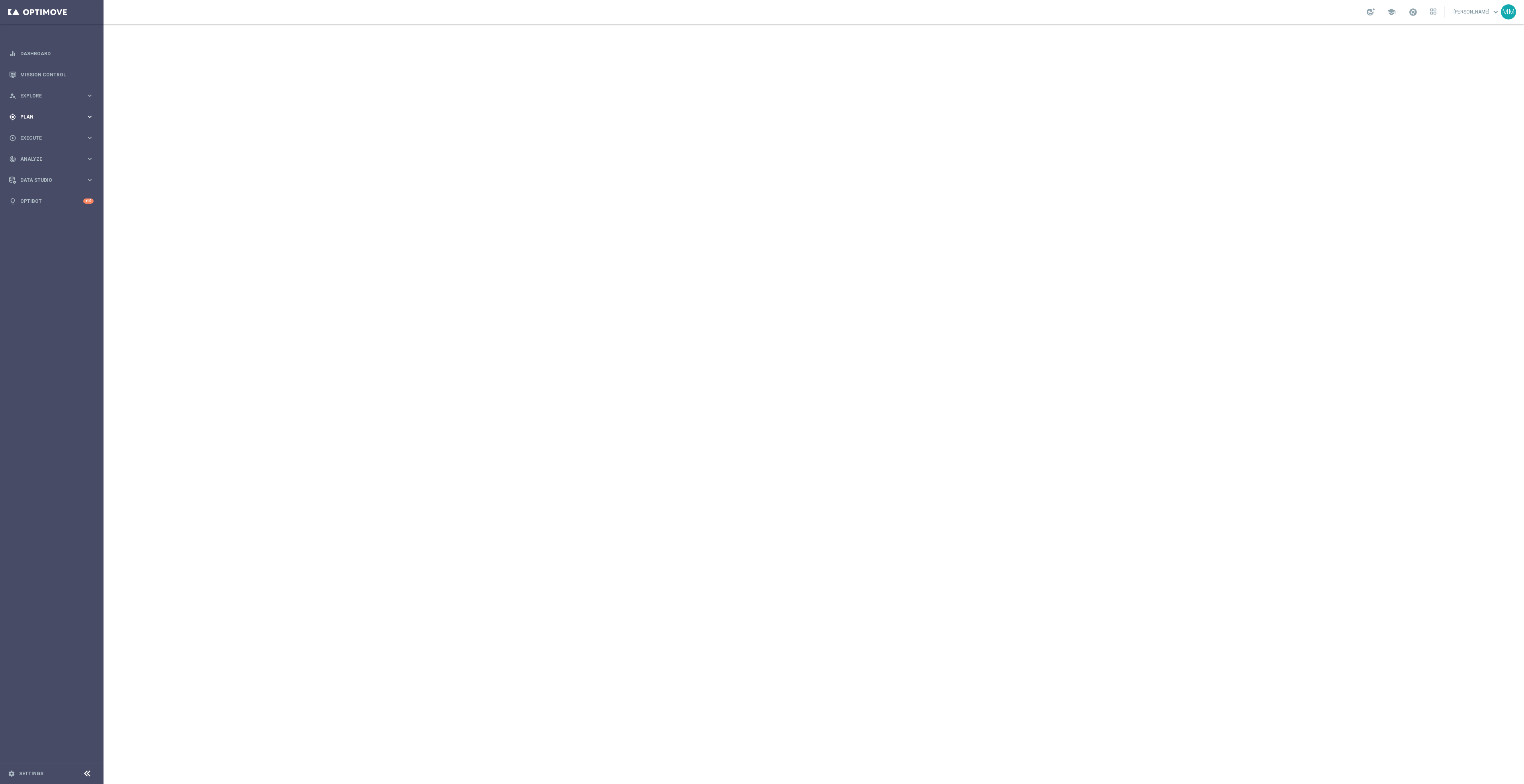
click at [50, 122] on div "gps_fixed Plan keyboard_arrow_right" at bounding box center [51, 116] width 102 height 21
click at [57, 158] on span "Templates" at bounding box center [49, 156] width 57 height 4
click at [50, 204] on link "Web Push Notifications" at bounding box center [53, 205] width 58 height 6
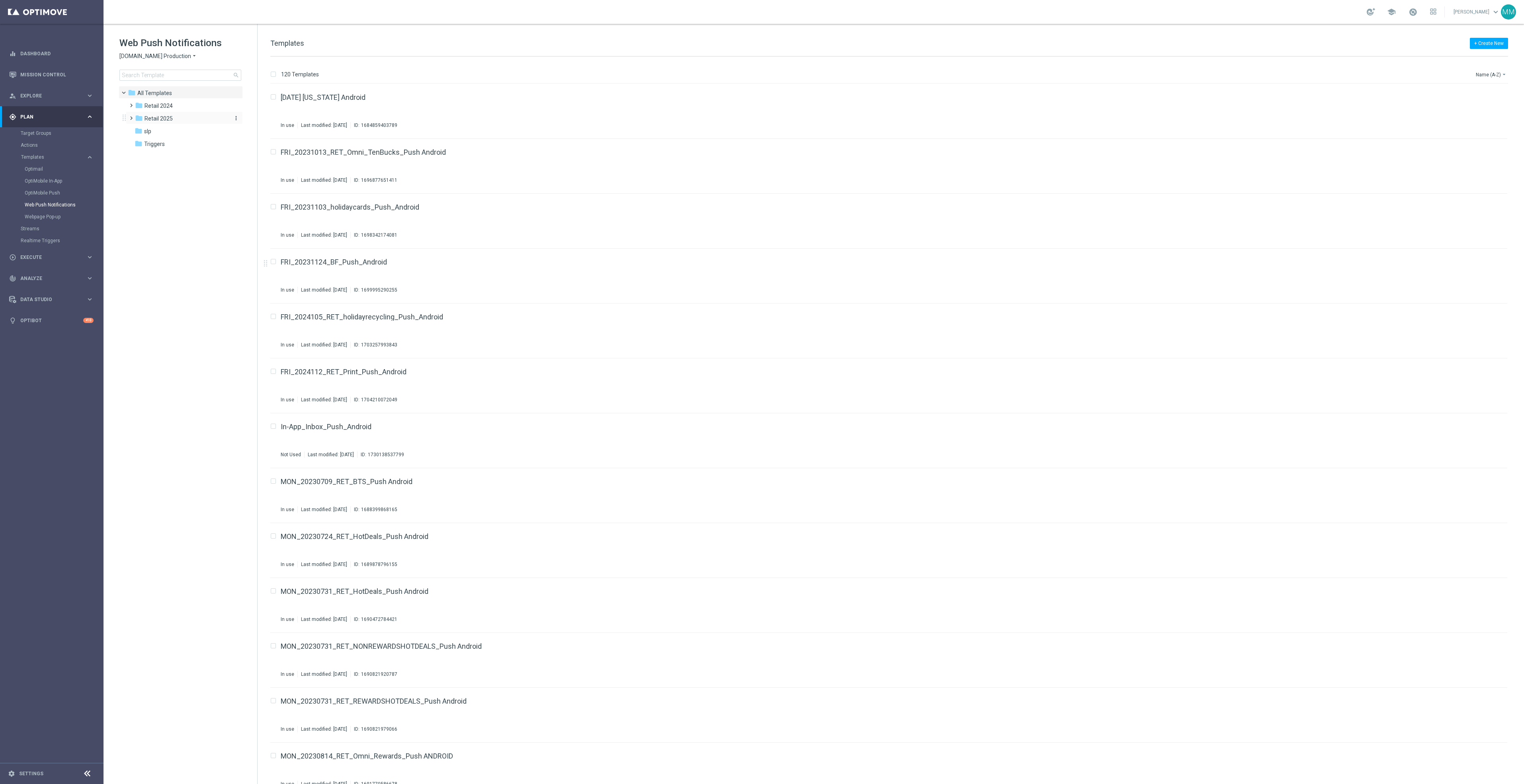
click at [168, 115] on span "Retail 2025" at bounding box center [158, 119] width 28 height 7
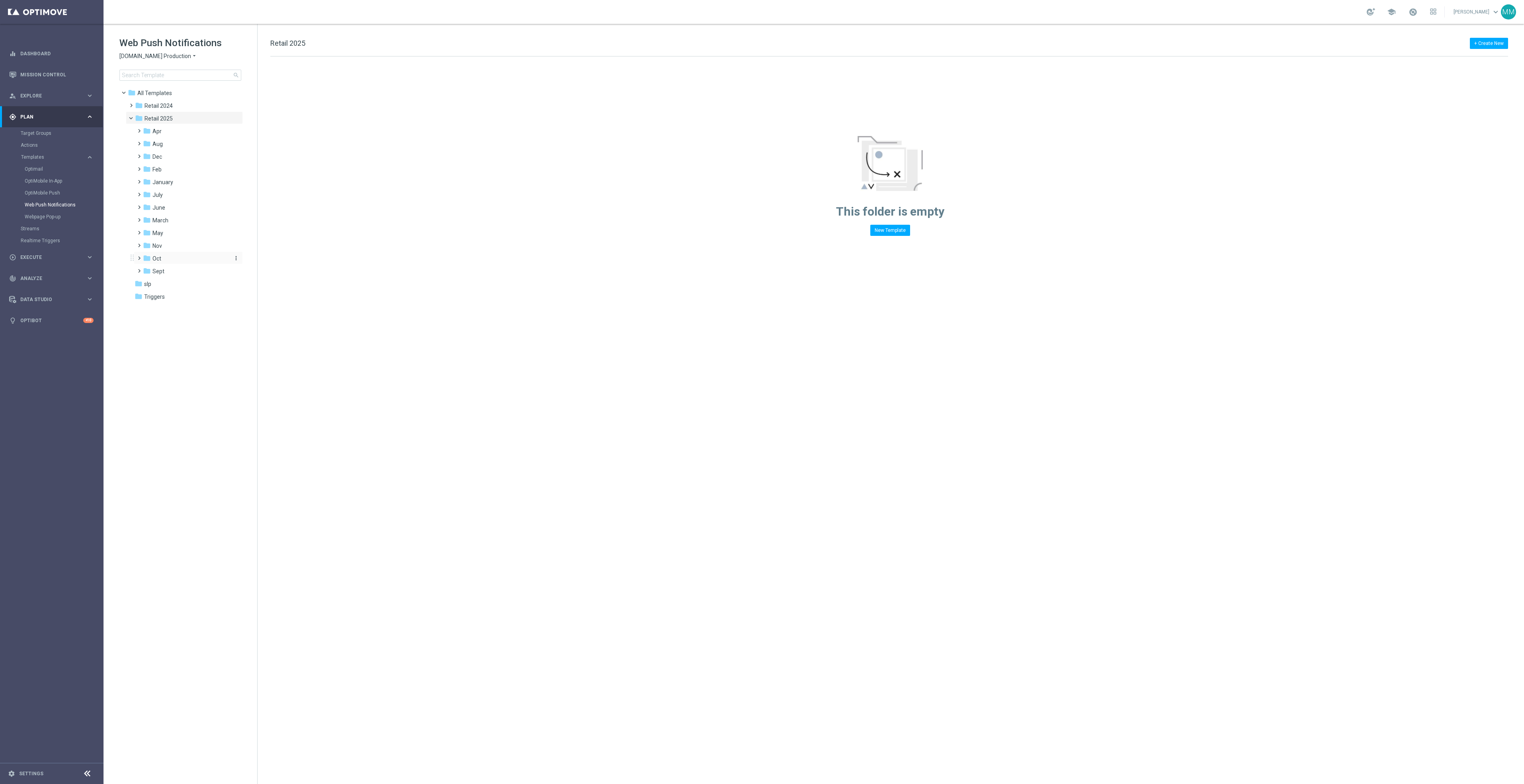
click at [202, 260] on div "folder Oct" at bounding box center [185, 259] width 84 height 9
click at [195, 279] on div "folder wo 10.19" at bounding box center [189, 284] width 78 height 9
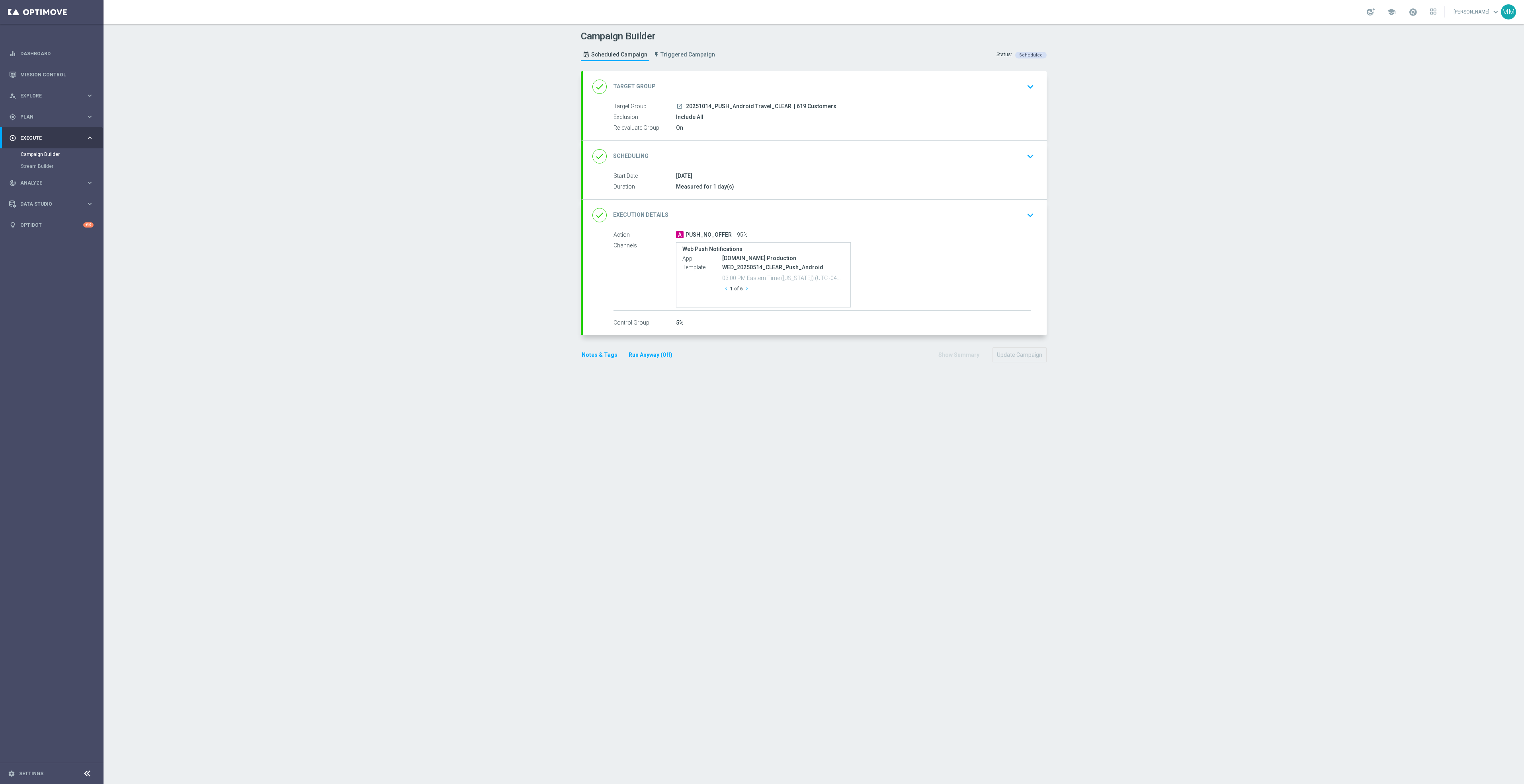
click at [927, 230] on div "done Execution Details keyboard_arrow_down" at bounding box center [815, 215] width 464 height 31
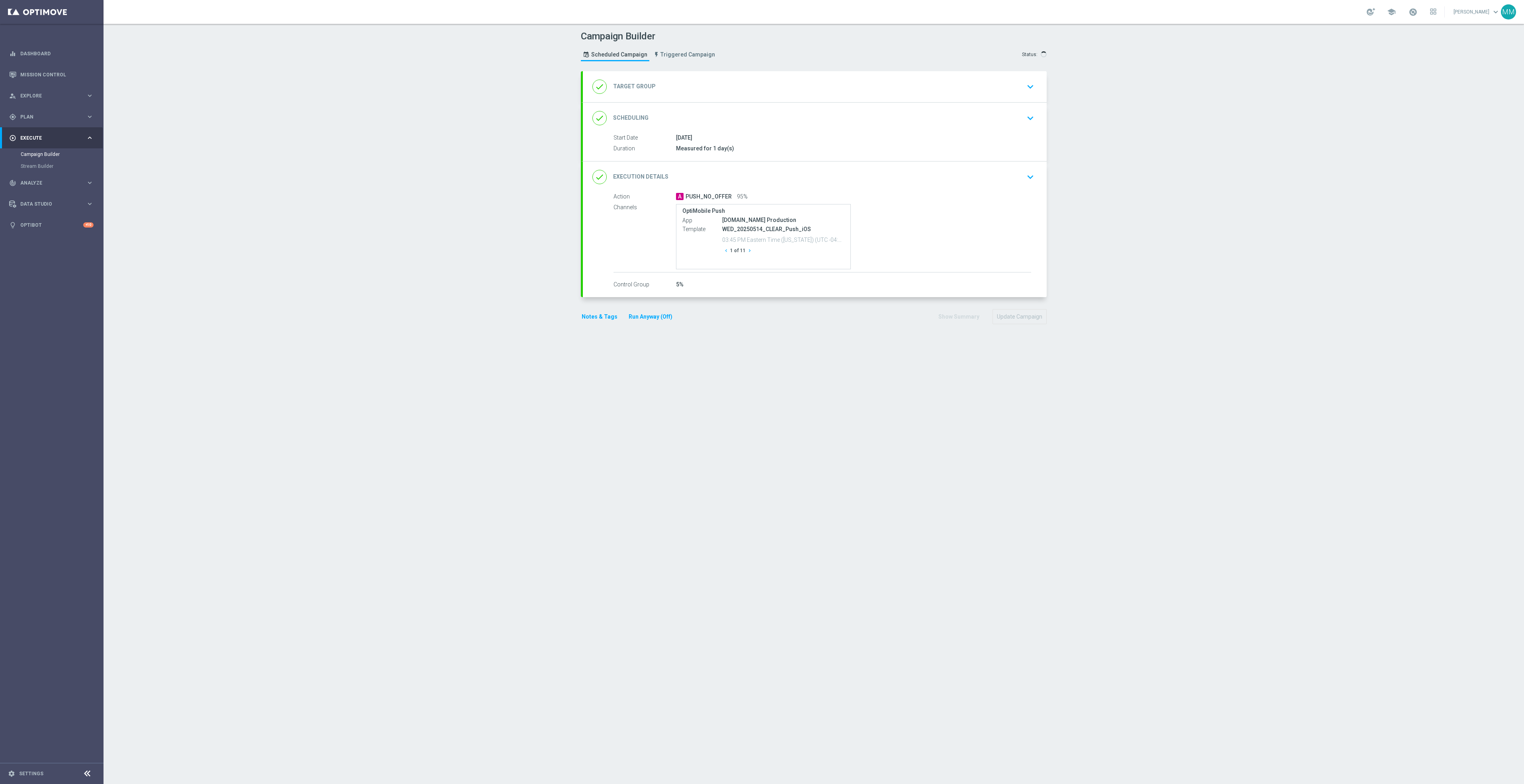
type input "20251014_PUSH_IOS Travel_CLEAR"
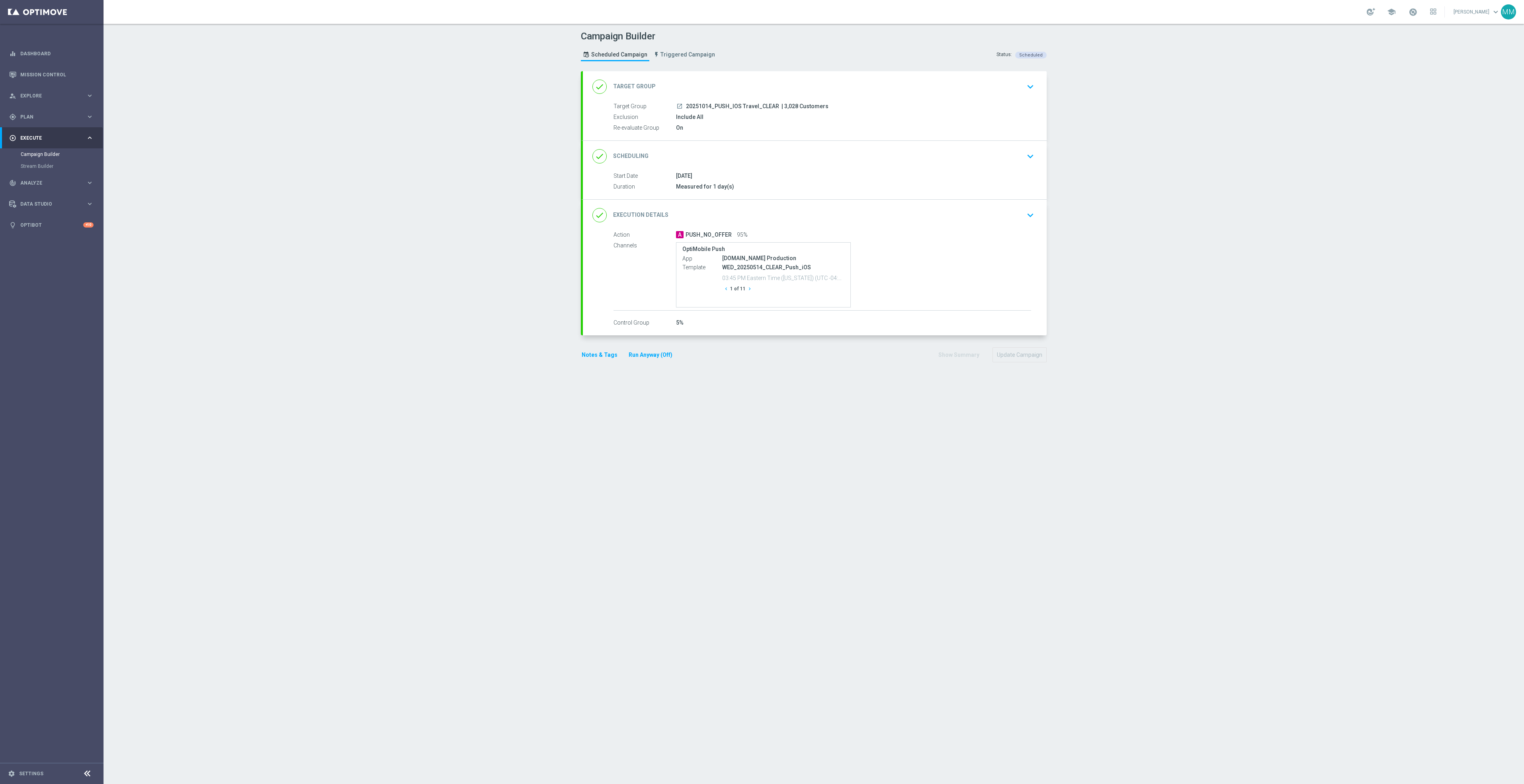
click at [861, 227] on div "done Execution Details keyboard_arrow_down" at bounding box center [815, 215] width 464 height 31
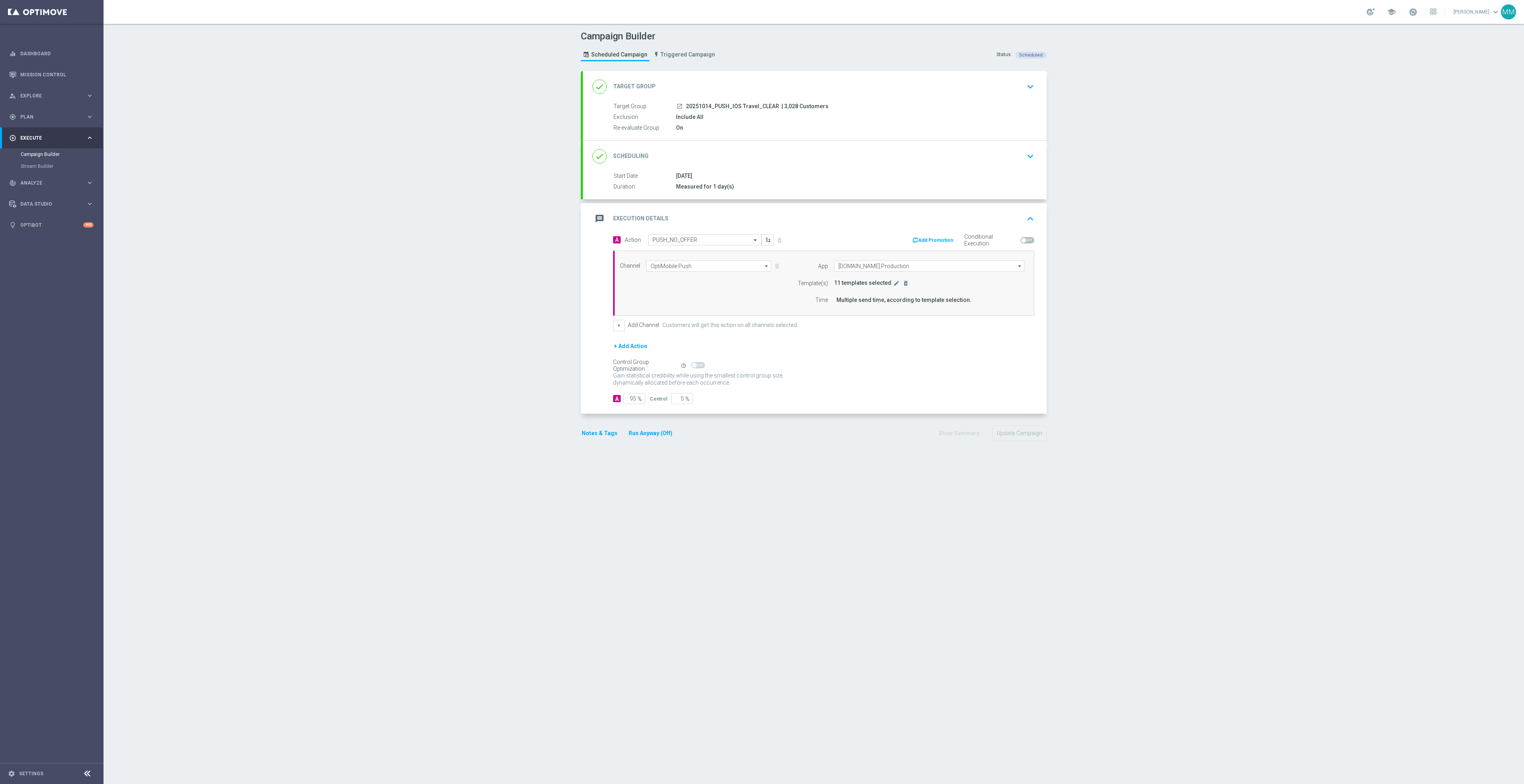
click at [889, 289] on div "Template(s) 11 templates selected edit delete_forever" at bounding box center [908, 283] width 243 height 11
click at [893, 286] on icon "edit" at bounding box center [896, 283] width 6 height 6
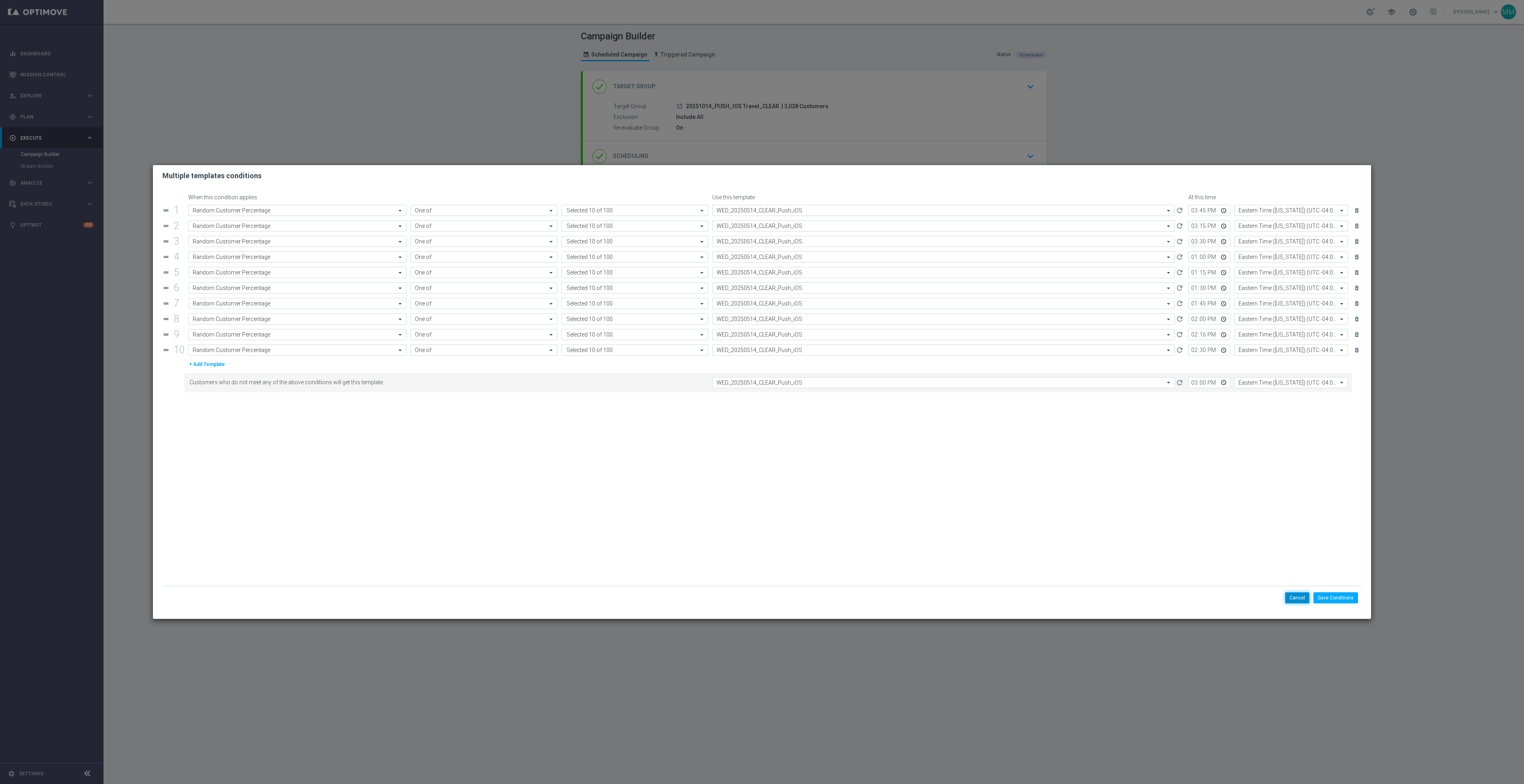
click at [1289, 600] on button "Cancel" at bounding box center [1297, 598] width 24 height 11
